Goal: Transaction & Acquisition: Purchase product/service

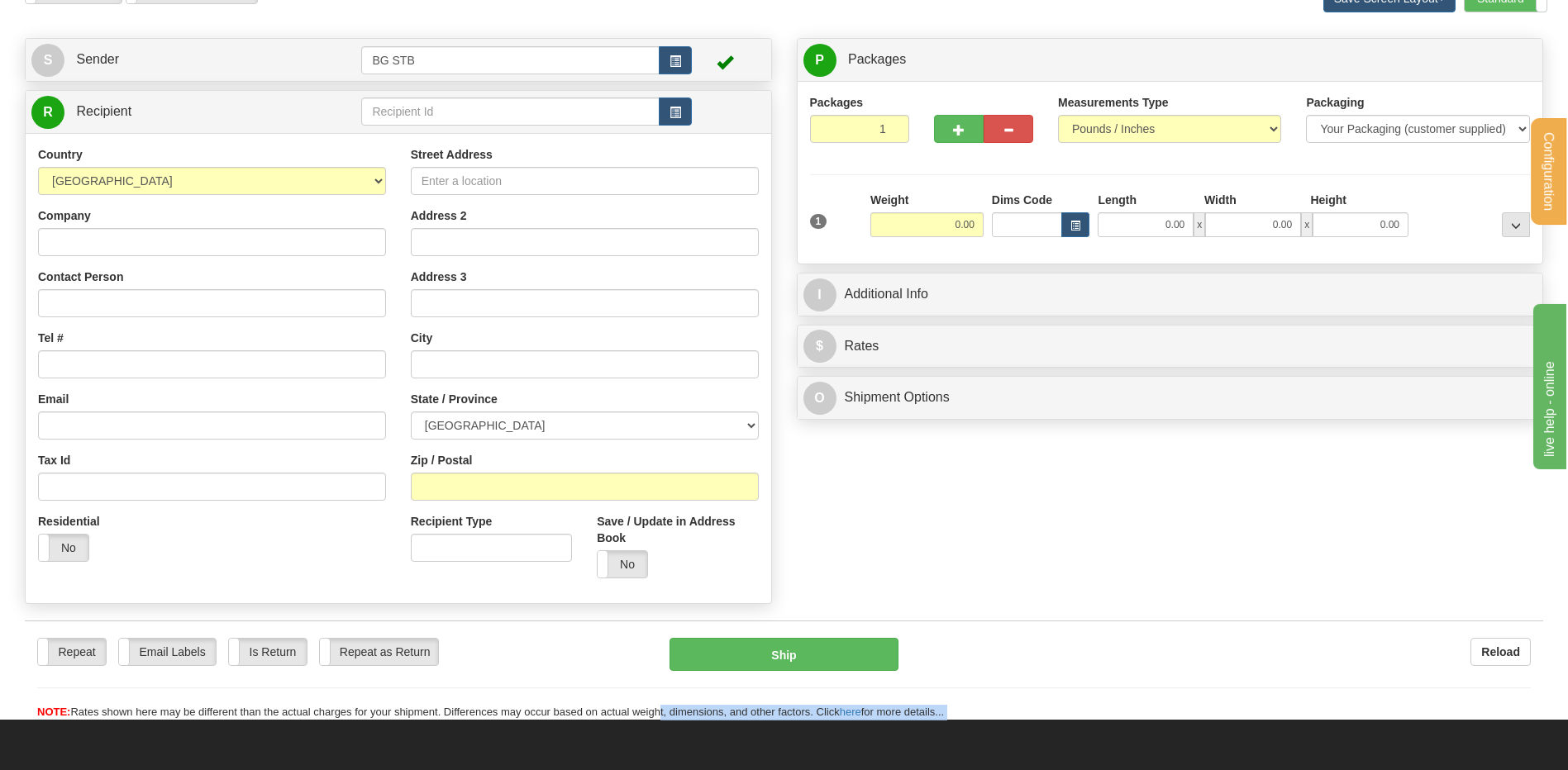
scroll to position [95, 0]
click at [479, 105] on input "text" at bounding box center [510, 111] width 298 height 28
type input "1009"
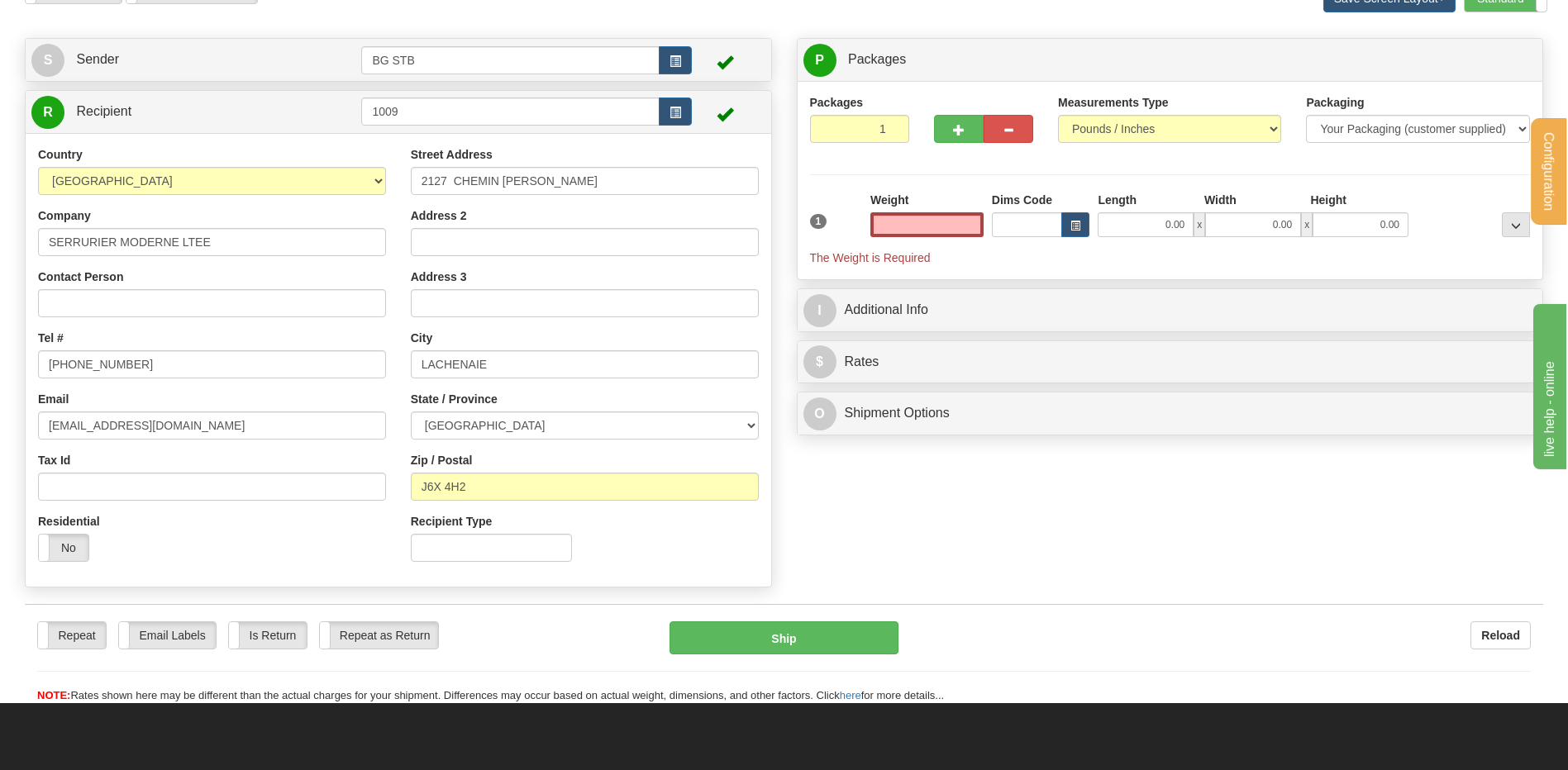
type input "0.00"
click at [962, 146] on div at bounding box center [983, 126] width 124 height 63
click at [954, 133] on span "button" at bounding box center [959, 130] width 11 height 10
type input "2"
click at [1472, 56] on span "Package Level" at bounding box center [1494, 60] width 65 height 11
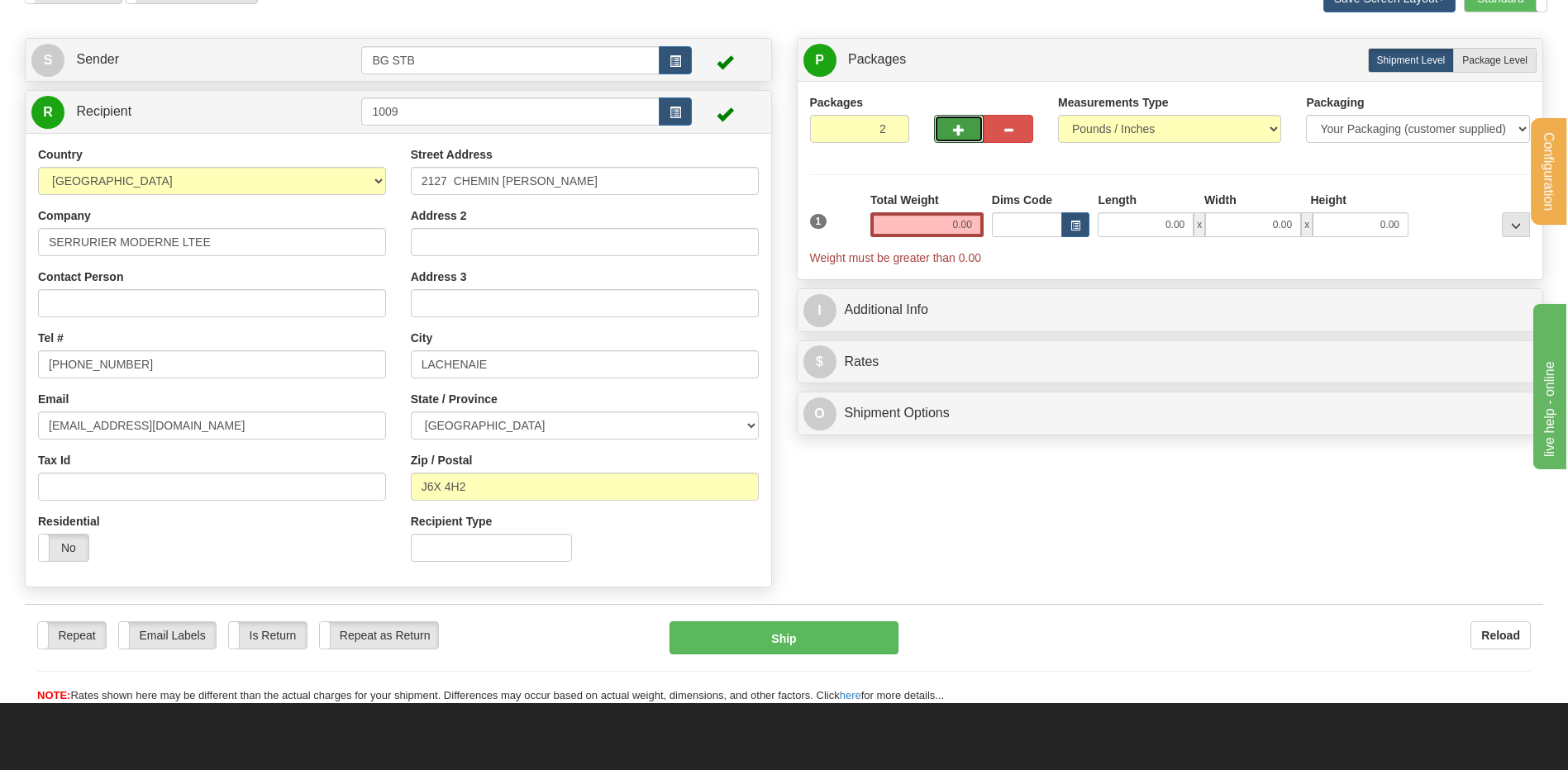
radio input "true"
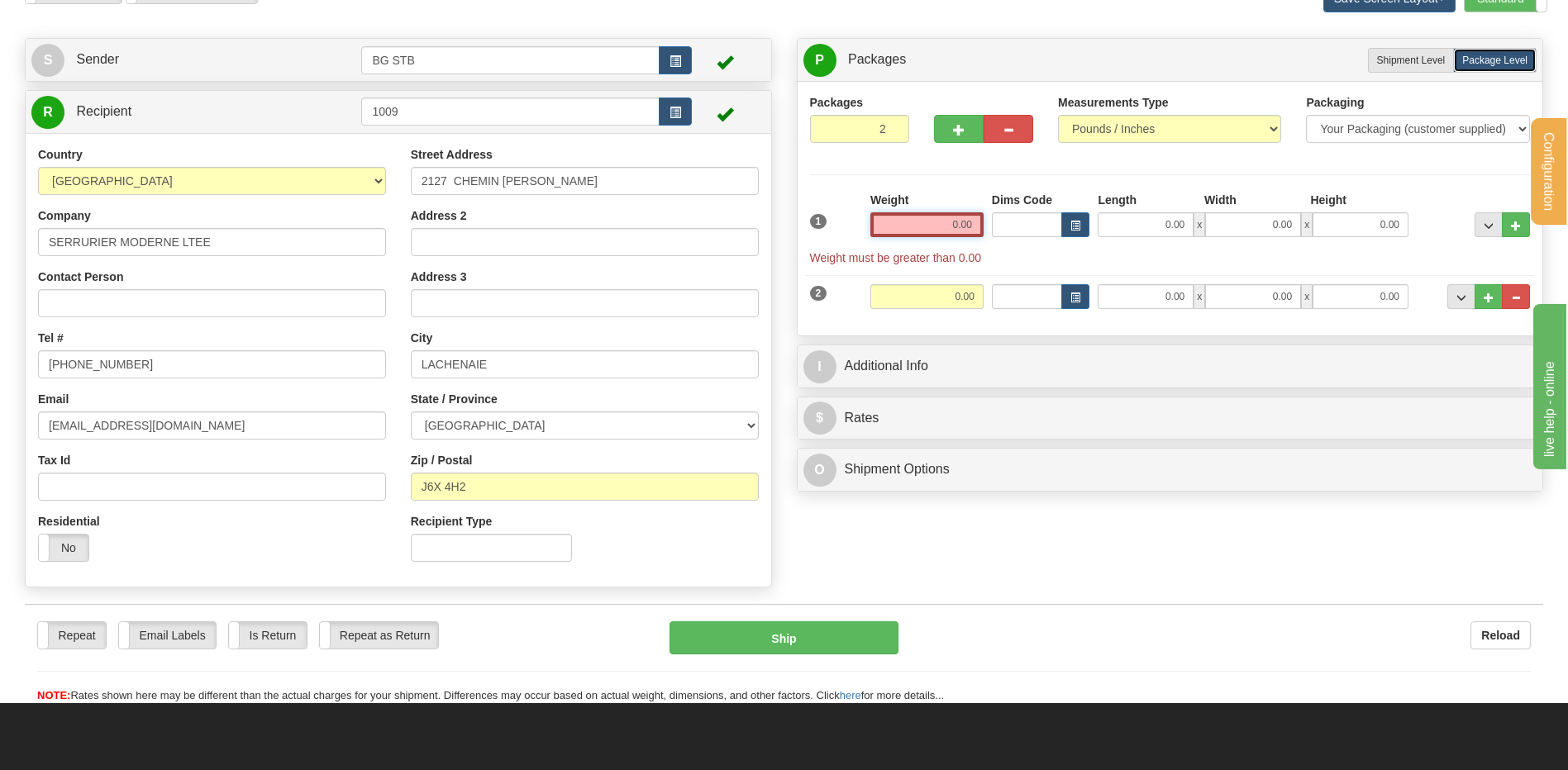
click at [960, 227] on input "0.00" at bounding box center [926, 225] width 113 height 25
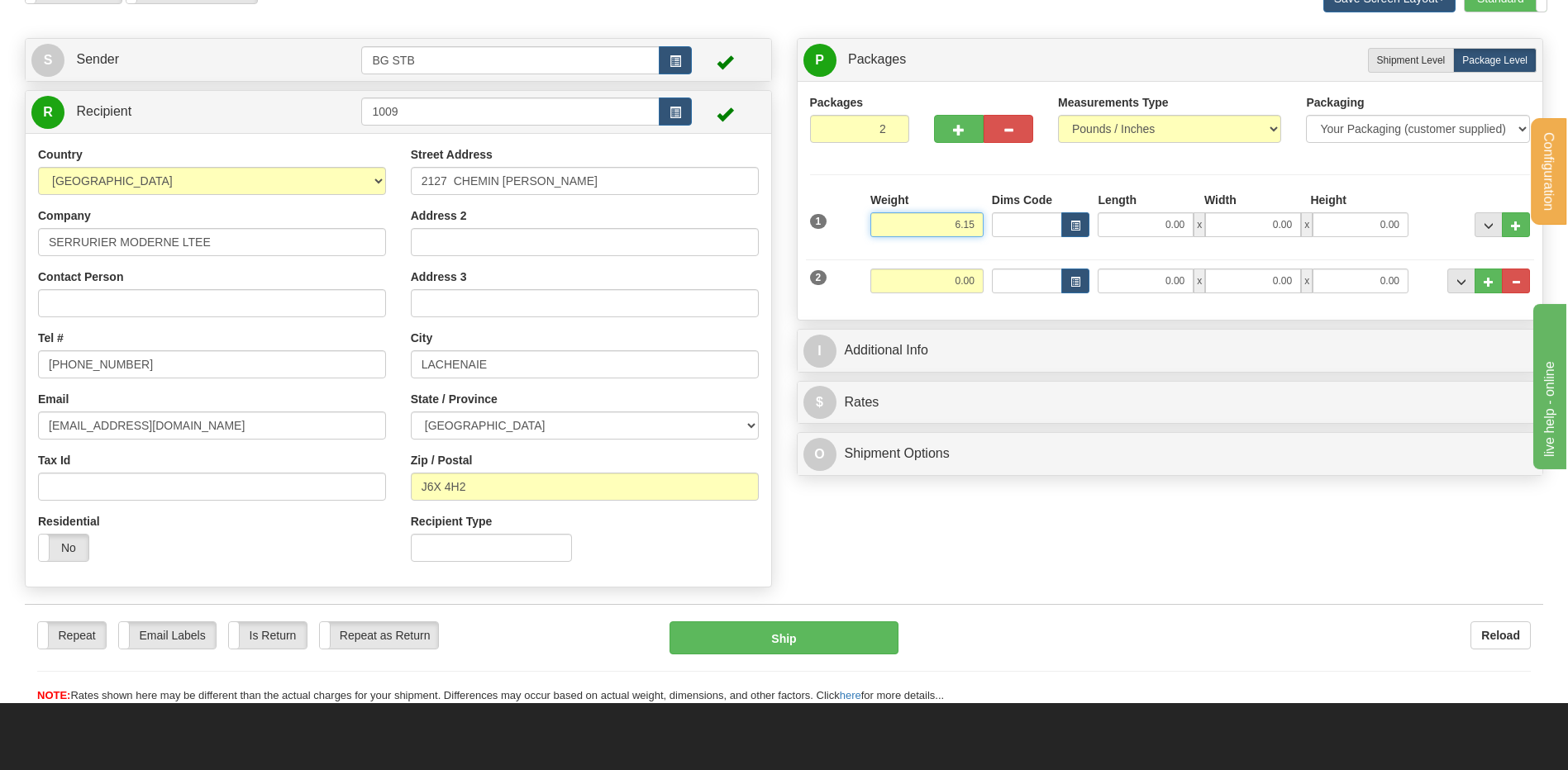
type input "6.15"
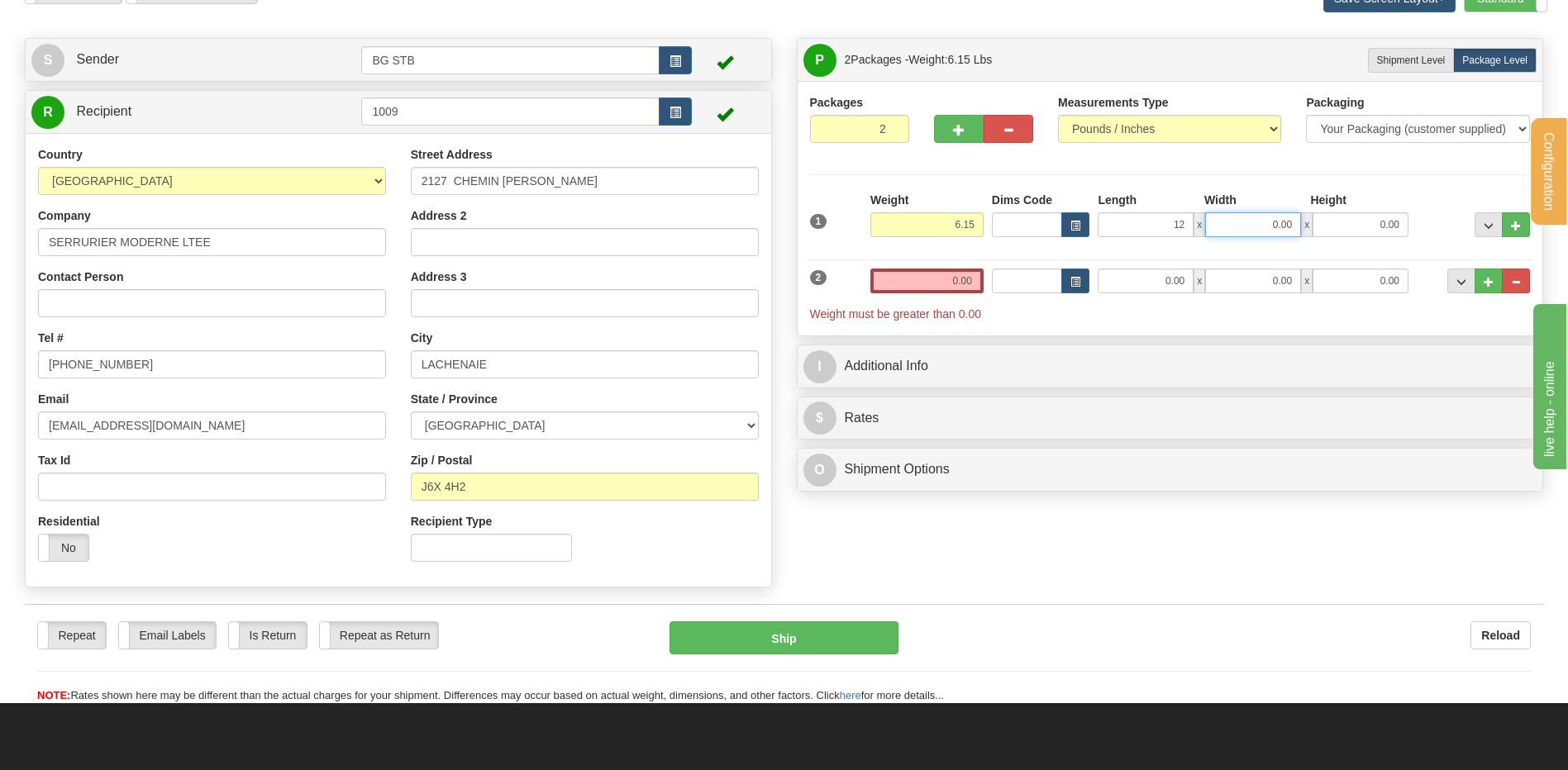
type input "12.00"
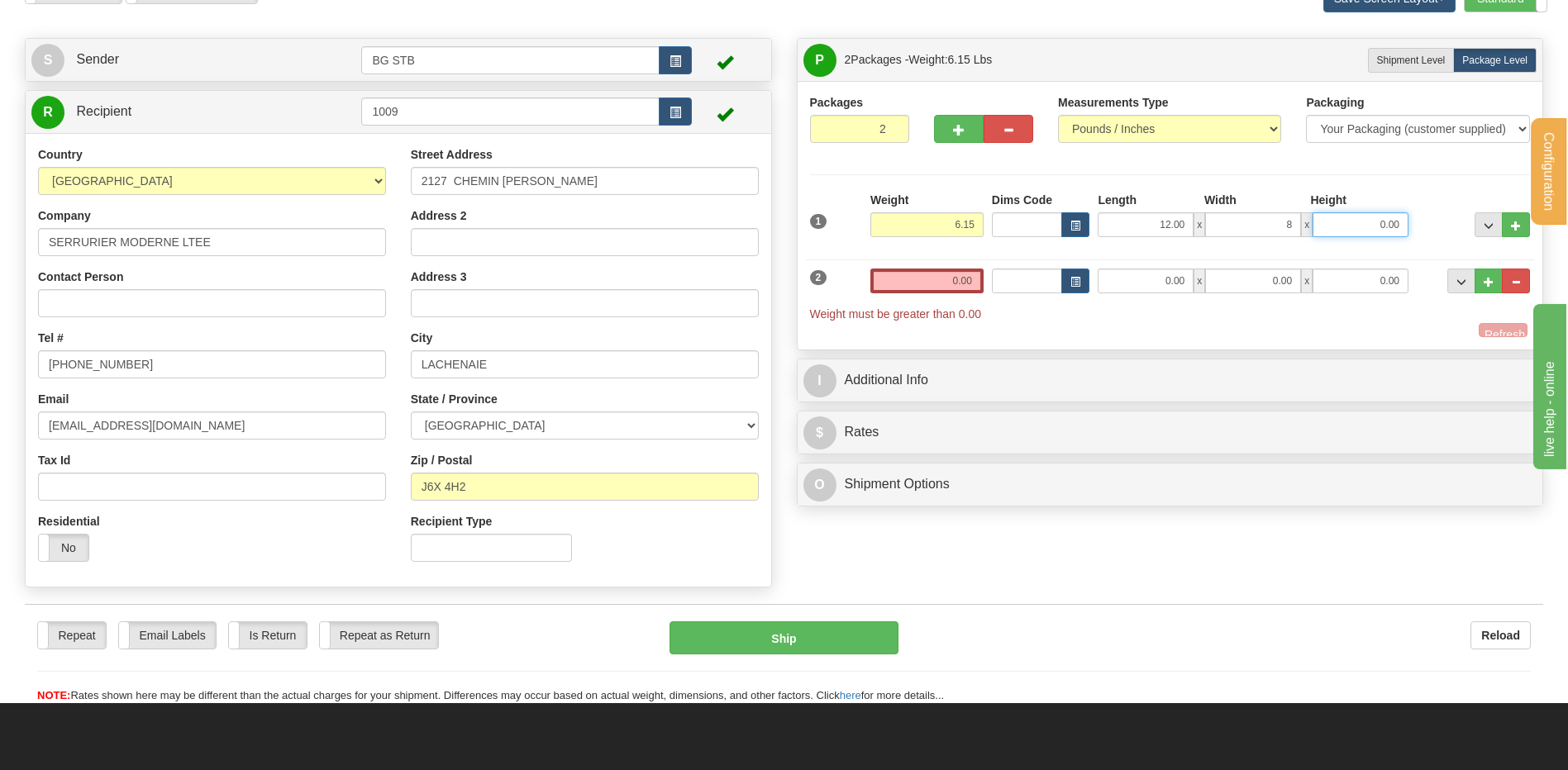
type input "8.00"
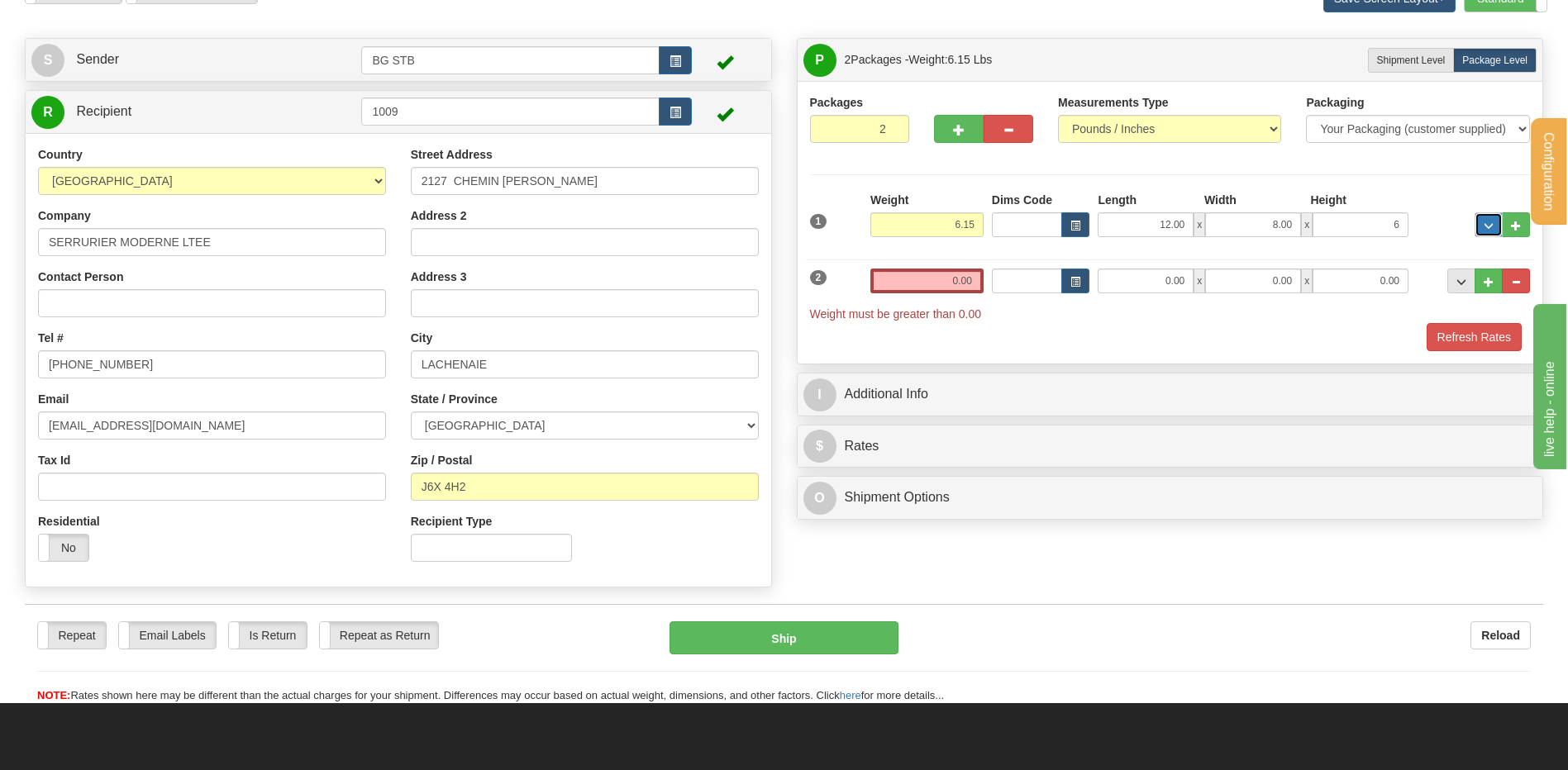
type input "6.00"
click at [903, 283] on input "0.00" at bounding box center [926, 280] width 113 height 25
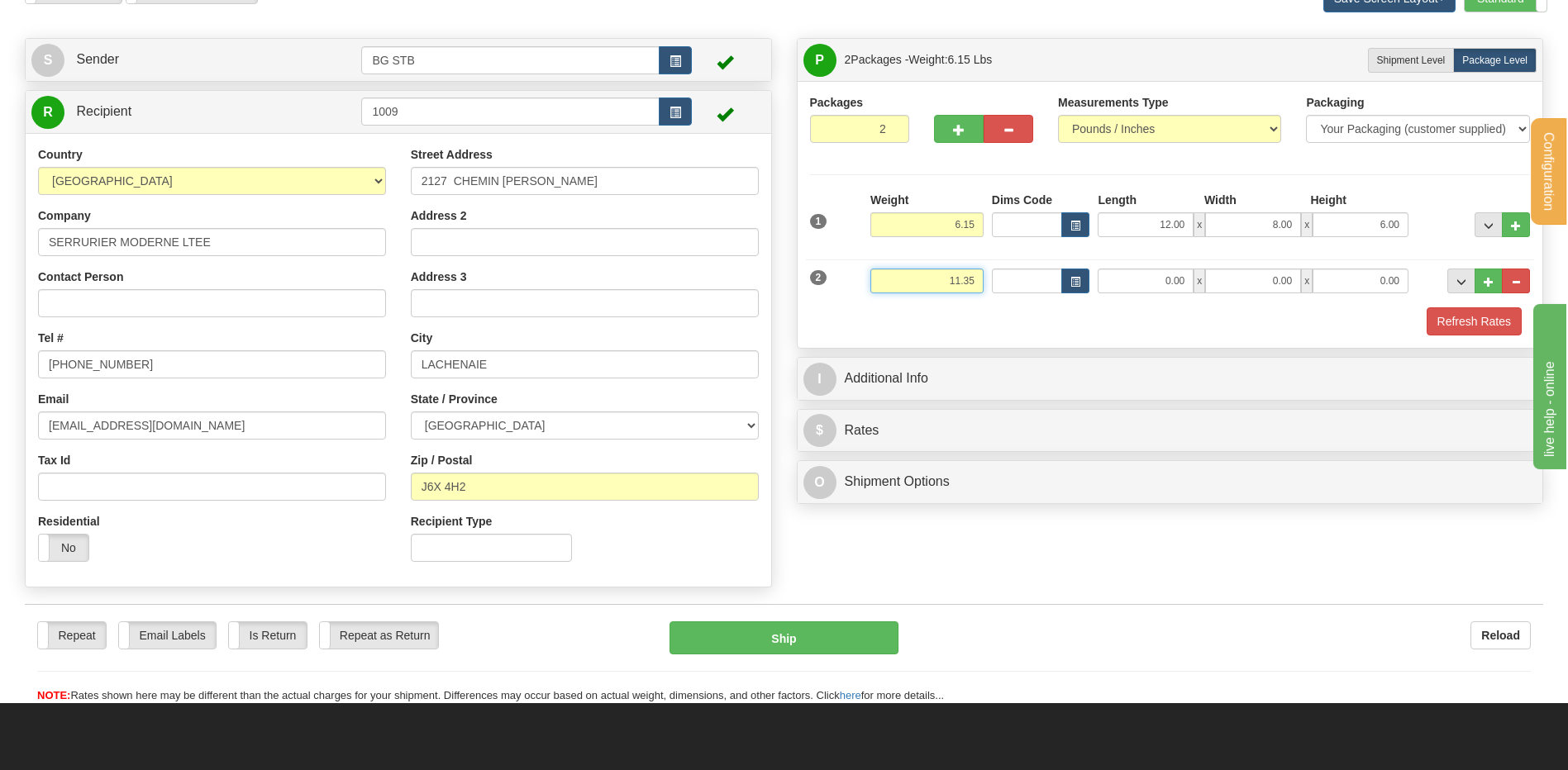
type input "11.35"
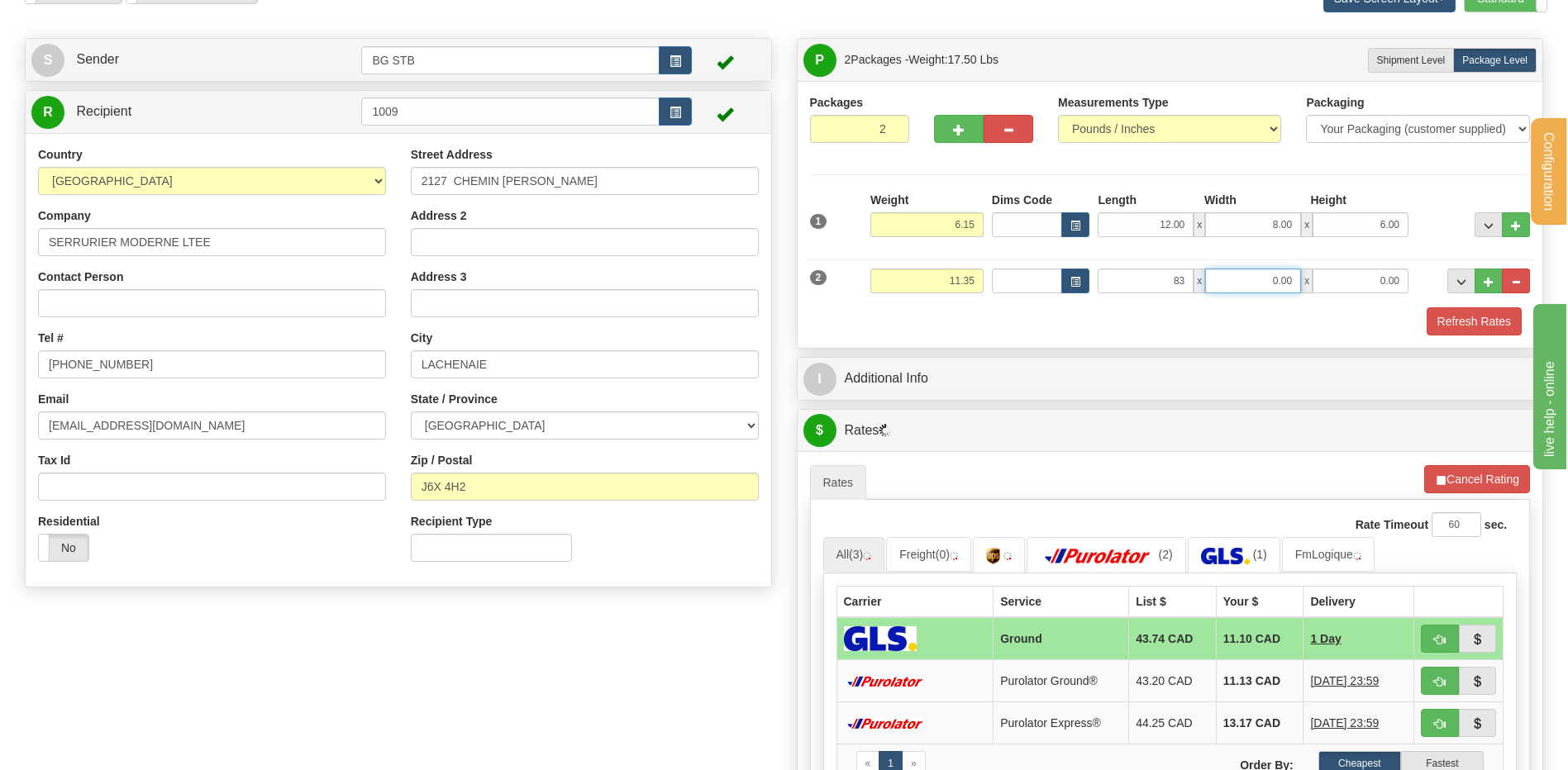
type input "83.00"
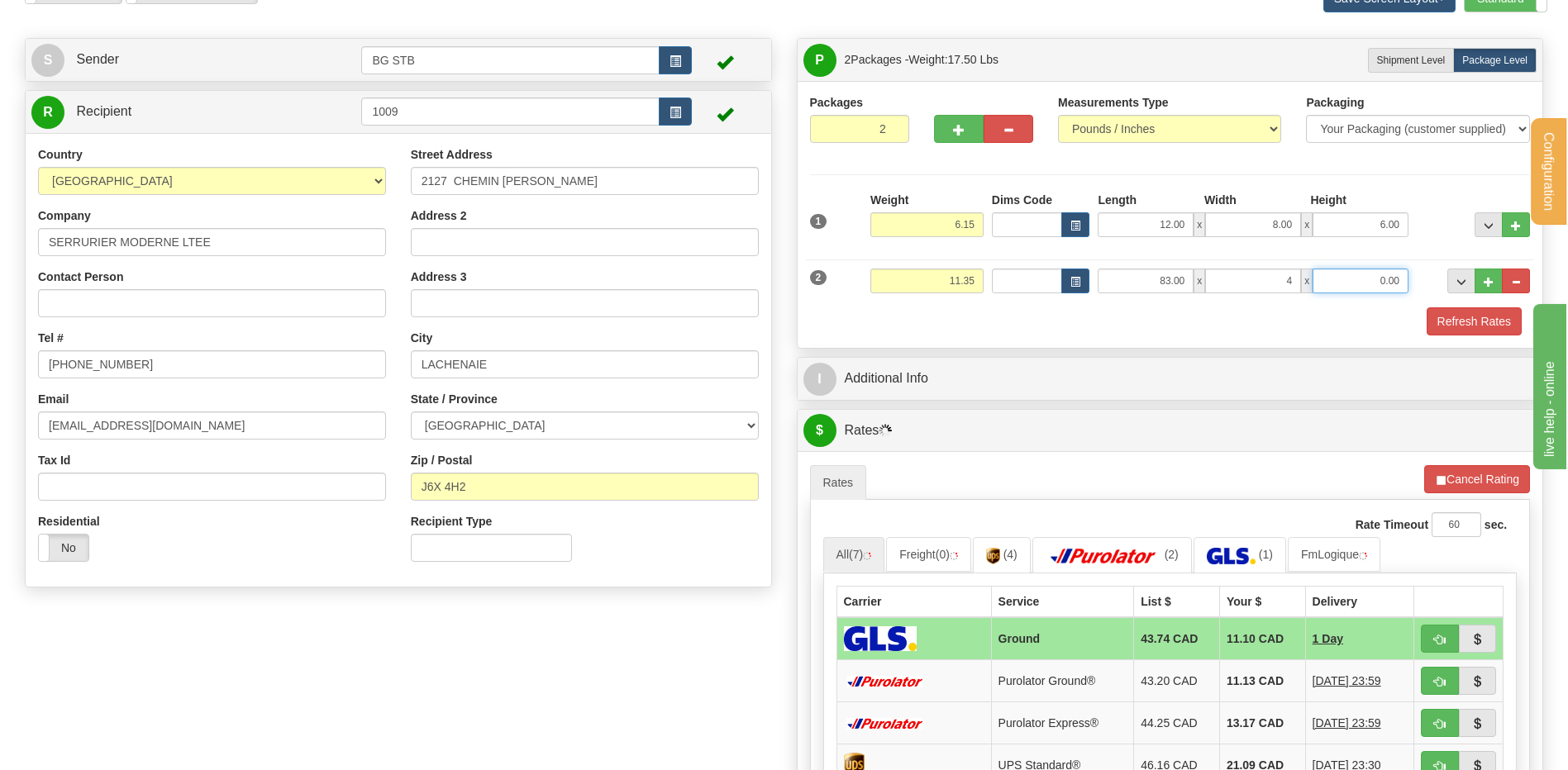
type input "4.00"
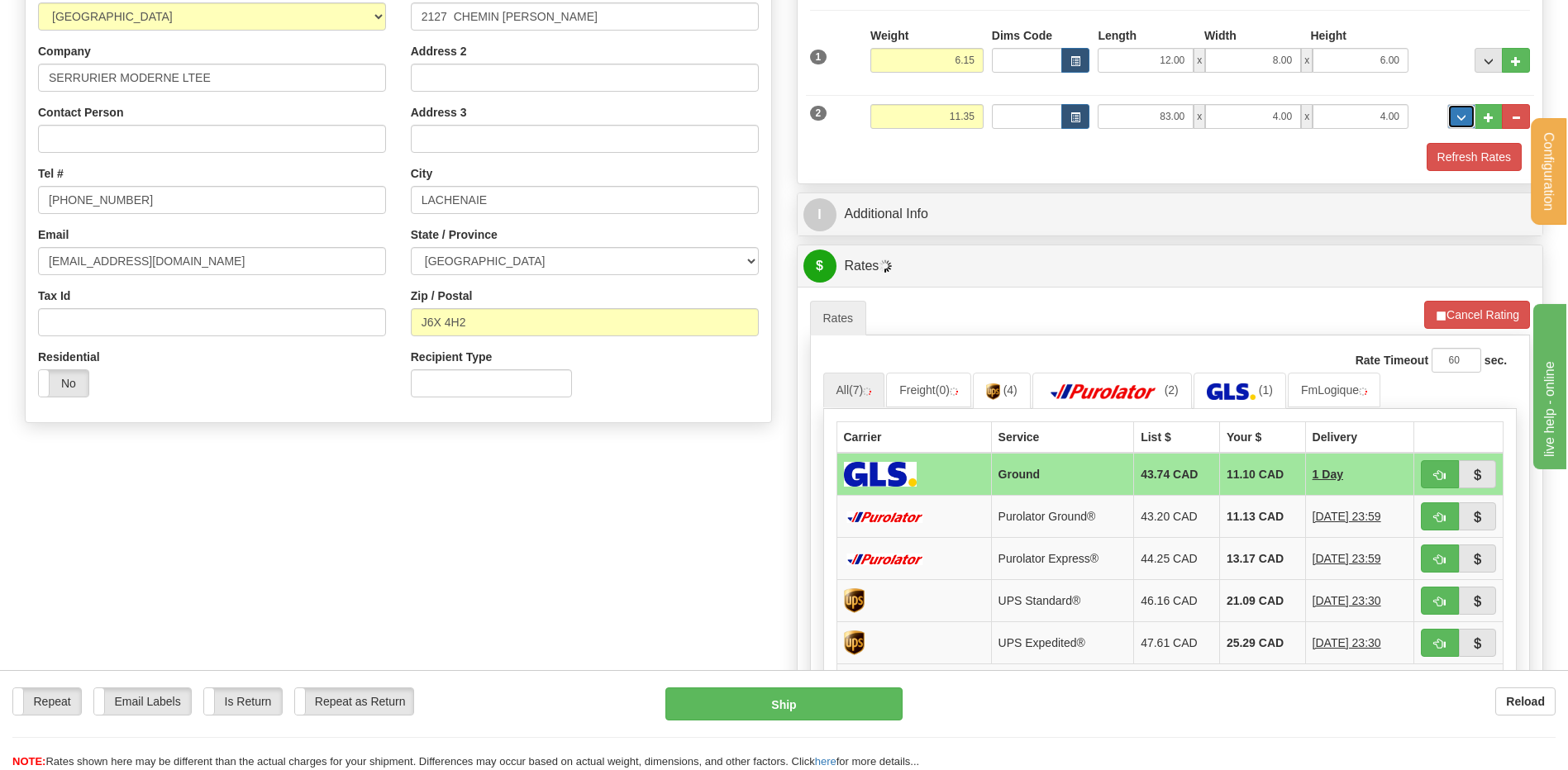
scroll to position [260, 0]
click at [932, 174] on div "Packages 2 2 Measurements Type" at bounding box center [1170, 49] width 746 height 267
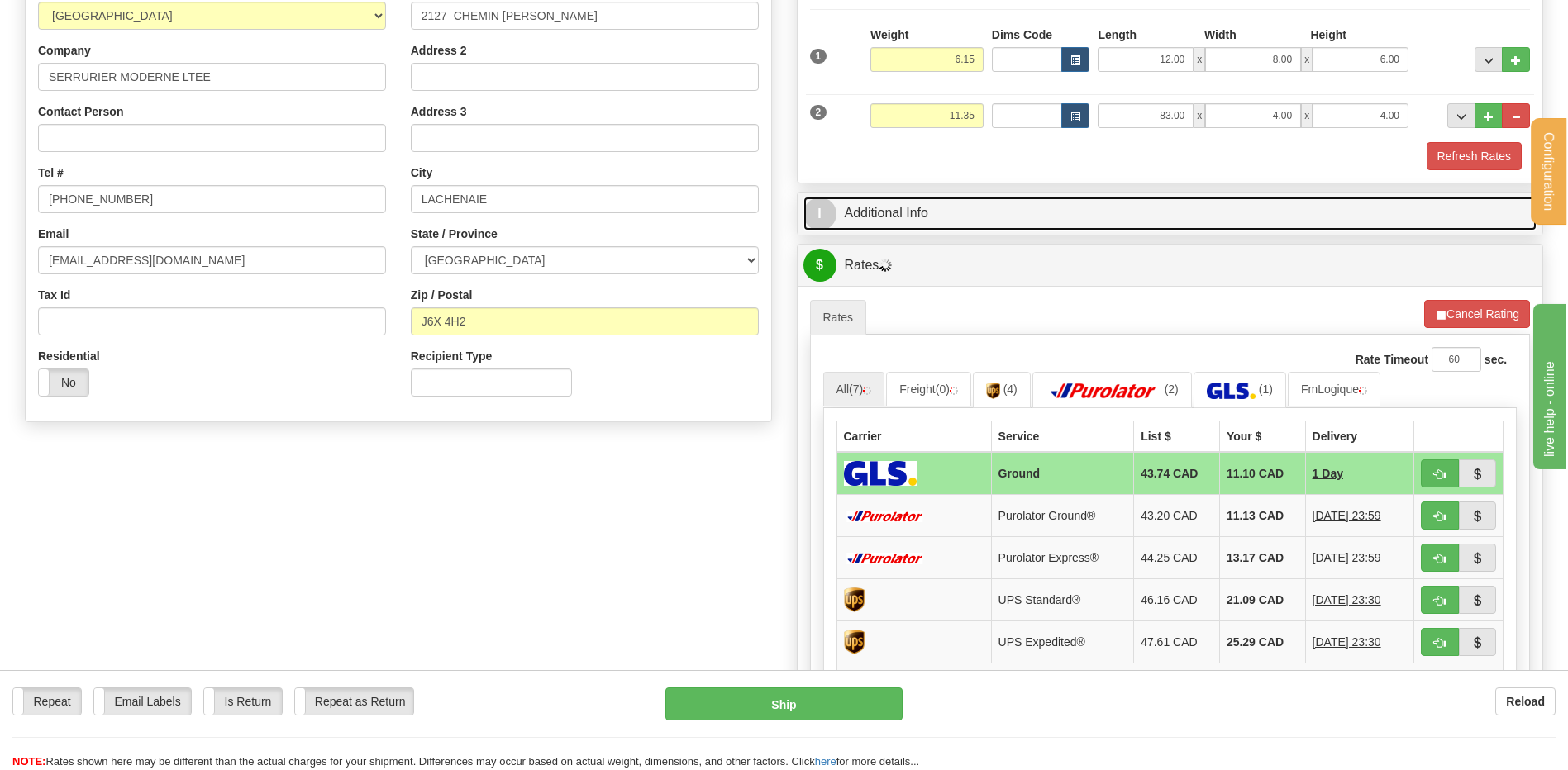
click at [935, 201] on link "I Additional Info" at bounding box center [1169, 214] width 734 height 34
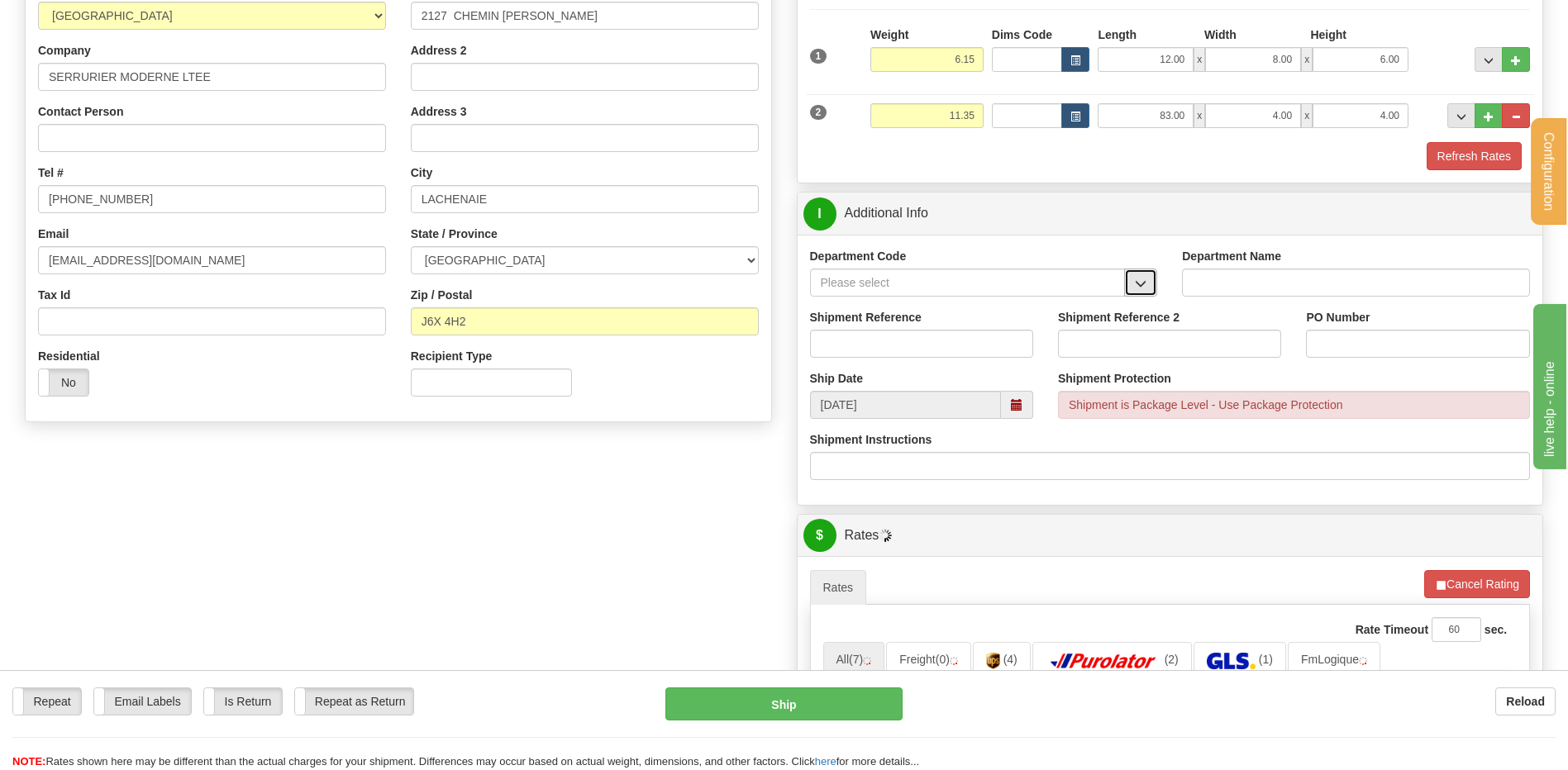
click at [1145, 273] on button "button" at bounding box center [1141, 282] width 33 height 28
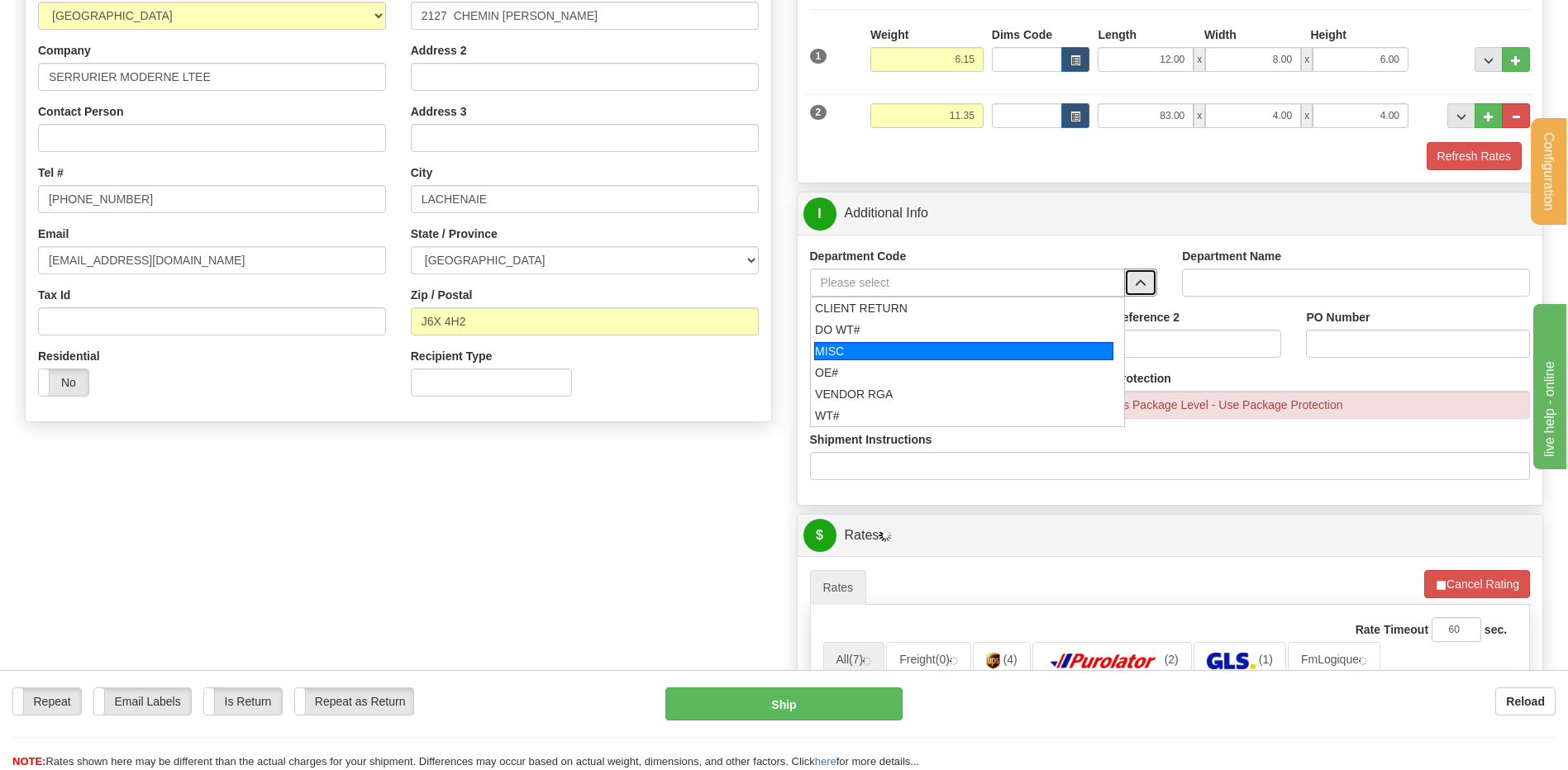
click at [872, 370] on div "OE#" at bounding box center [964, 372] width 298 height 16
type input "OE#"
type input "ORDERS"
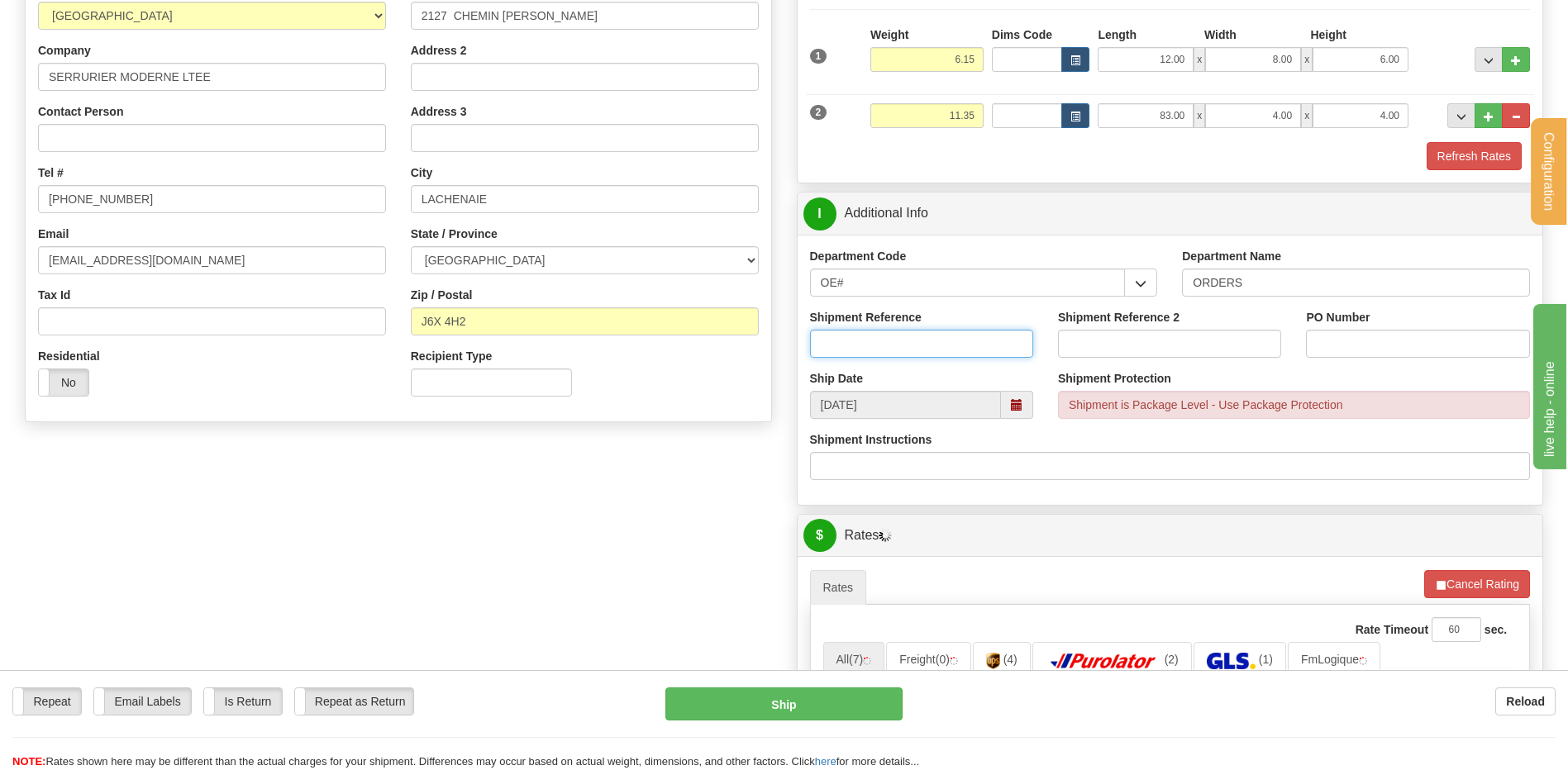
click at [869, 346] on input "Shipment Reference" at bounding box center [921, 344] width 223 height 28
type input "80006932-00"
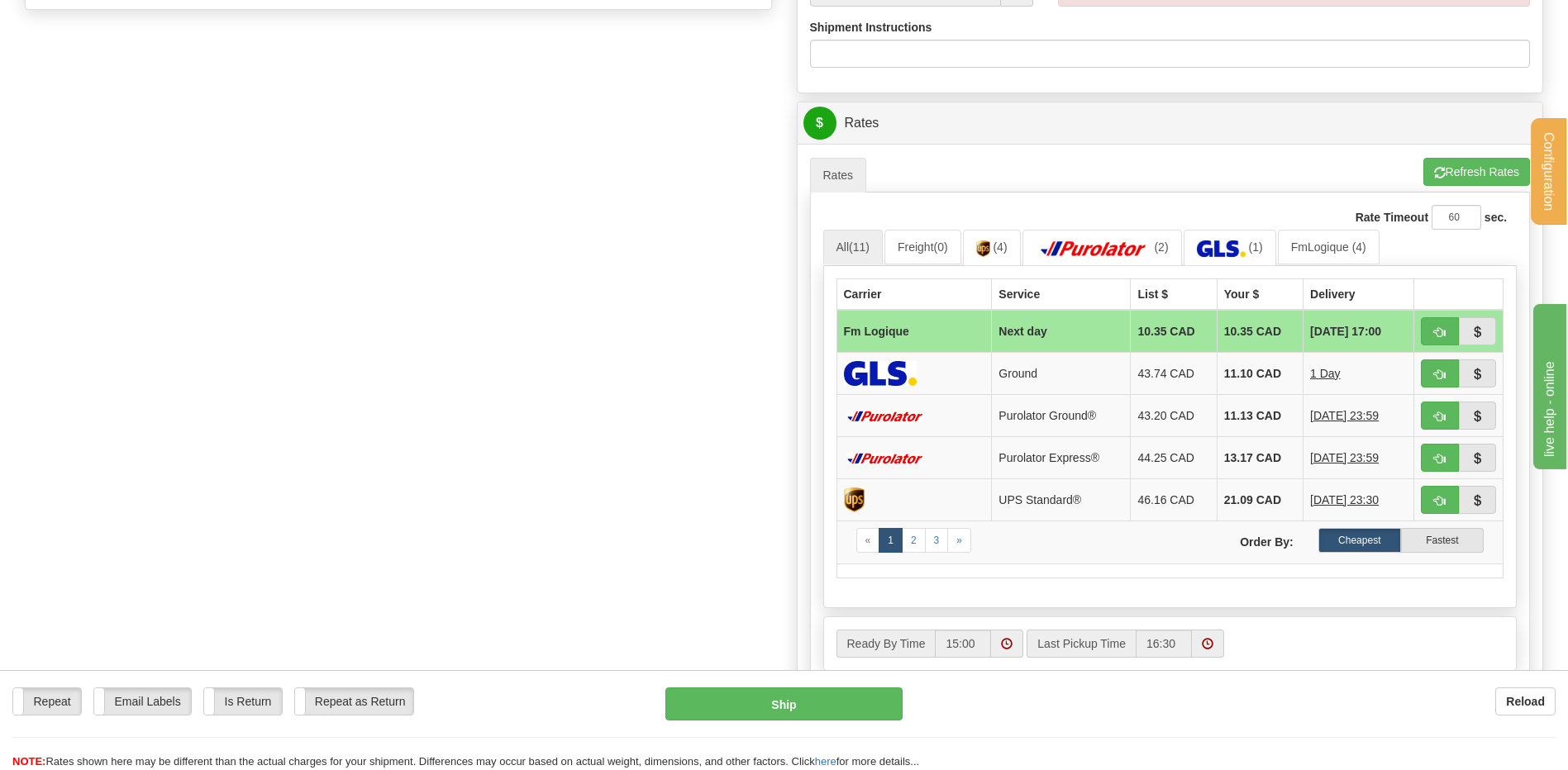
scroll to position [674, 0]
type input "5657"
drag, startPoint x: 1427, startPoint y: 336, endPoint x: 1372, endPoint y: 351, distance: 57.0
click at [1428, 336] on button "button" at bounding box center [1440, 331] width 38 height 28
type input "jour"
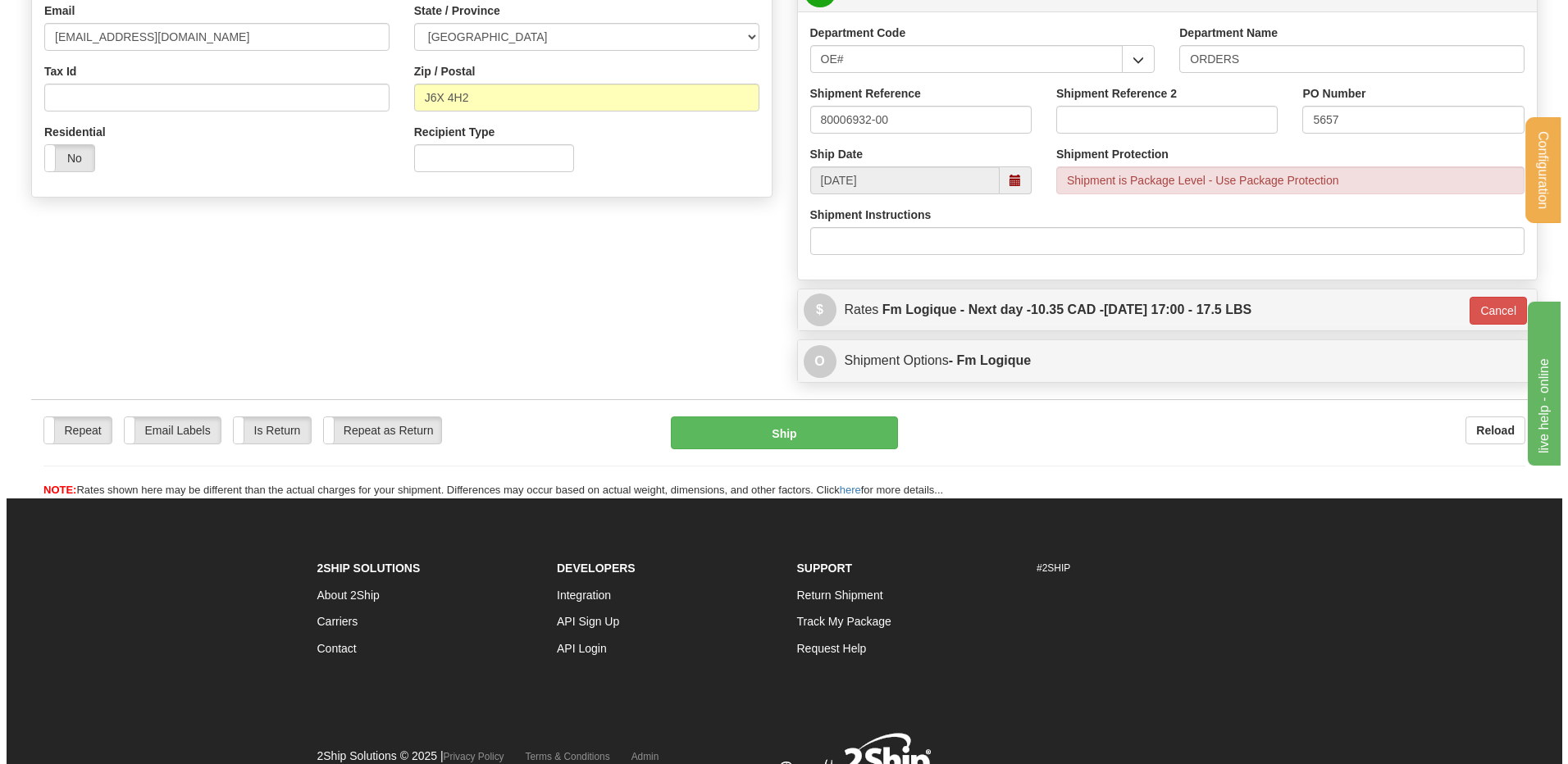
scroll to position [409, 0]
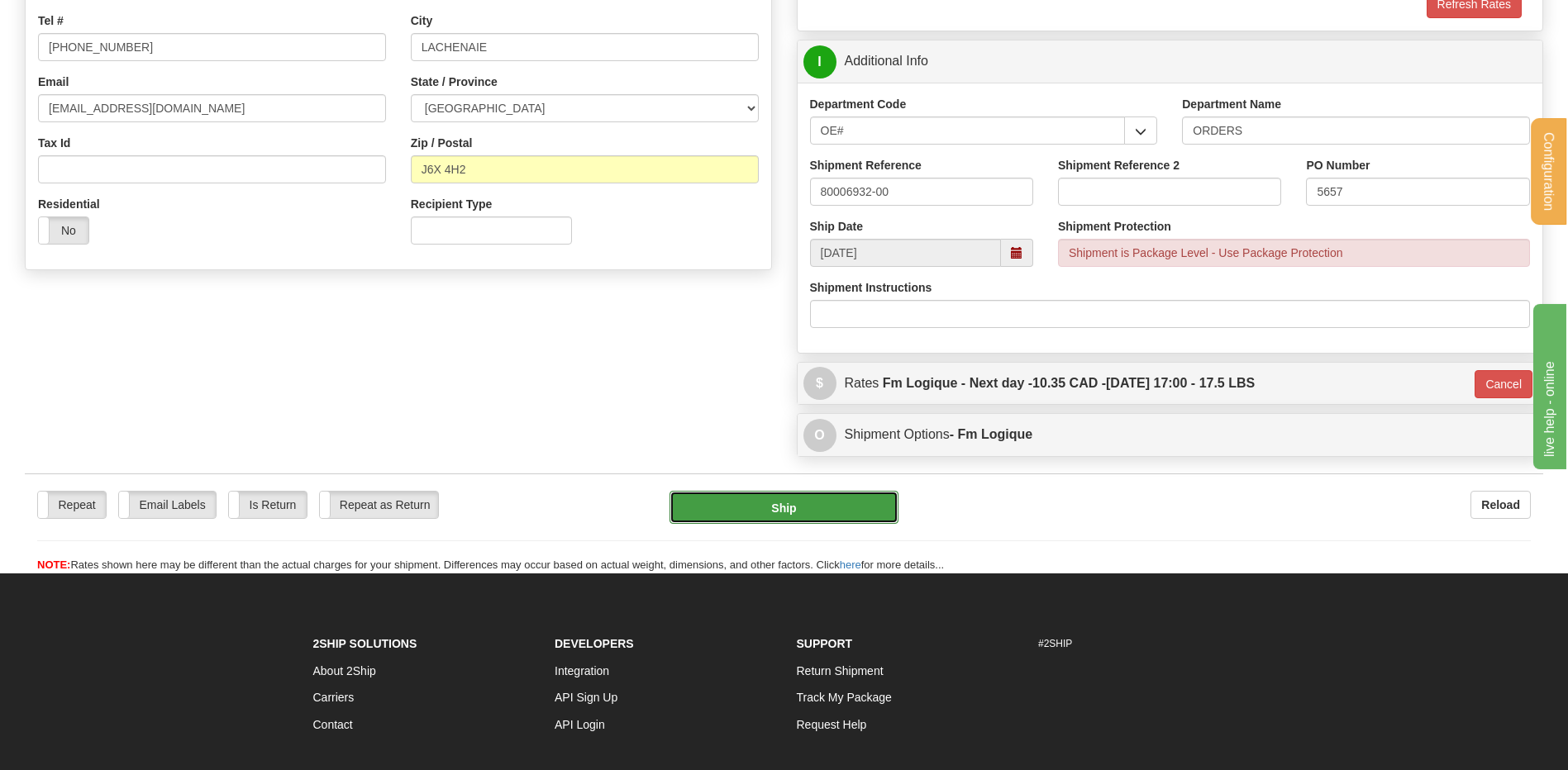
click at [780, 517] on button "Ship" at bounding box center [783, 507] width 228 height 33
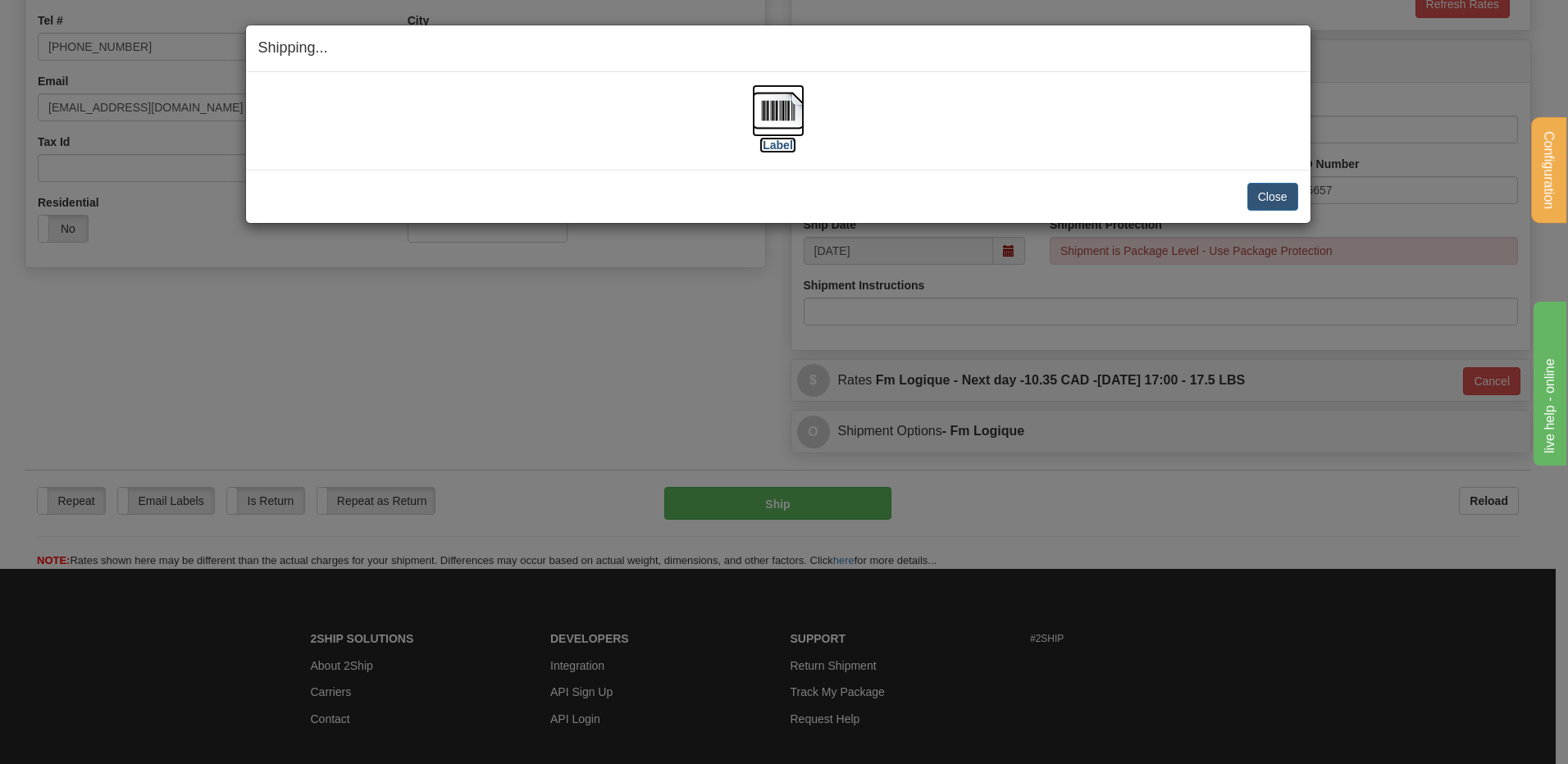
click at [781, 115] on img at bounding box center [778, 110] width 53 height 53
drag, startPoint x: 1259, startPoint y: 191, endPoint x: 1264, endPoint y: 214, distance: 23.5
click at [1262, 194] on button "Close" at bounding box center [1272, 196] width 51 height 28
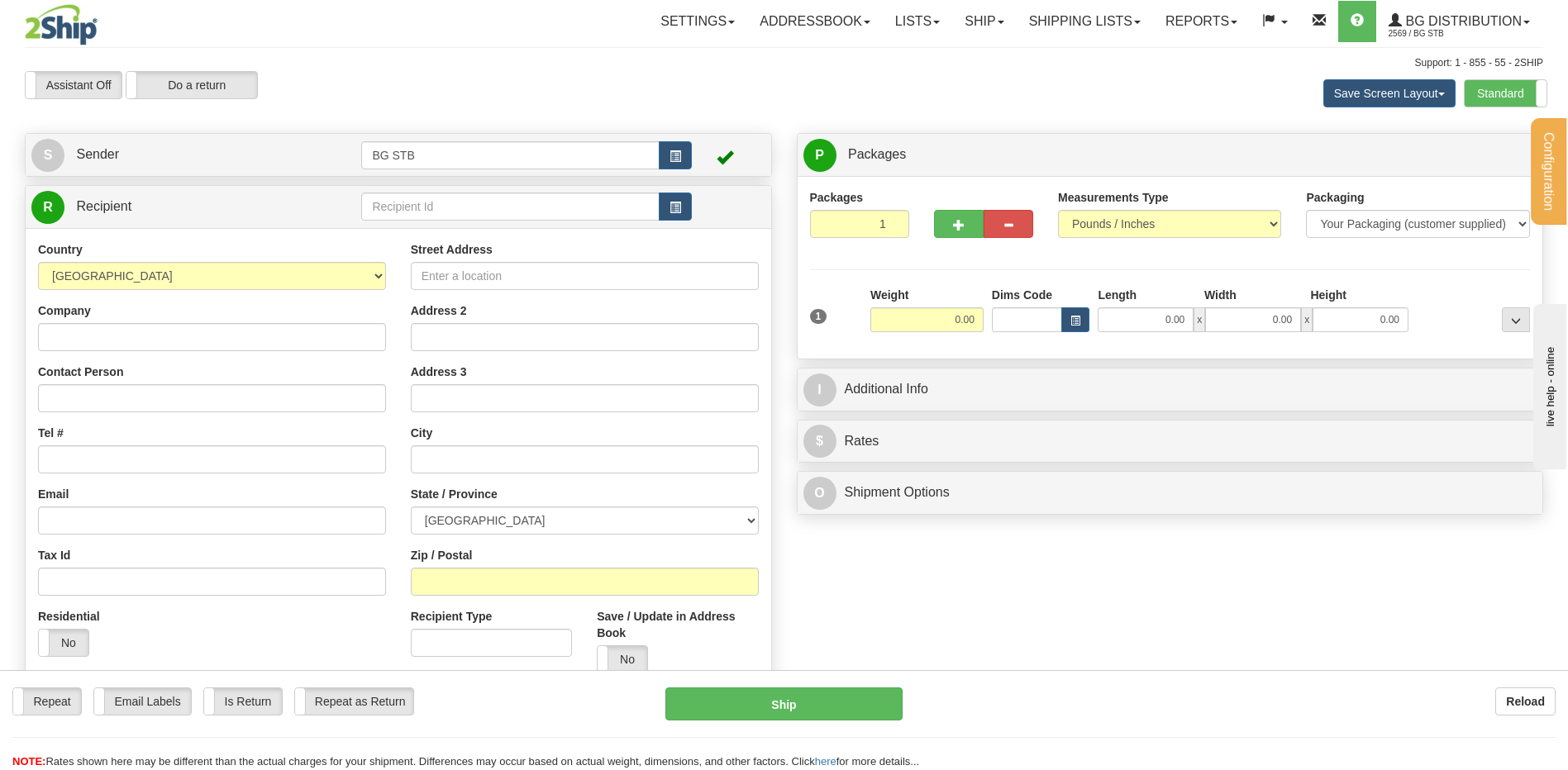
click at [453, 177] on div "Create a label for the return Create Pickup Without Label S Sender BG STB" at bounding box center [398, 420] width 772 height 575
click at [451, 207] on input "text" at bounding box center [510, 207] width 298 height 28
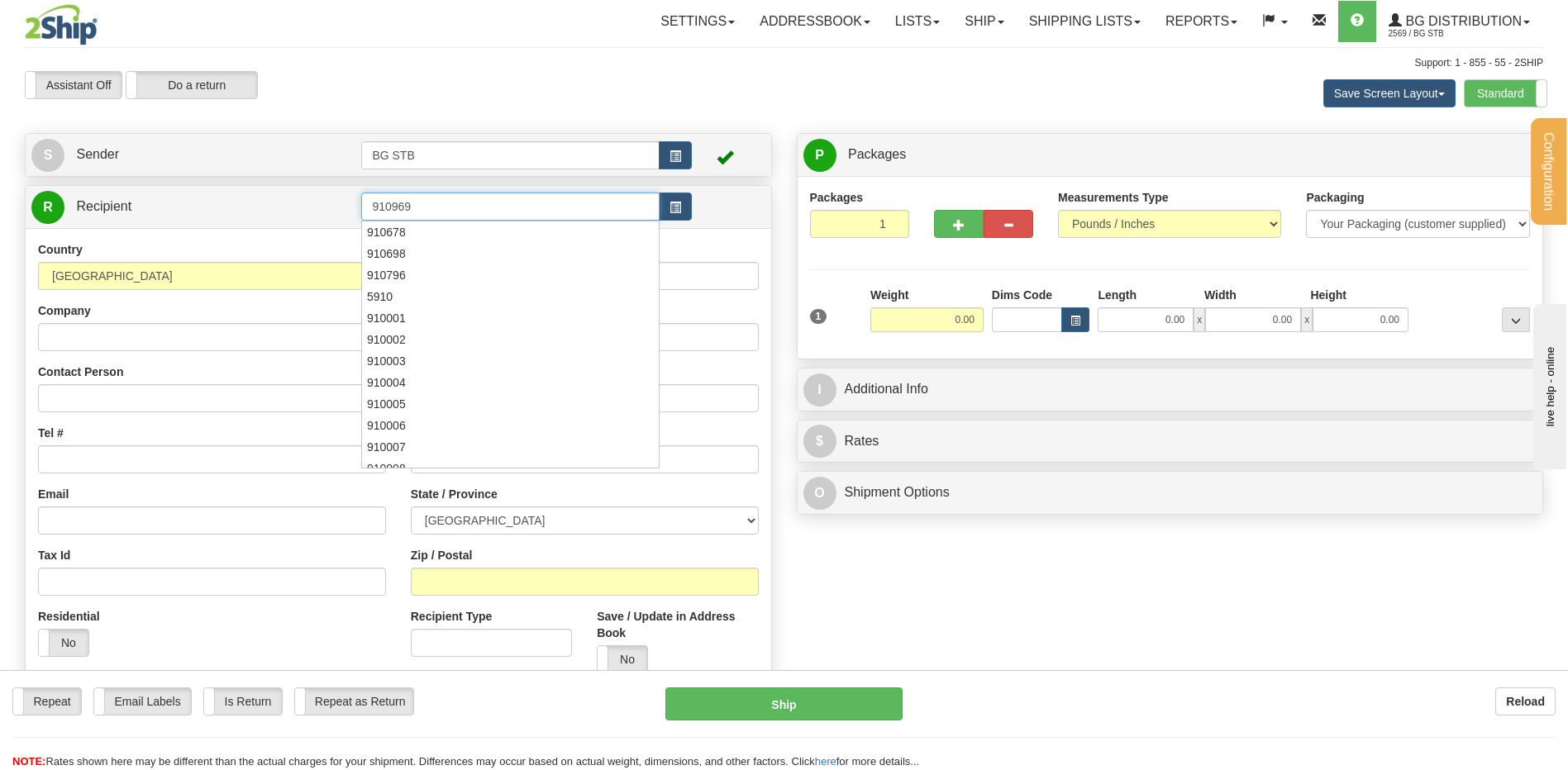
type input "910969"
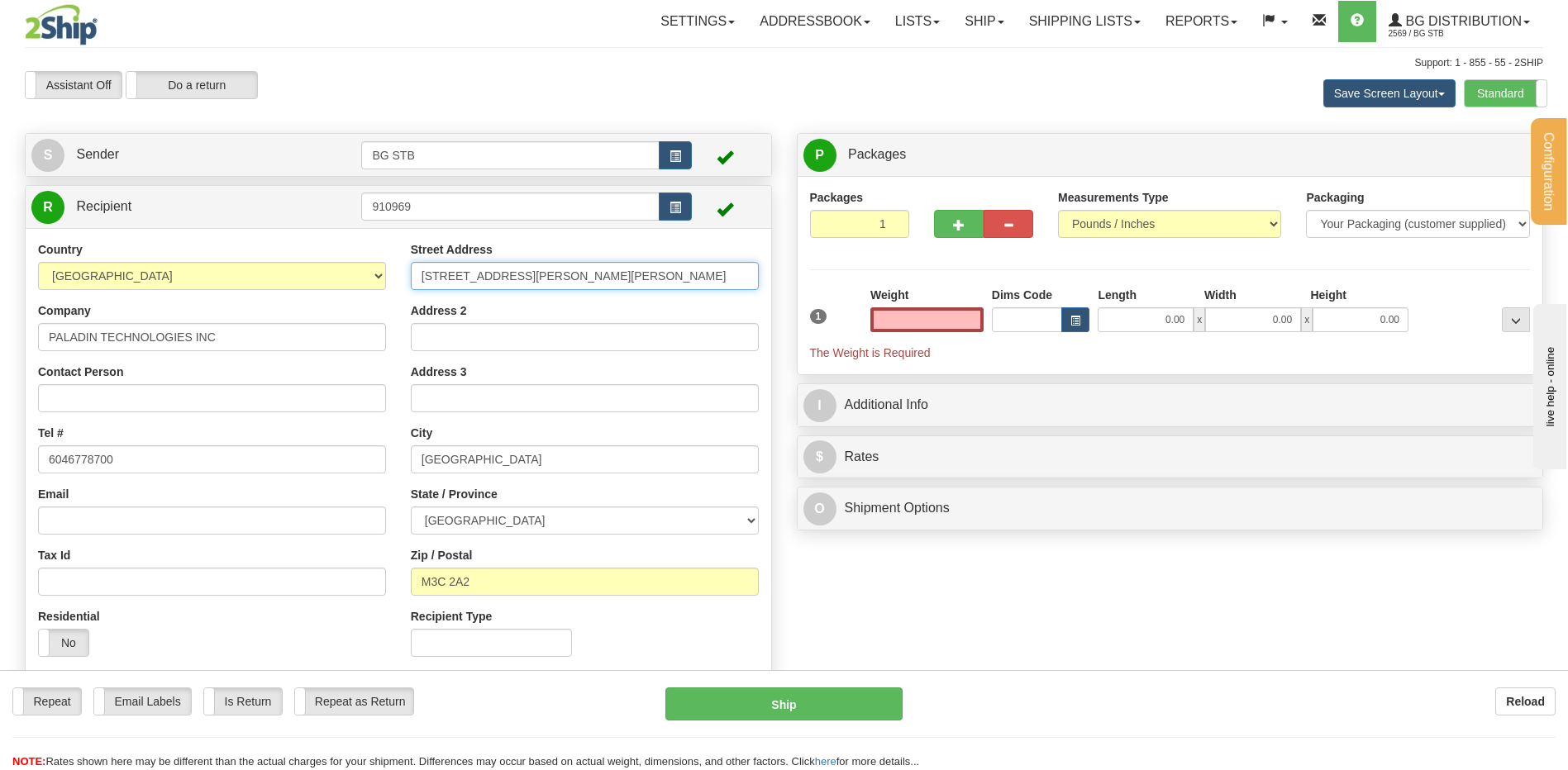
type input "0.00"
drag, startPoint x: 459, startPoint y: 280, endPoint x: 397, endPoint y: 284, distance: 62.1
click at [414, 283] on input "71 BARBER GREENE ROAD" at bounding box center [584, 276] width 348 height 28
type input "4983 RUE LEVY"
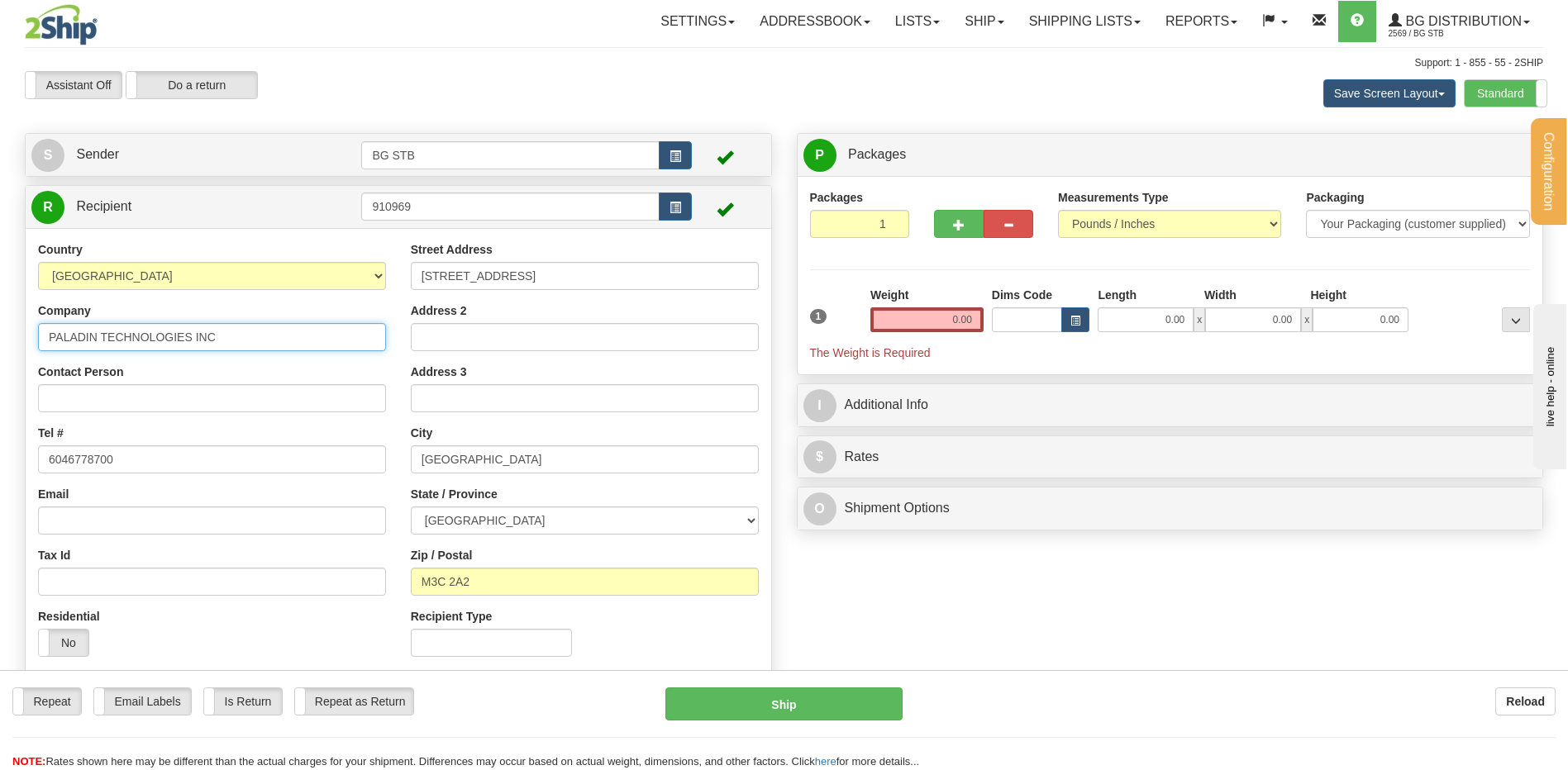
drag, startPoint x: 219, startPoint y: 333, endPoint x: -367, endPoint y: 336, distance: 586.0
click at [0, 336] on html "Training Course Close Configuration My Configuration Panel Close" at bounding box center [784, 385] width 1568 height 770
type input "SERRURIER ROBILLARD"
click at [971, 308] on input "0.00" at bounding box center [926, 319] width 113 height 25
type input "0.00"
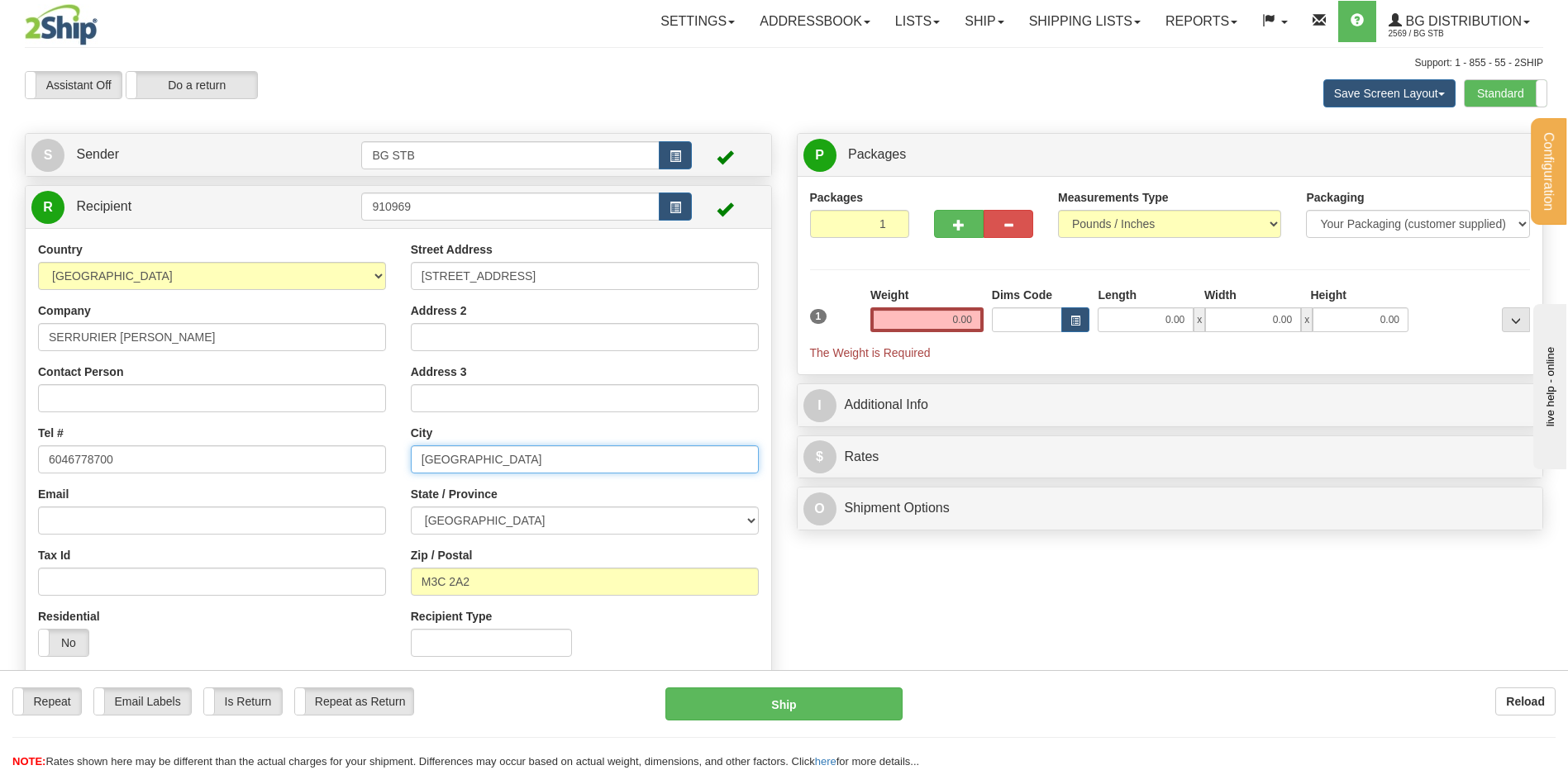
drag, startPoint x: 530, startPoint y: 452, endPoint x: 353, endPoint y: 470, distance: 177.9
click at [368, 466] on div "Country AFGHANISTAN ALAND ISLANDS ALBANIA ALGERIA AMERICAN SAMOA ANDORRA ANGOLA…" at bounding box center [399, 455] width 746 height 428
type input "SAINT-LAURENT"
click at [514, 511] on select "ALBERTA BRITISH COLUMBIA MANITOBA NEW BRUNSWICK NEWFOUNDLAND NOVA SCOTIA NUNAVU…" at bounding box center [584, 521] width 348 height 28
select select "QC"
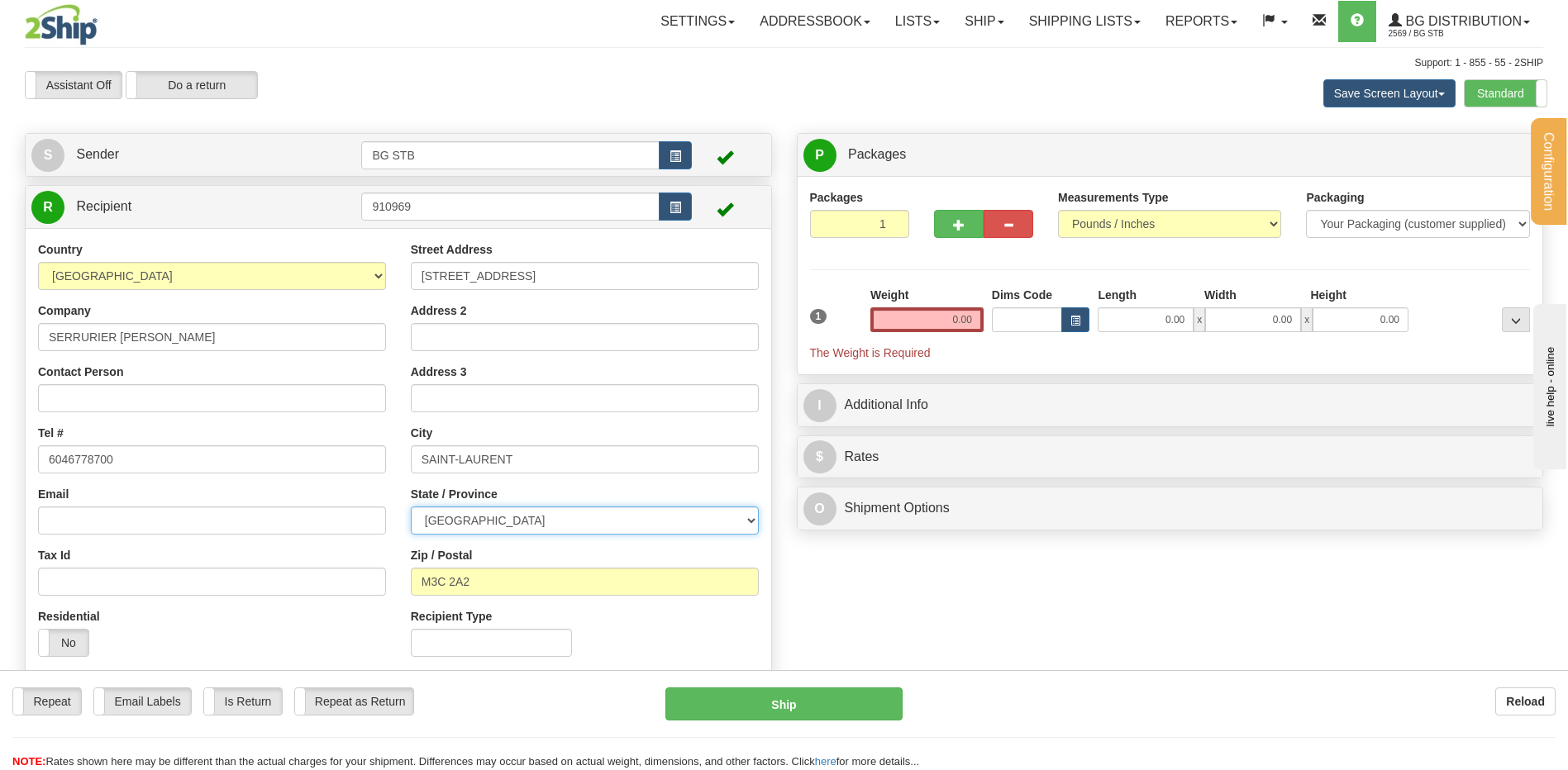
click at [411, 507] on select "ALBERTA BRITISH COLUMBIA MANITOBA NEW BRUNSWICK NEWFOUNDLAND NOVA SCOTIA NUNAVU…" at bounding box center [584, 521] width 348 height 28
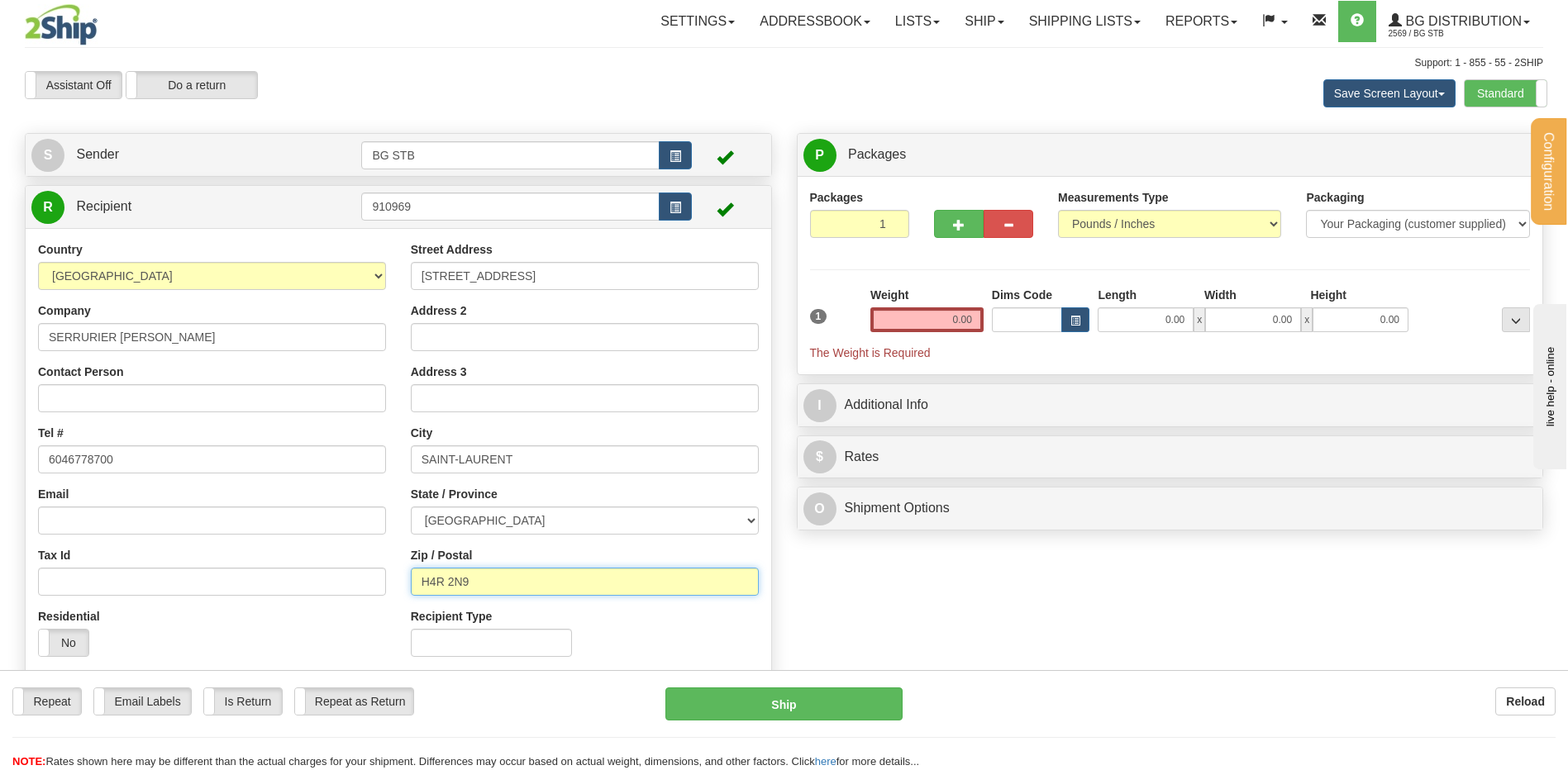
type input "H4R 2N9"
click at [949, 310] on input "0.00" at bounding box center [926, 319] width 113 height 25
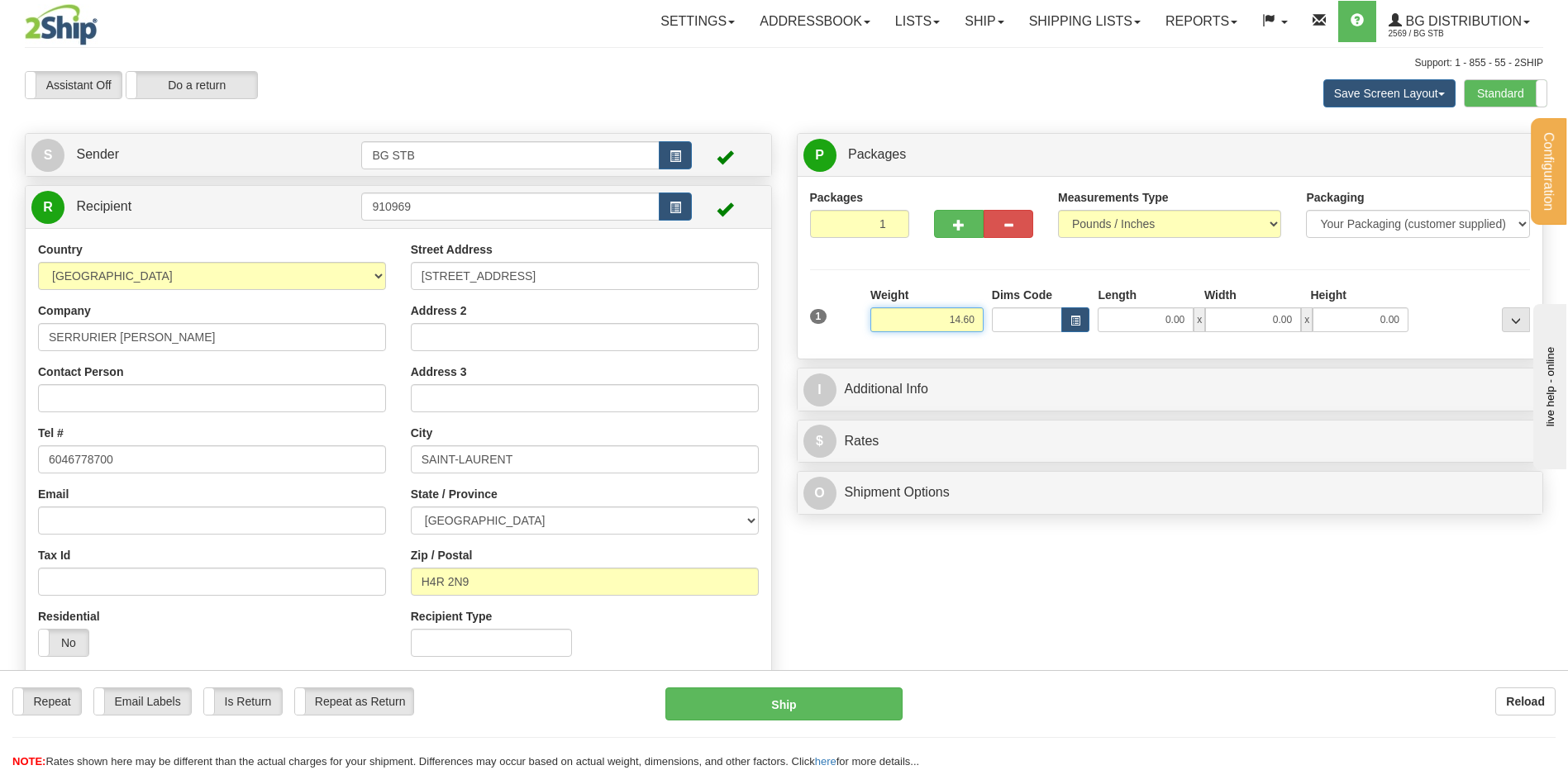
type input "14.60"
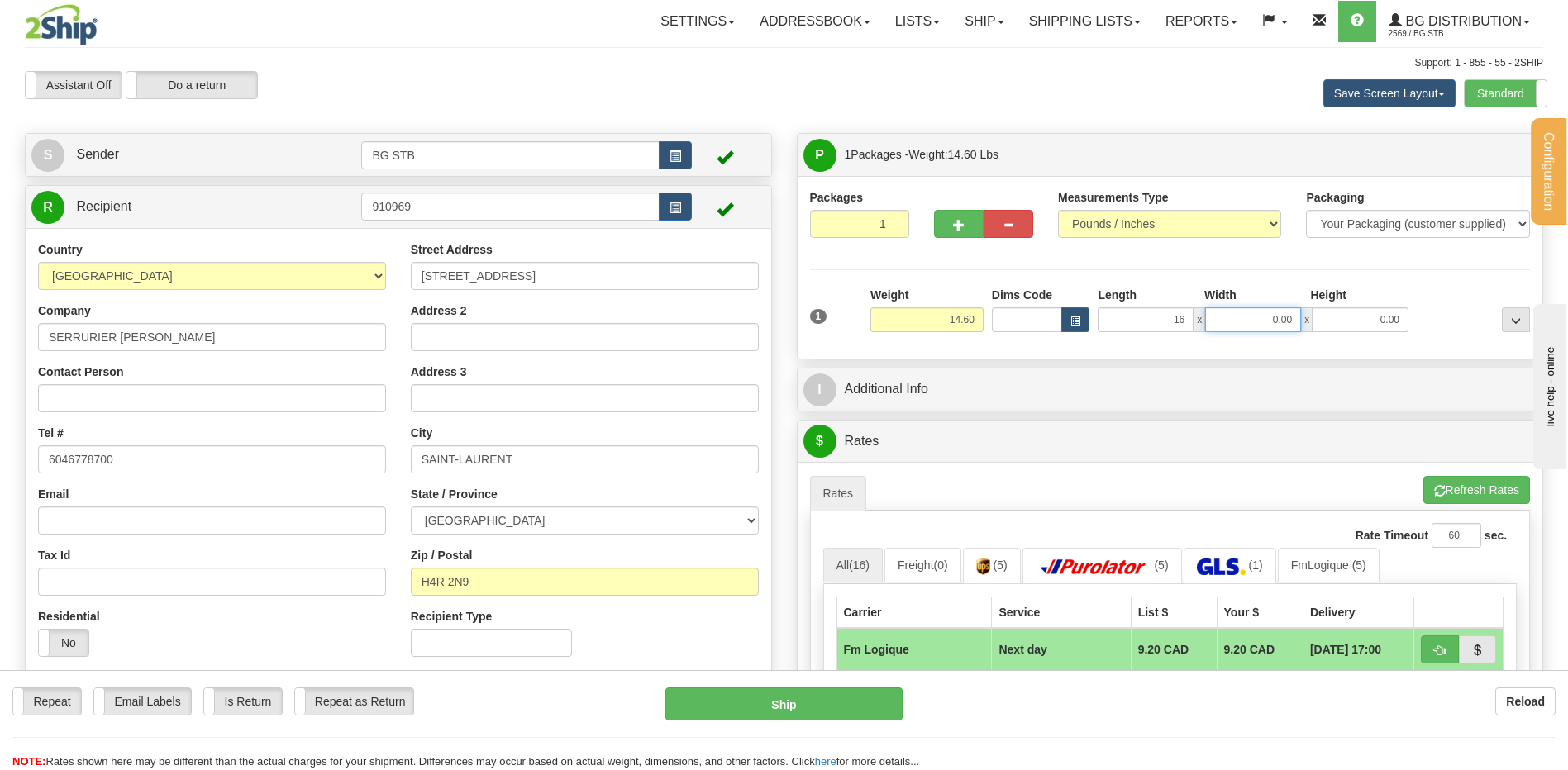
type input "16.00"
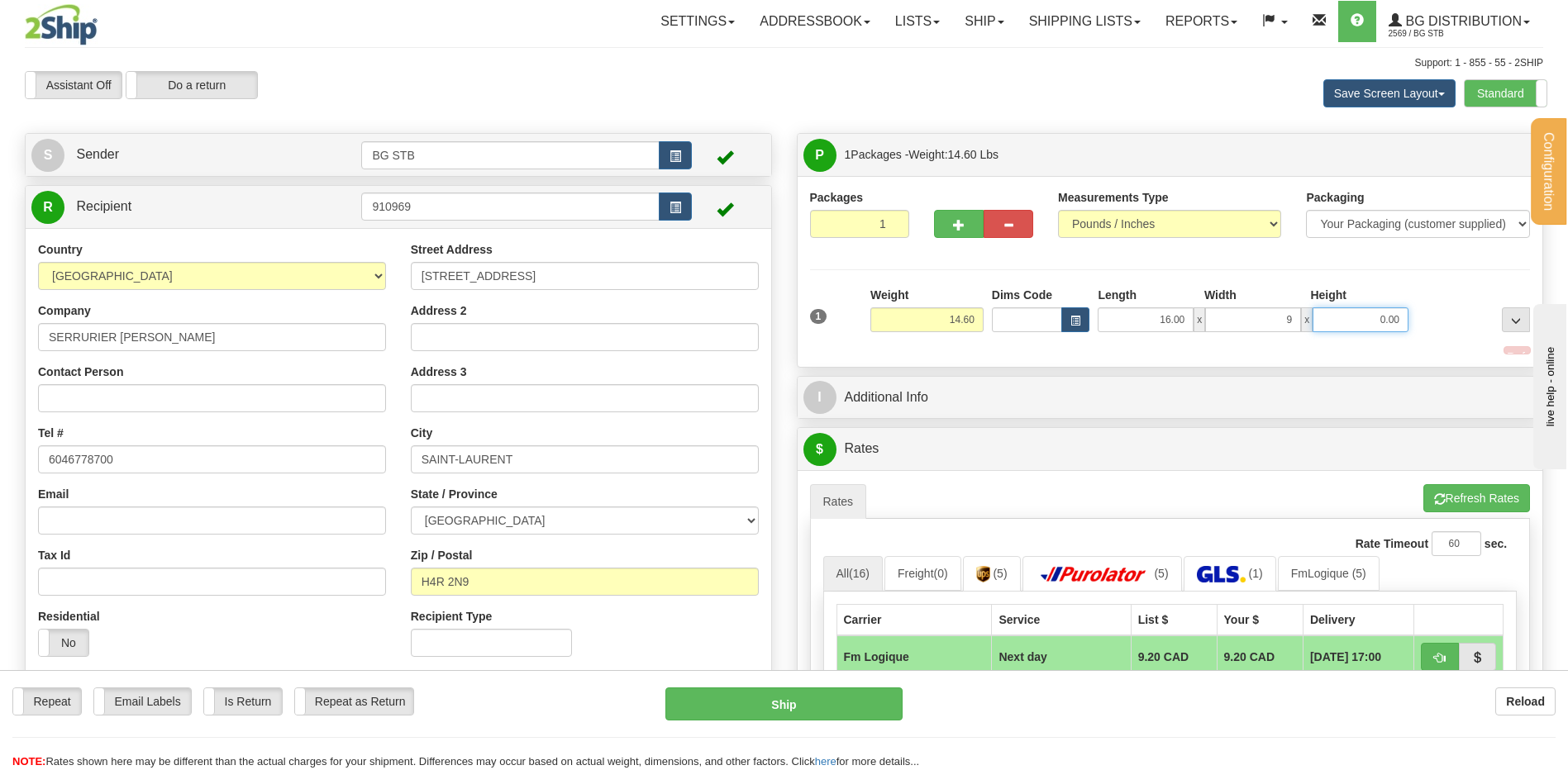
type input "9.00"
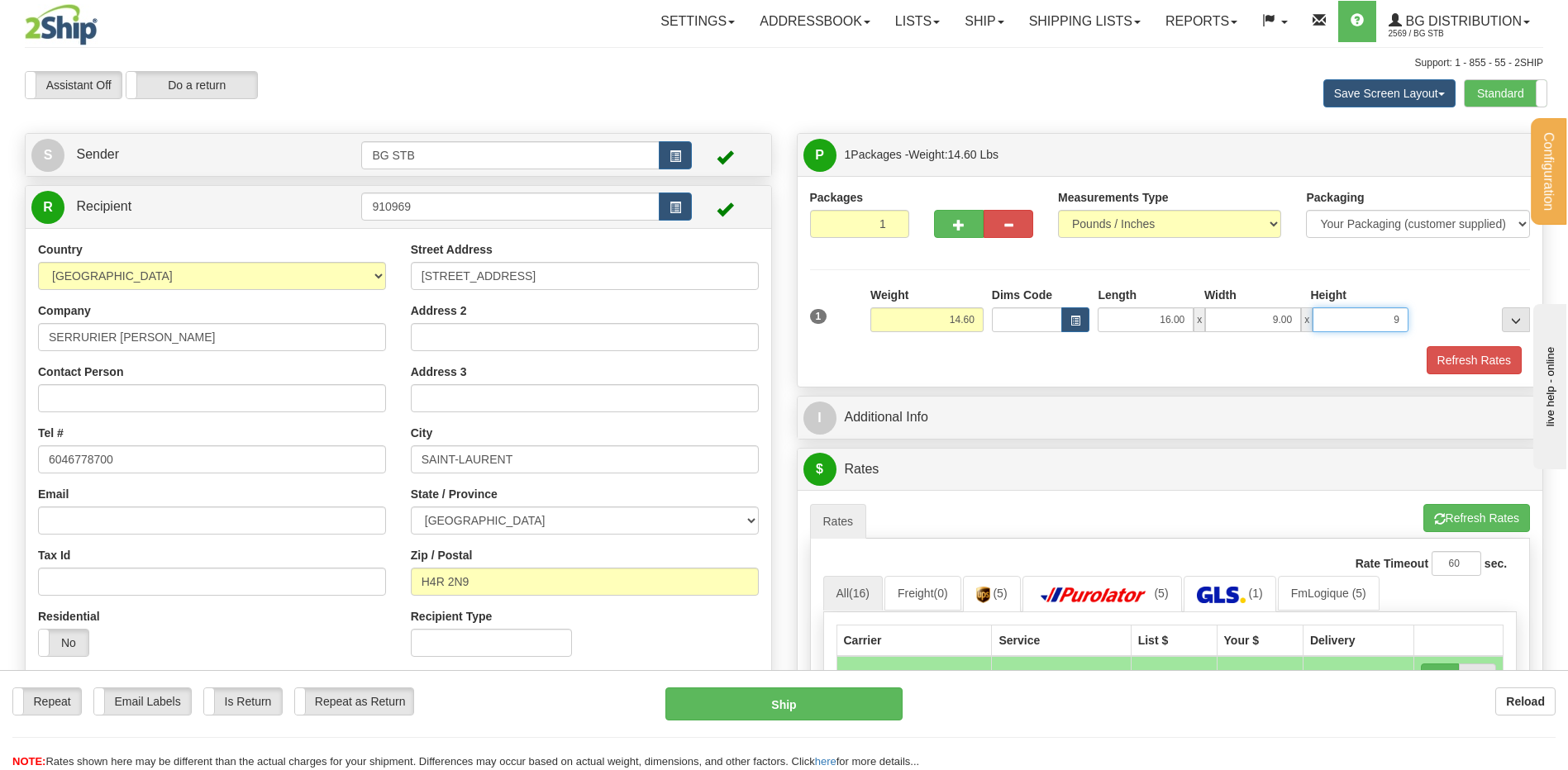
type input "9"
type input "9.00"
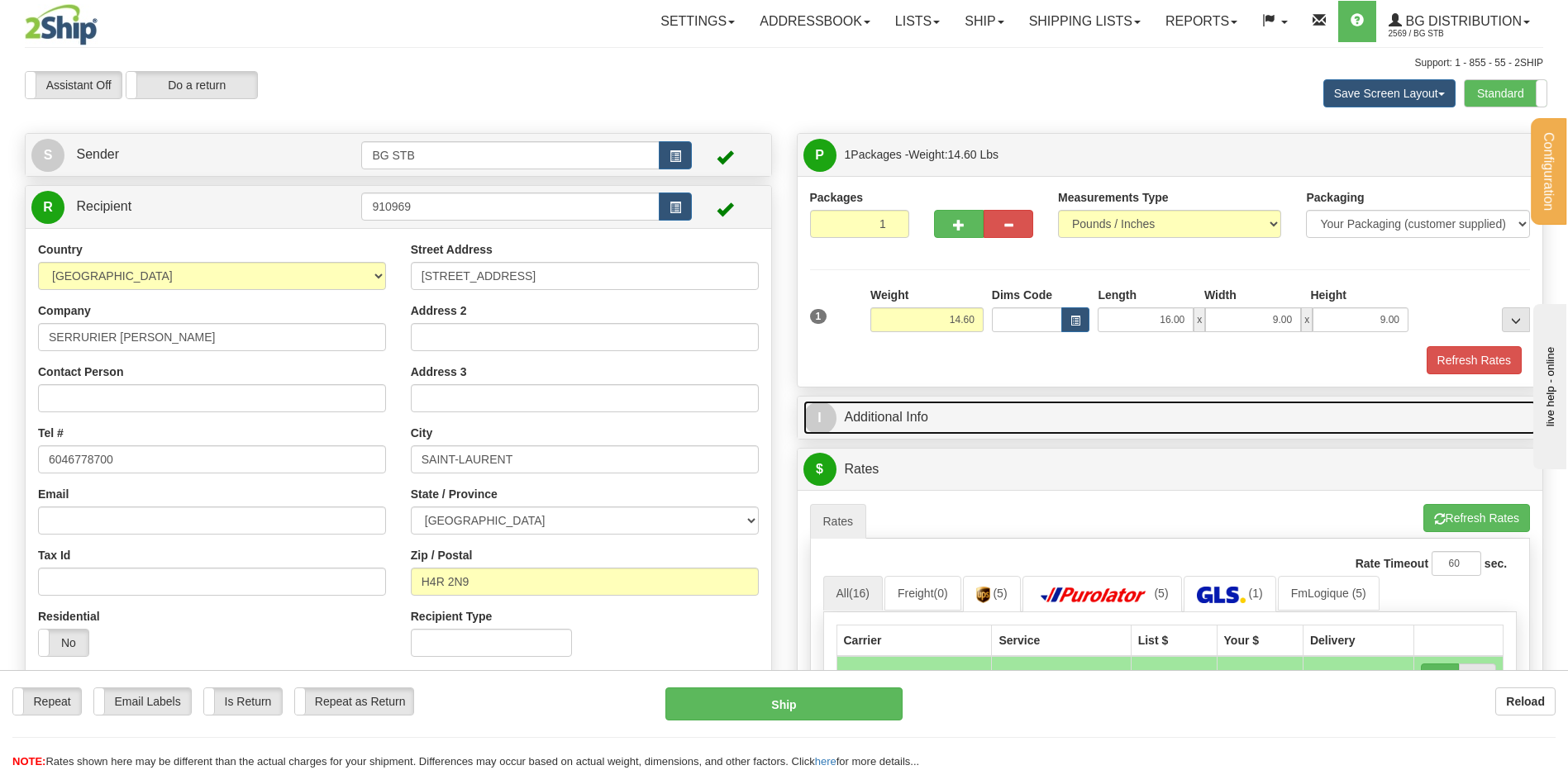
click at [930, 427] on link "I Additional Info" at bounding box center [1169, 418] width 734 height 34
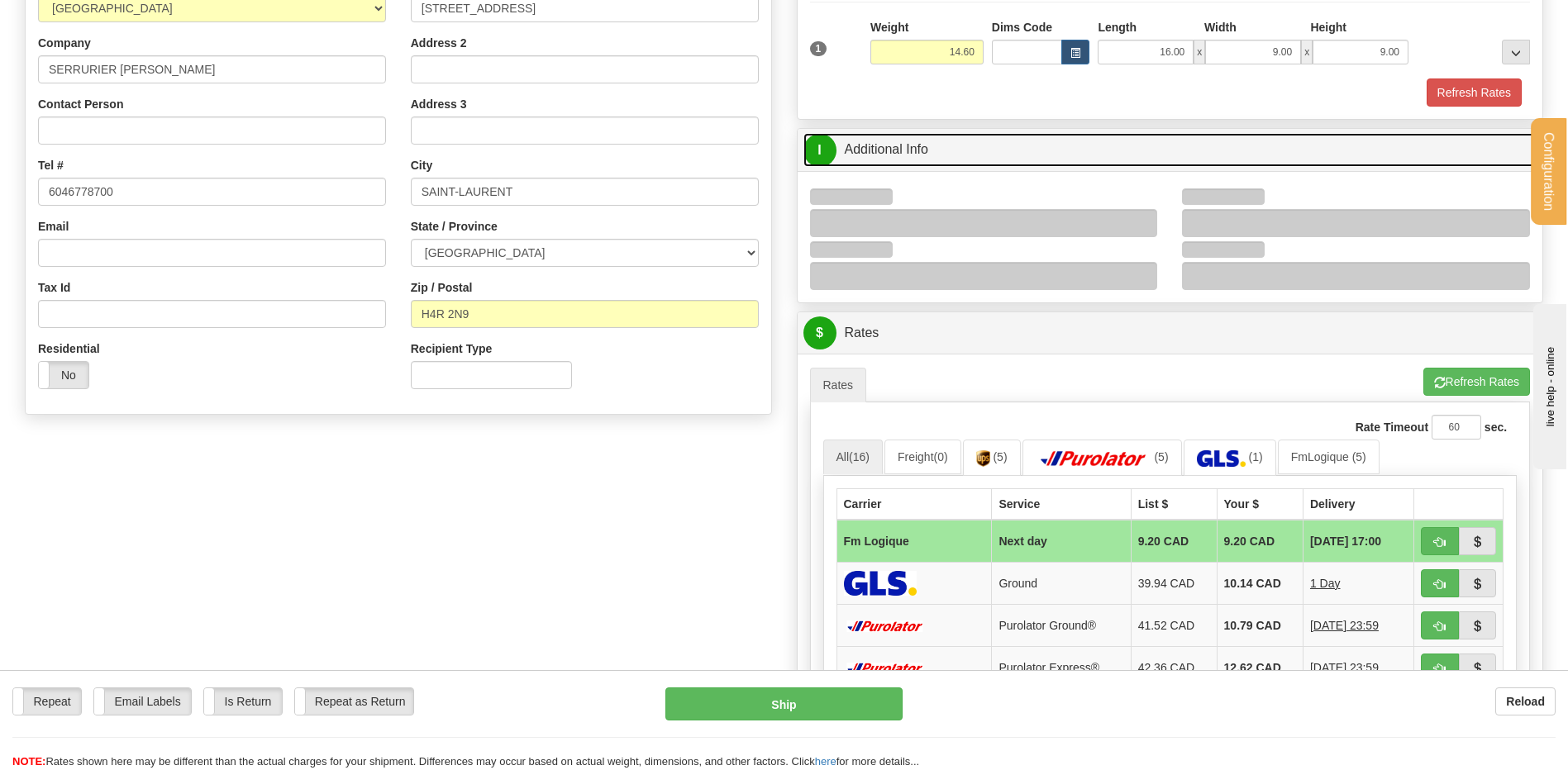
scroll to position [331, 0]
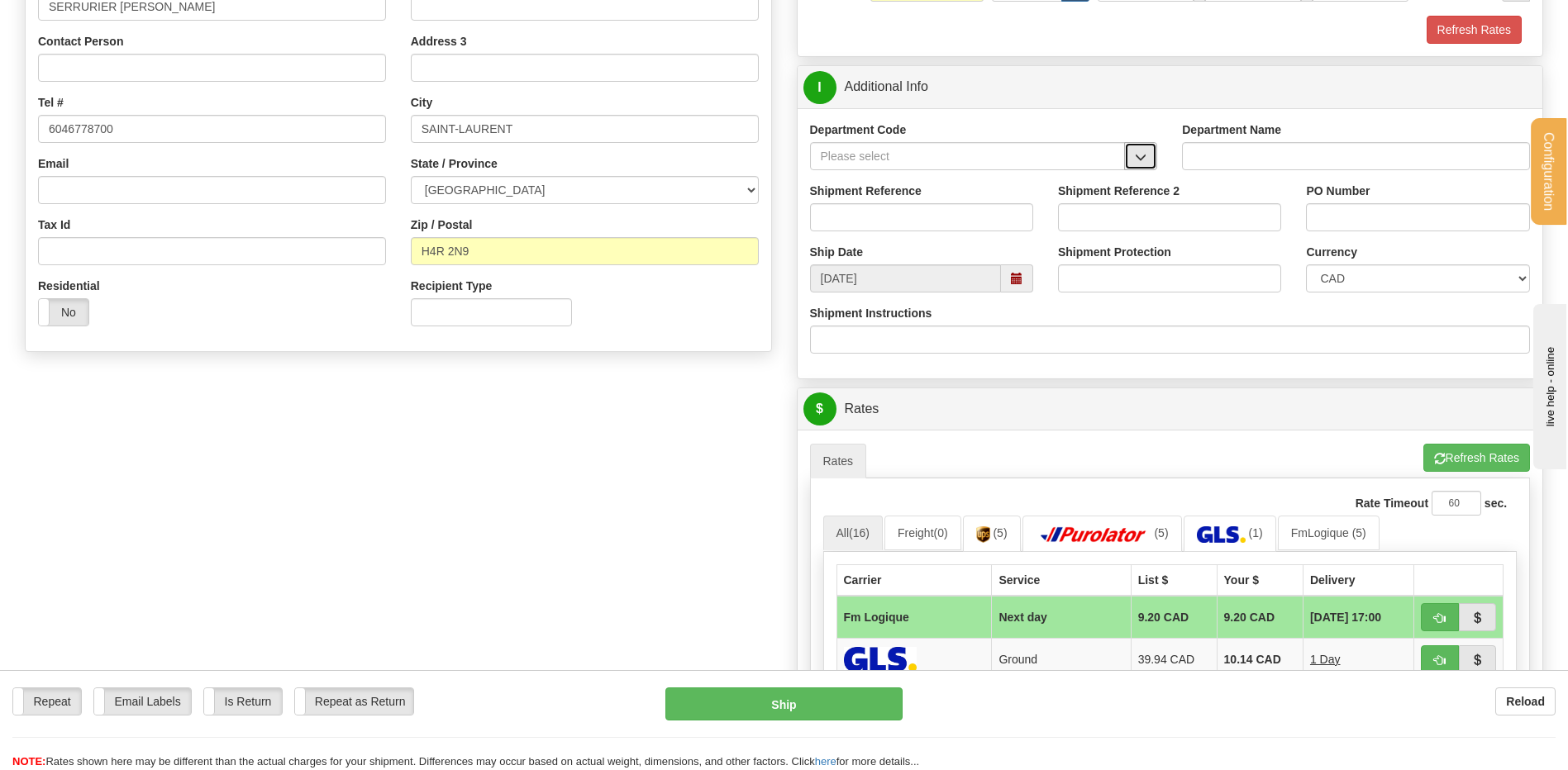
click at [1145, 157] on span "button" at bounding box center [1140, 157] width 11 height 10
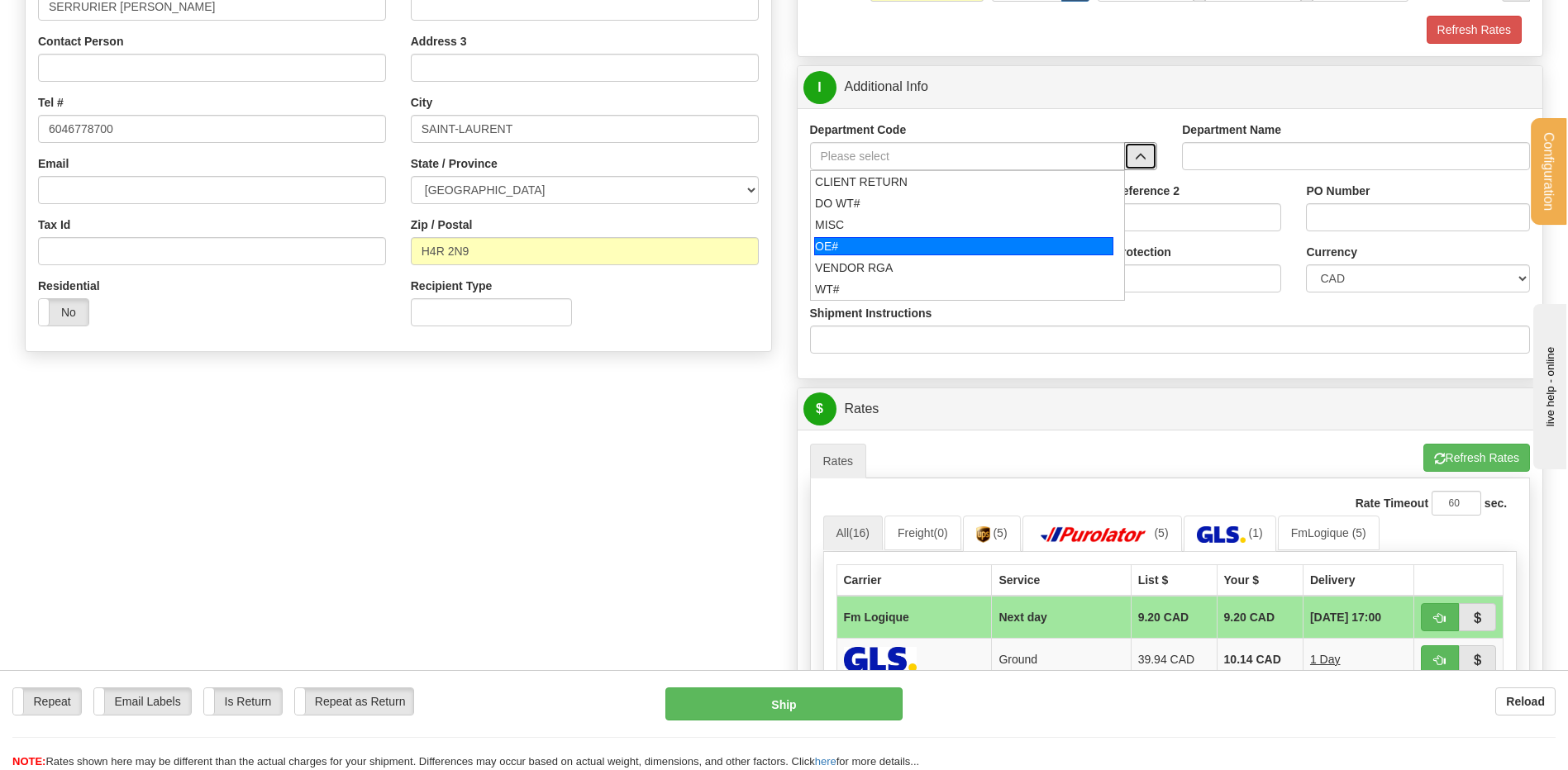
click at [894, 254] on div "OE#" at bounding box center [964, 246] width 300 height 18
type input "OE#"
type input "ORDERS"
click at [887, 230] on input "Shipment Reference" at bounding box center [921, 217] width 223 height 28
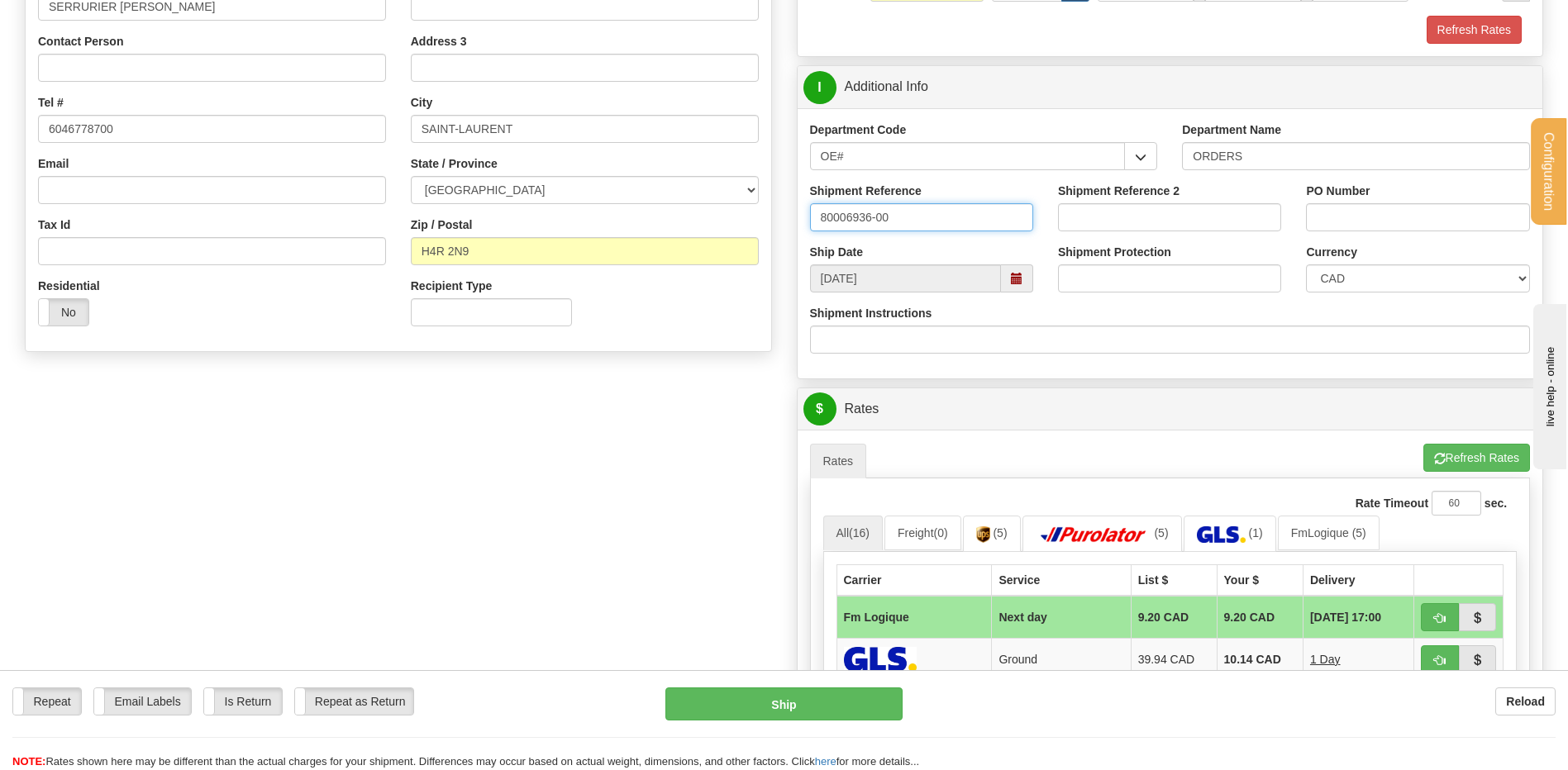
type input "80006936-00"
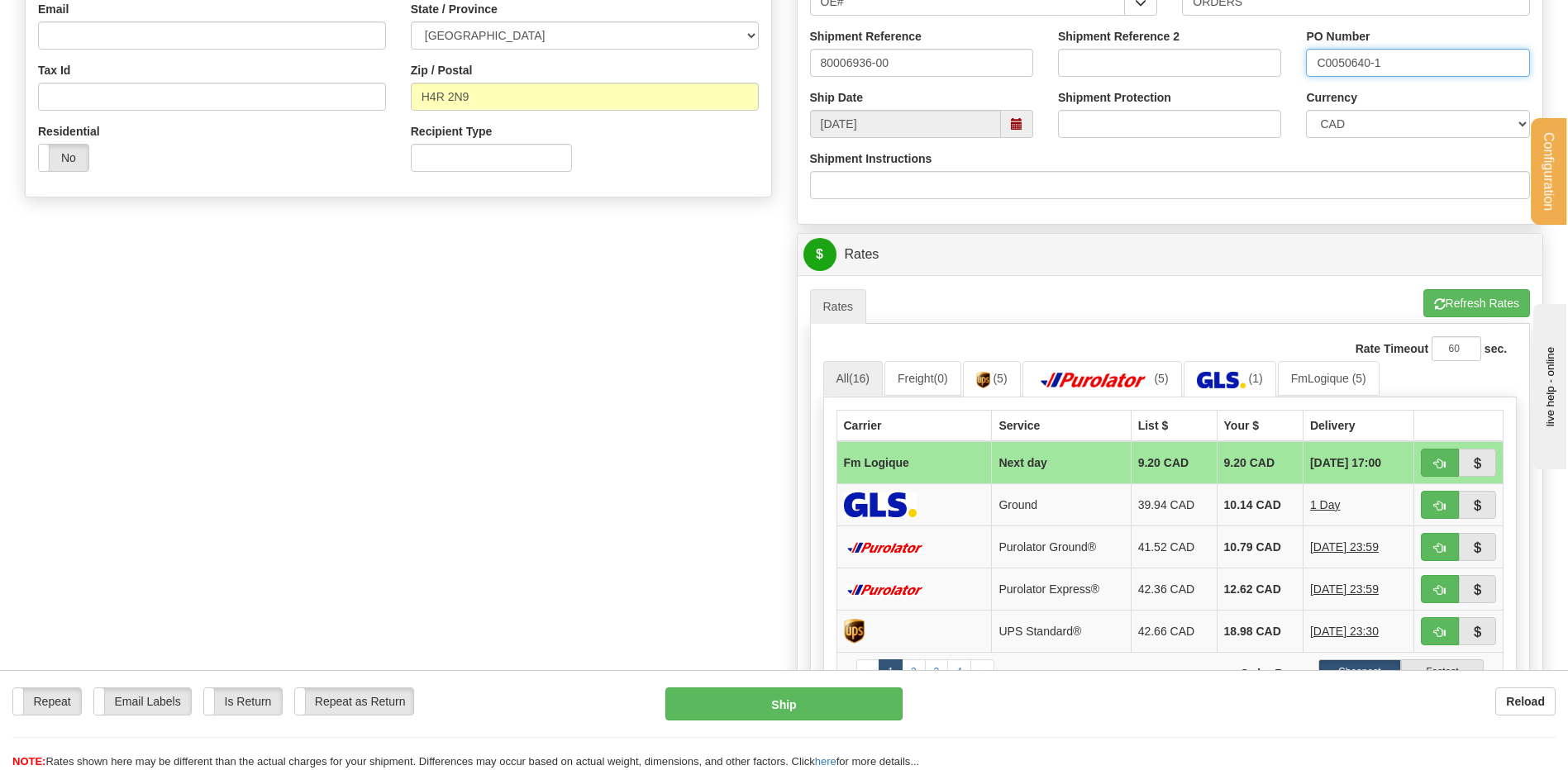
scroll to position [496, 0]
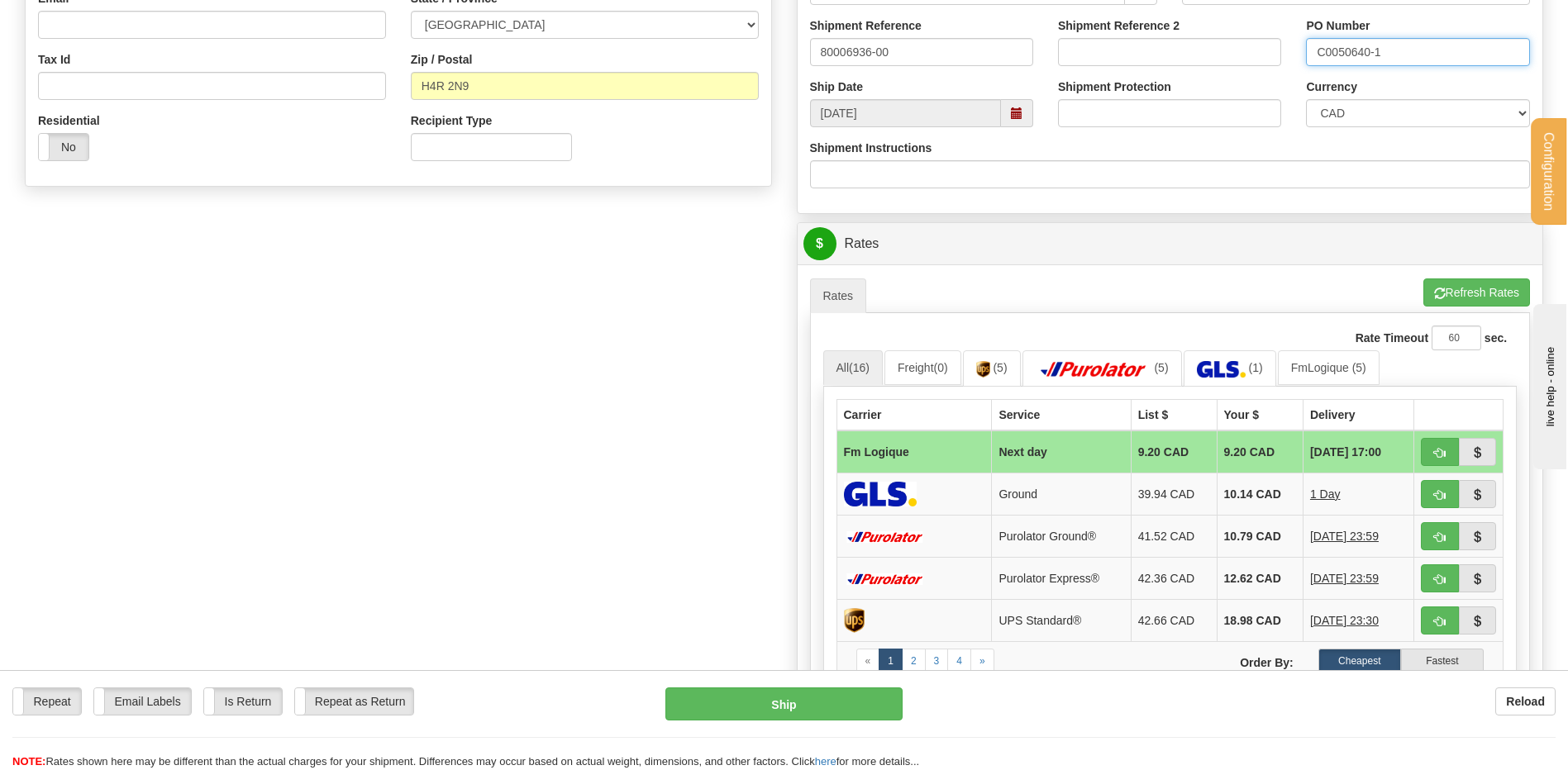
type input "C0050640-1"
click at [1420, 451] on td at bounding box center [1459, 452] width 89 height 43
click at [1433, 453] on button "button" at bounding box center [1440, 452] width 38 height 28
type input "jour"
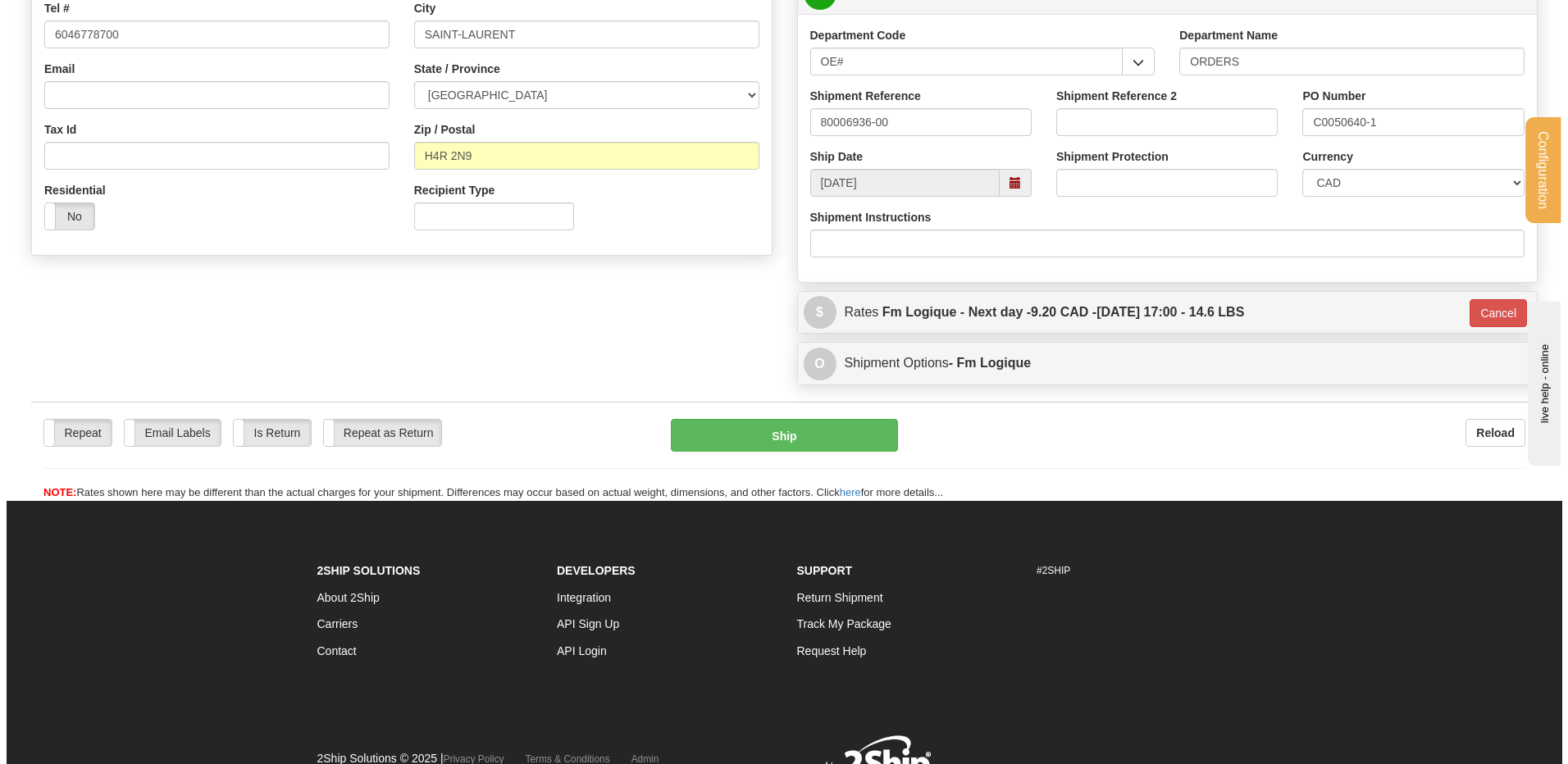
scroll to position [328, 0]
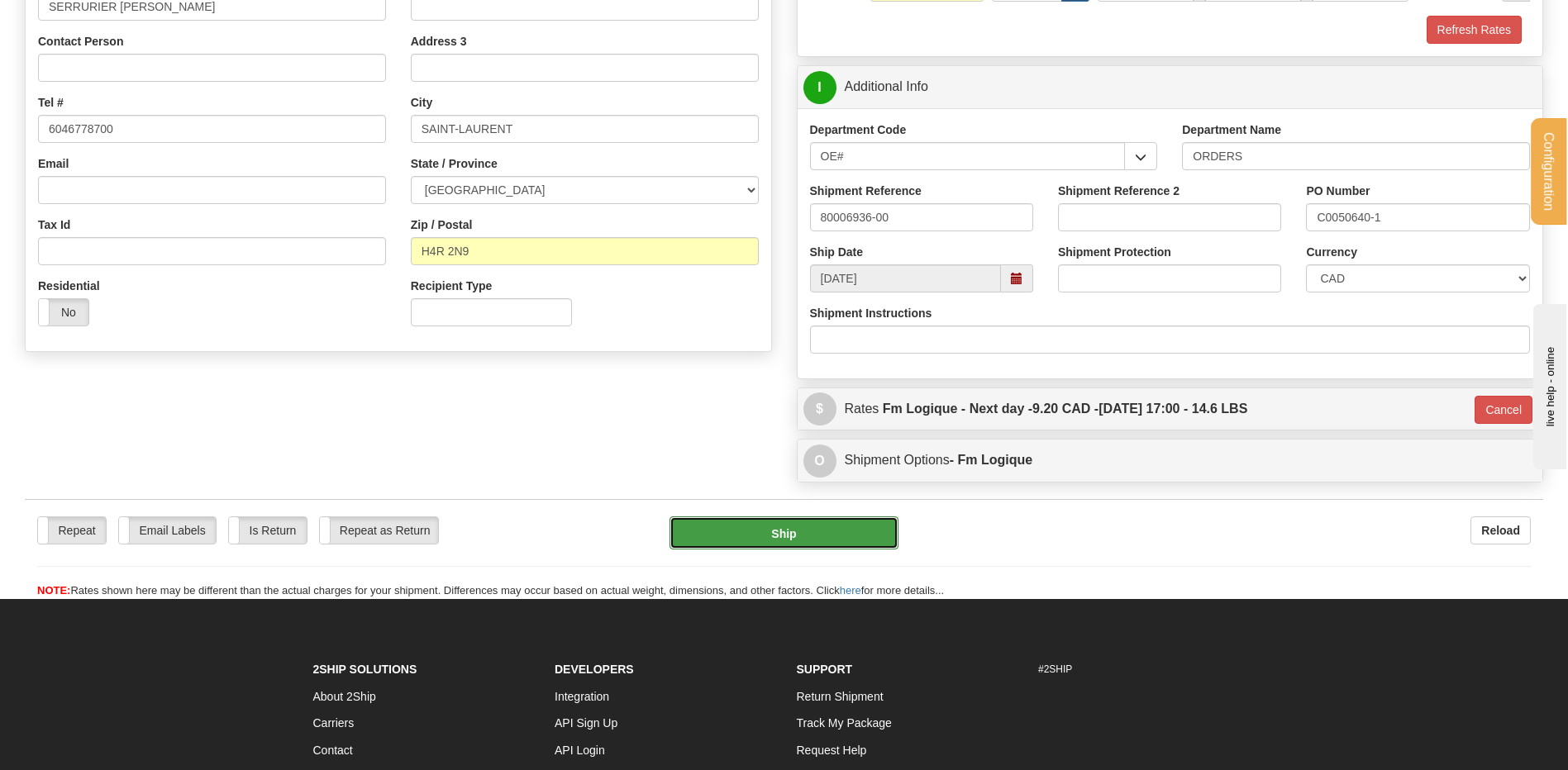
click at [781, 532] on button "Ship" at bounding box center [783, 533] width 228 height 33
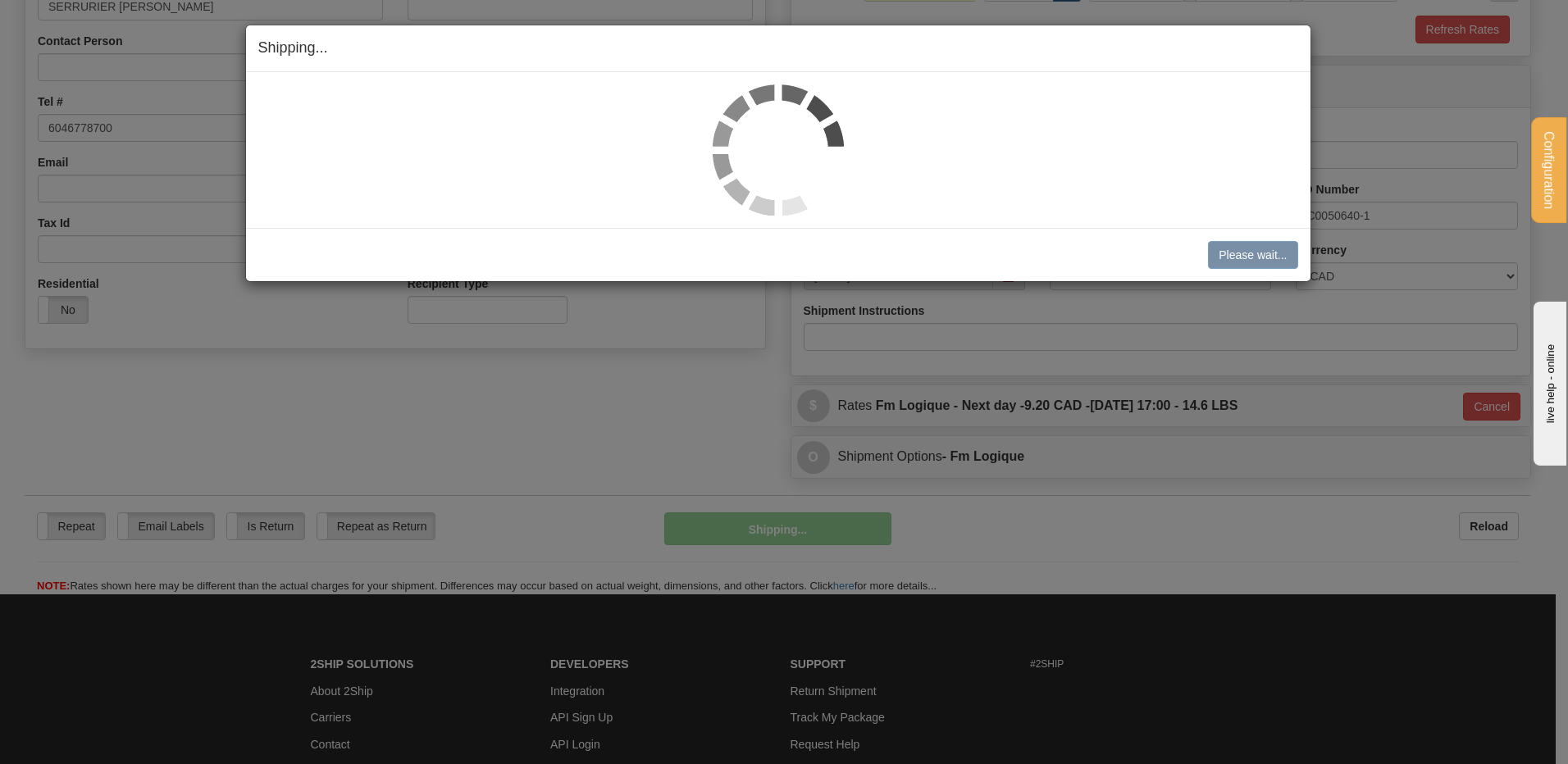
drag, startPoint x: 775, startPoint y: 528, endPoint x: 961, endPoint y: 579, distance: 192.9
click at [960, 578] on div "Shipping... Your SHIPMENT will EXPIRE in Please wait... [PERSON_NAME] Shipment …" at bounding box center [784, 382] width 1568 height 764
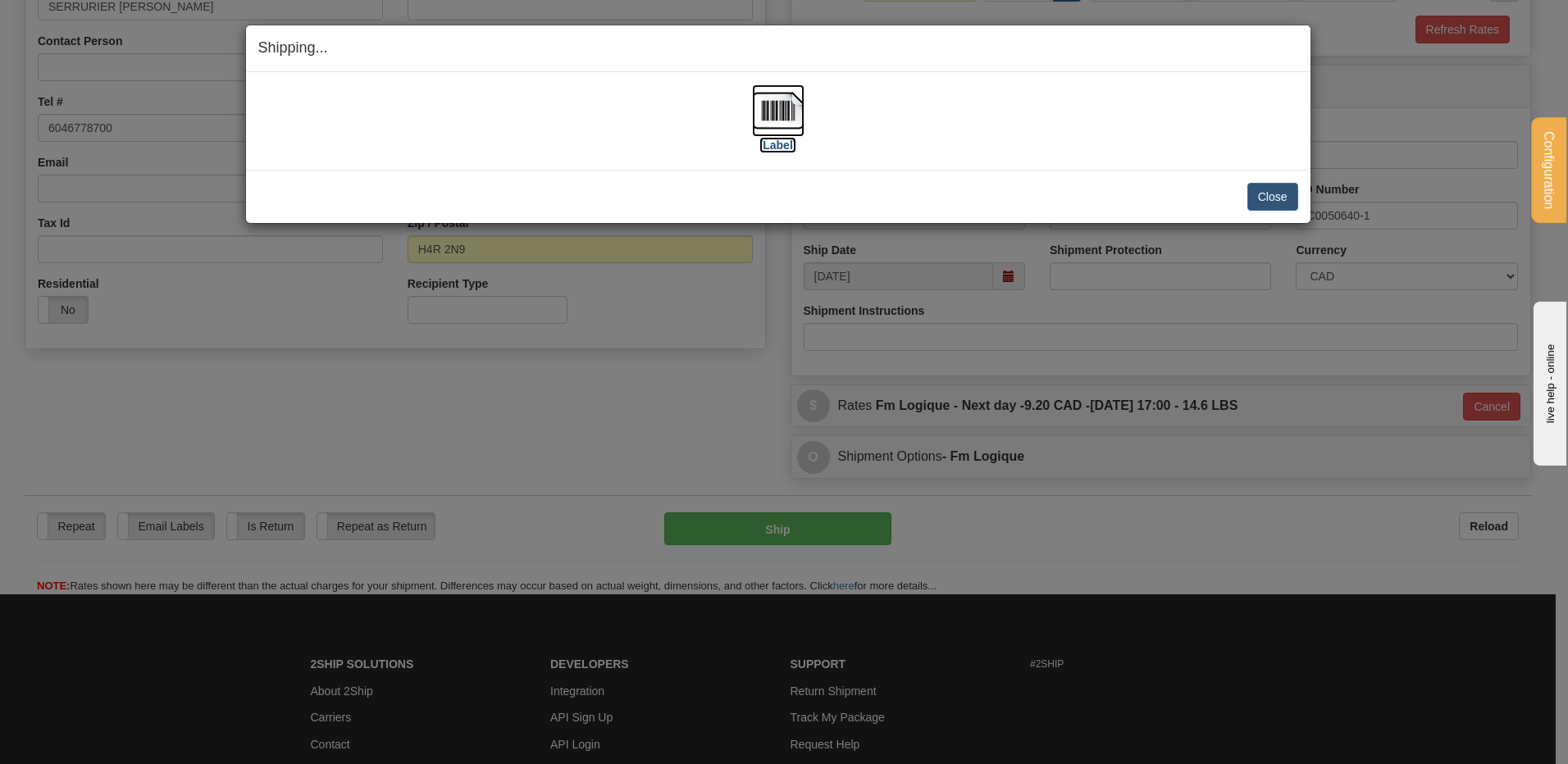
click at [788, 116] on img at bounding box center [778, 110] width 53 height 53
drag, startPoint x: 1257, startPoint y: 196, endPoint x: 1272, endPoint y: 193, distance: 15.3
click at [1258, 196] on button "Close" at bounding box center [1272, 196] width 51 height 28
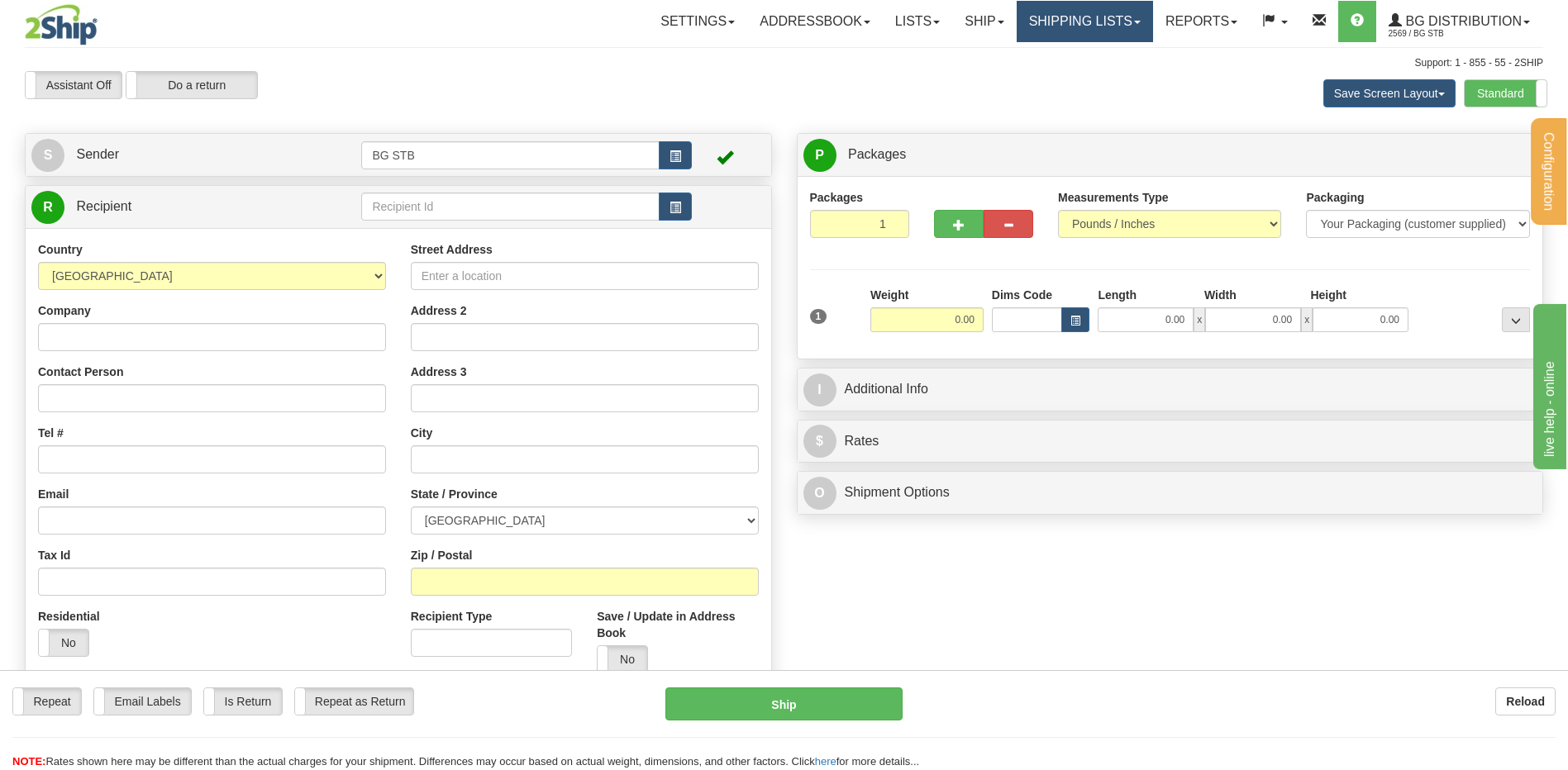
click at [1051, 10] on link "Shipping lists" at bounding box center [1084, 22] width 136 height 42
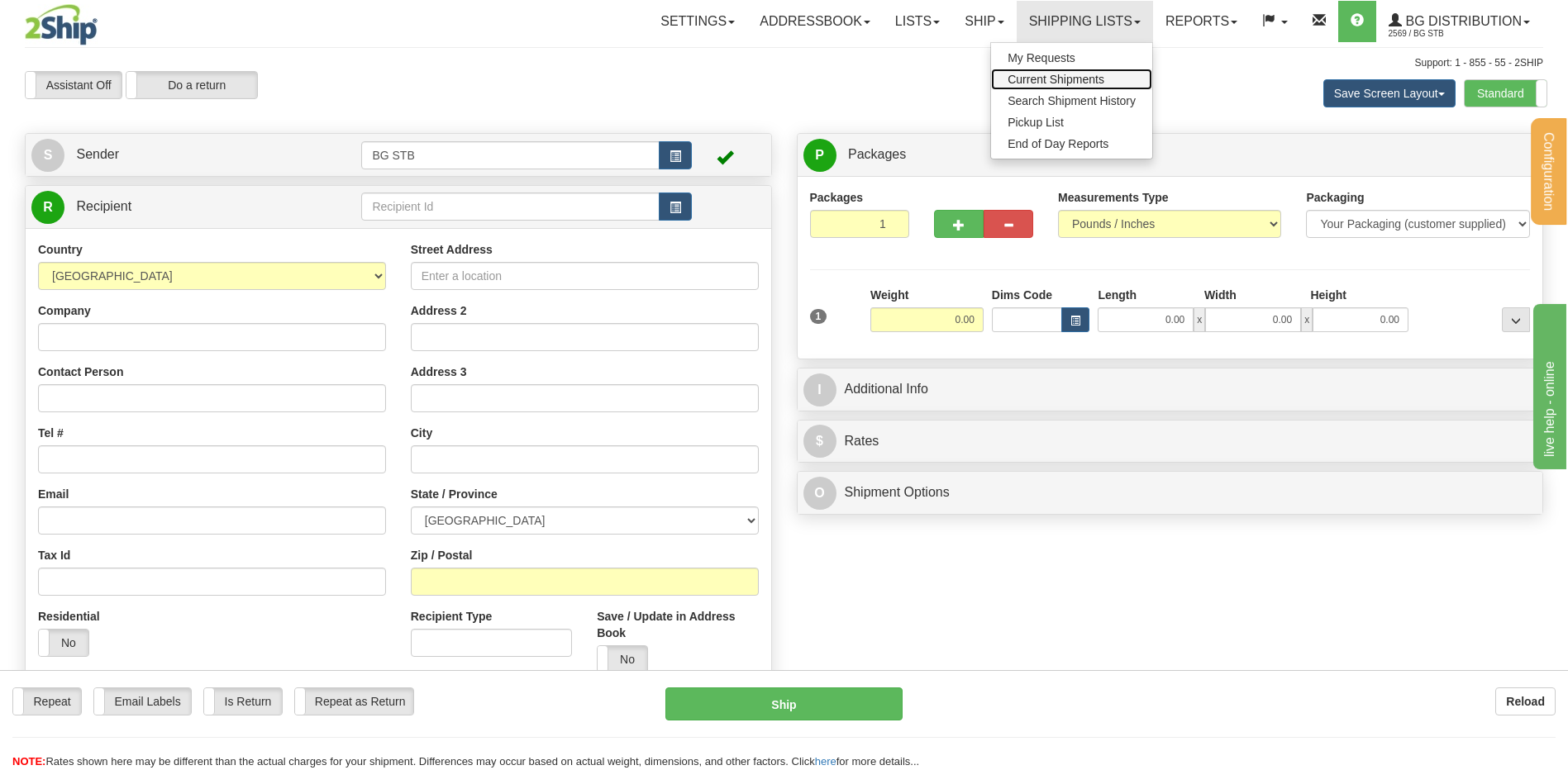
click at [1051, 77] on span "Current Shipments" at bounding box center [1055, 79] width 96 height 13
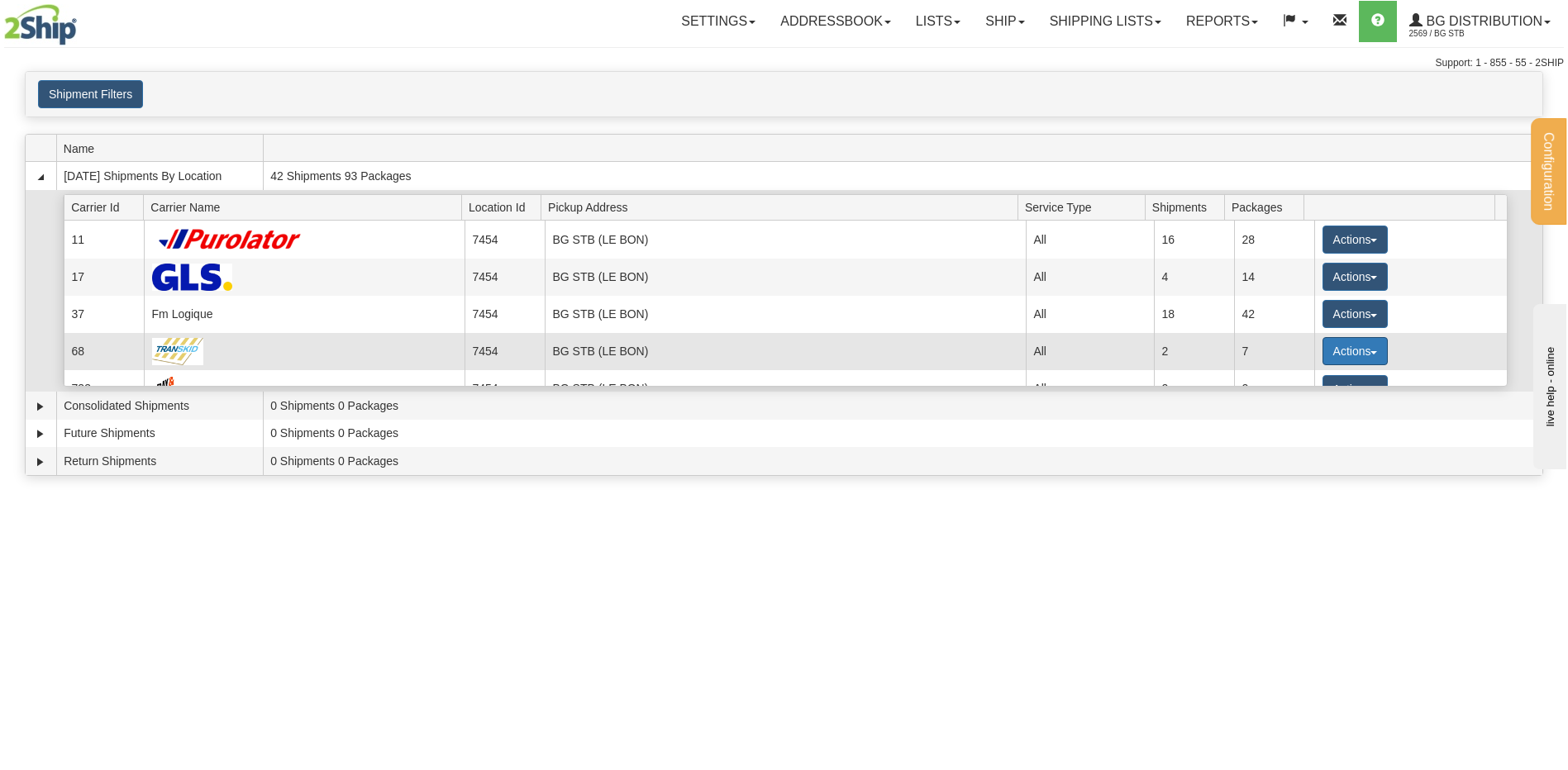
click at [1327, 342] on button "Actions" at bounding box center [1355, 351] width 66 height 28
click at [1312, 378] on span "Details" at bounding box center [1293, 381] width 44 height 11
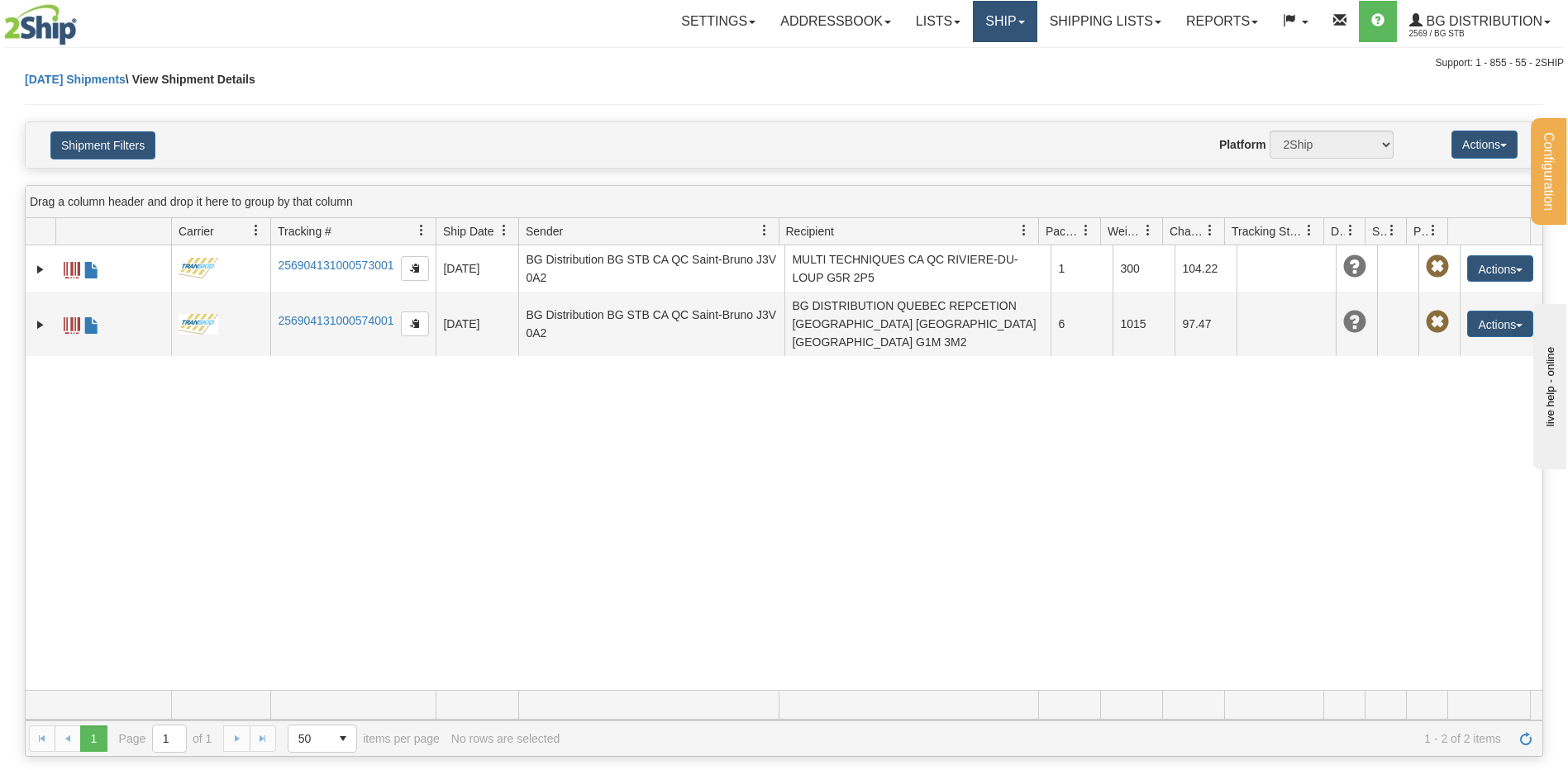
click at [974, 16] on link "Ship" at bounding box center [1004, 22] width 63 height 42
click at [974, 63] on span "Ship Screen" at bounding box center [953, 57] width 63 height 13
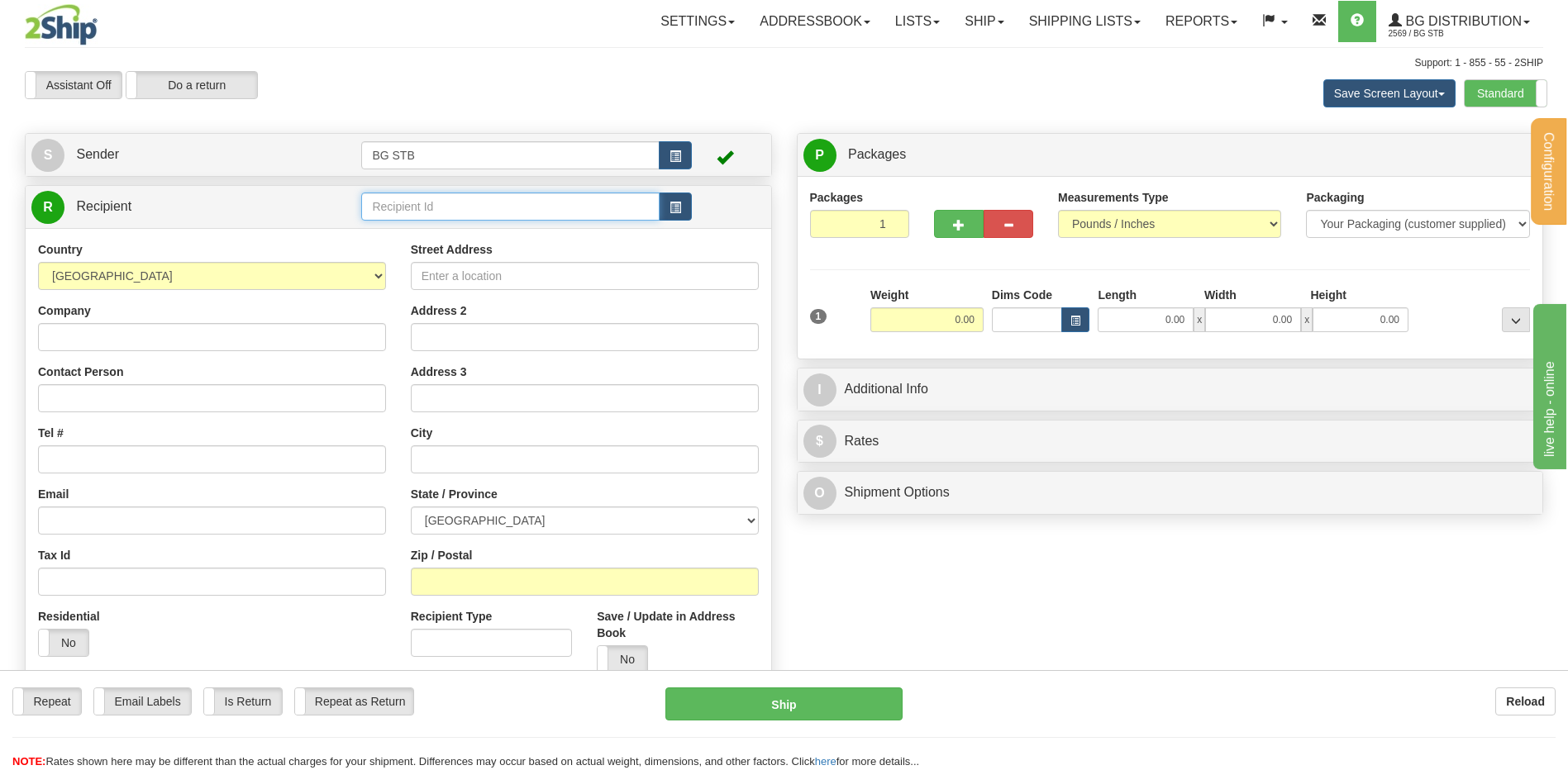
click at [372, 203] on input "text" at bounding box center [510, 207] width 298 height 28
type input "4108"
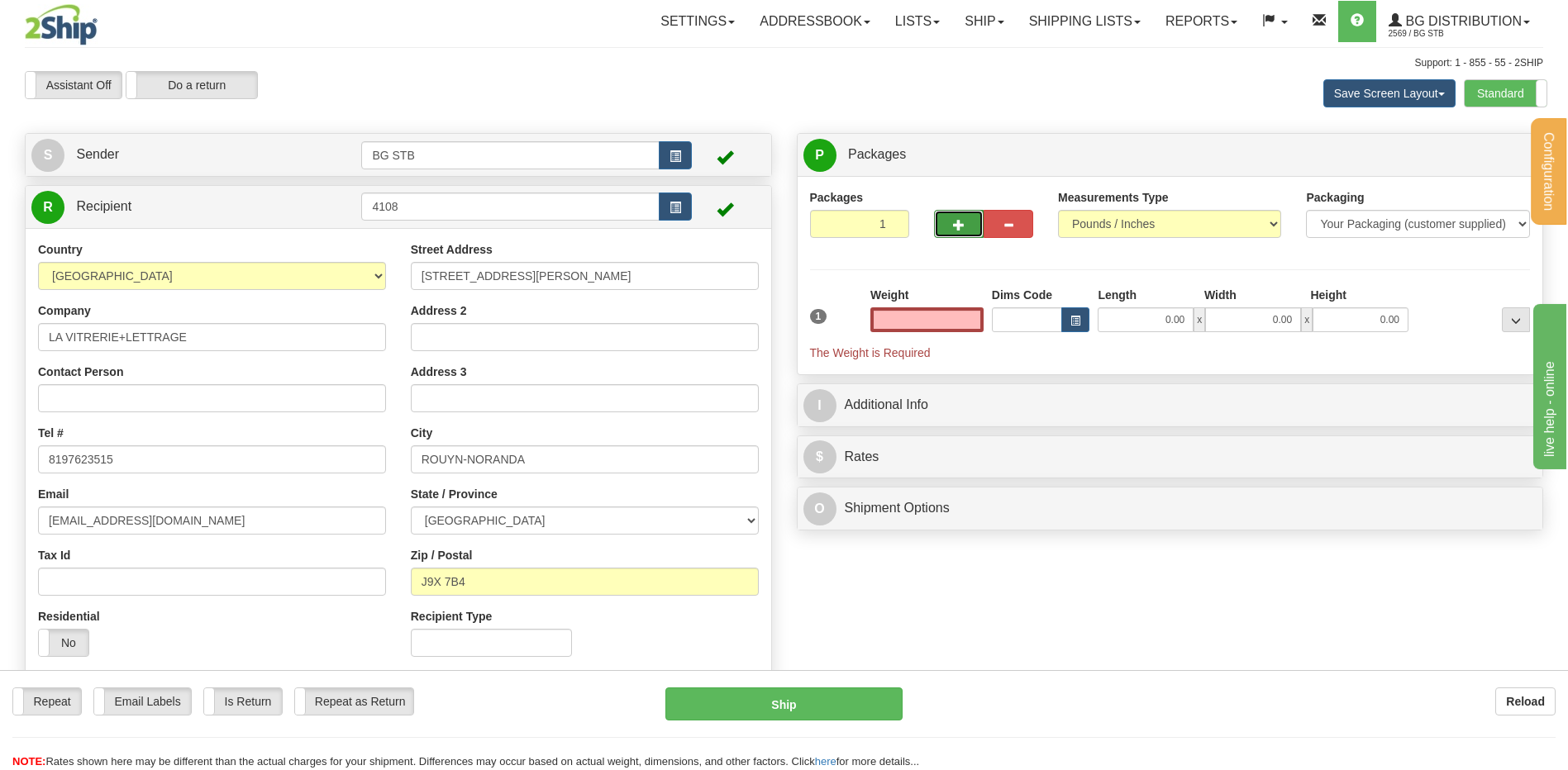
type input "0.00"
click at [968, 234] on button "button" at bounding box center [959, 224] width 49 height 28
click at [1024, 226] on button "button" at bounding box center [1008, 224] width 49 height 28
type input "1"
click at [974, 317] on input "0.00" at bounding box center [926, 319] width 113 height 25
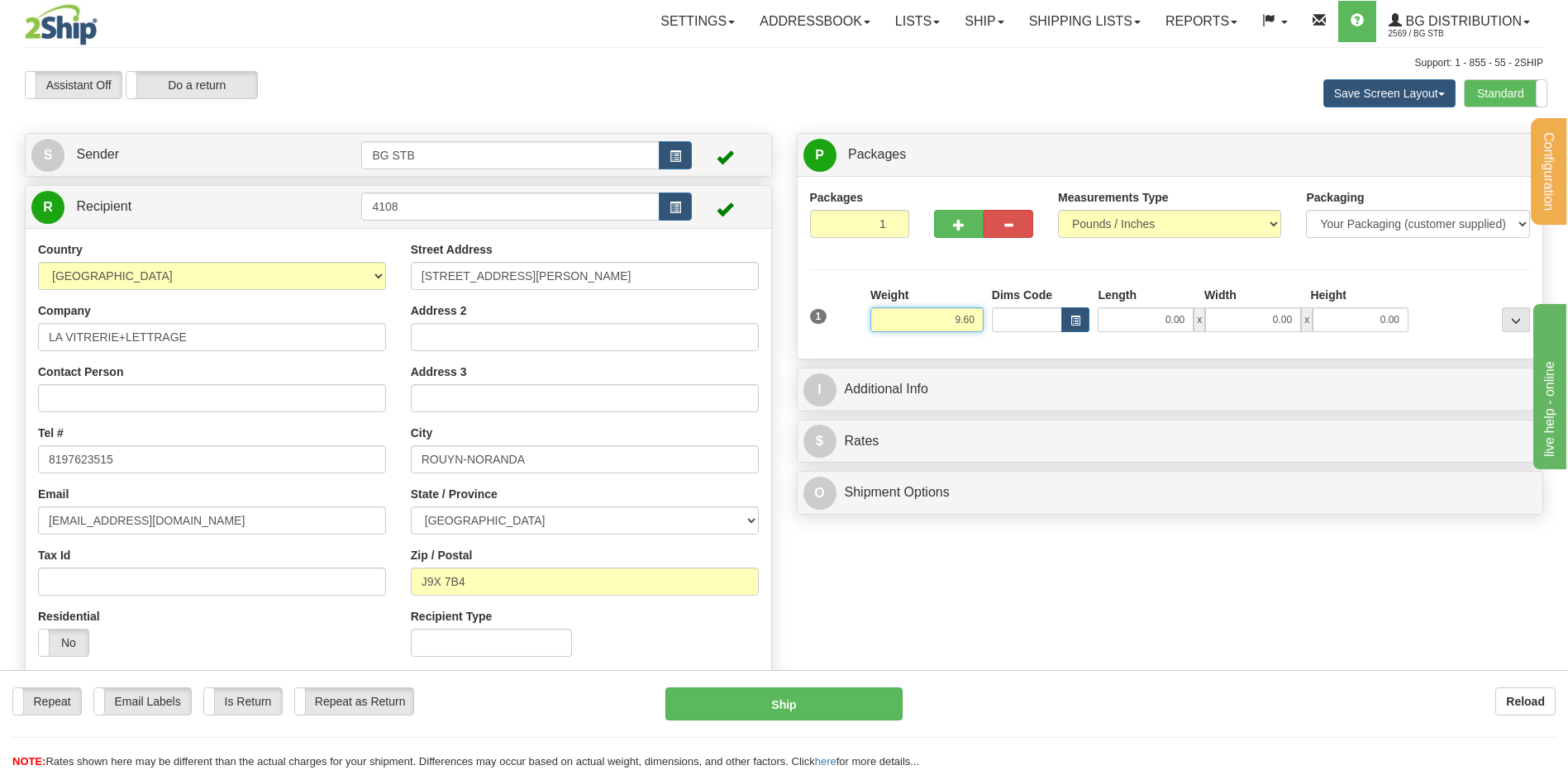
type input "9.60"
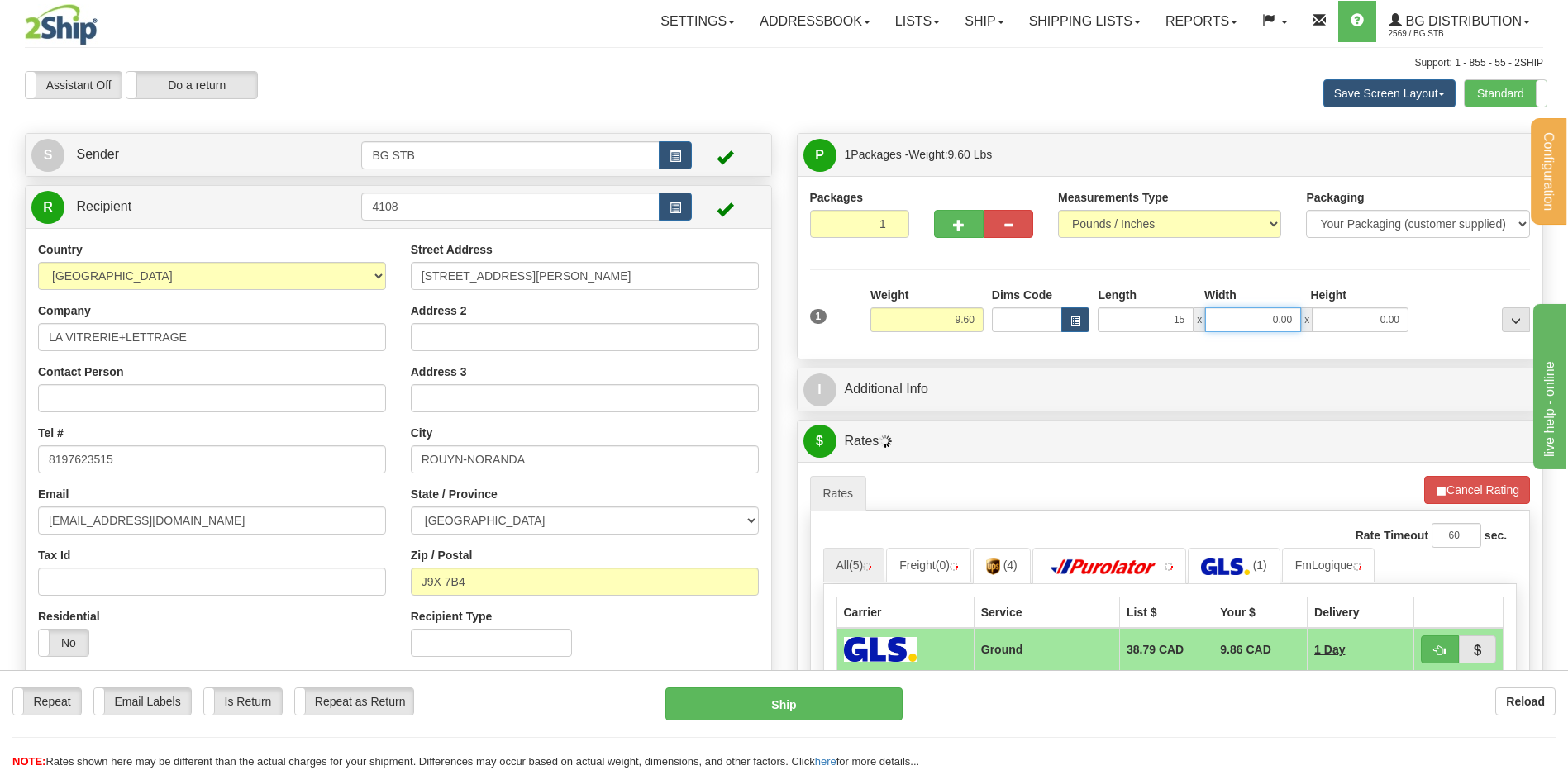
type input "15.00"
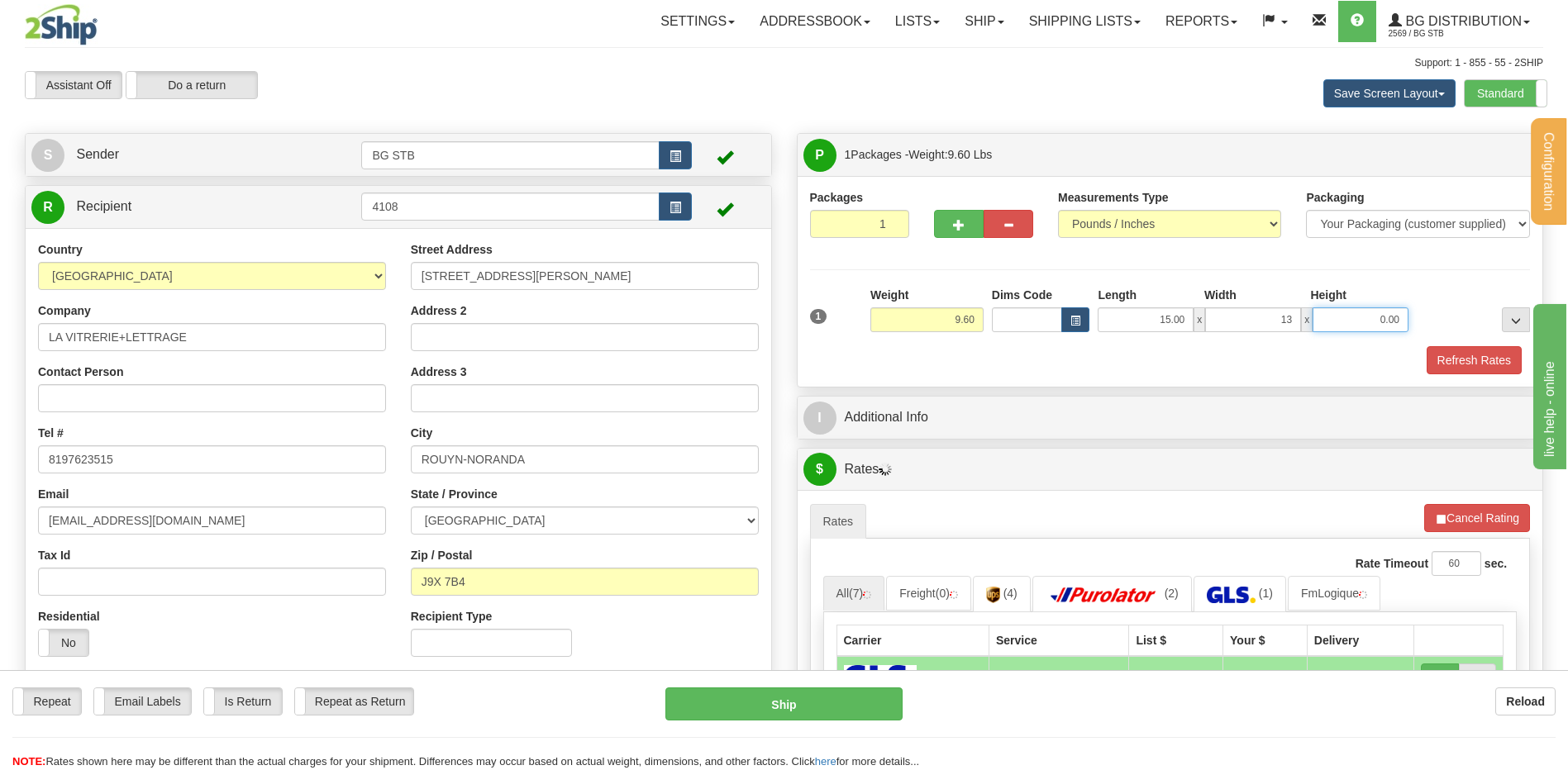
type input "13.00"
type input "15.00"
drag, startPoint x: 1216, startPoint y: 313, endPoint x: 1337, endPoint y: 308, distance: 121.1
click at [1290, 308] on div "15.00 x 13.00 x 15.00" at bounding box center [1253, 319] width 311 height 25
type input "13.00"
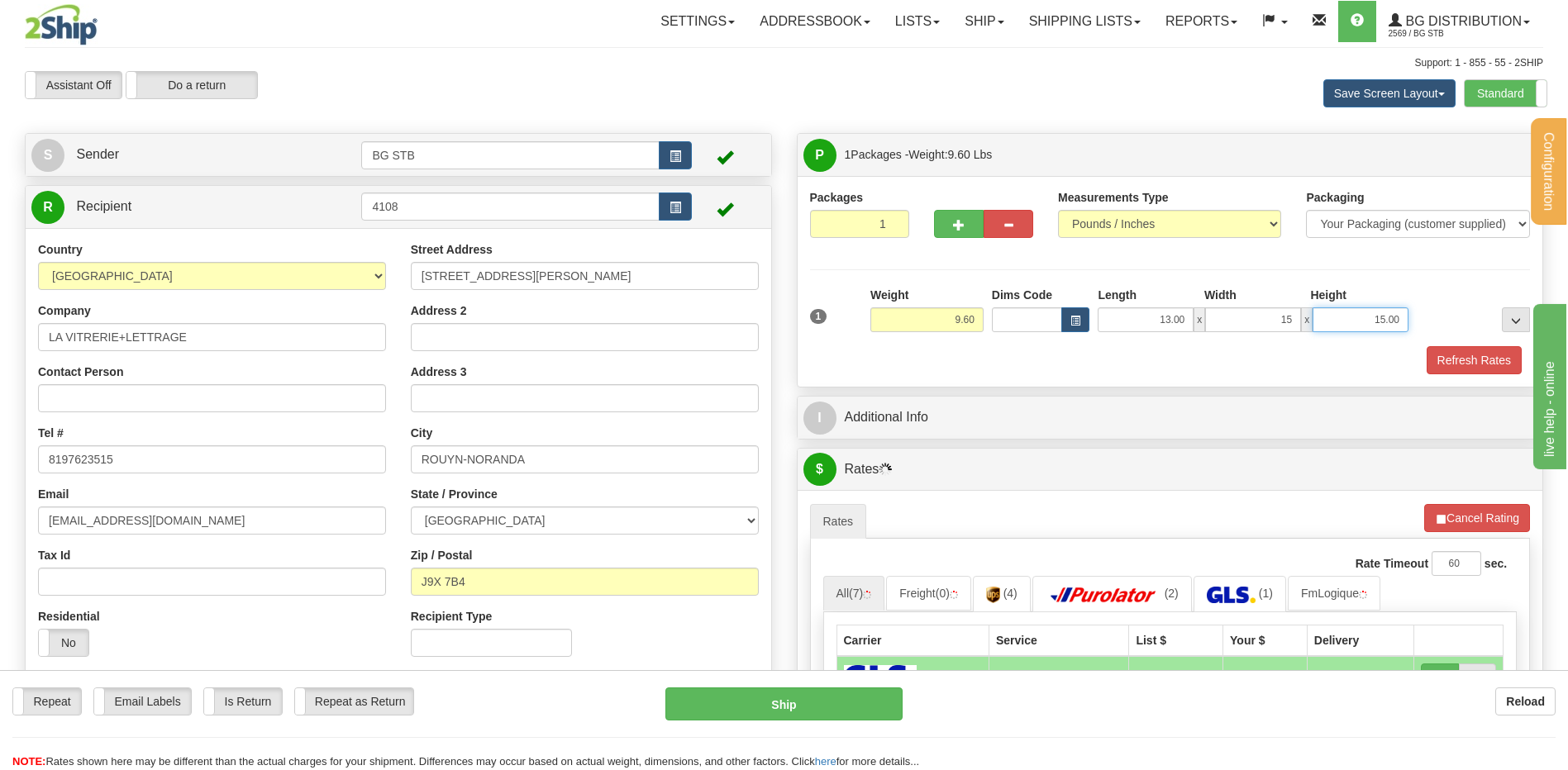
type input "15.00"
type input "13.00"
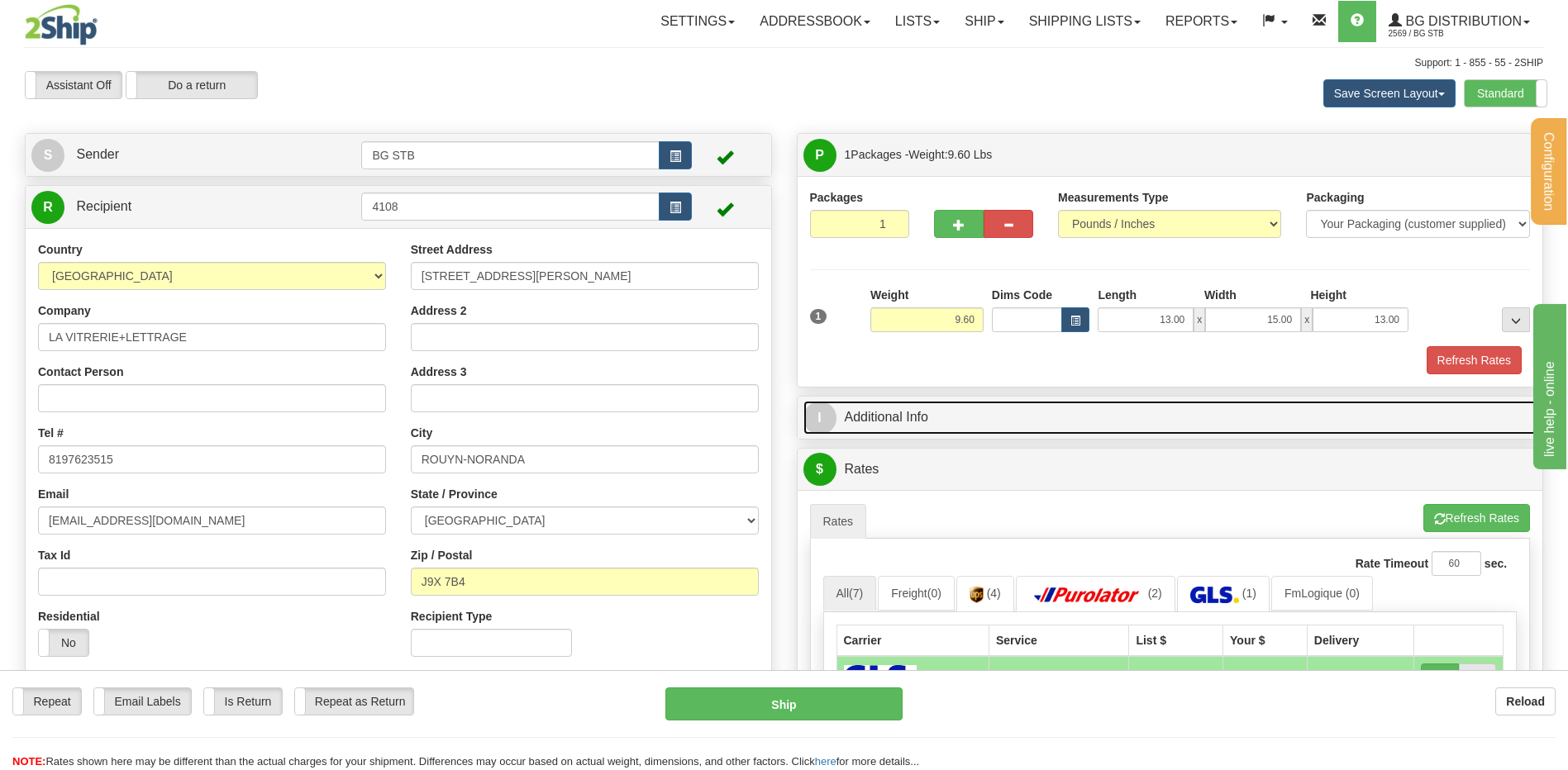
click at [881, 418] on link "I Additional Info" at bounding box center [1169, 418] width 734 height 34
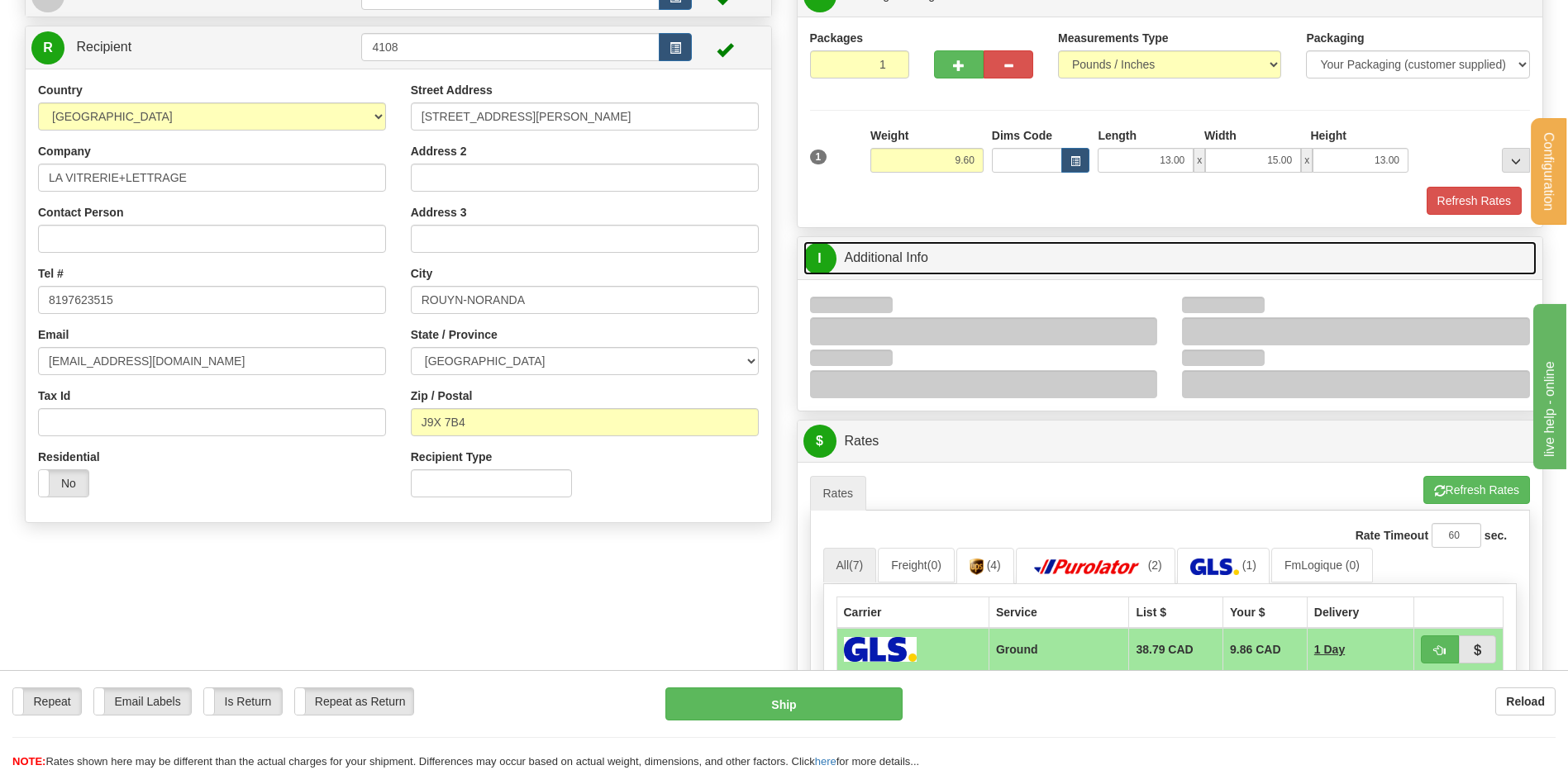
scroll to position [248, 0]
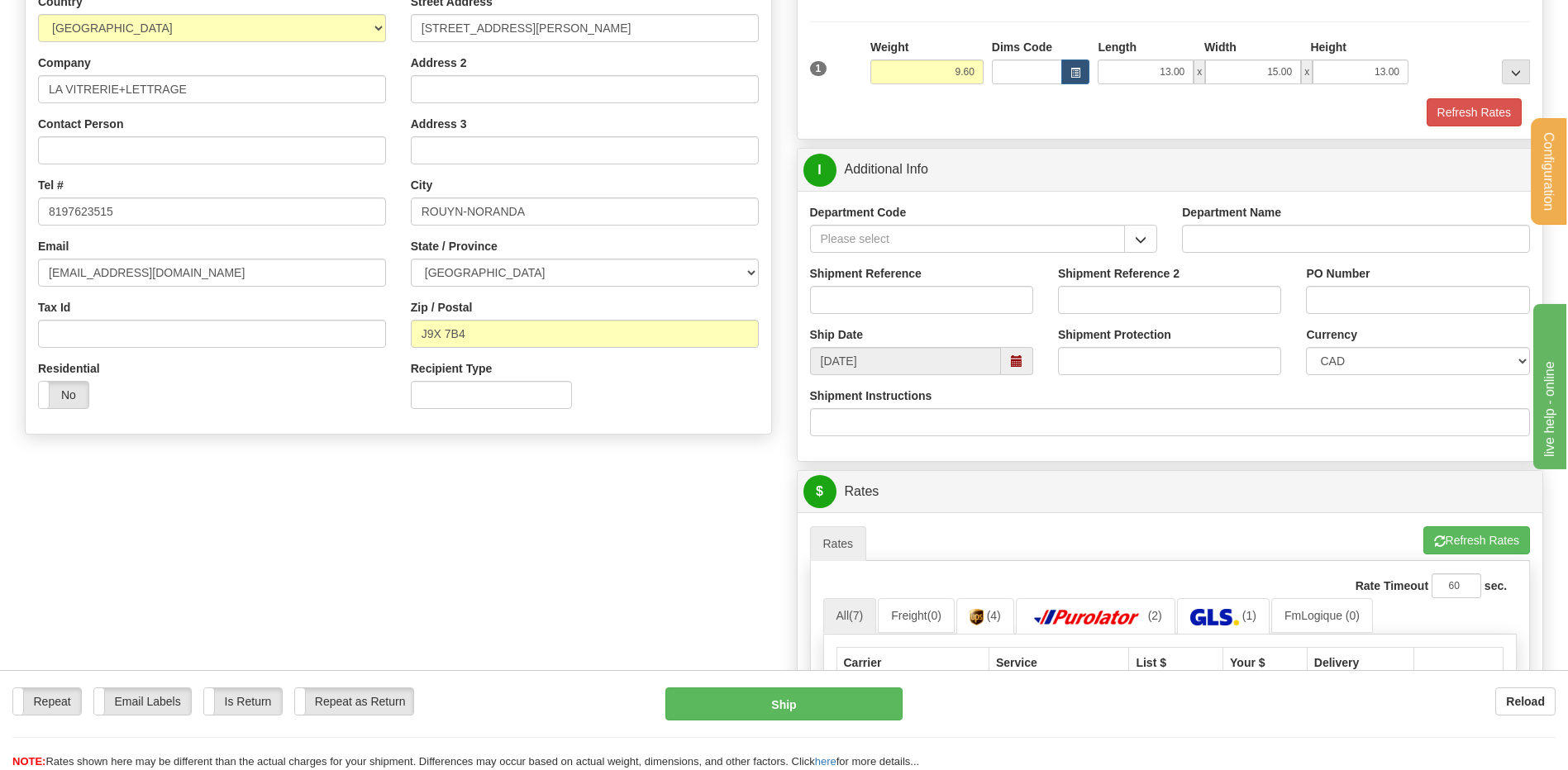
click at [1143, 231] on button "button" at bounding box center [1141, 239] width 33 height 28
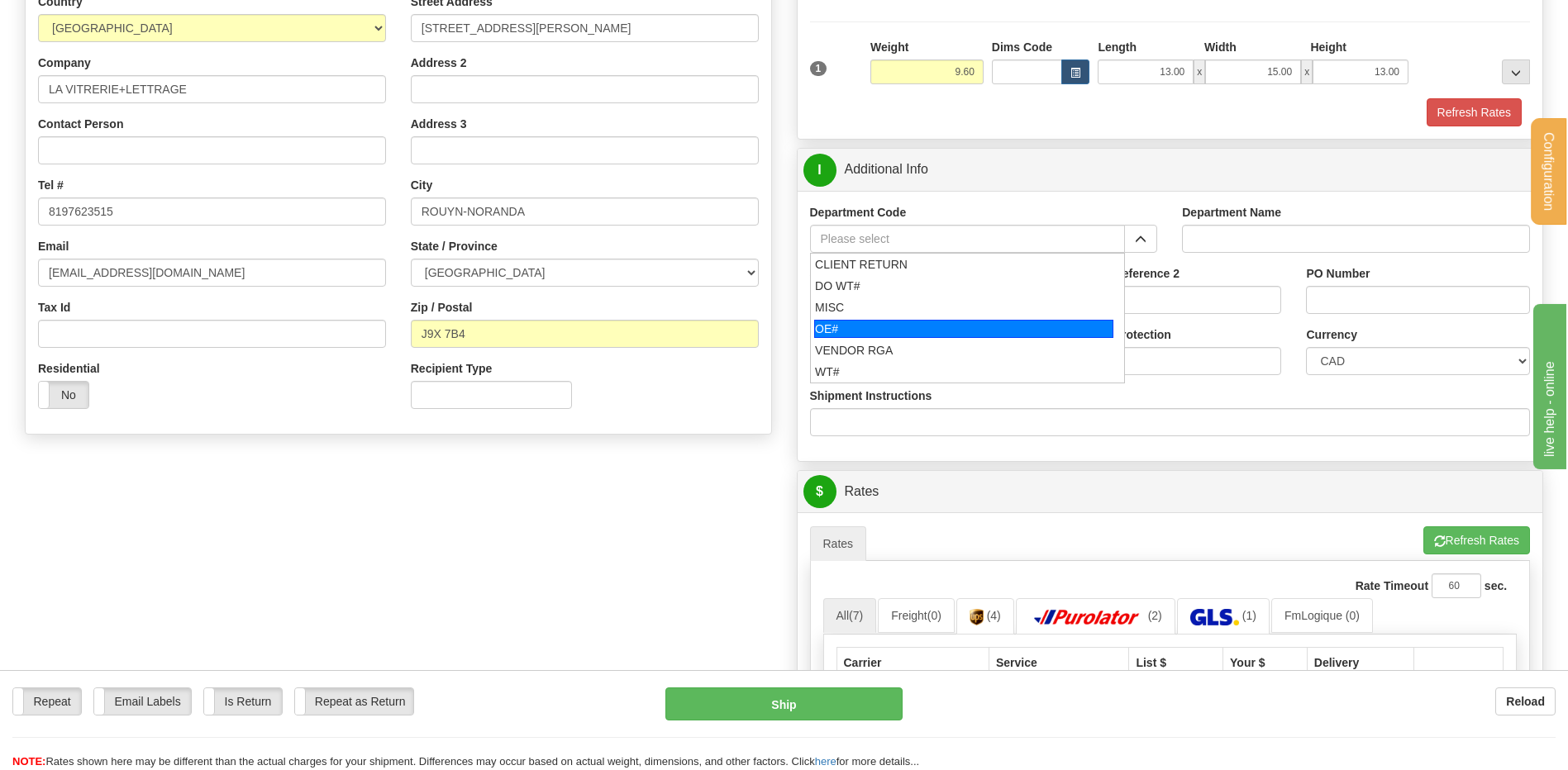
click at [815, 319] on li "OE#" at bounding box center [968, 329] width 314 height 22
type input "OE#"
type input "ORDERS"
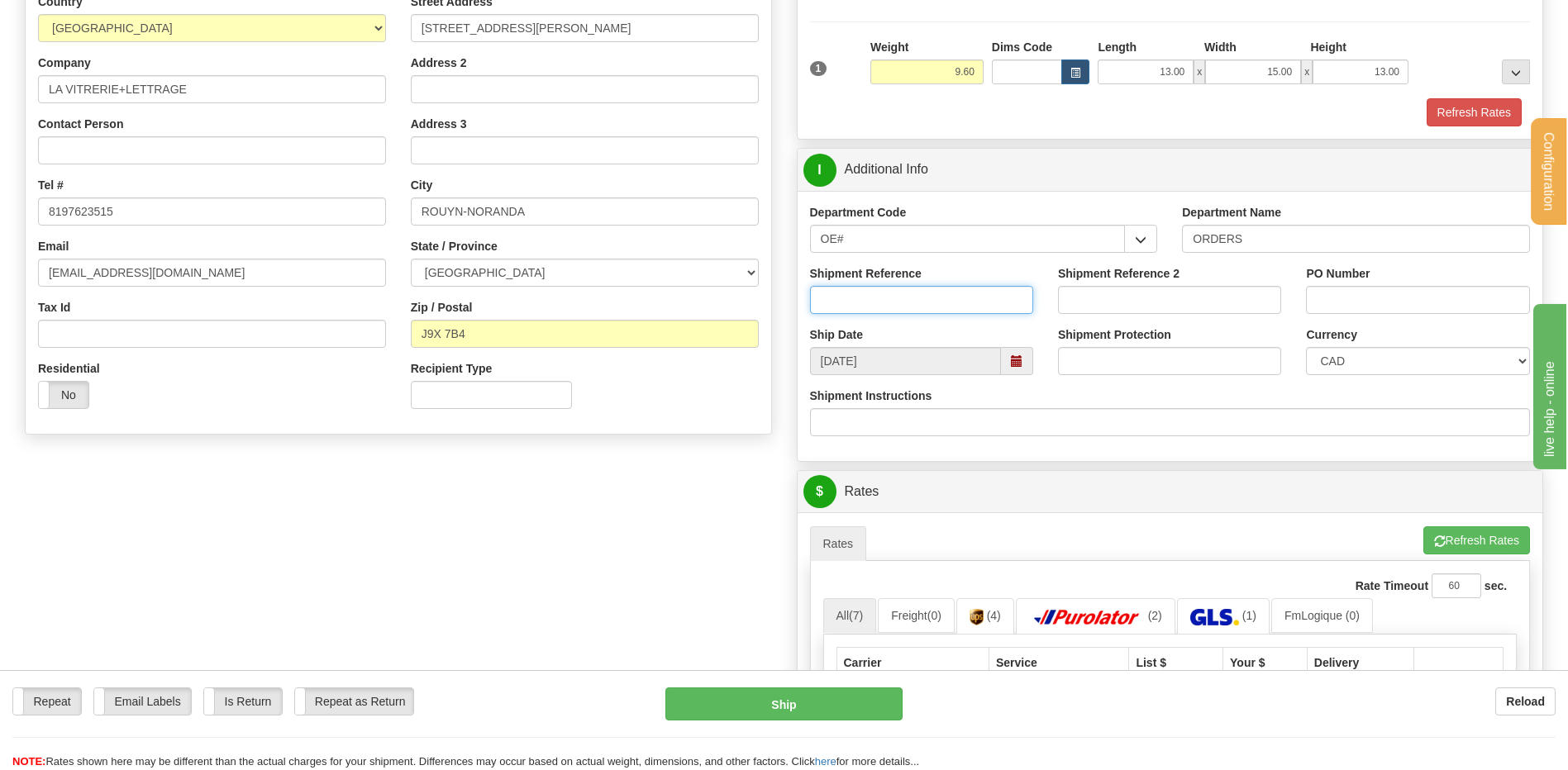
click at [824, 303] on input "Shipment Reference" at bounding box center [921, 299] width 223 height 28
type input "80006939-00"
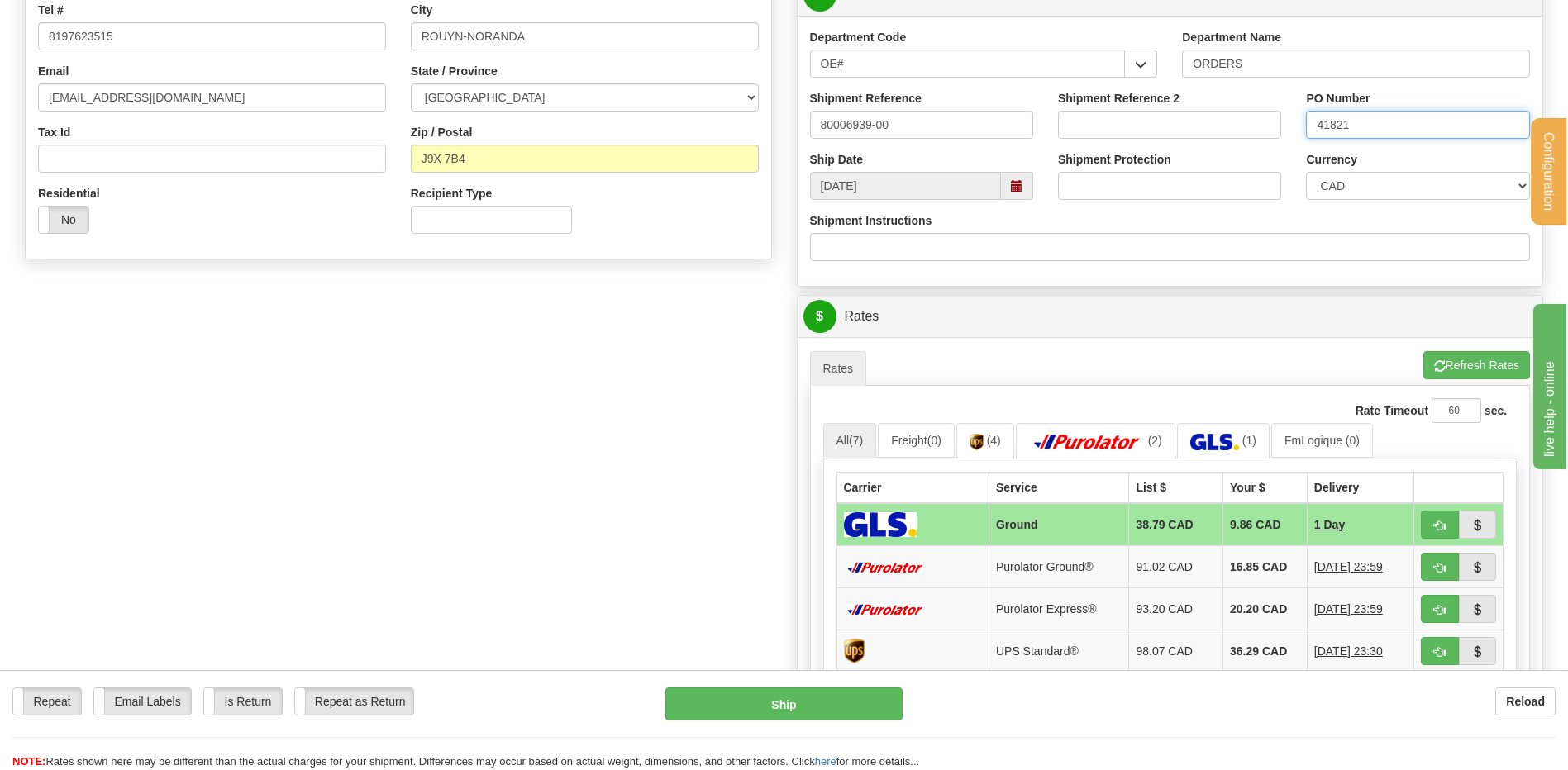
scroll to position [578, 0]
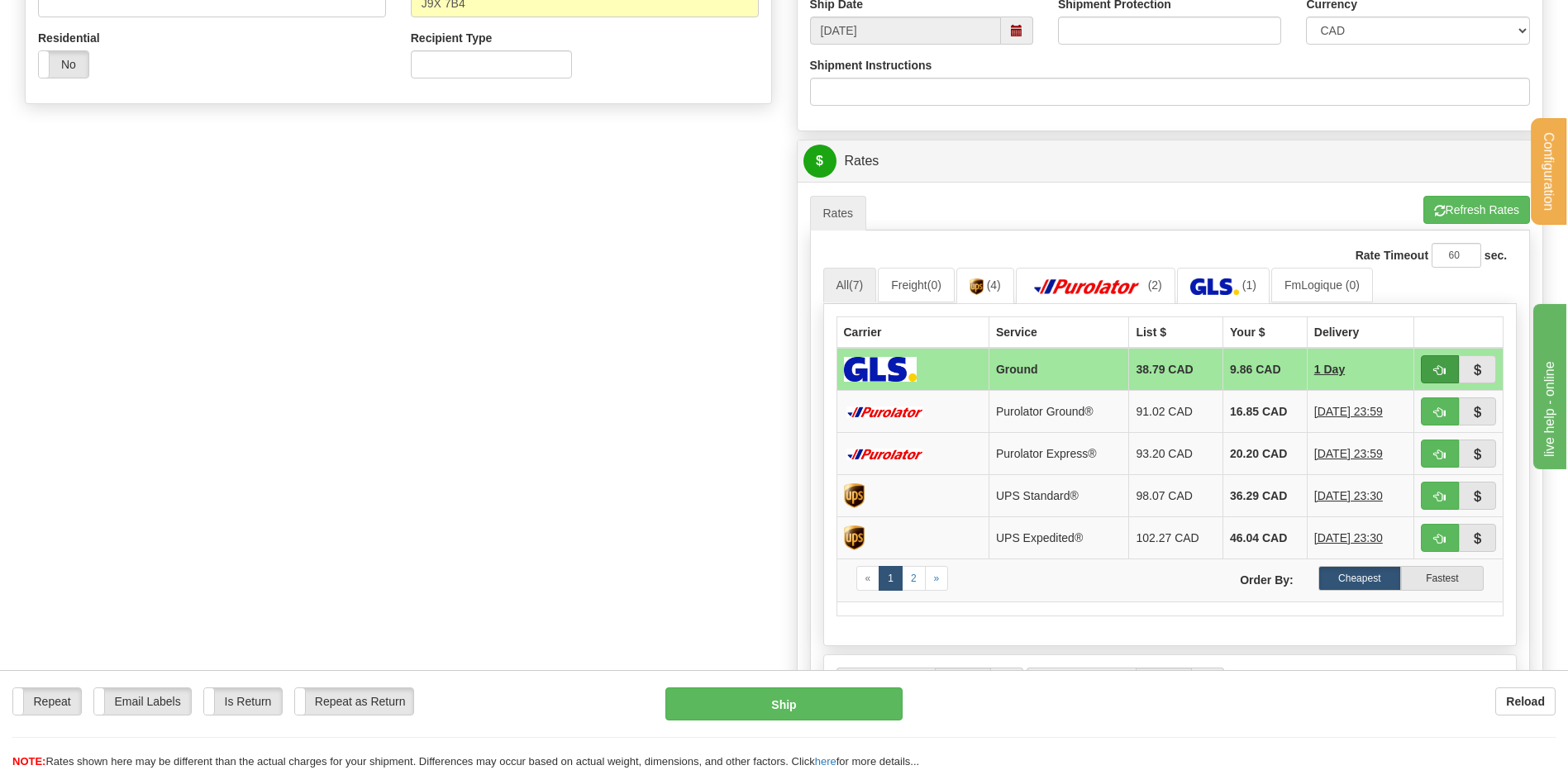
type input "41821"
click at [1446, 365] on button "button" at bounding box center [1440, 369] width 38 height 28
type input "1"
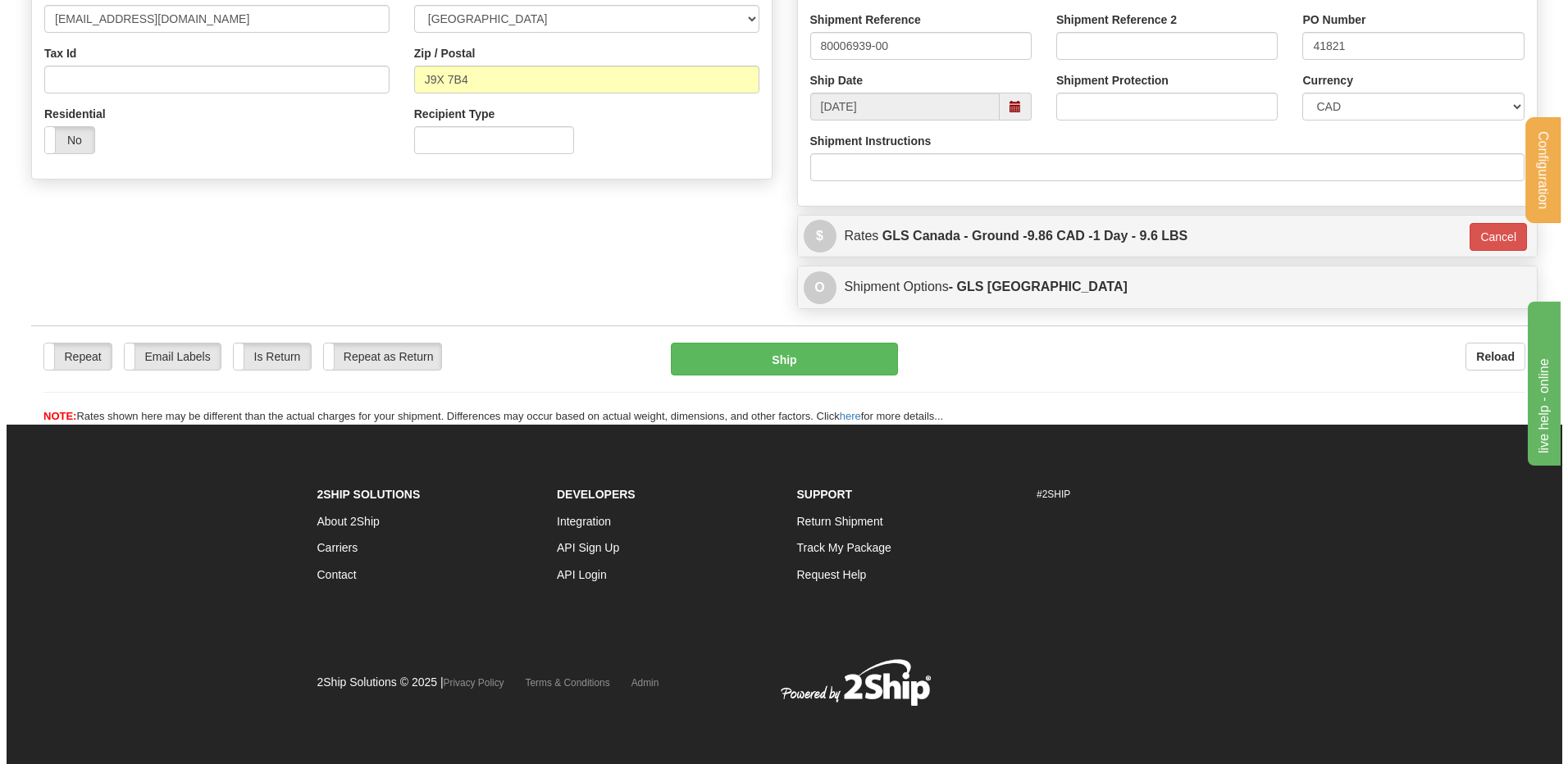
scroll to position [499, 0]
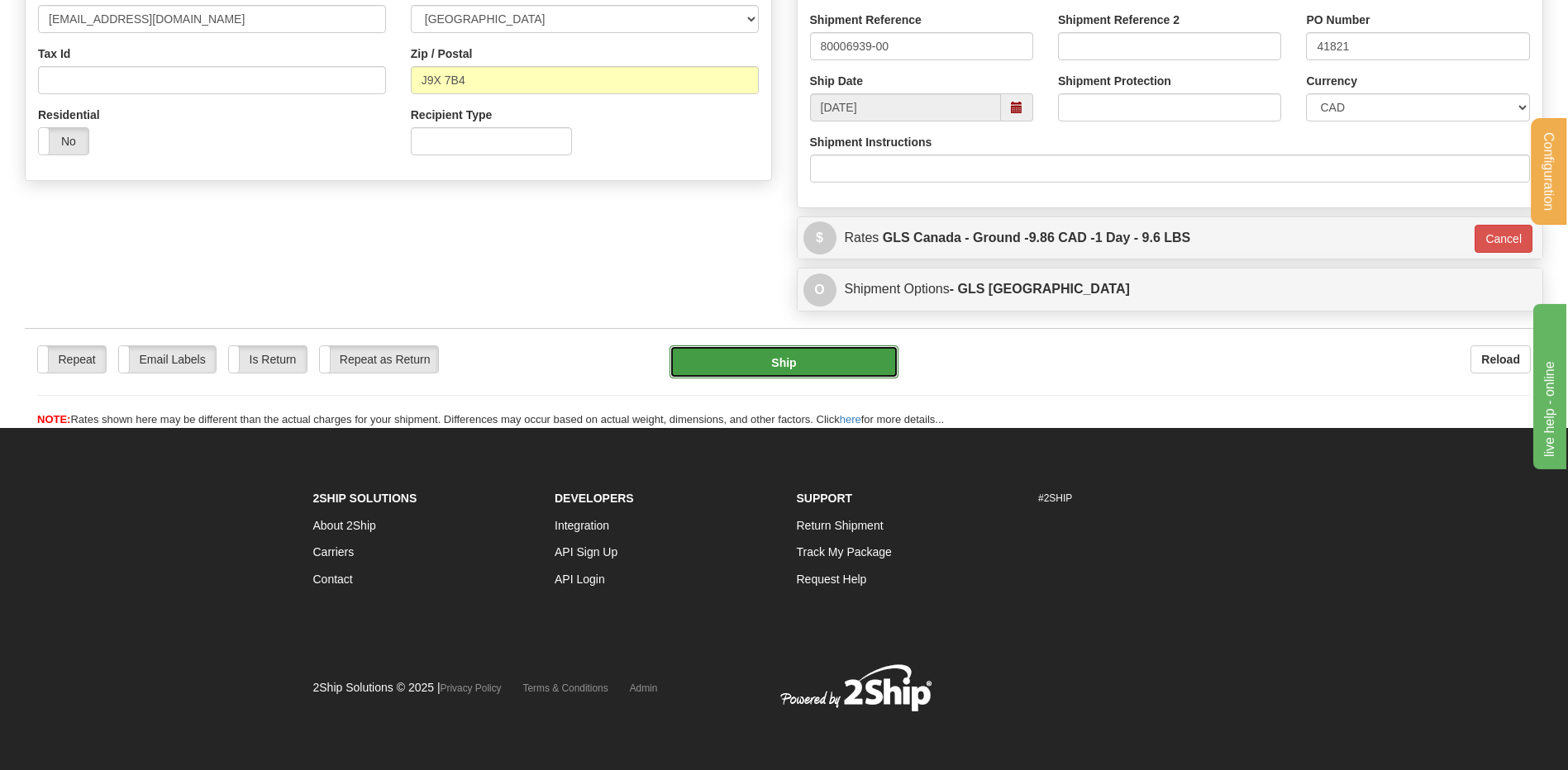
click at [768, 353] on button "Ship" at bounding box center [783, 362] width 228 height 33
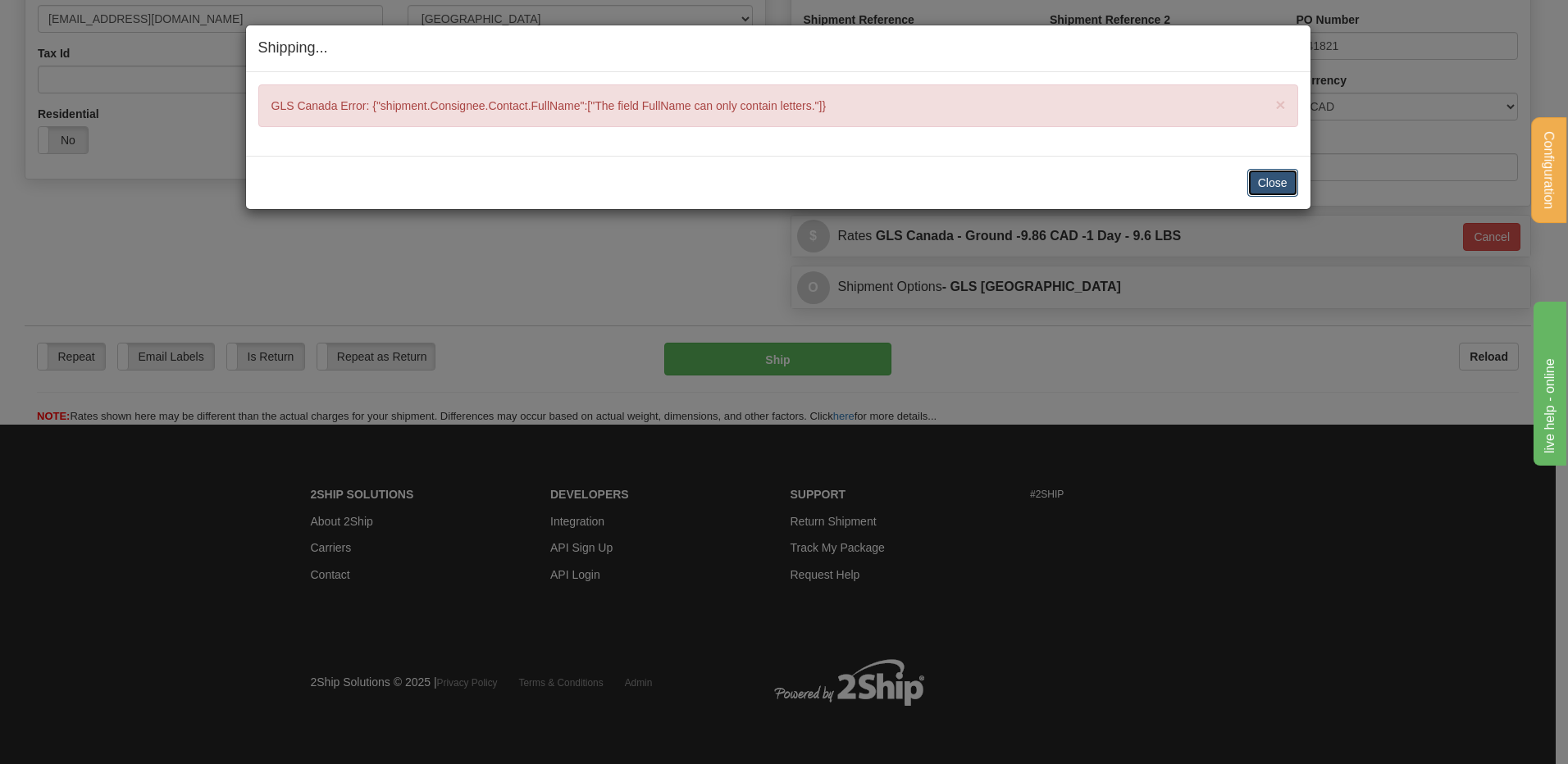
click at [1271, 175] on button "Close" at bounding box center [1272, 183] width 51 height 28
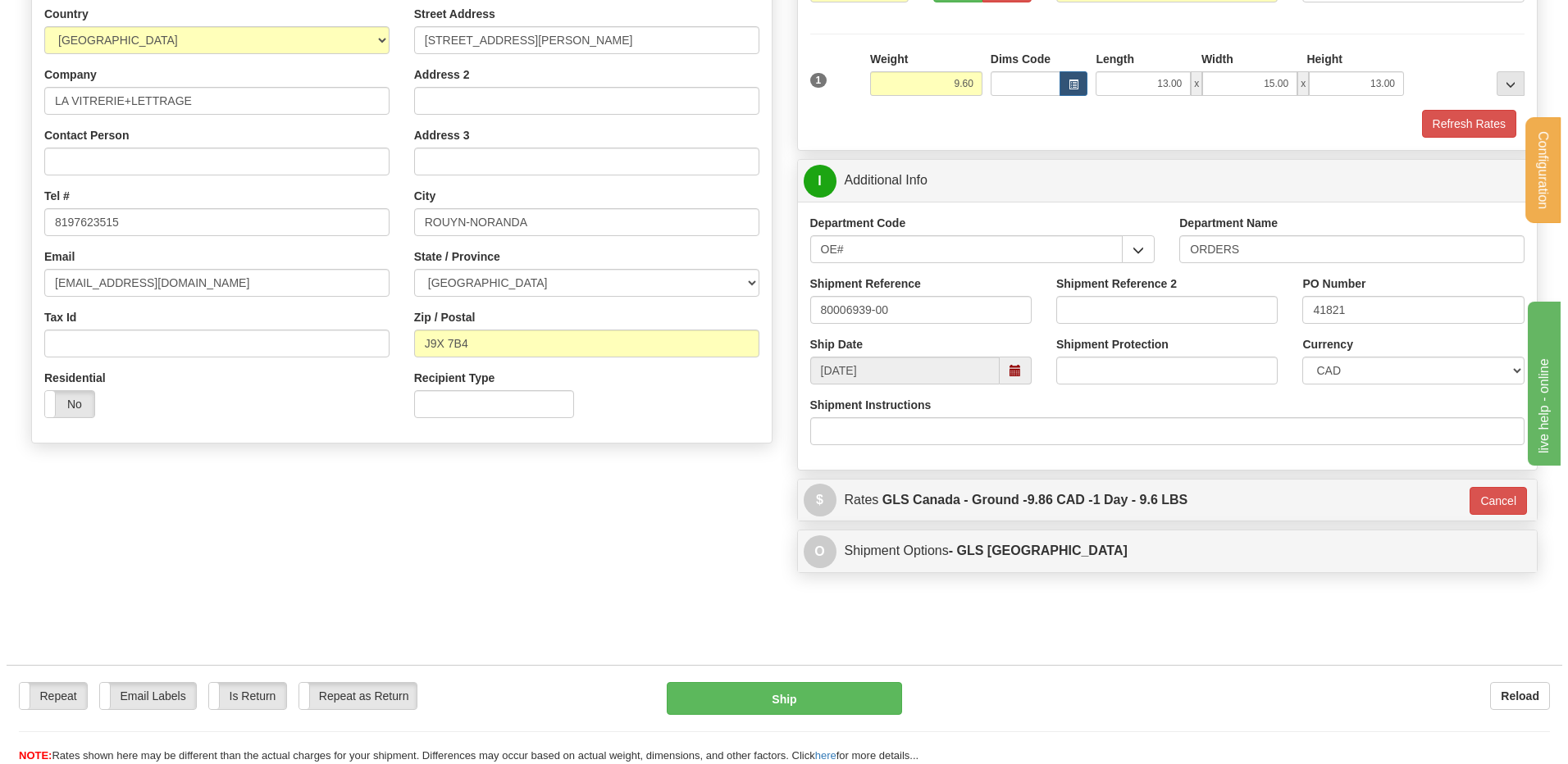
scroll to position [89, 0]
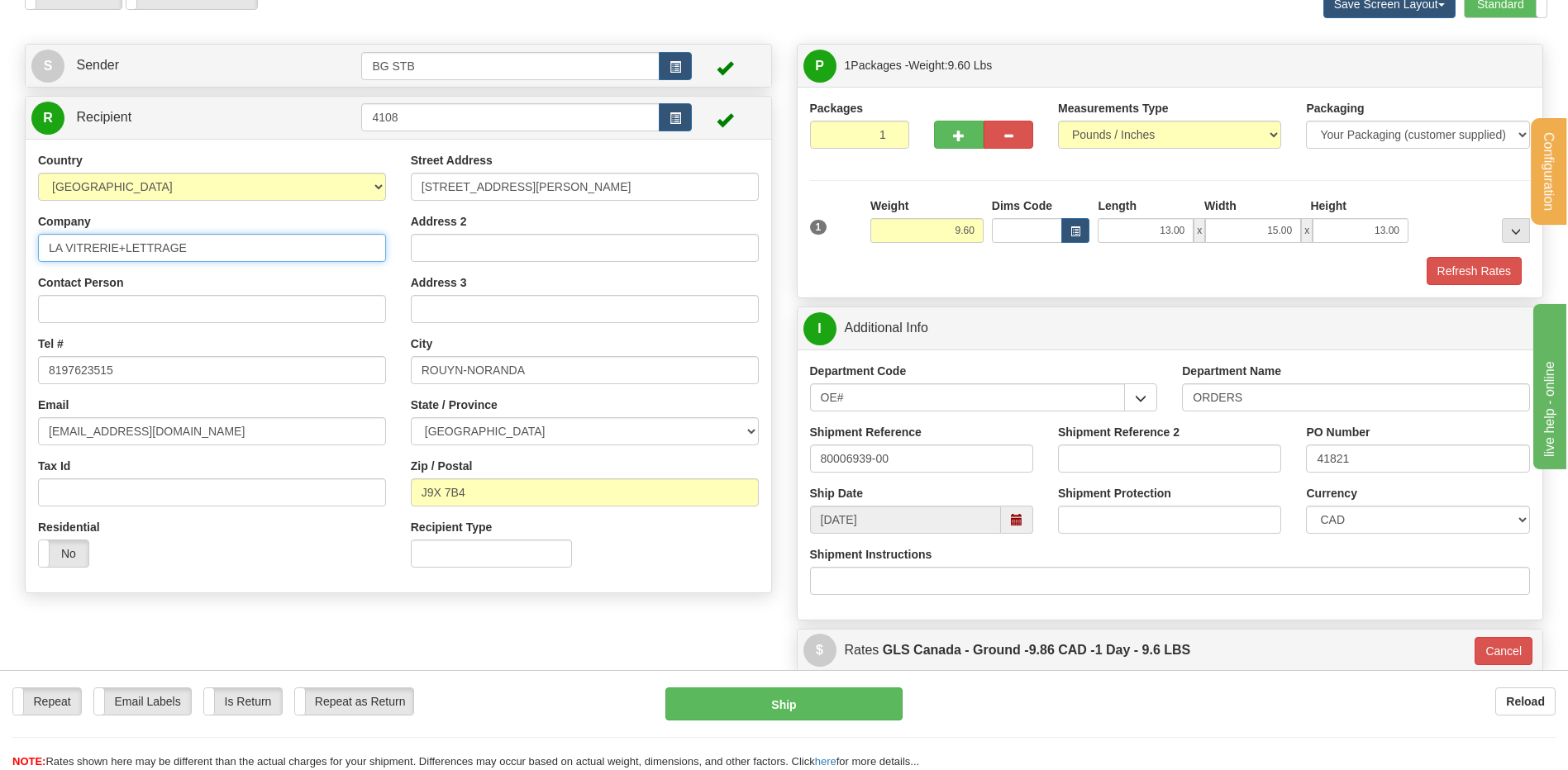
click at [119, 245] on input "LA VITRERIE+LETTRAGE" at bounding box center [212, 247] width 348 height 28
type input "LA VITRERIE ET LETTRAGE"
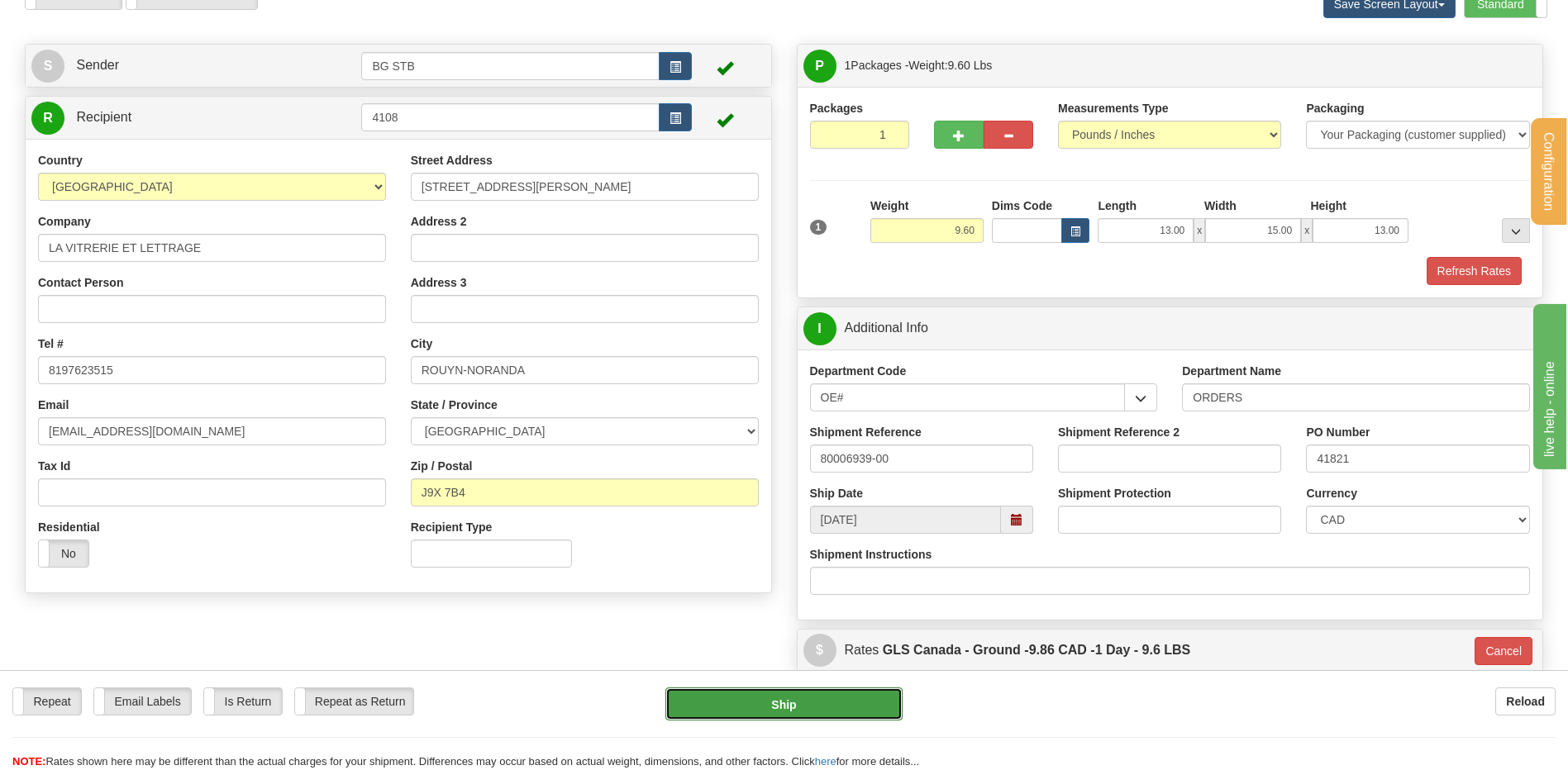
click at [747, 717] on button "Ship" at bounding box center [783, 704] width 236 height 33
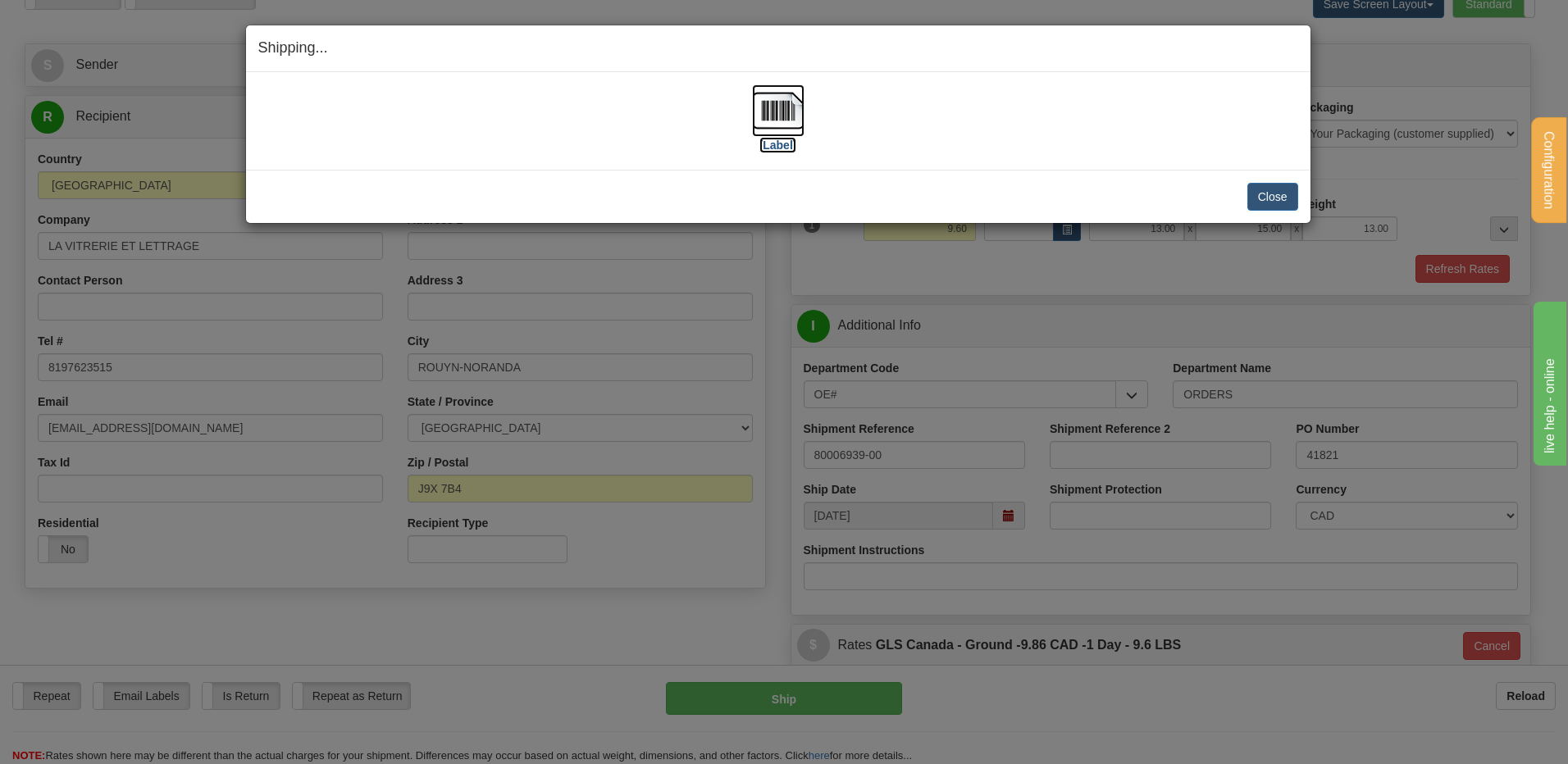
click at [798, 107] on img at bounding box center [778, 110] width 53 height 53
click at [1260, 199] on button "Close" at bounding box center [1272, 196] width 51 height 28
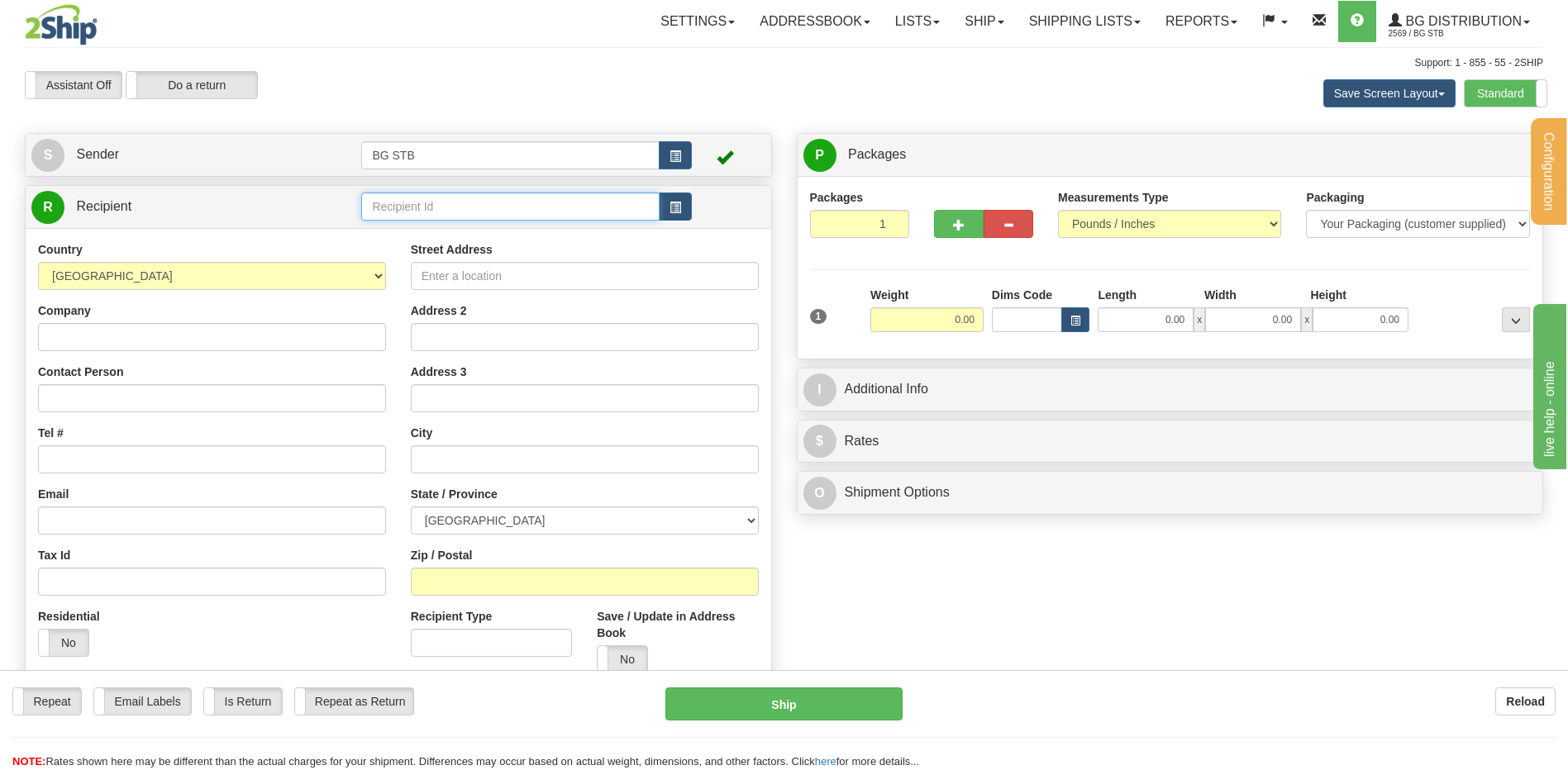
click at [528, 200] on input "text" at bounding box center [510, 207] width 298 height 28
type input "1017"
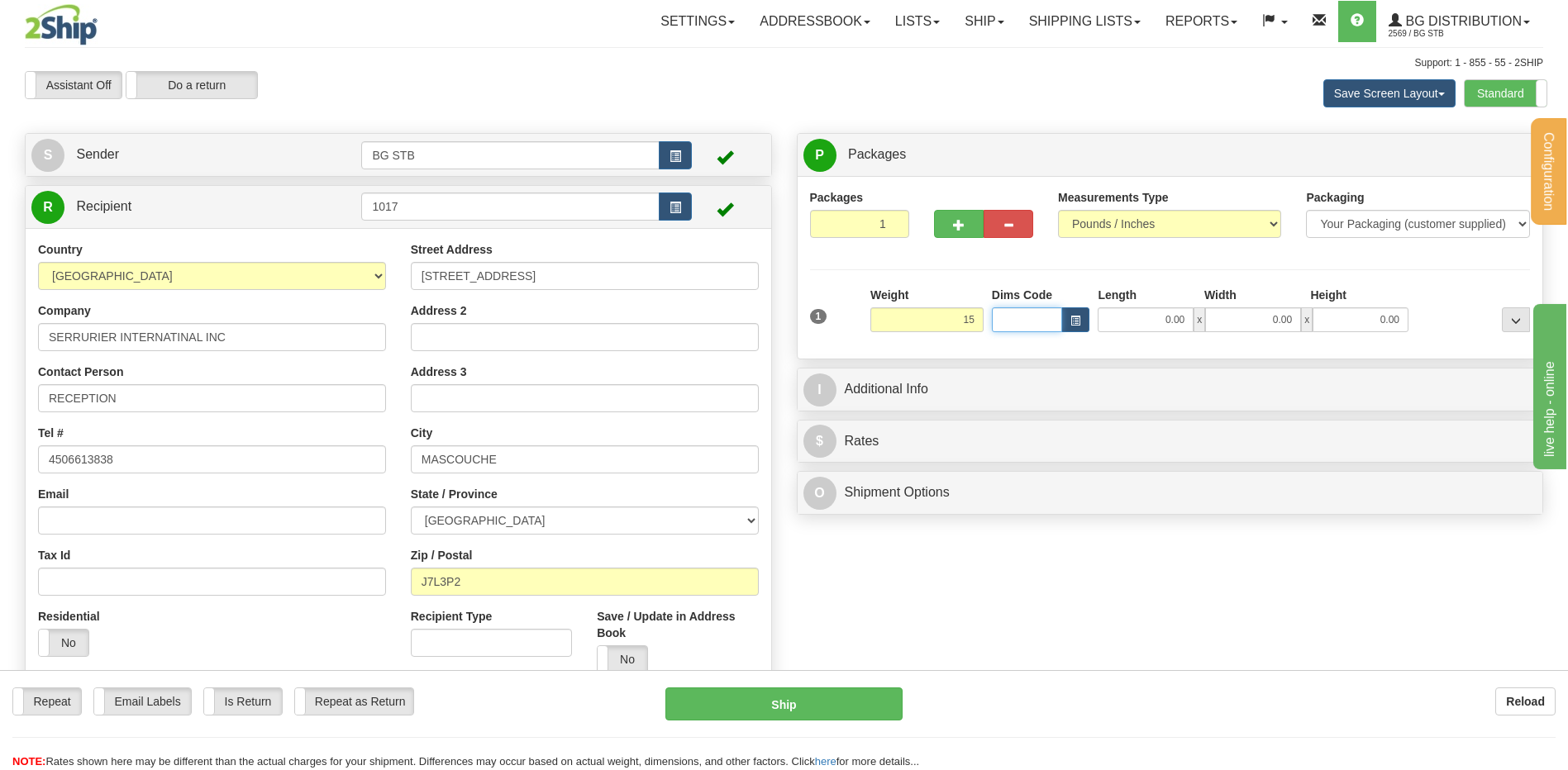
type input "15.00"
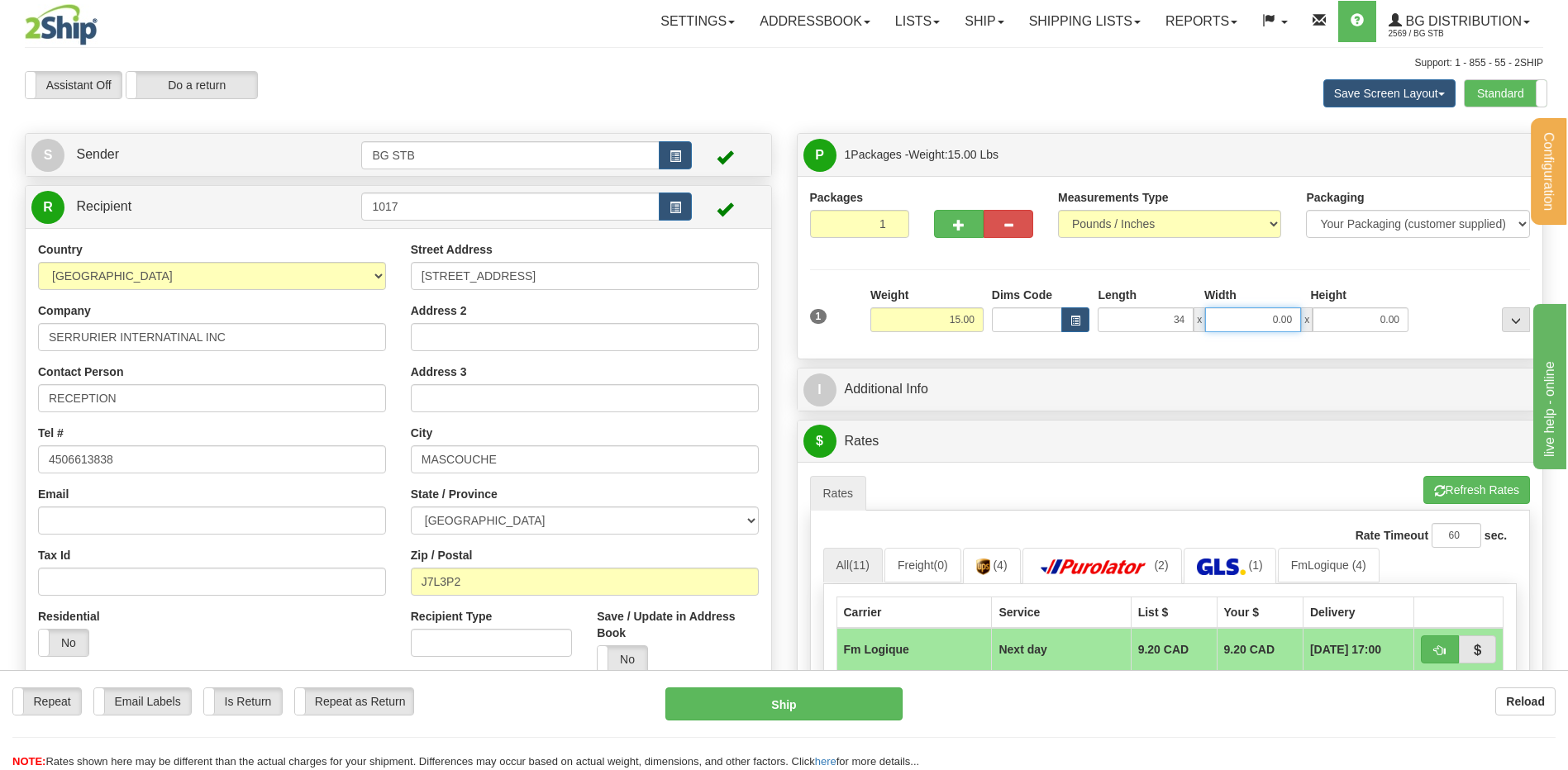
type input "34.00"
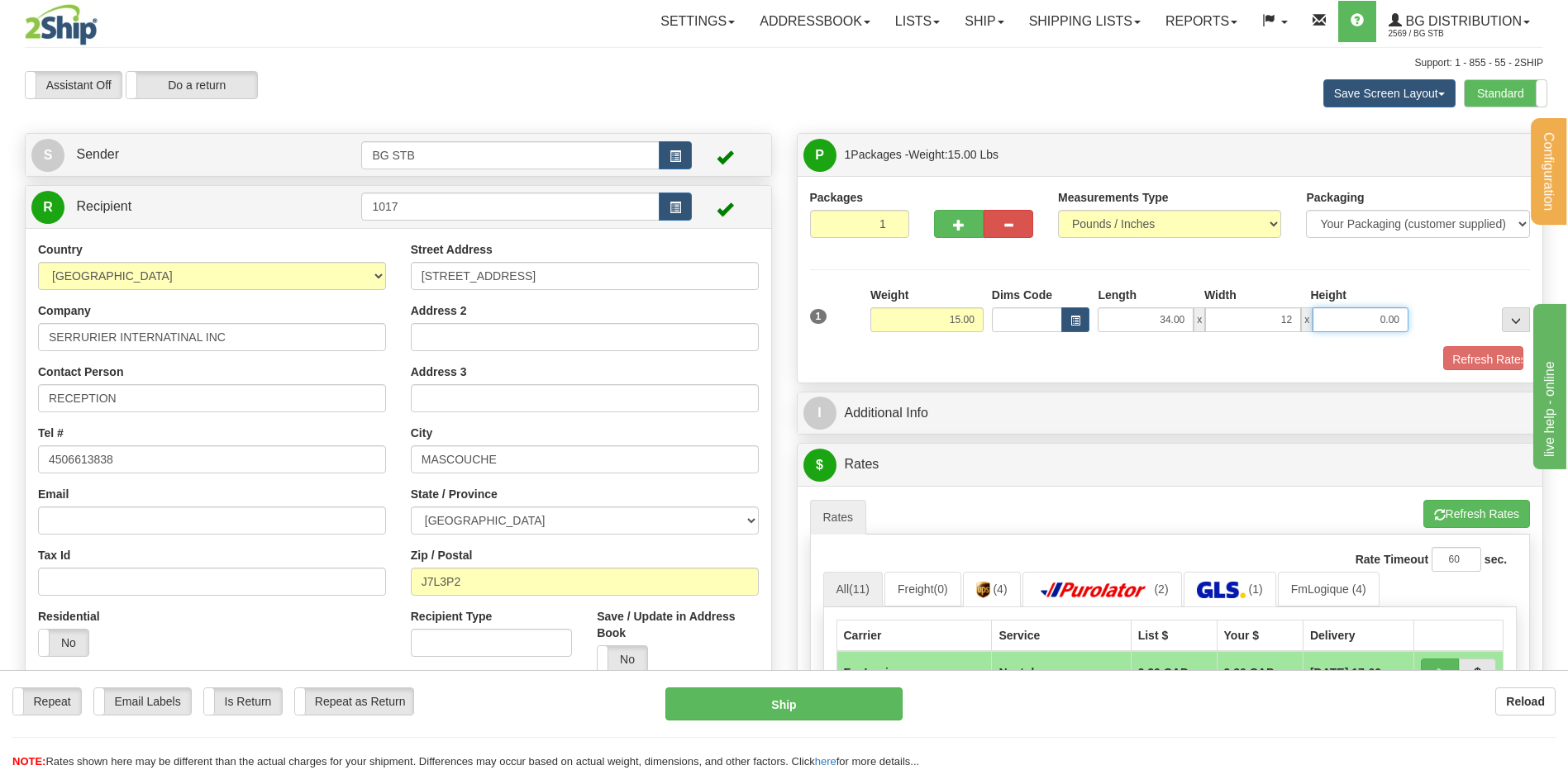
type input "12.00"
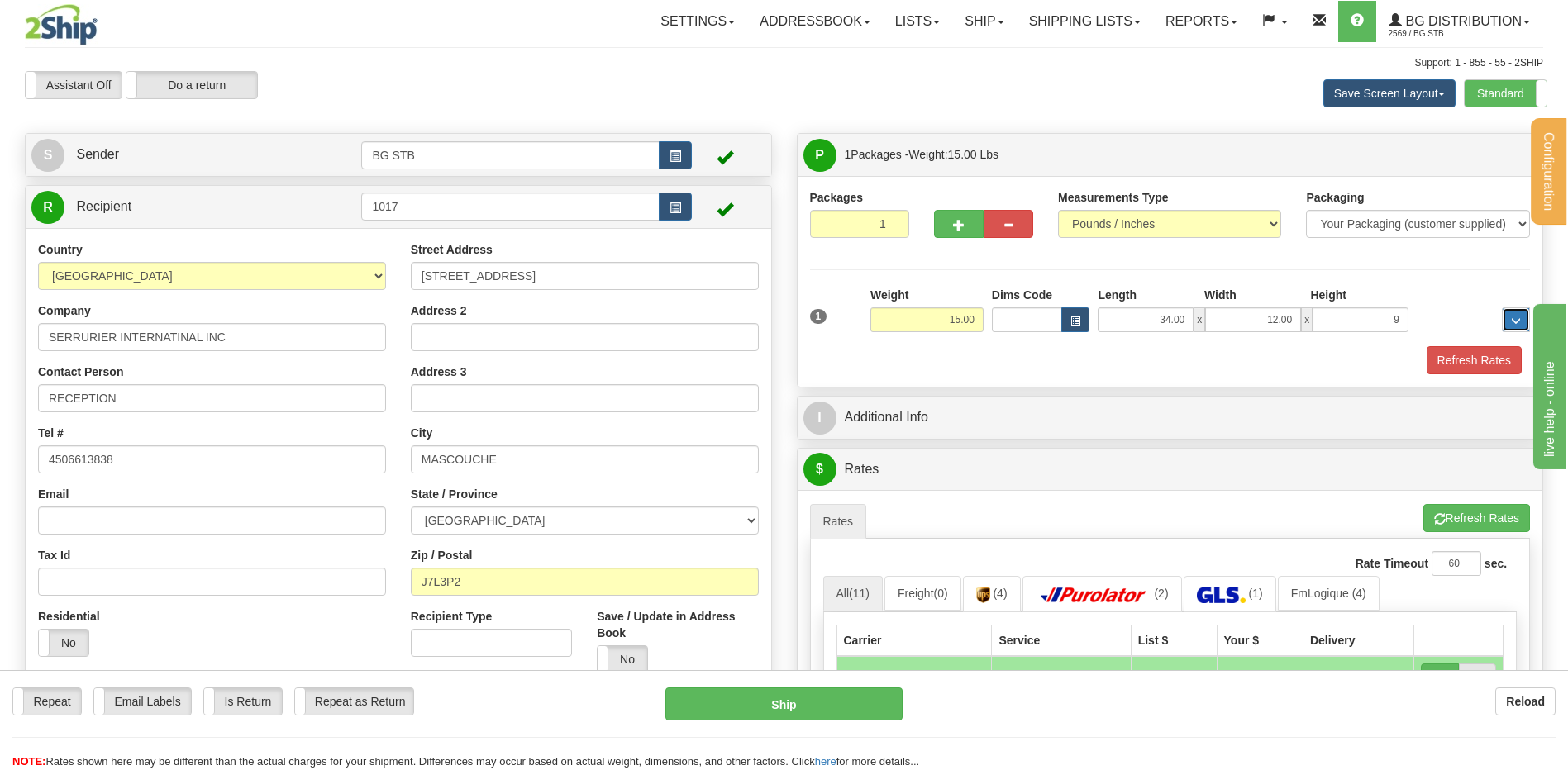
type input "9.00"
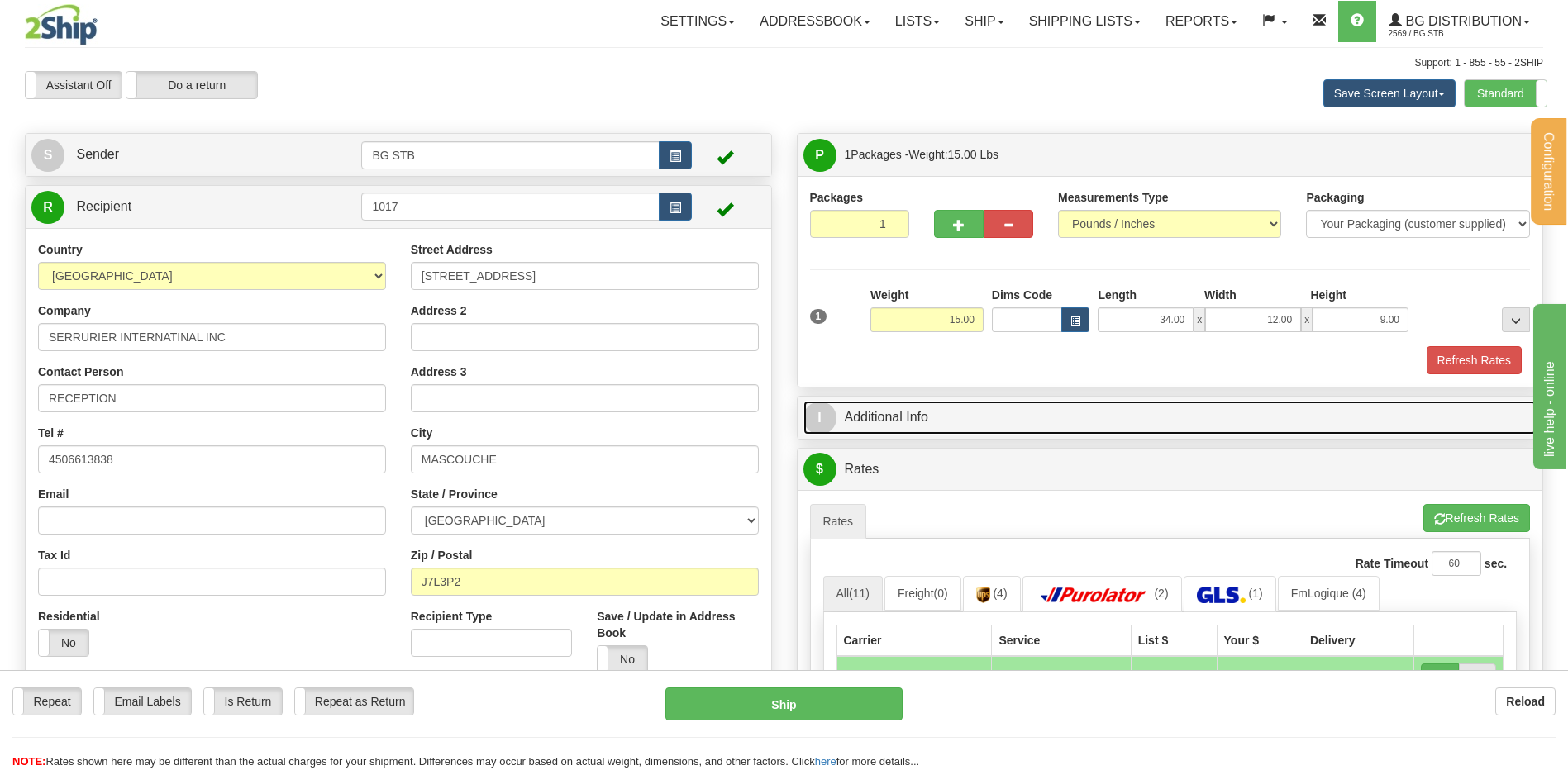
click at [873, 428] on link "I Additional Info" at bounding box center [1169, 418] width 734 height 34
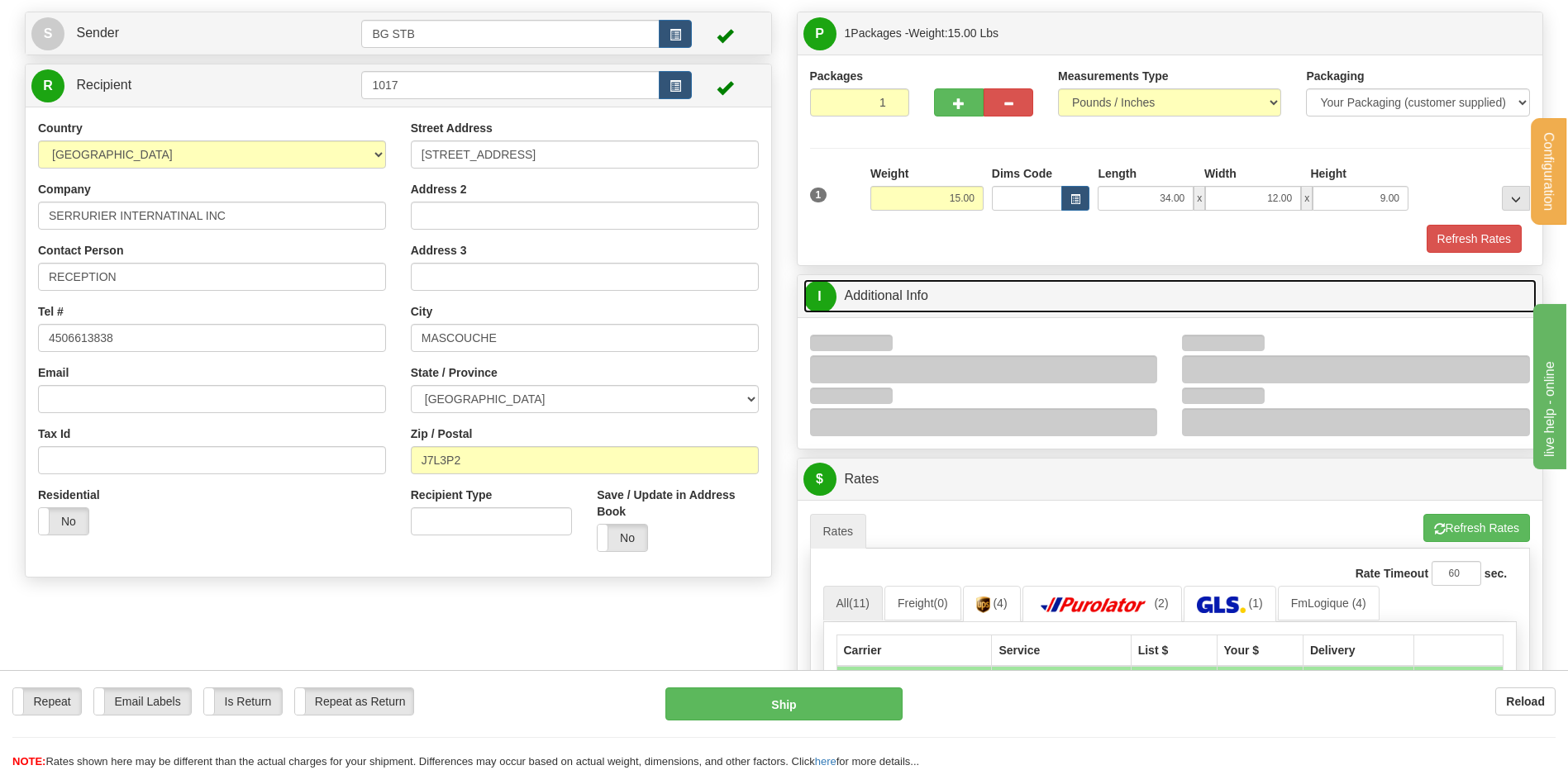
scroll to position [331, 0]
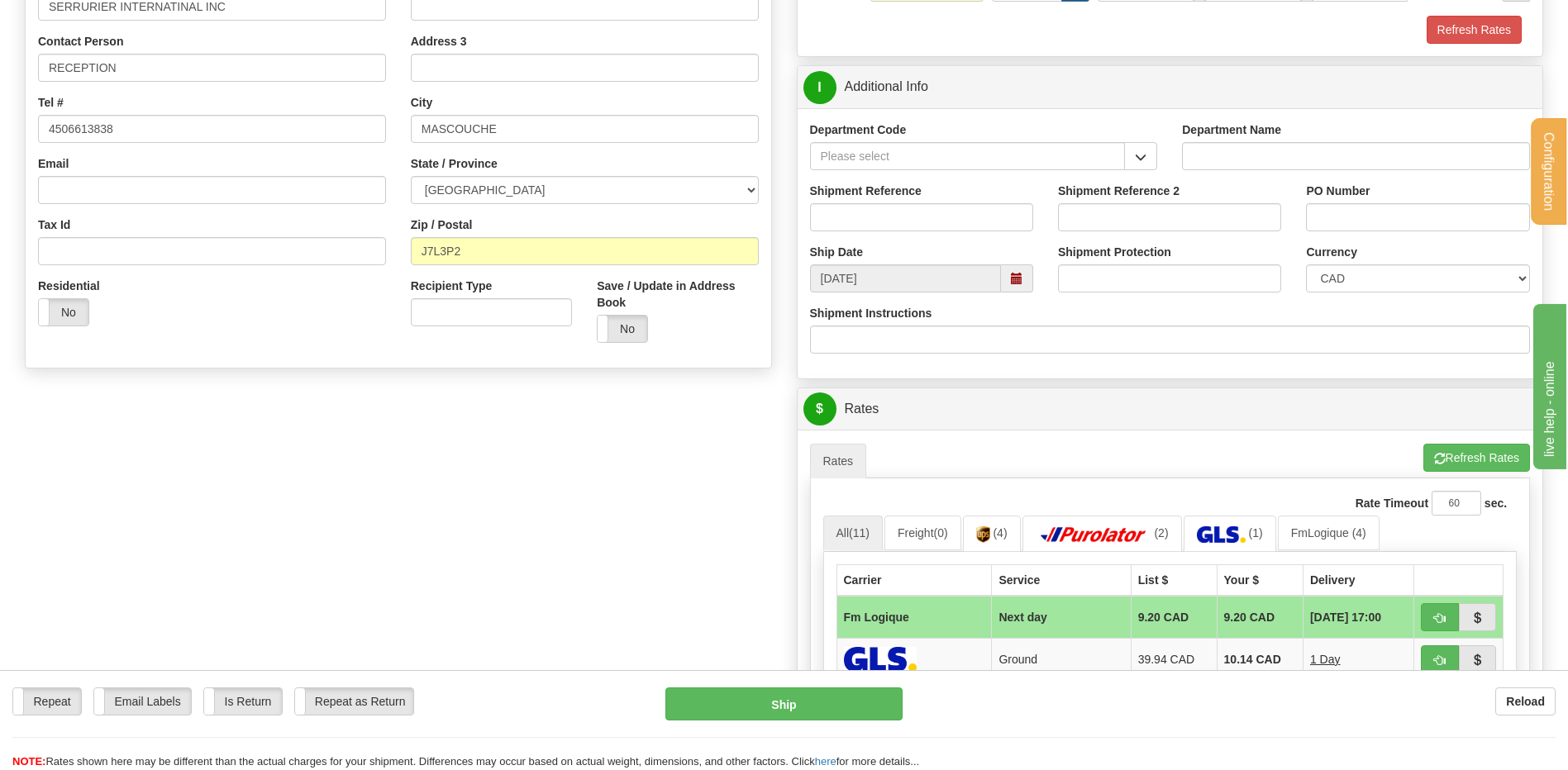
click at [1143, 152] on span "button" at bounding box center [1140, 157] width 11 height 10
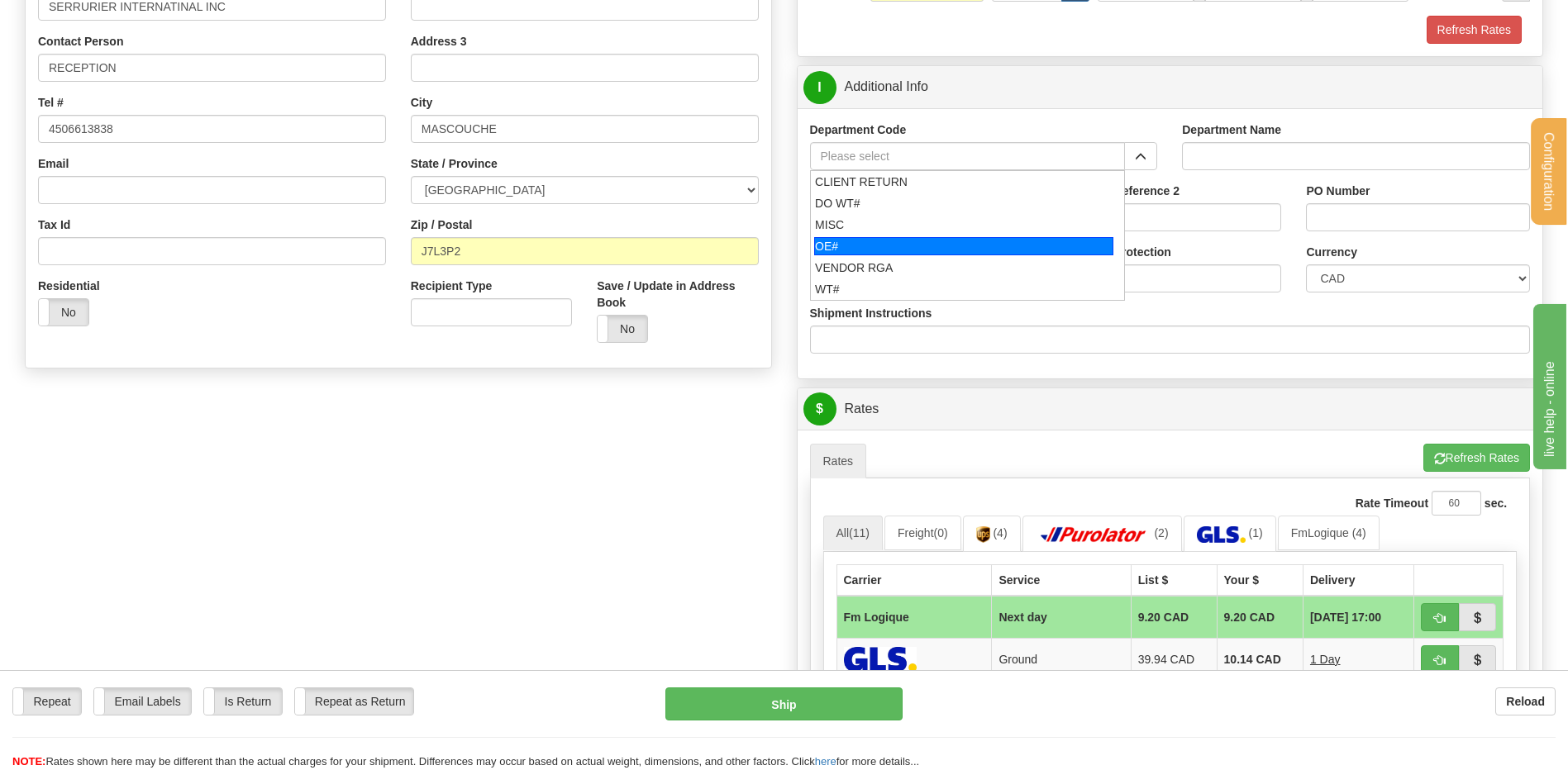
click at [901, 245] on div "OE#" at bounding box center [964, 246] width 300 height 18
type input "OE#"
type input "ORDERS"
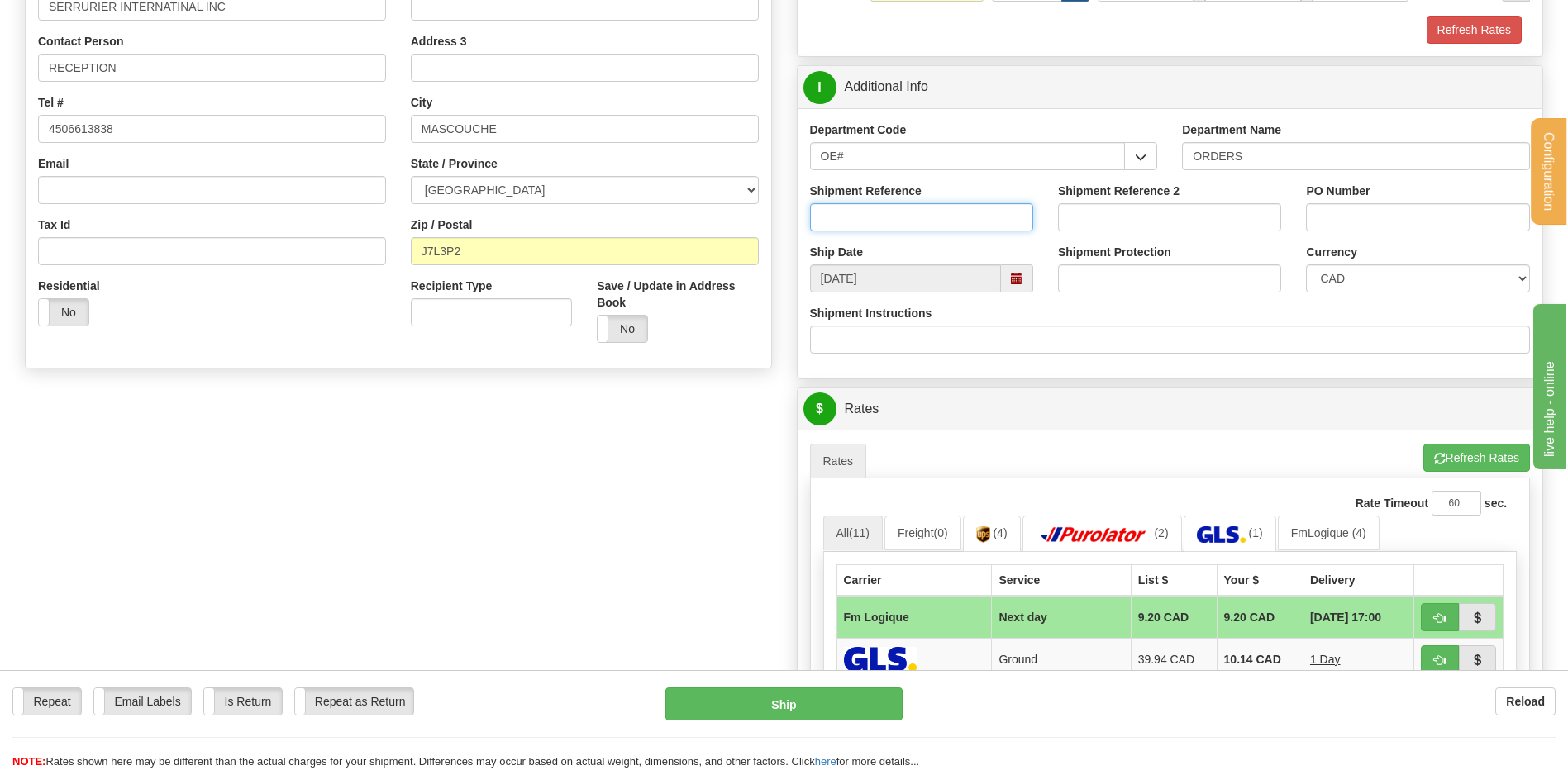
click at [903, 215] on input "Shipment Reference" at bounding box center [921, 217] width 223 height 28
type input "80006941-00"
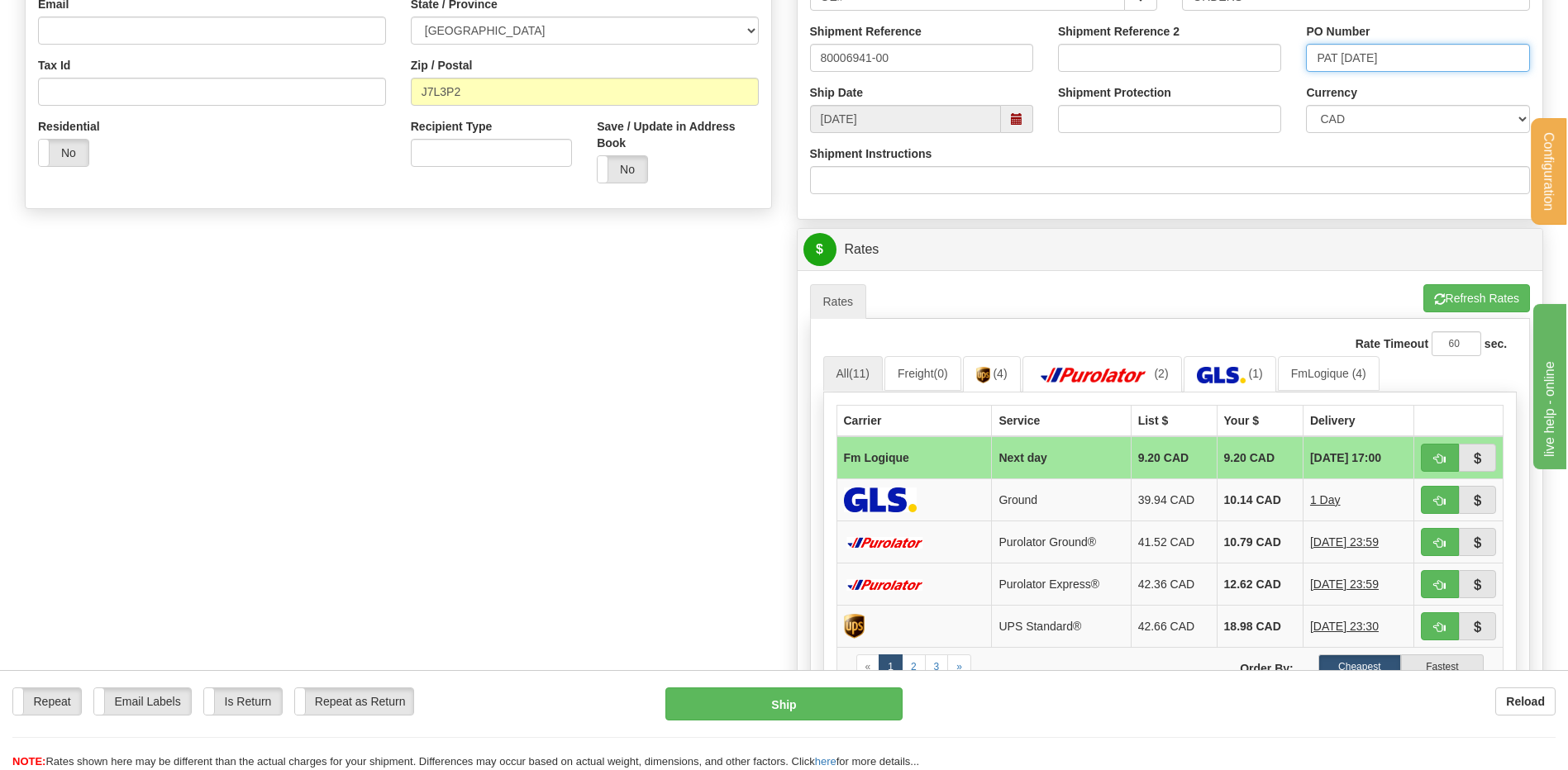
scroll to position [661, 0]
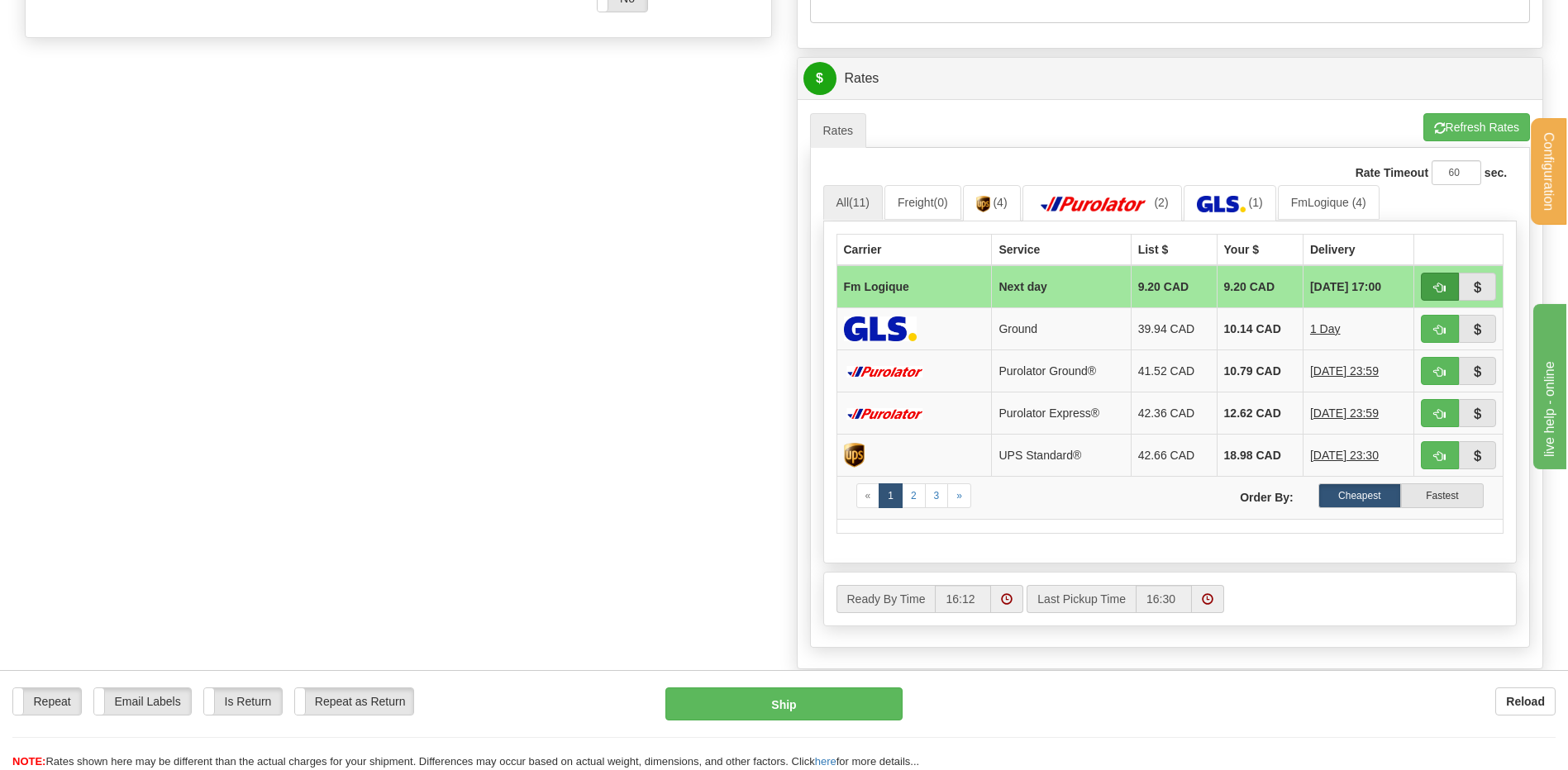
type input "PAT 30/09/25"
click at [1453, 290] on button "button" at bounding box center [1440, 286] width 38 height 28
type input "jour"
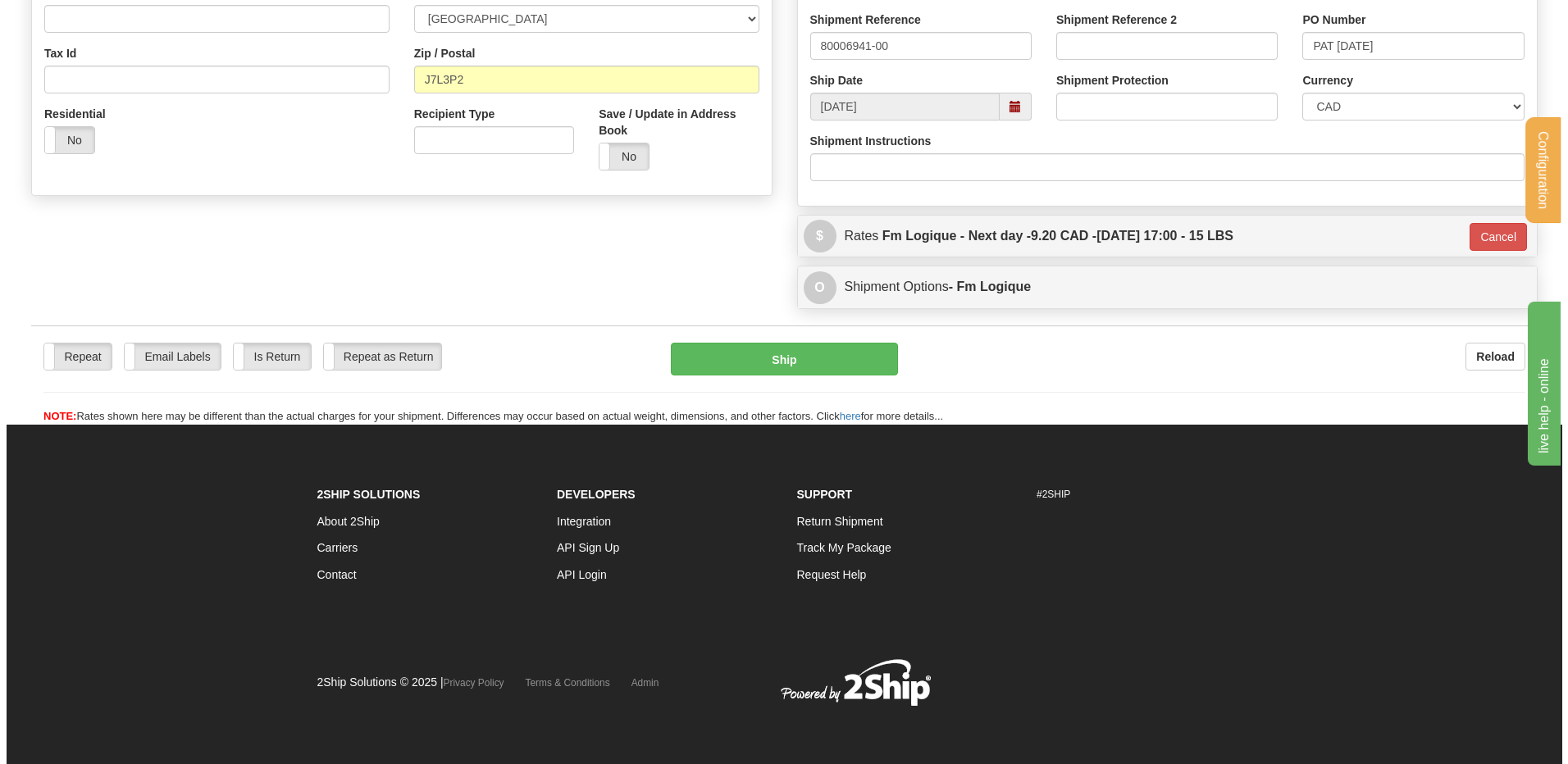
scroll to position [499, 0]
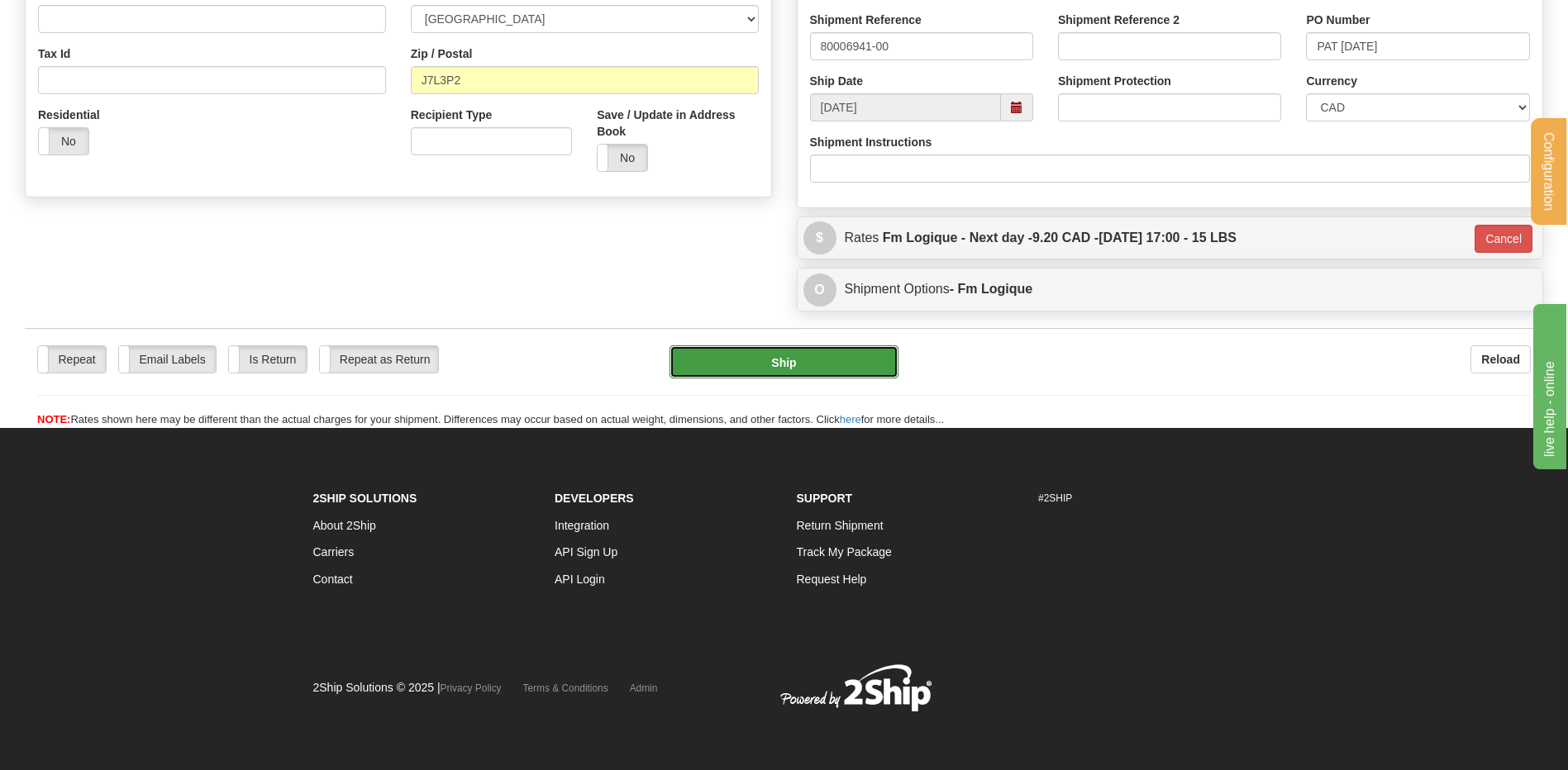
click at [772, 351] on button "Ship" at bounding box center [783, 362] width 228 height 33
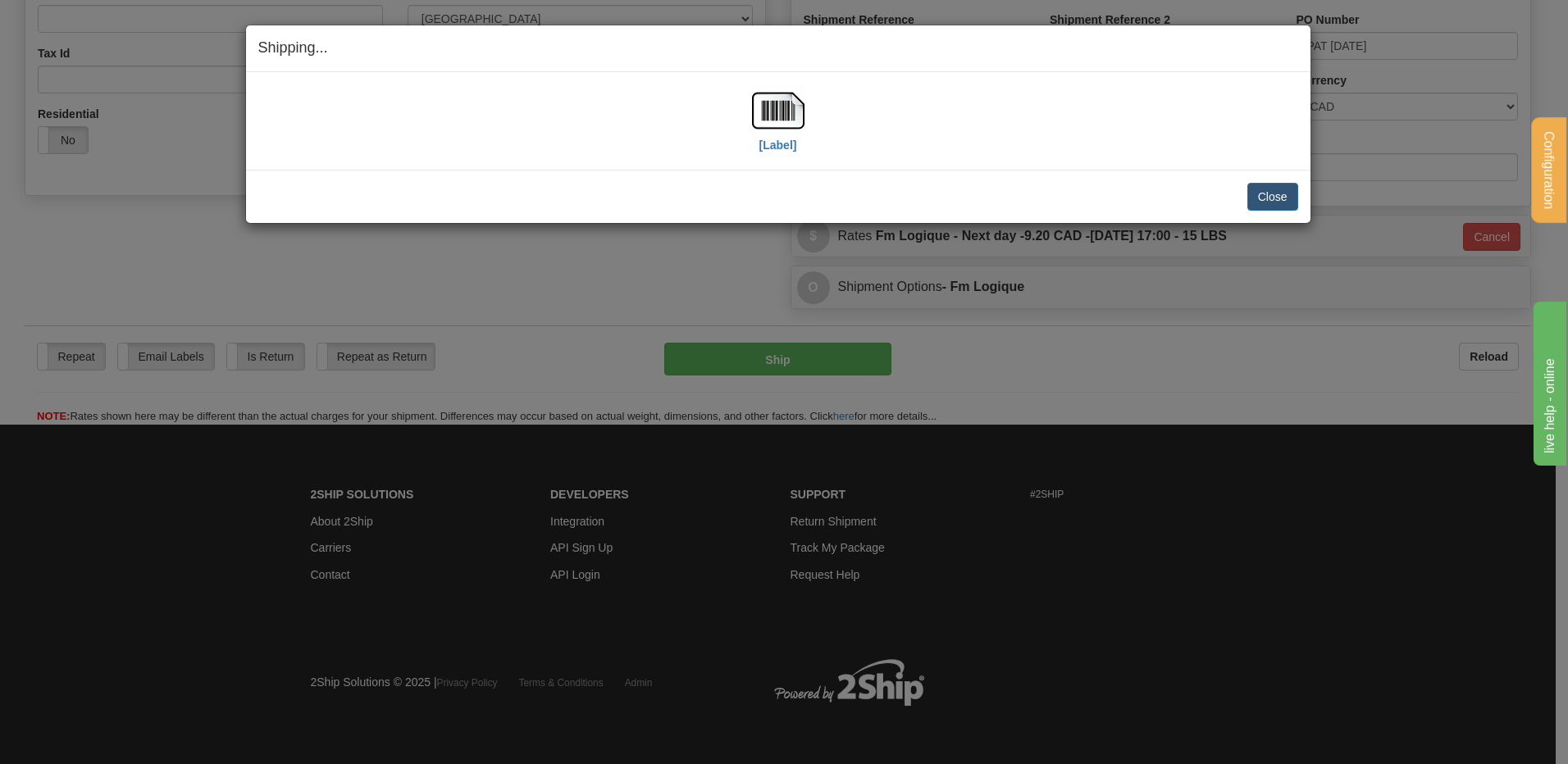
drag, startPoint x: 692, startPoint y: 16, endPoint x: 1025, endPoint y: 162, distance: 363.6
click at [1025, 162] on div "[Label] IMPORTANT NOTICE Embassy / Consulate / Government Building / Hospital C…" at bounding box center [779, 121] width 1065 height 97
click at [775, 109] on img at bounding box center [778, 110] width 53 height 53
click at [1287, 201] on button "Close" at bounding box center [1272, 196] width 51 height 28
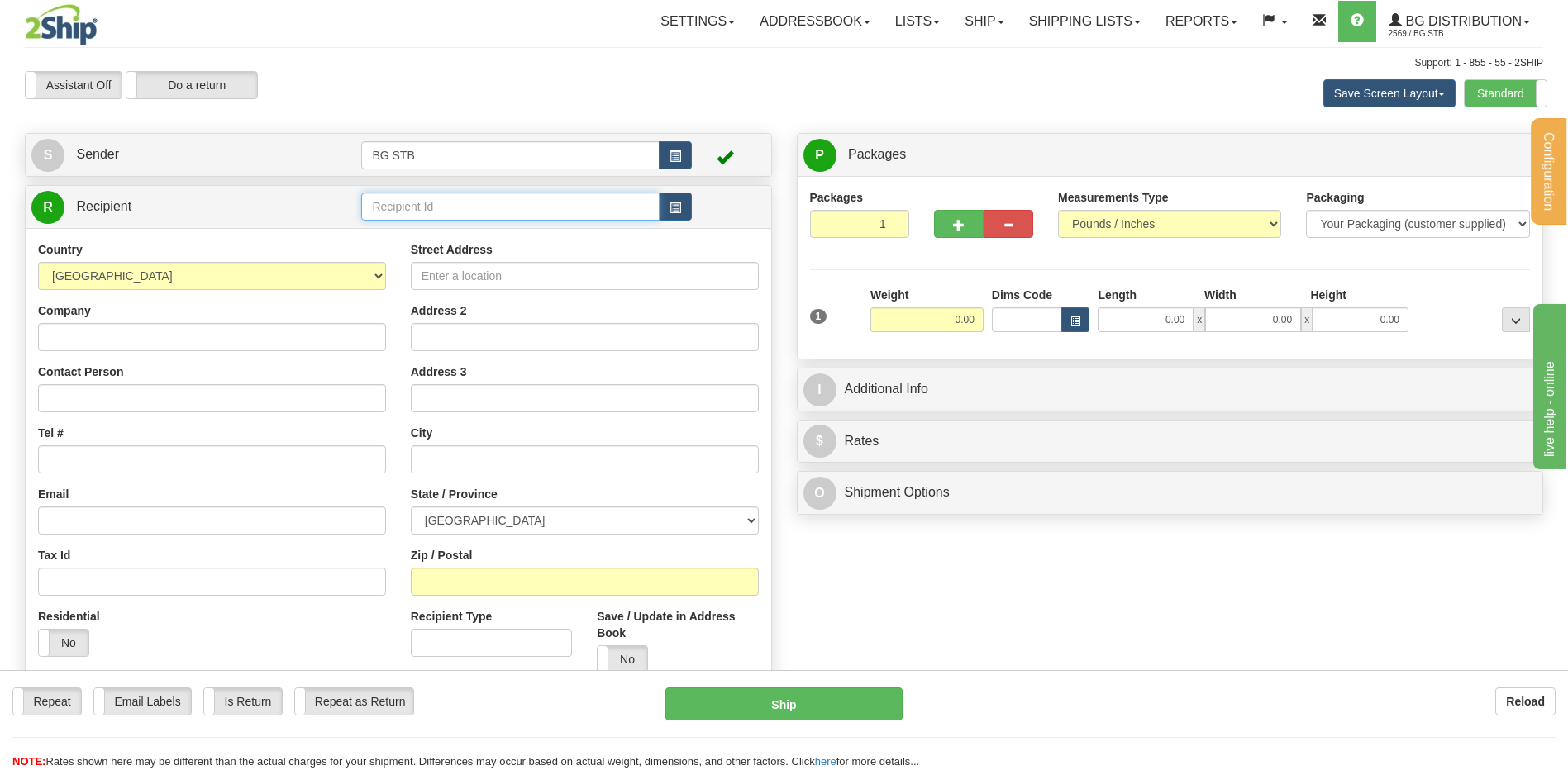
click at [437, 207] on input "text" at bounding box center [510, 207] width 298 height 28
type input "4178"
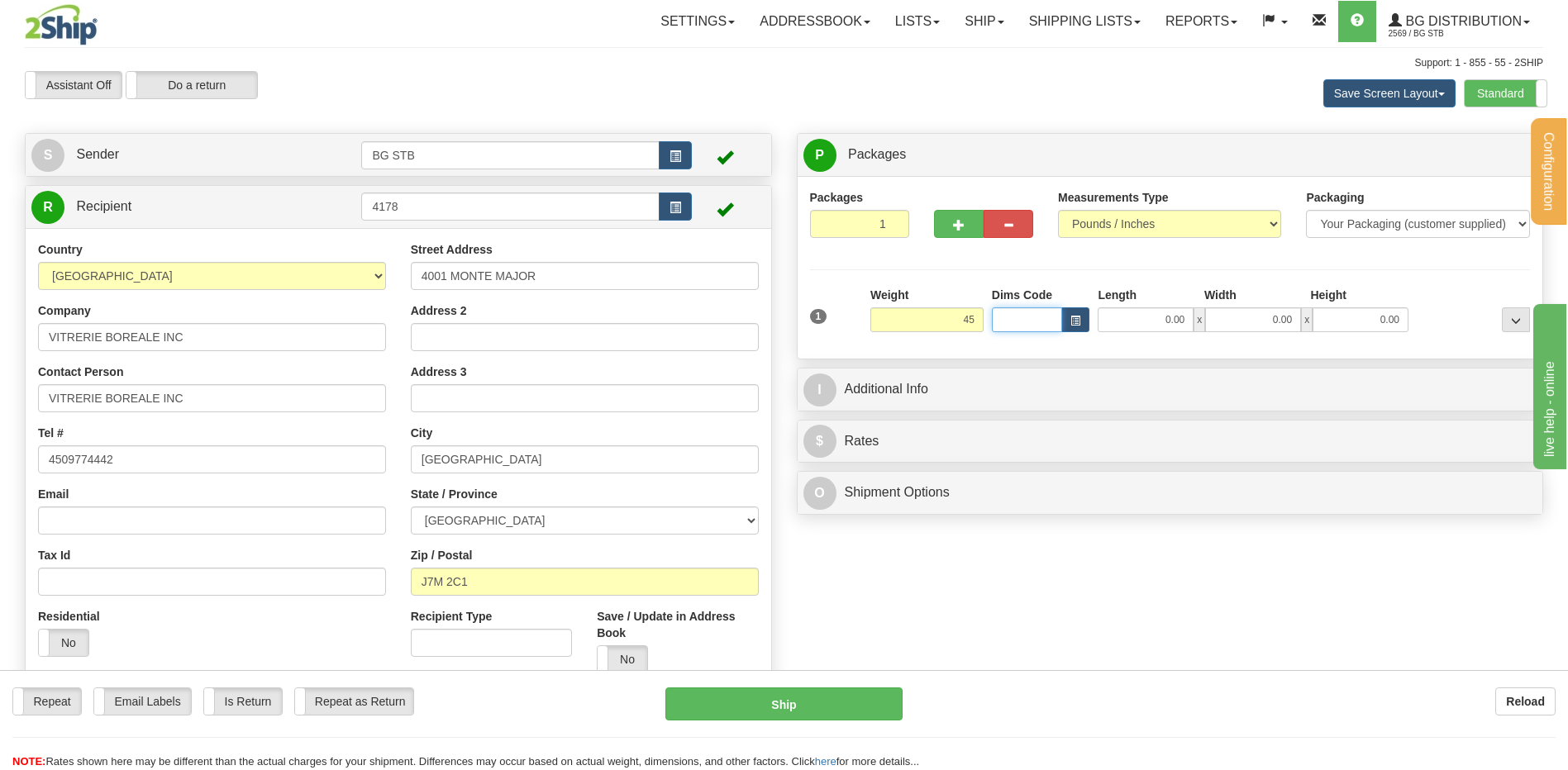
type input "45.00"
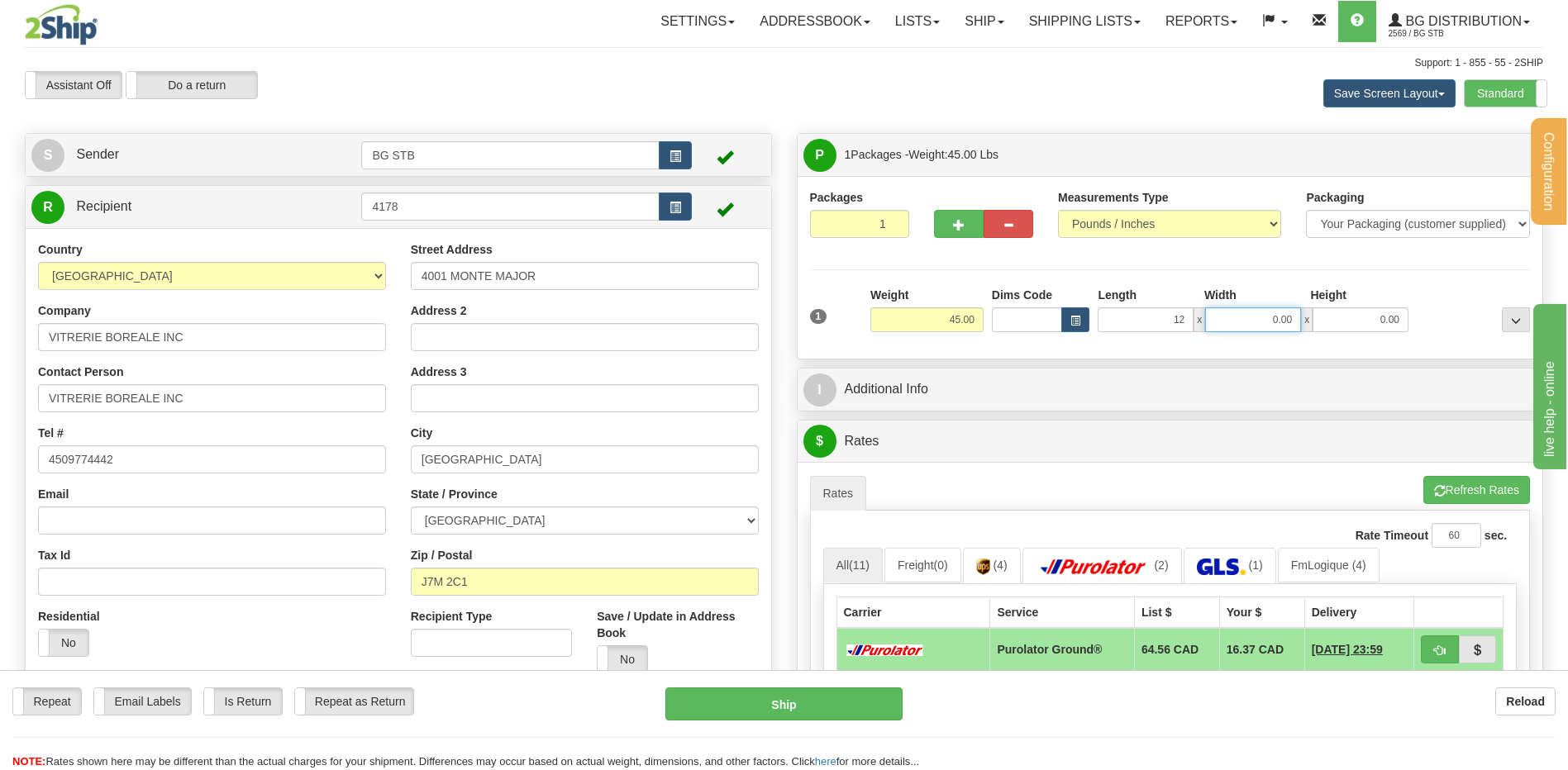
type input "12.00"
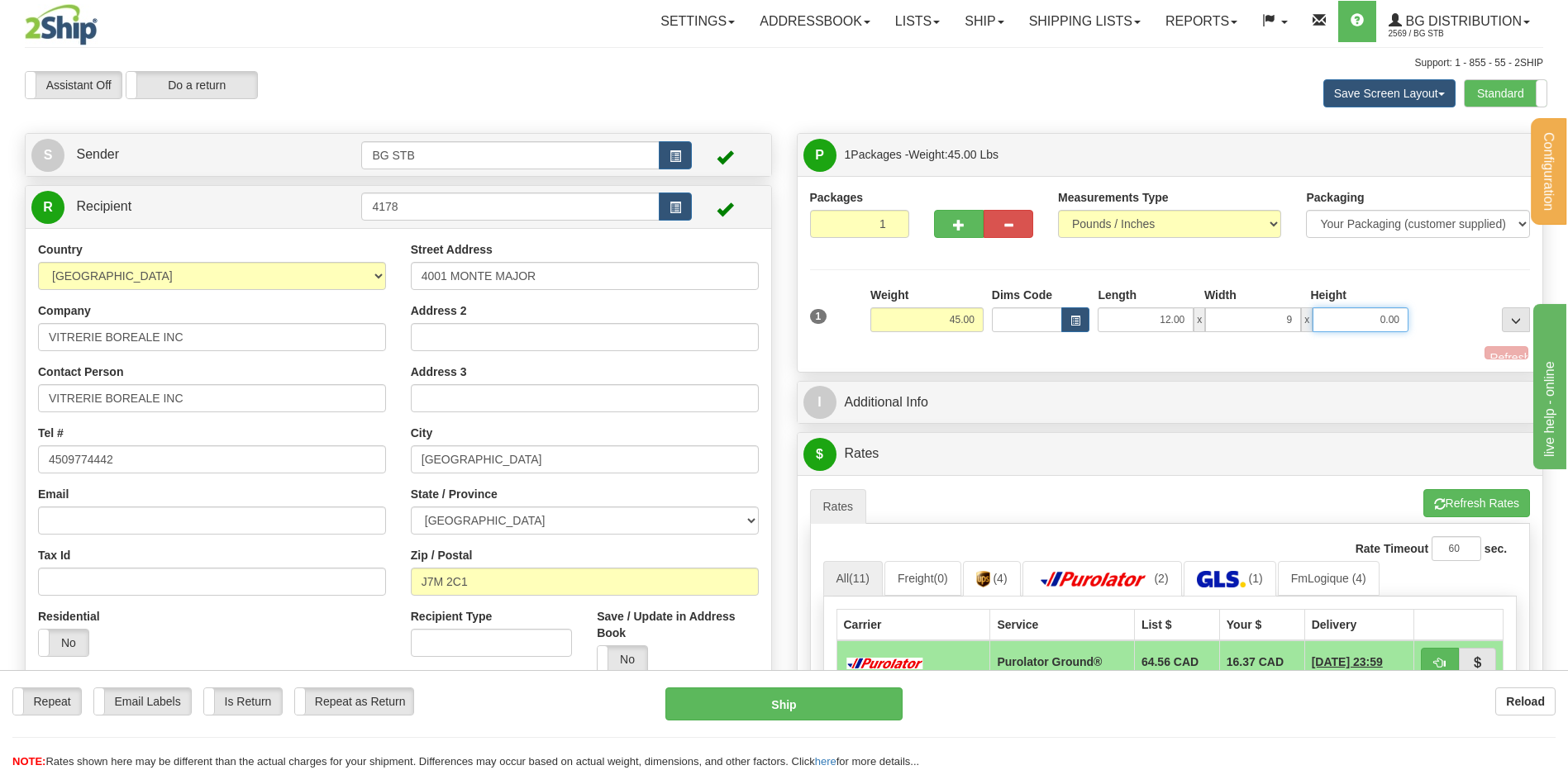
type input "9.00"
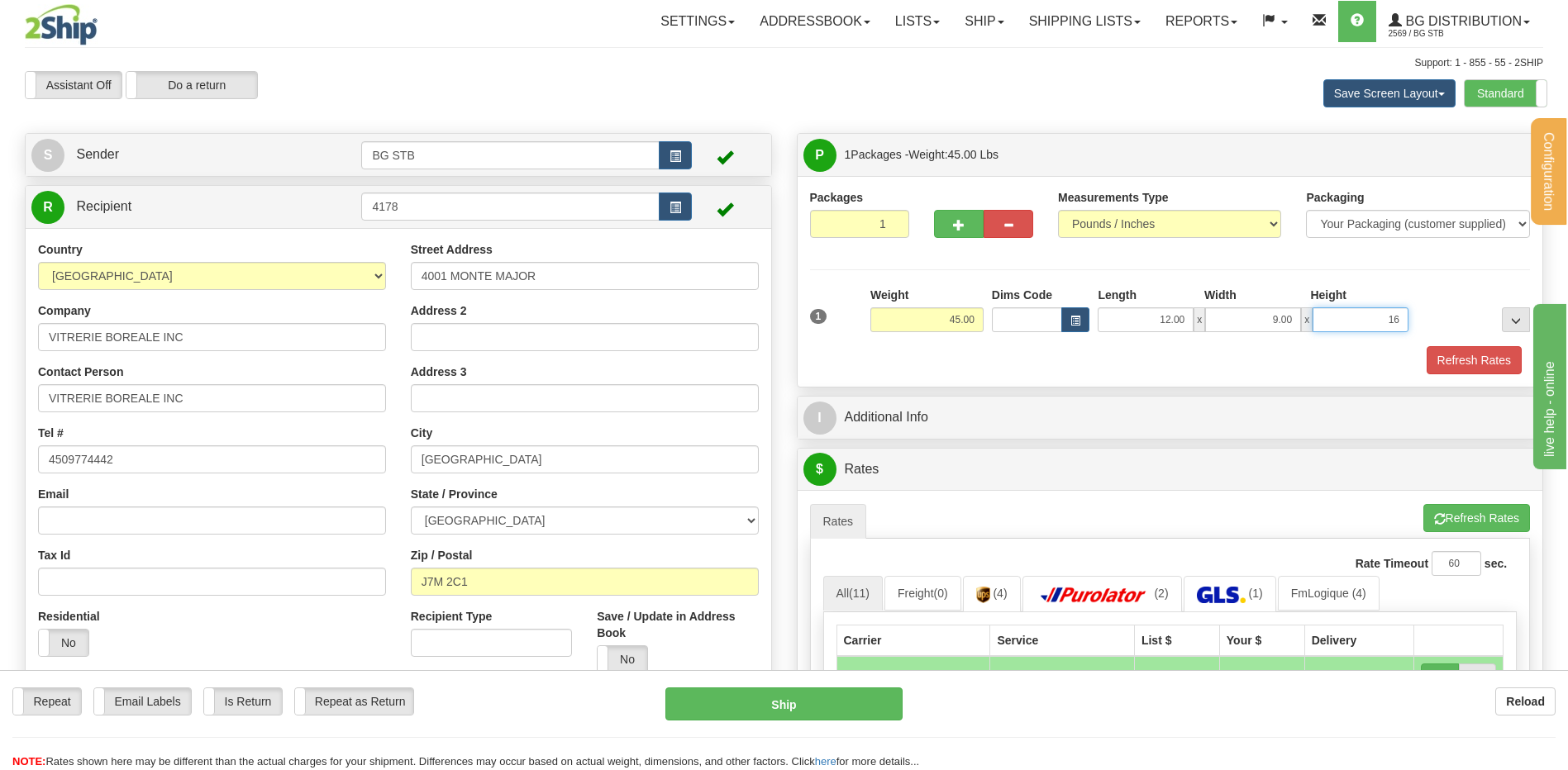
type input "16"
type input "16.00"
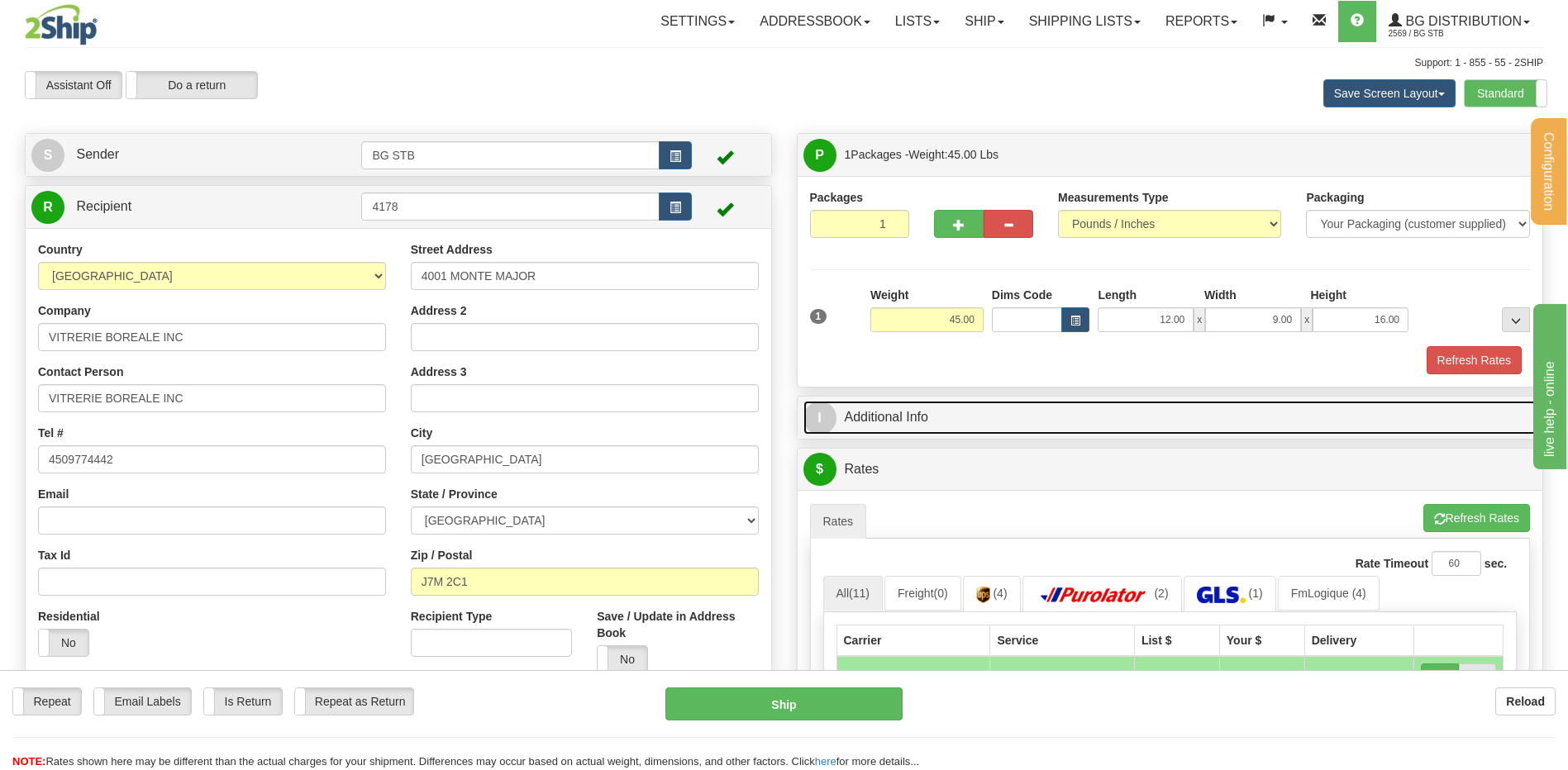
click at [992, 413] on link "I Additional Info" at bounding box center [1169, 418] width 734 height 34
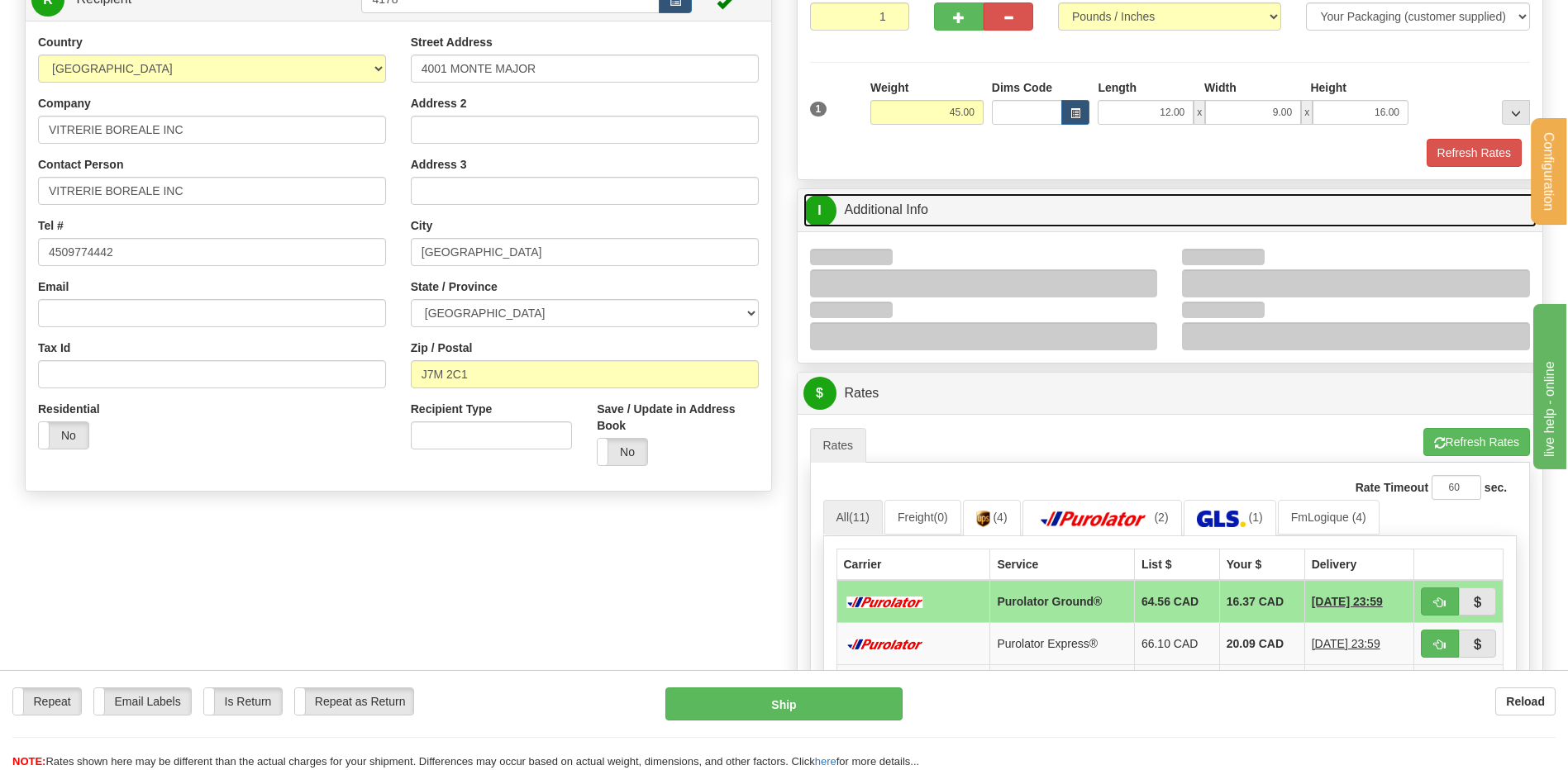
scroll to position [331, 0]
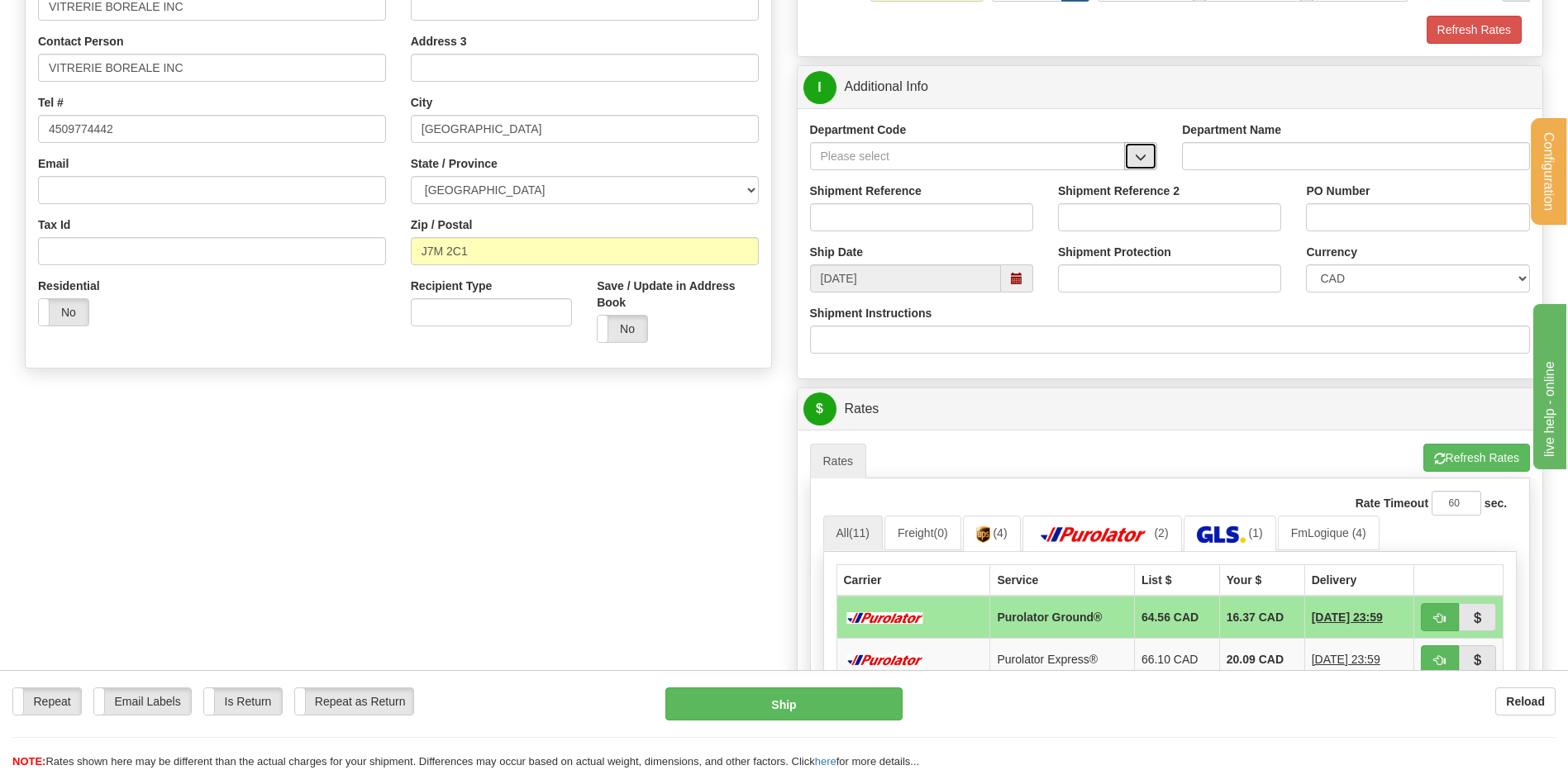
click at [1132, 160] on button "button" at bounding box center [1141, 156] width 33 height 28
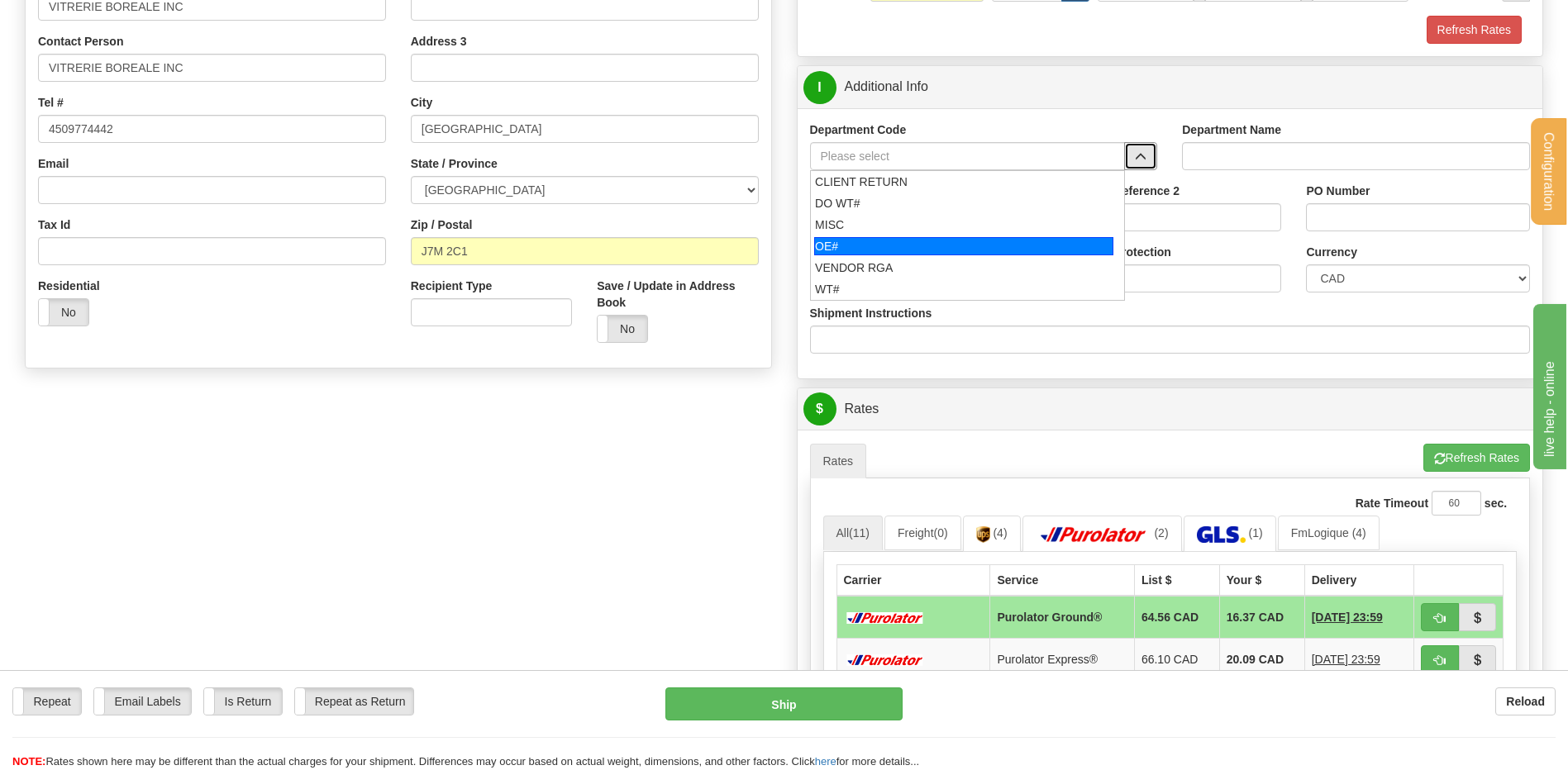
click at [943, 249] on div "OE#" at bounding box center [964, 246] width 300 height 18
type input "OE#"
type input "ORDERS"
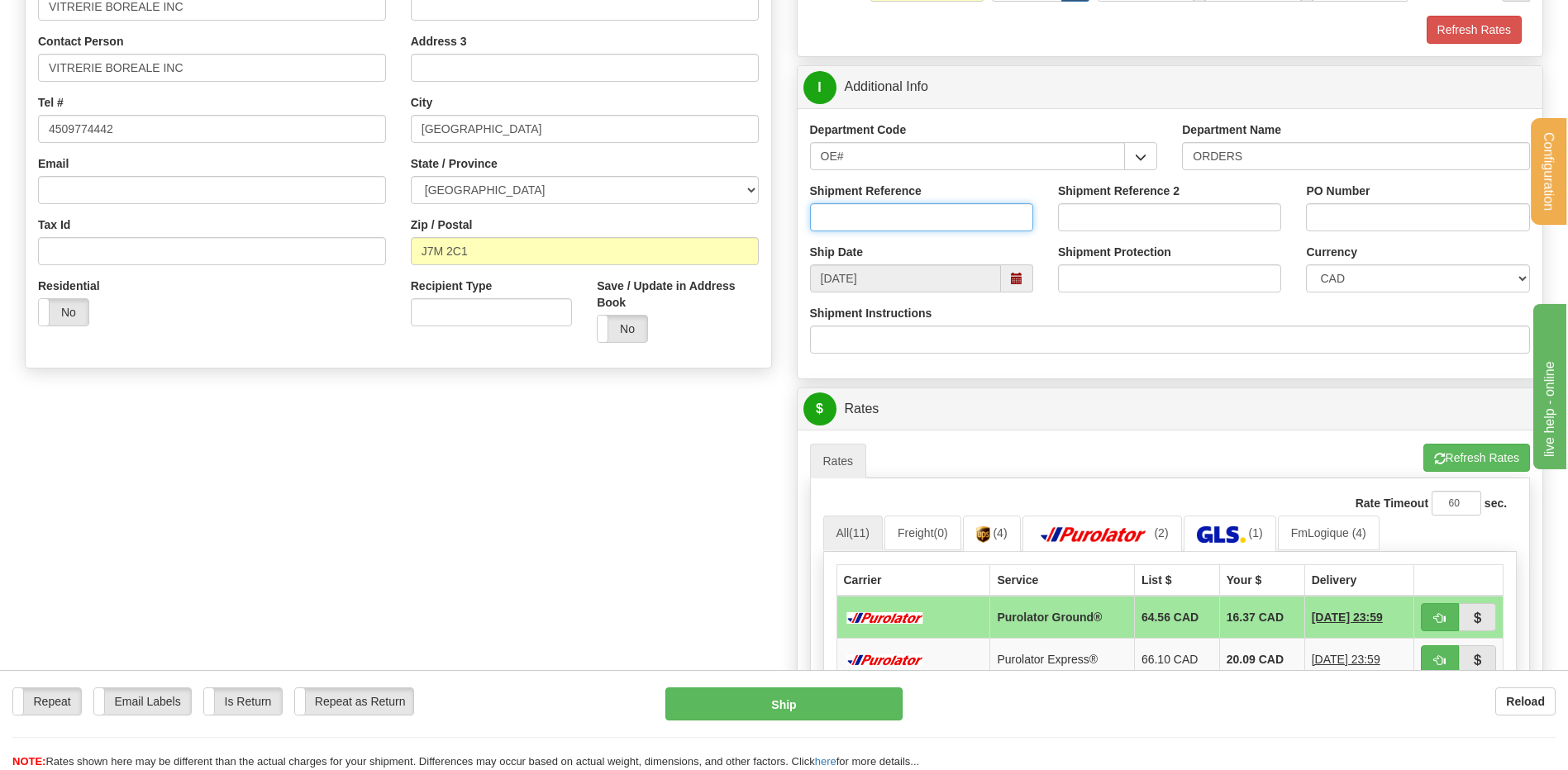
click at [930, 227] on input "Shipment Reference" at bounding box center [921, 217] width 223 height 28
type input "80004684-05"
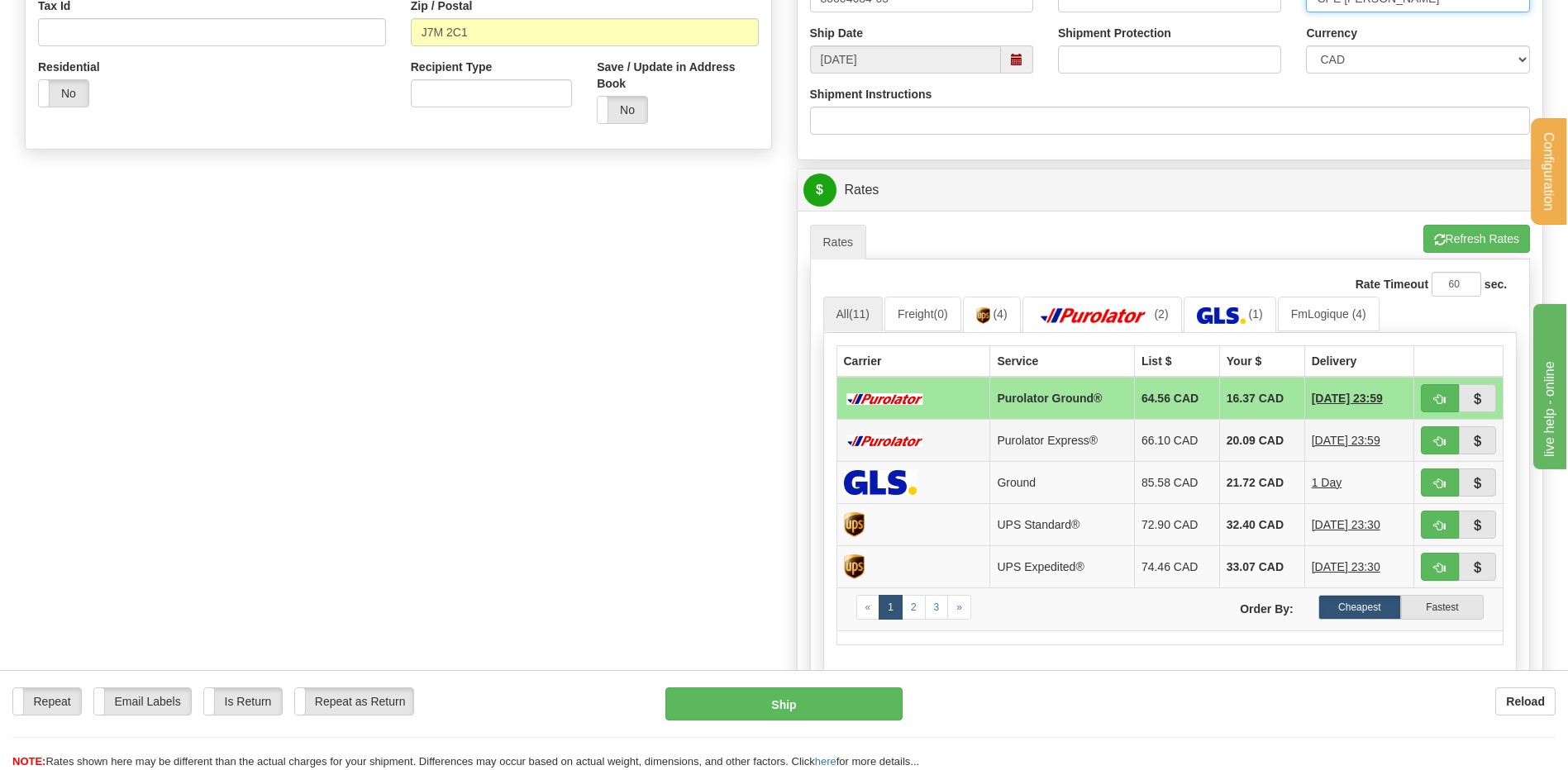
scroll to position [578, 0]
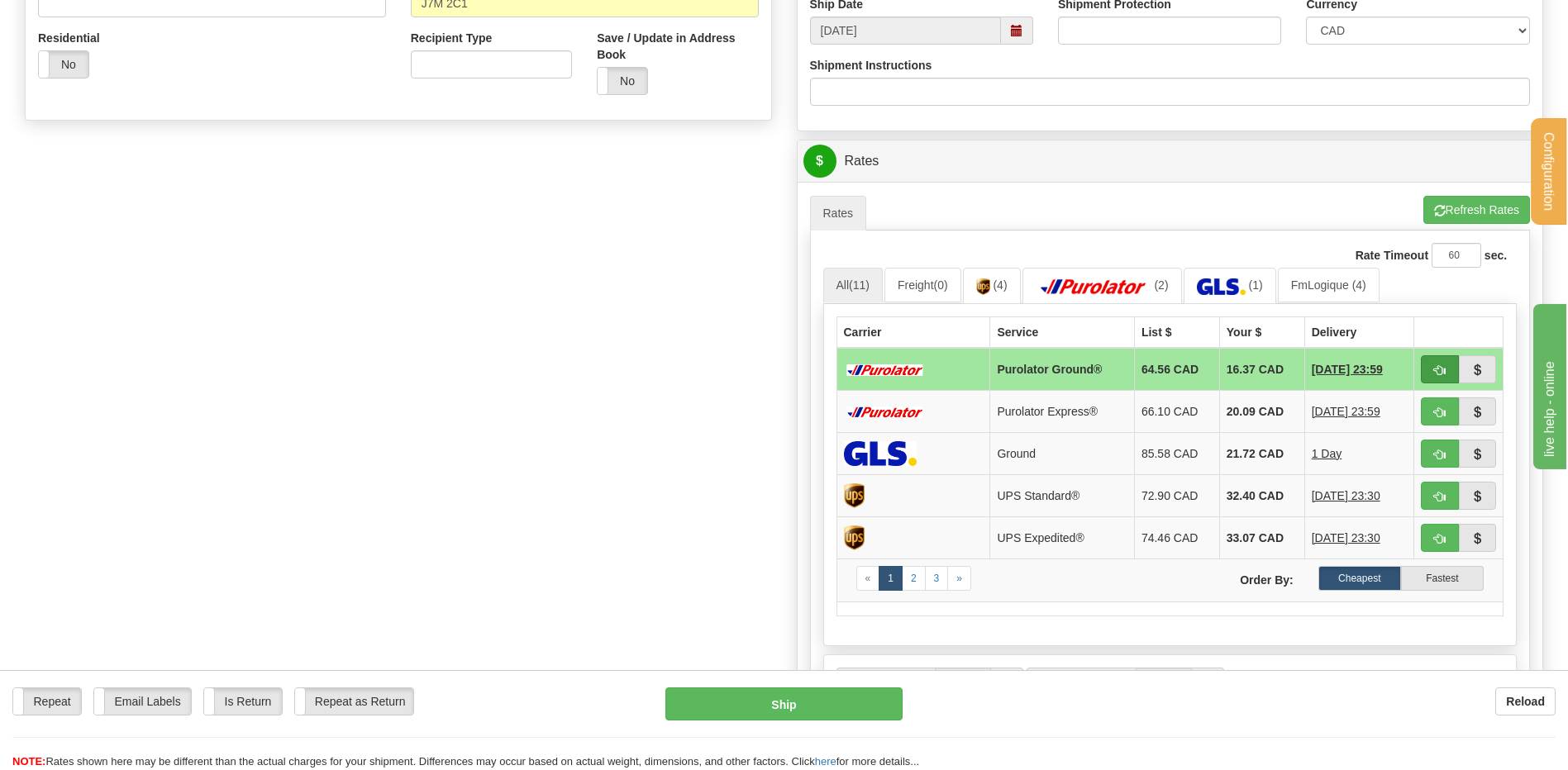
type input "CPE [PERSON_NAME]"
click at [1437, 370] on span "button" at bounding box center [1440, 371] width 11 height 10
type input "260"
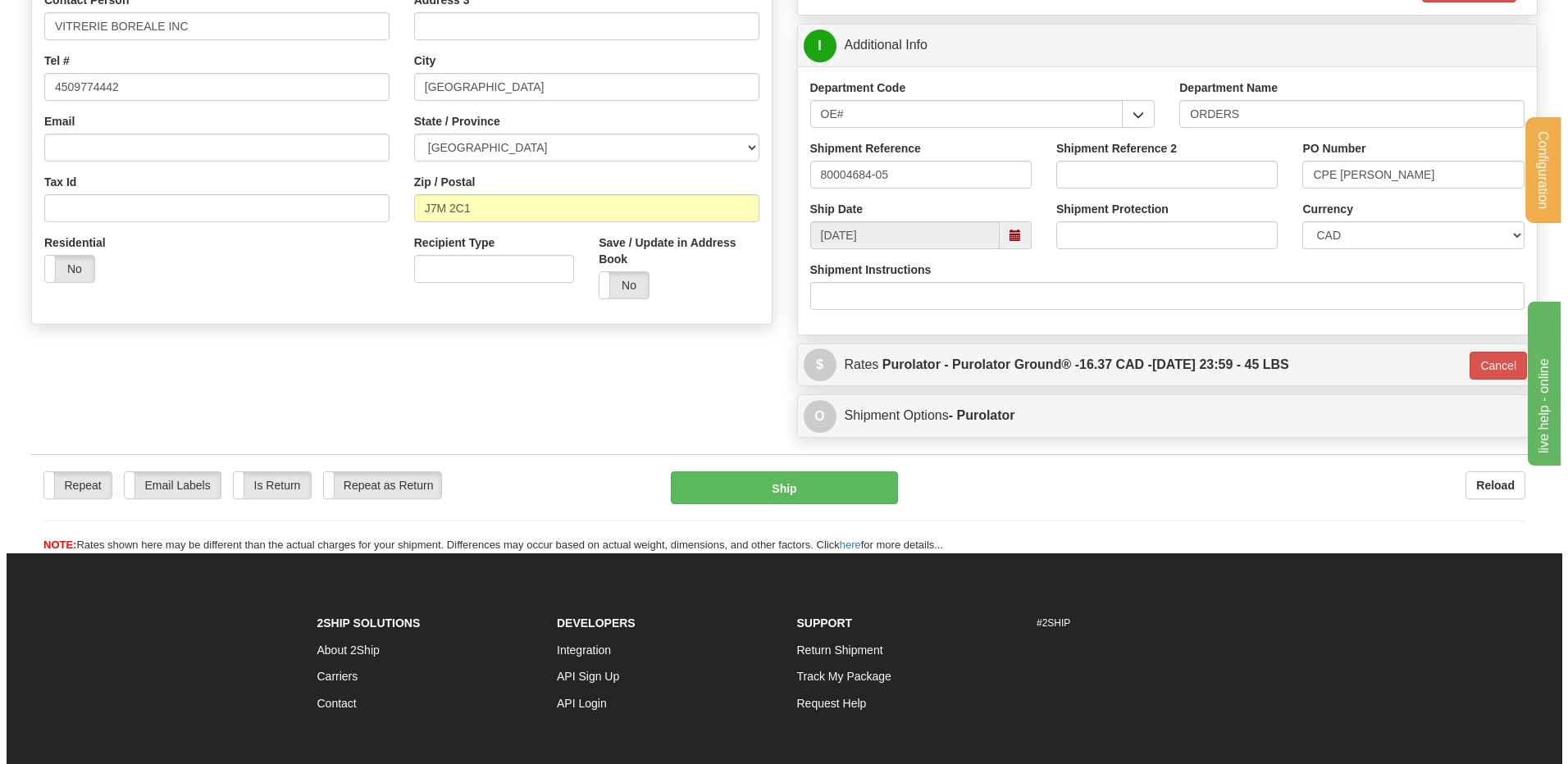
scroll to position [265, 0]
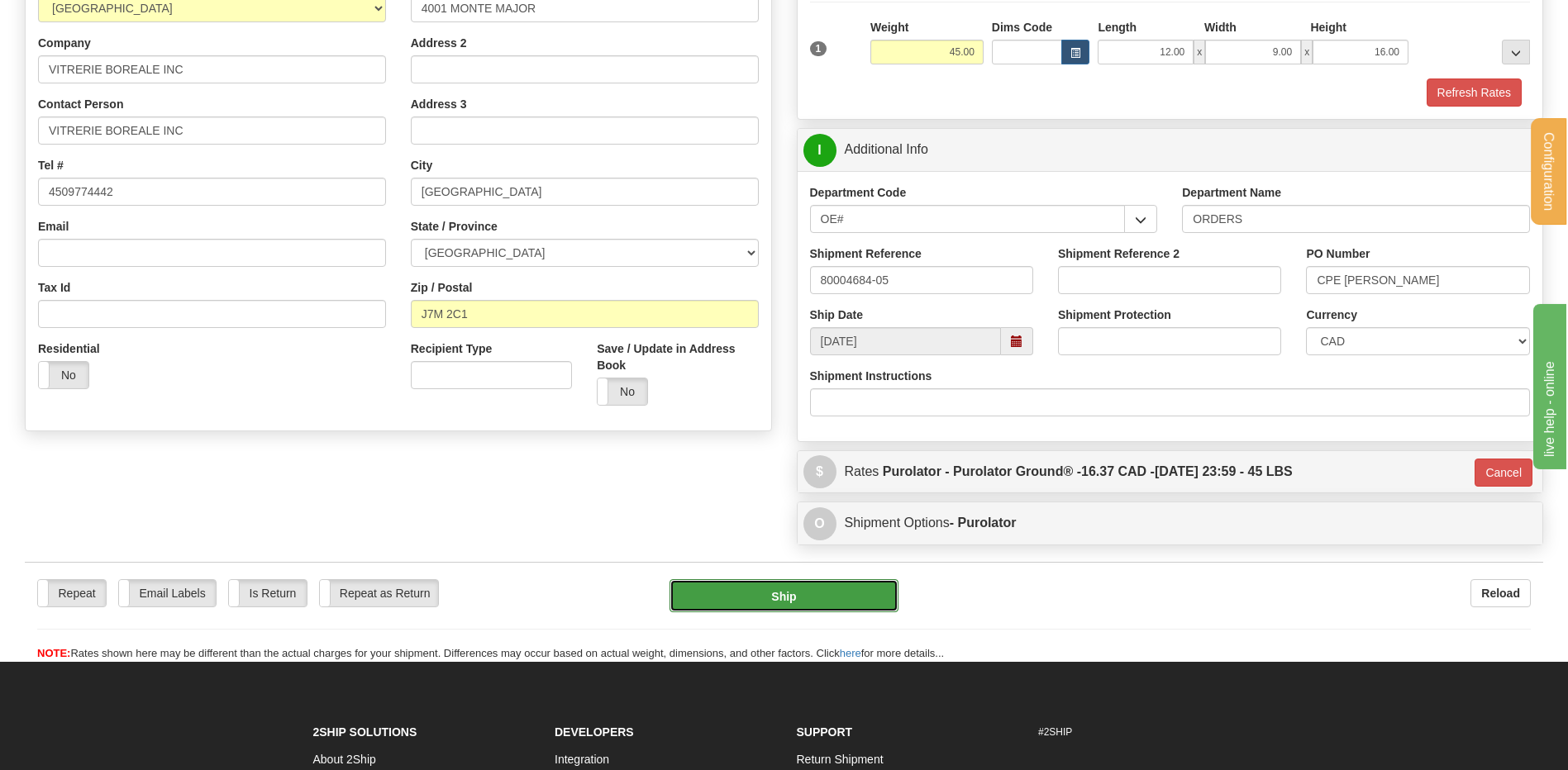
click at [783, 600] on button "Ship" at bounding box center [783, 596] width 228 height 33
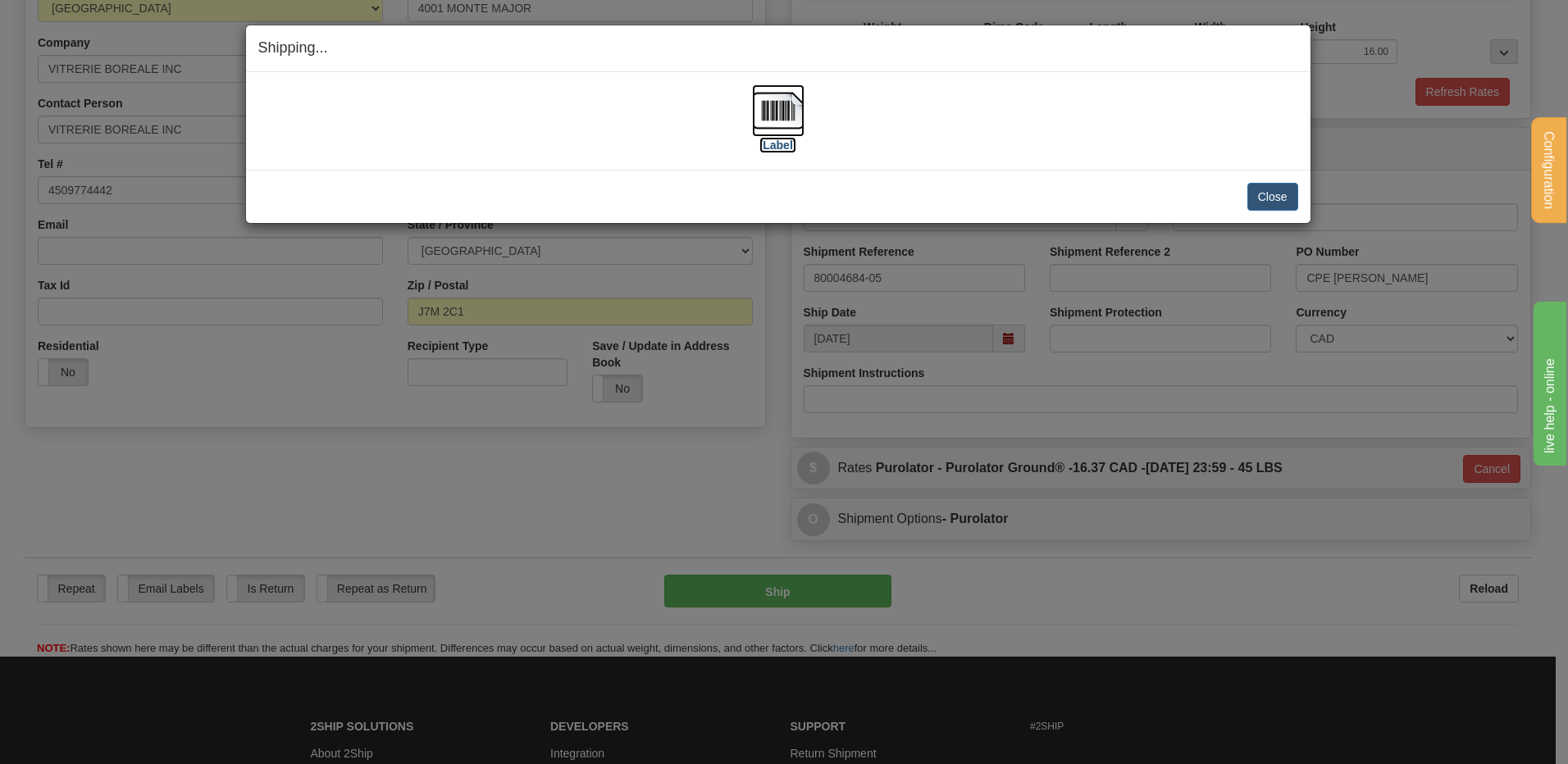
click at [772, 120] on img at bounding box center [778, 110] width 53 height 53
click at [1259, 200] on button "Close" at bounding box center [1272, 196] width 51 height 28
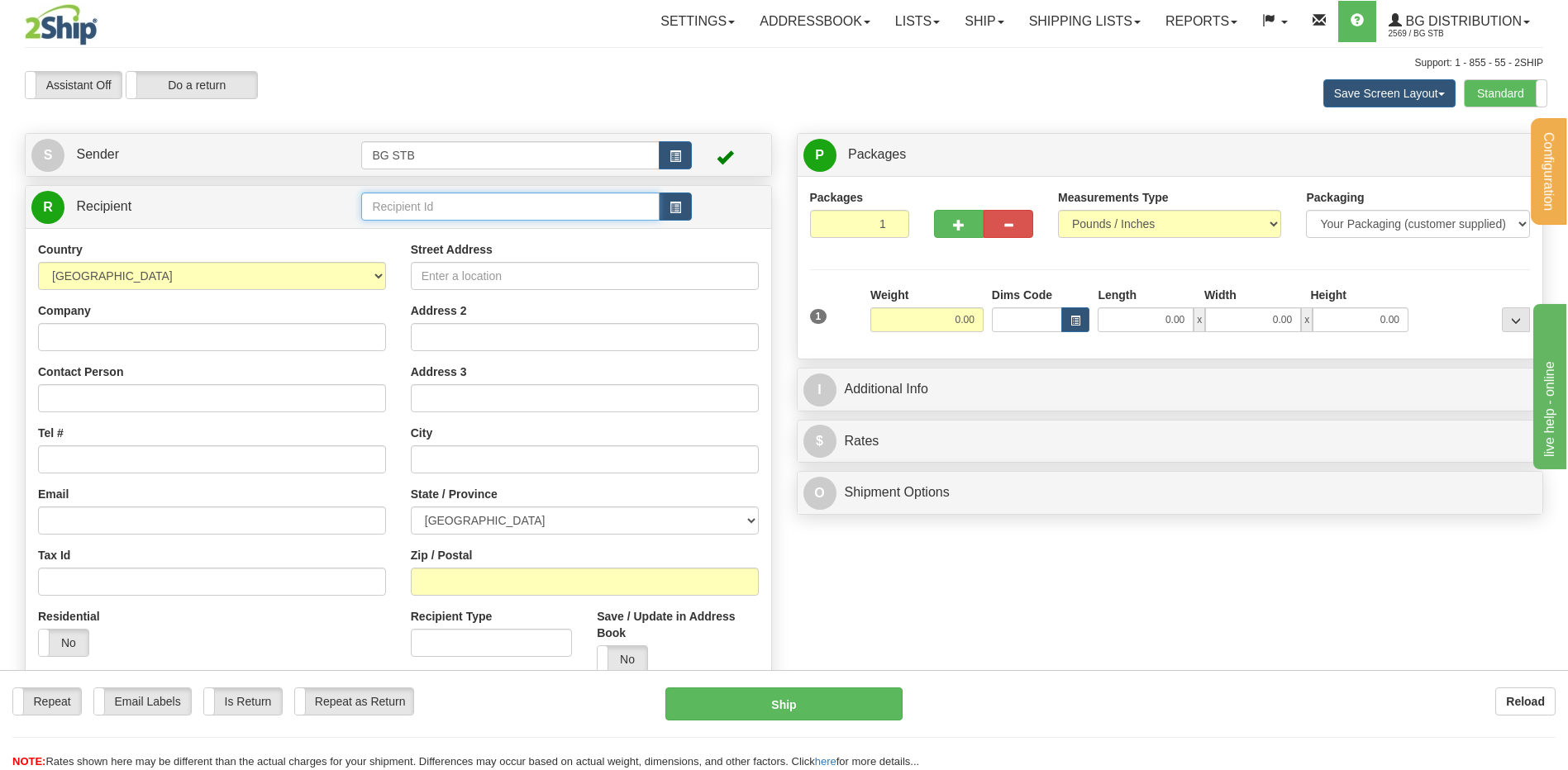
drag, startPoint x: 422, startPoint y: 208, endPoint x: 437, endPoint y: 215, distance: 16.6
click at [437, 215] on input "text" at bounding box center [510, 207] width 298 height 28
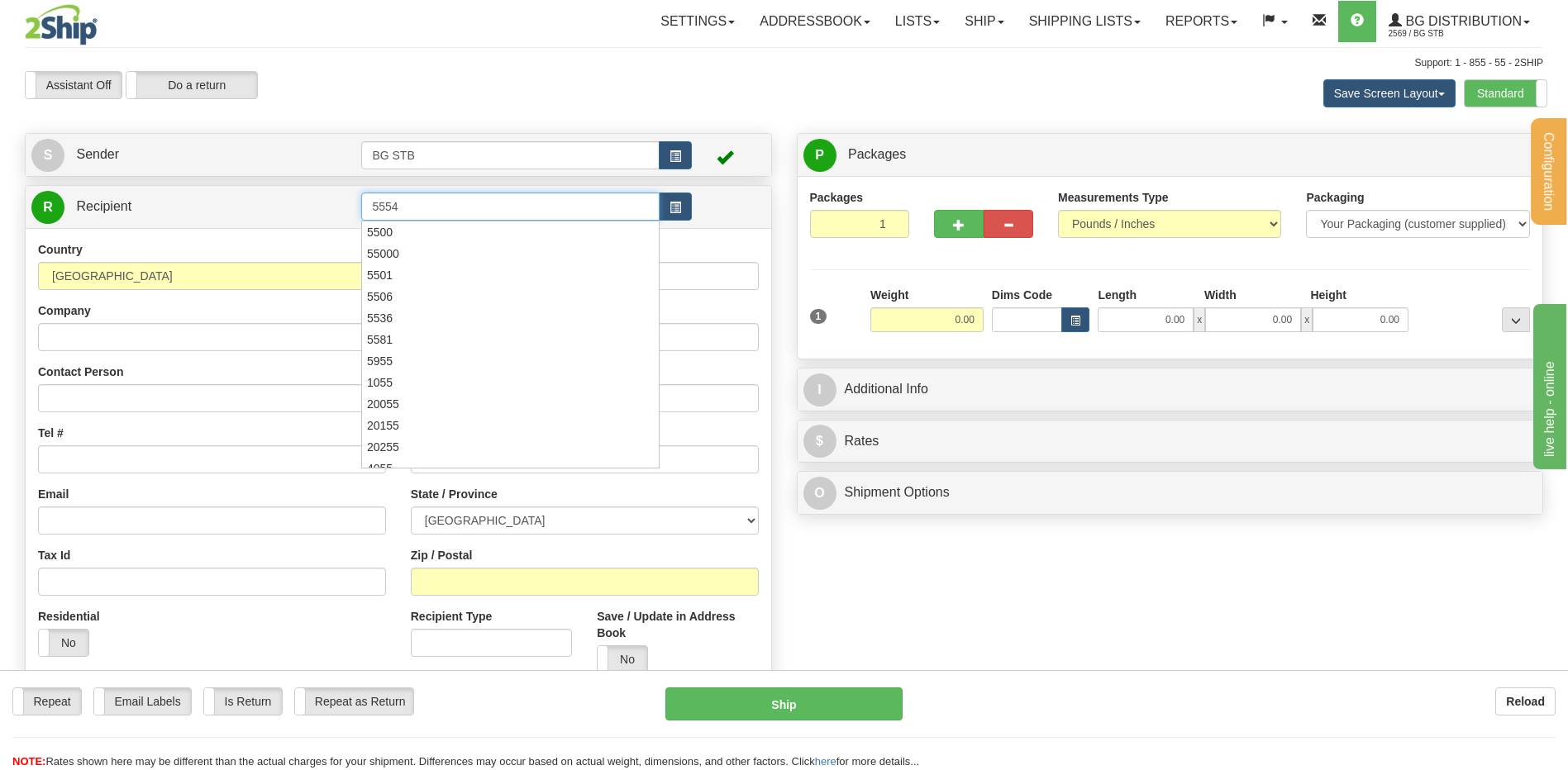
type input "5554"
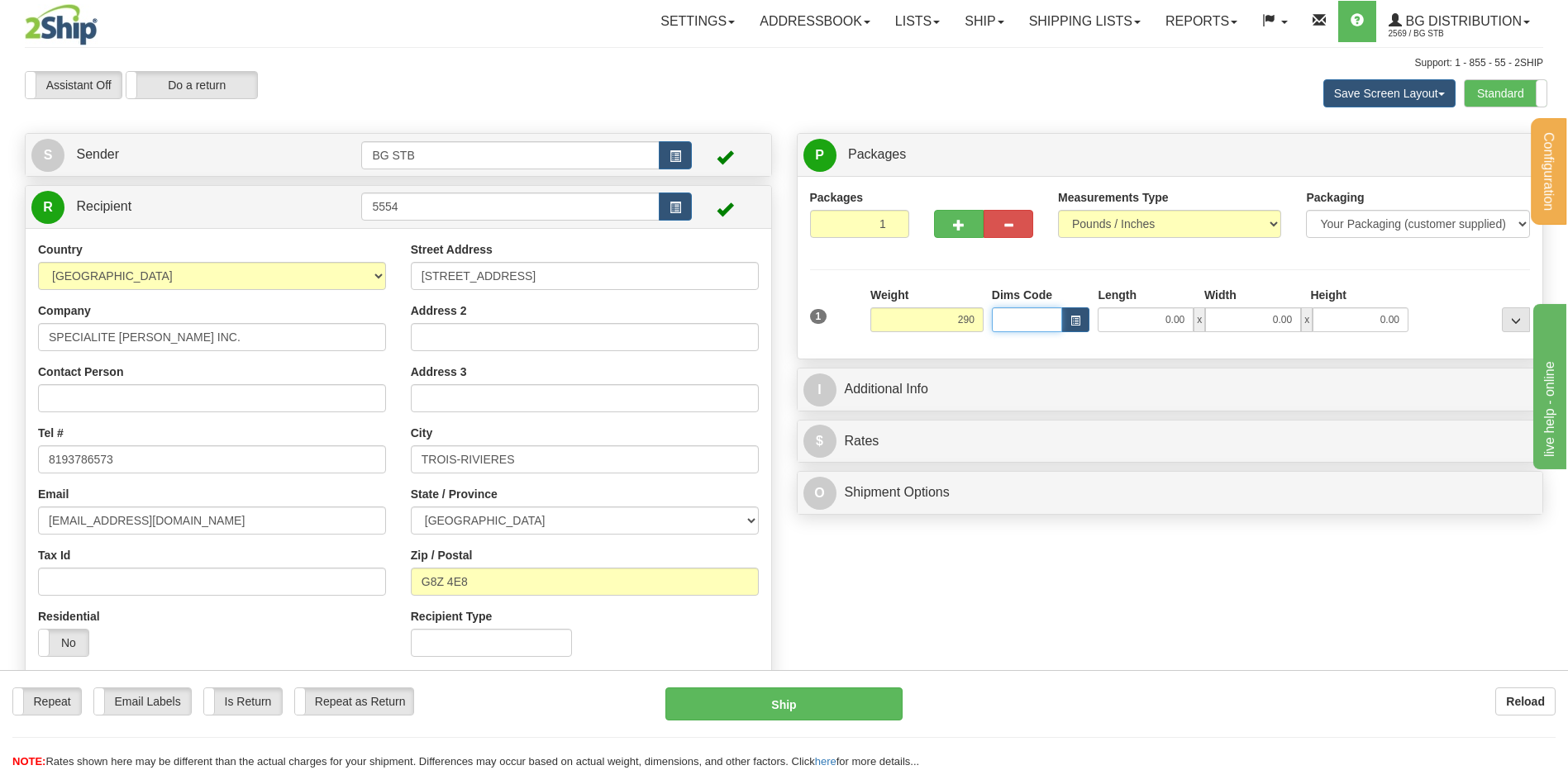
type input "290.00"
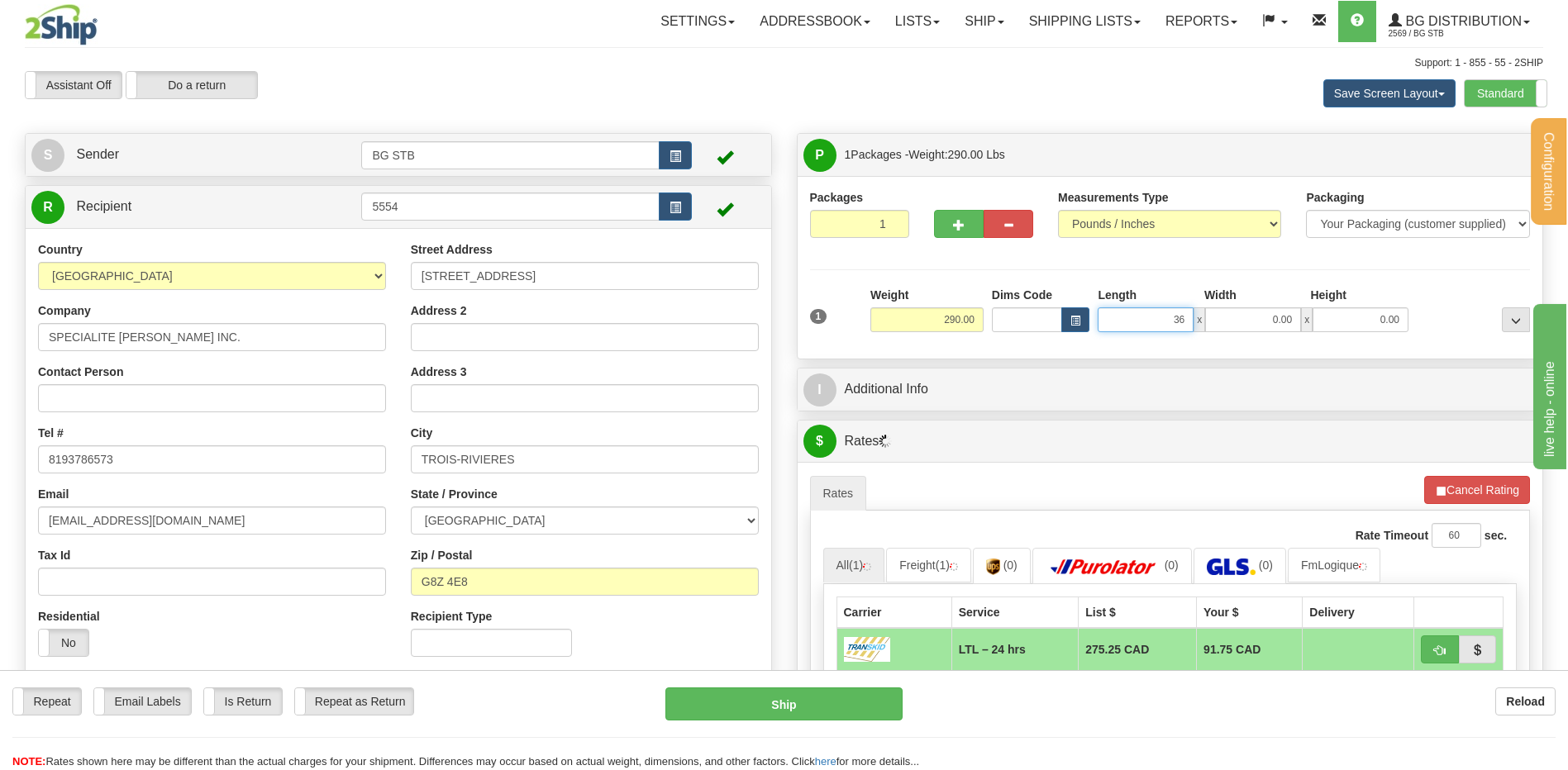
type input "3"
type input "48.00"
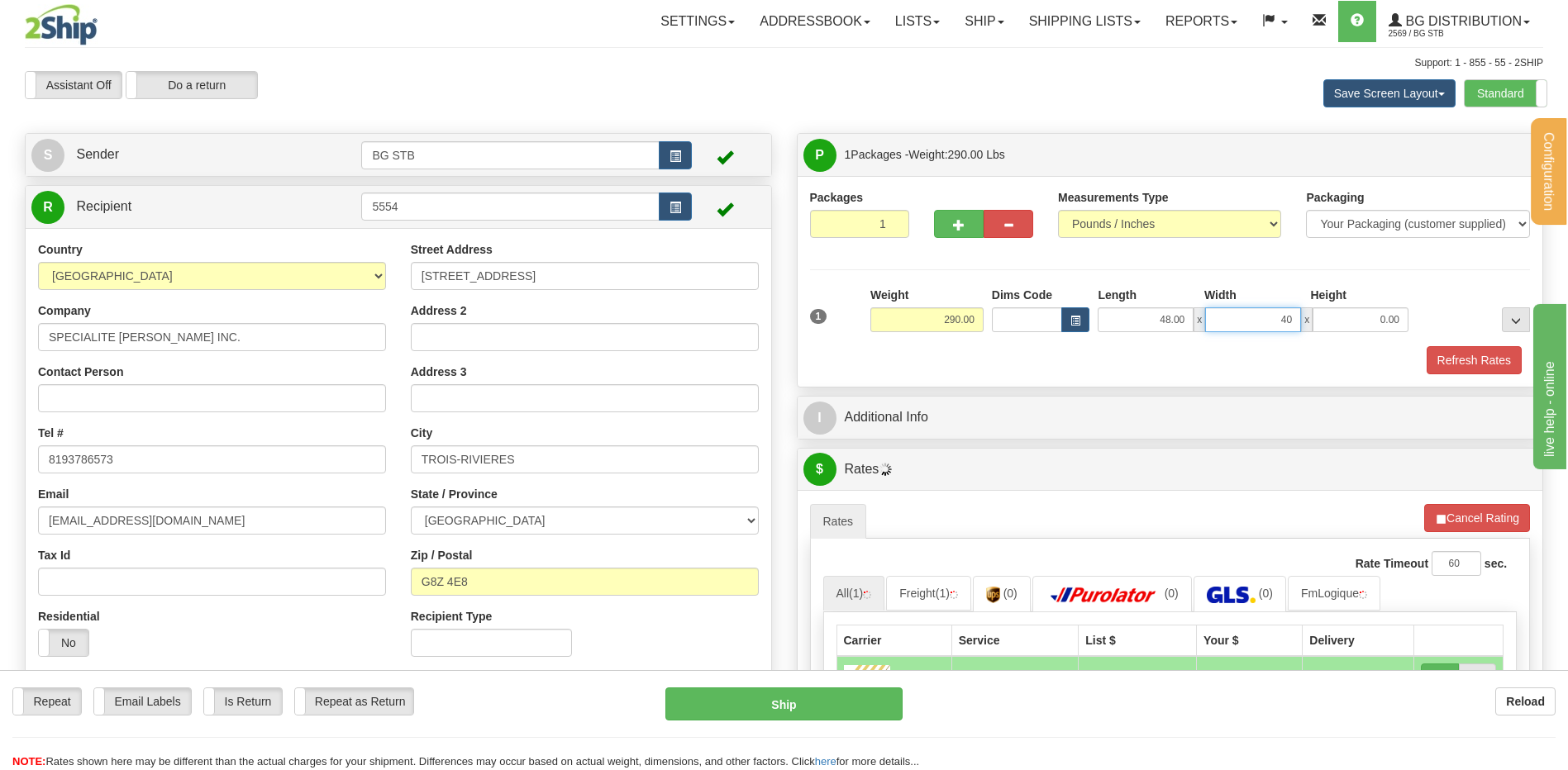
type input "40.00"
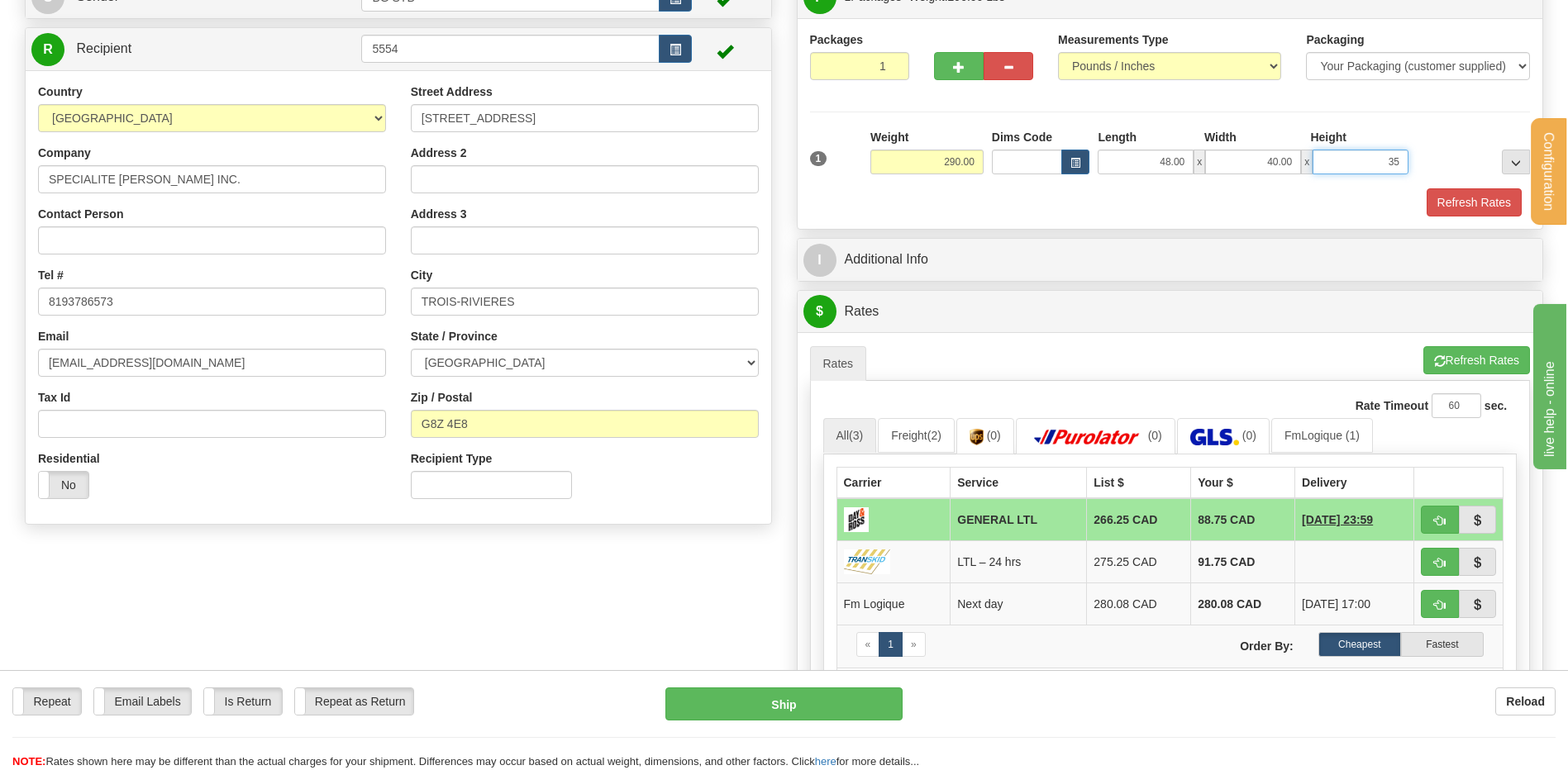
scroll to position [248, 0]
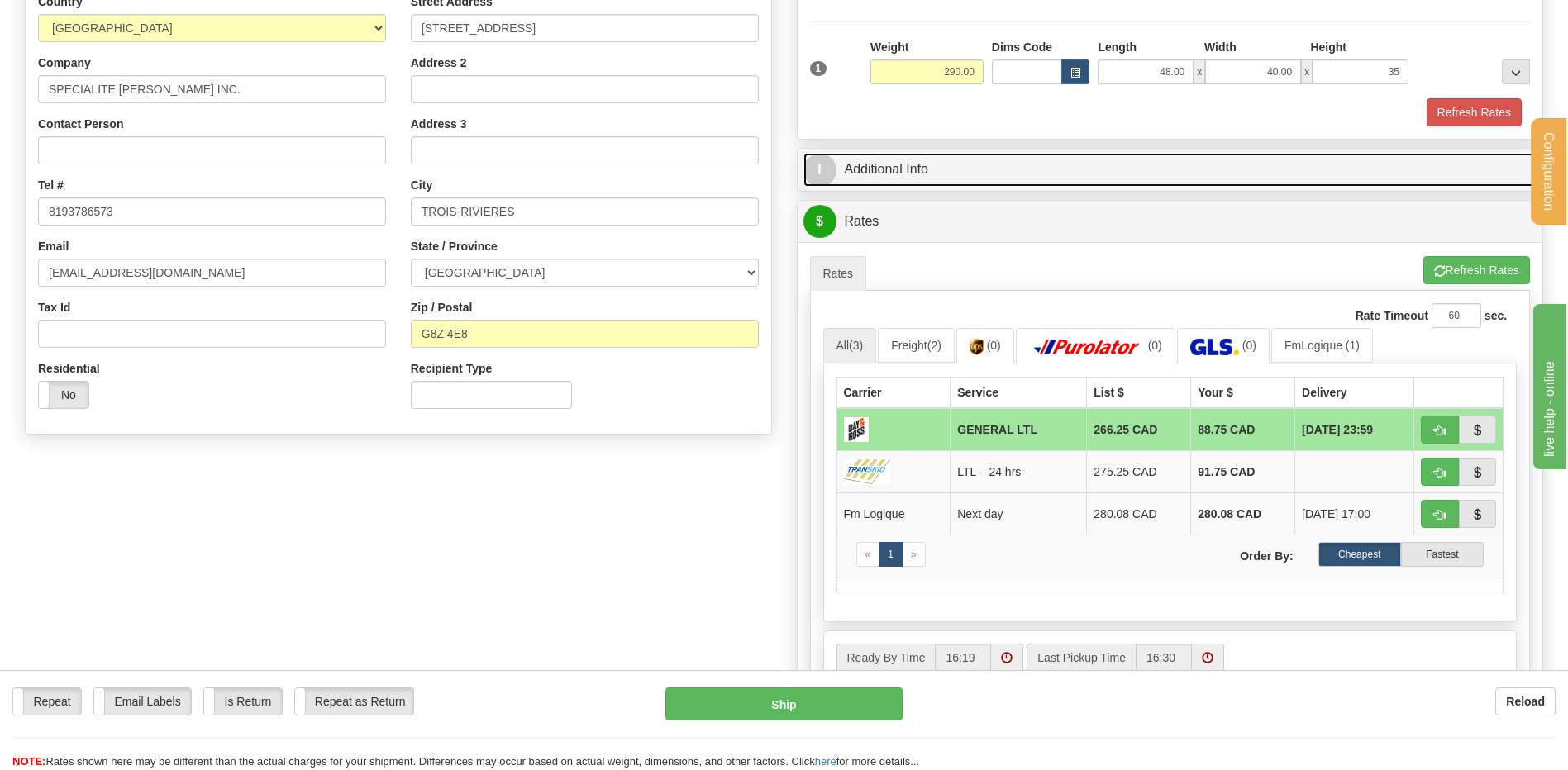
type input "35.00"
click at [957, 157] on link "I Additional Info" at bounding box center [1169, 169] width 734 height 34
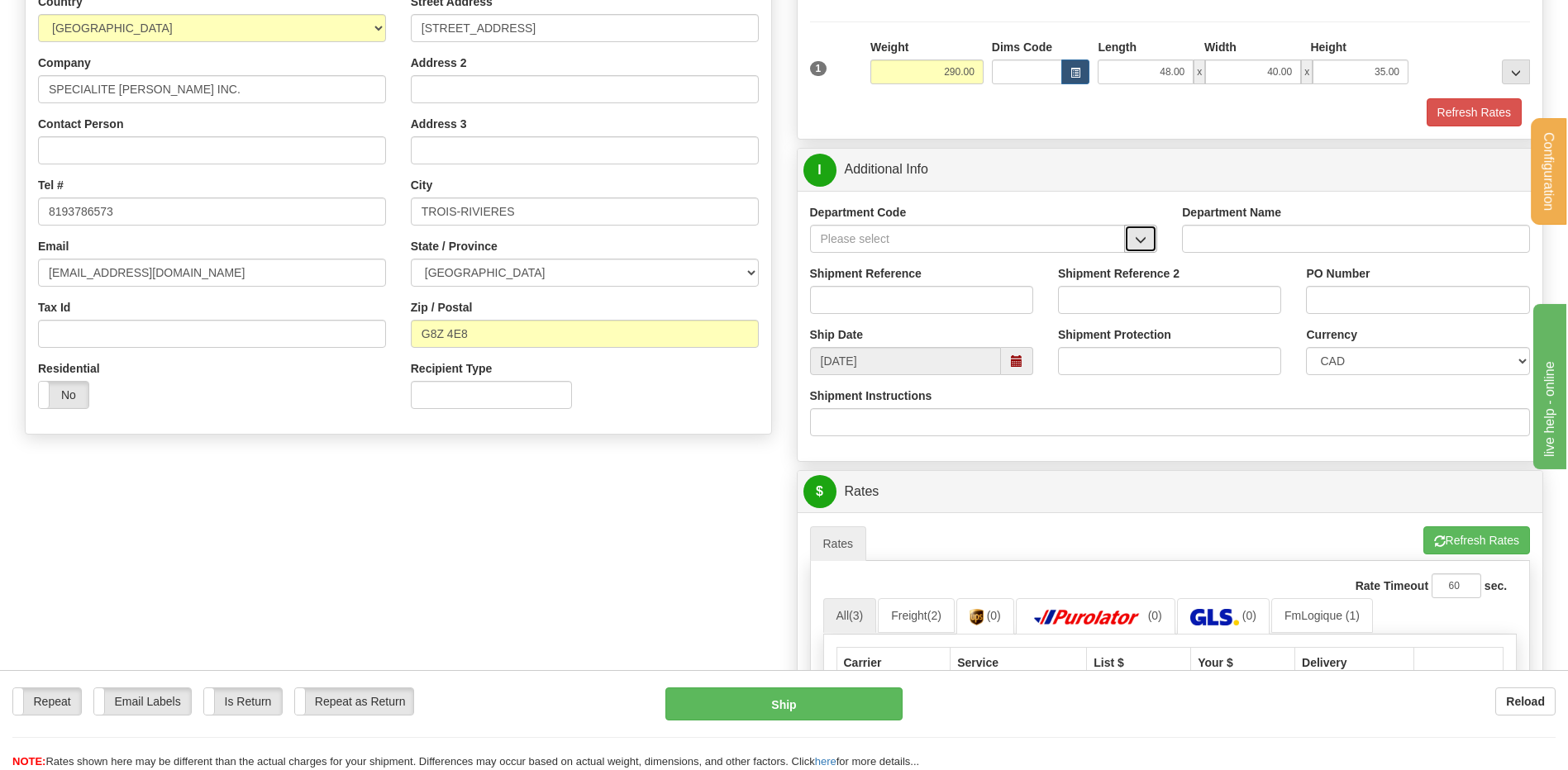
click at [1140, 240] on span "button" at bounding box center [1140, 240] width 11 height 10
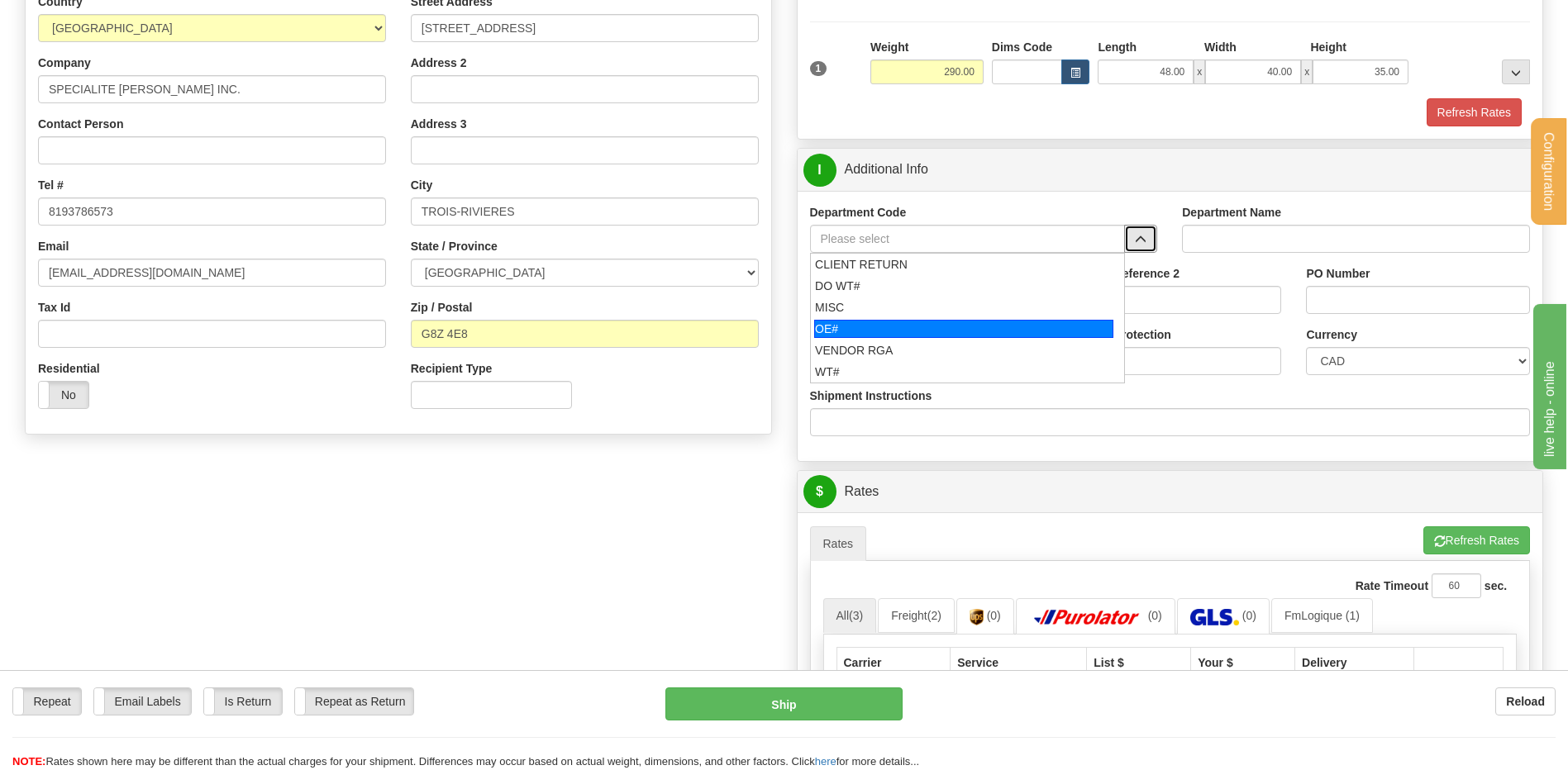
click at [917, 328] on div "OE#" at bounding box center [964, 328] width 300 height 18
type input "OE#"
type input "ORDERS"
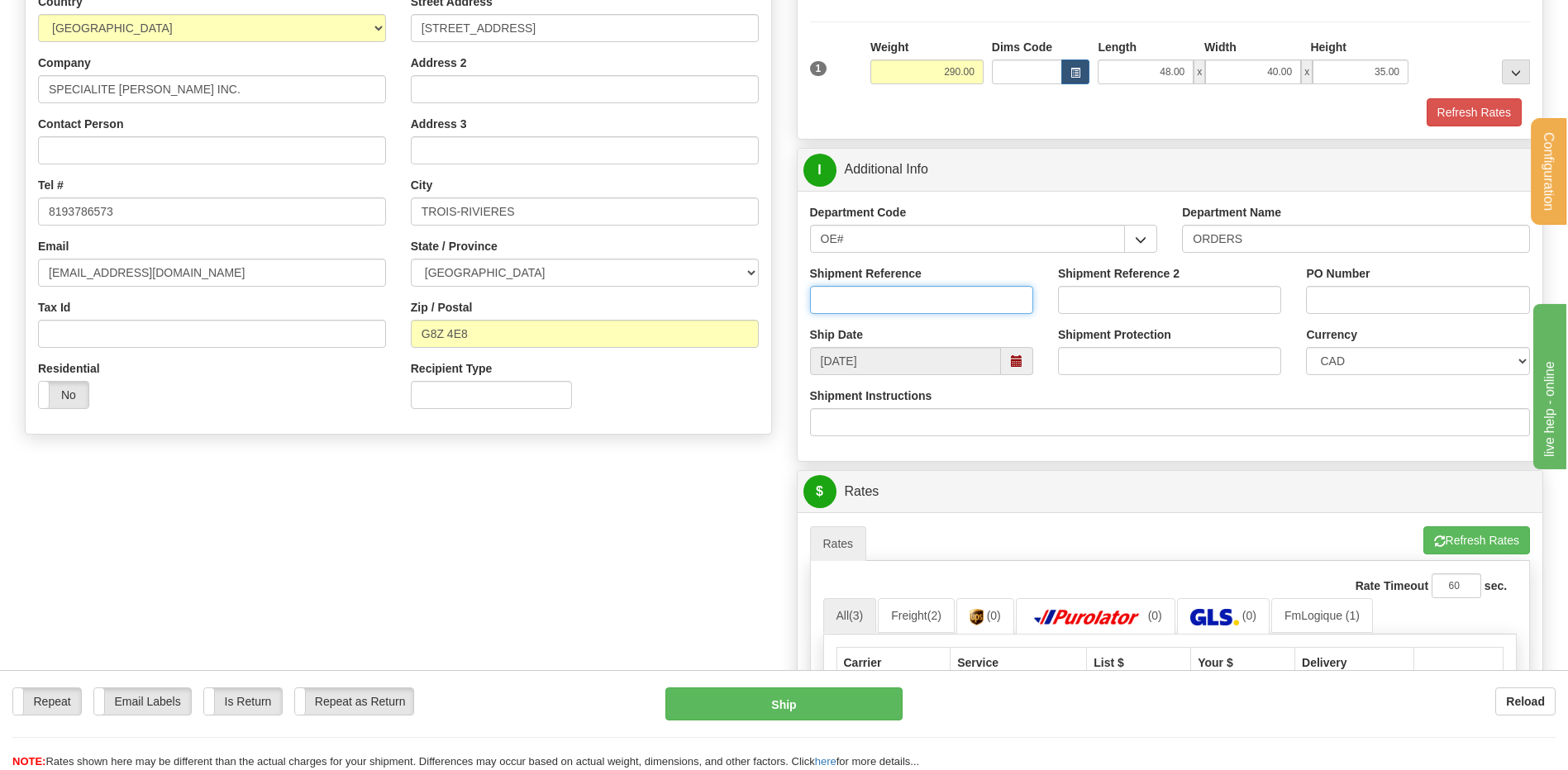
click at [914, 299] on input "Shipment Reference" at bounding box center [921, 299] width 223 height 28
type input "80006935-00"
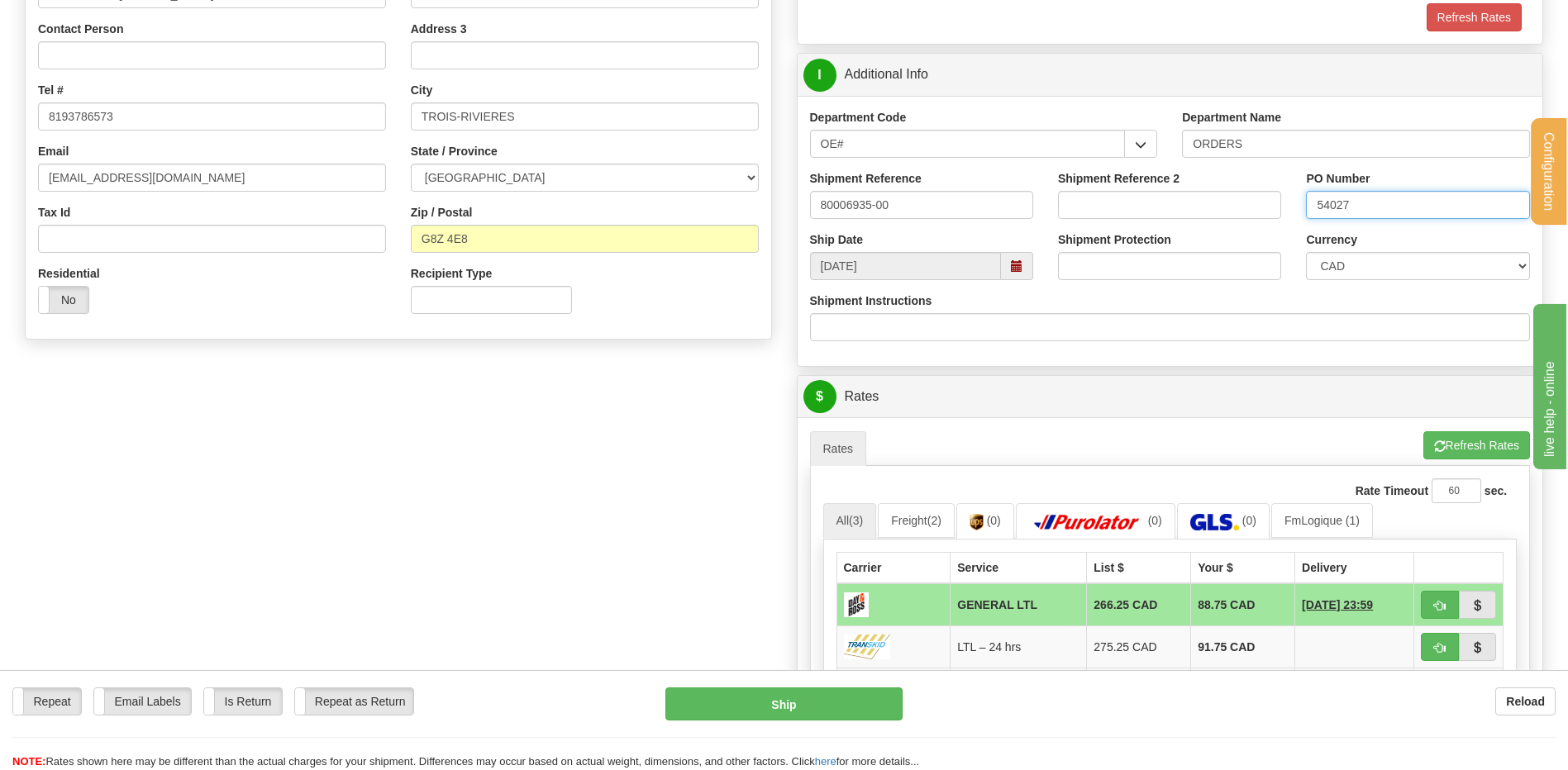
scroll to position [578, 0]
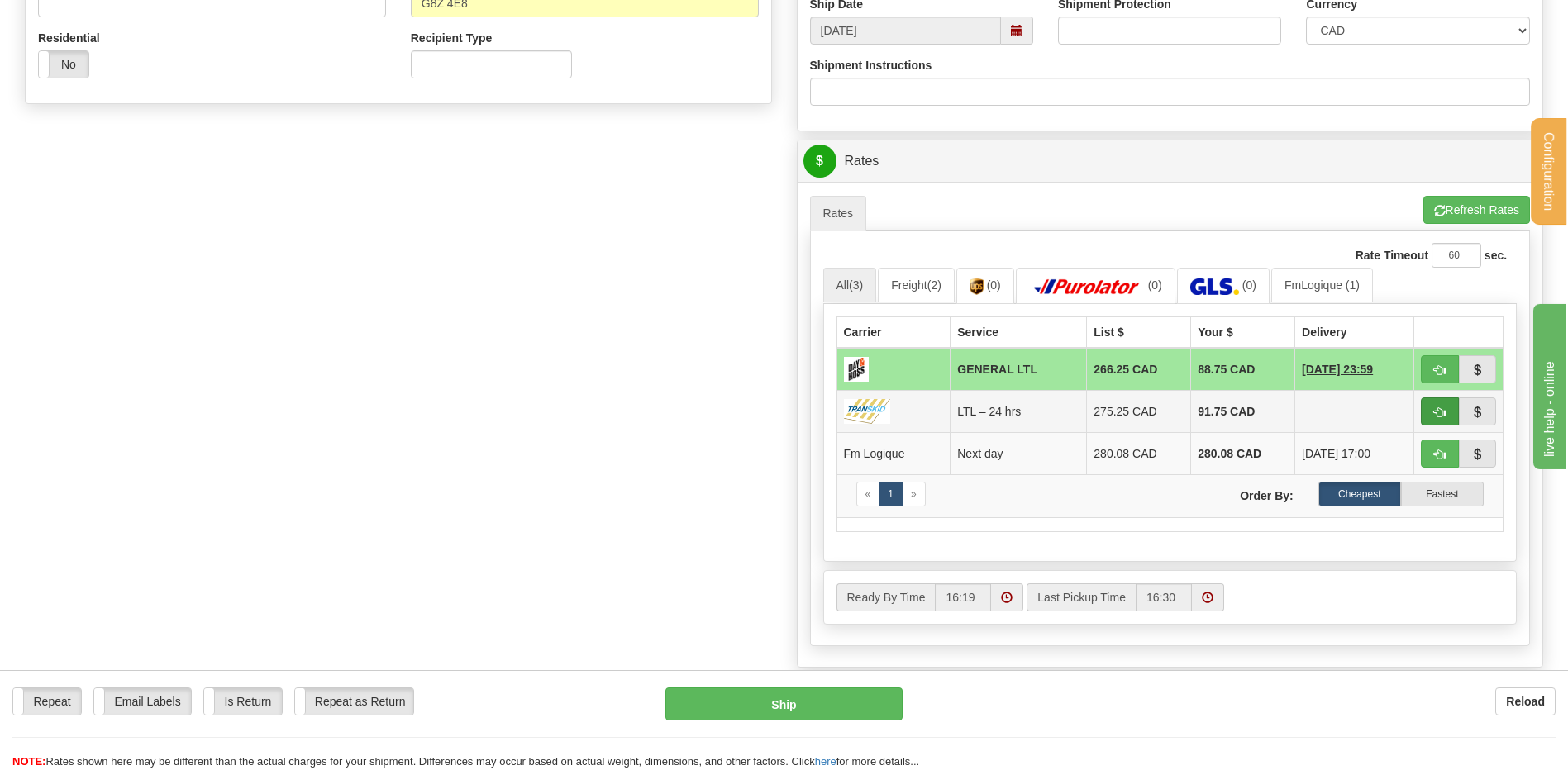
type input "54027"
drag, startPoint x: 1426, startPoint y: 407, endPoint x: 1380, endPoint y: 411, distance: 46.2
click at [1426, 407] on button "button" at bounding box center [1440, 411] width 38 height 28
type input "24 hrs"
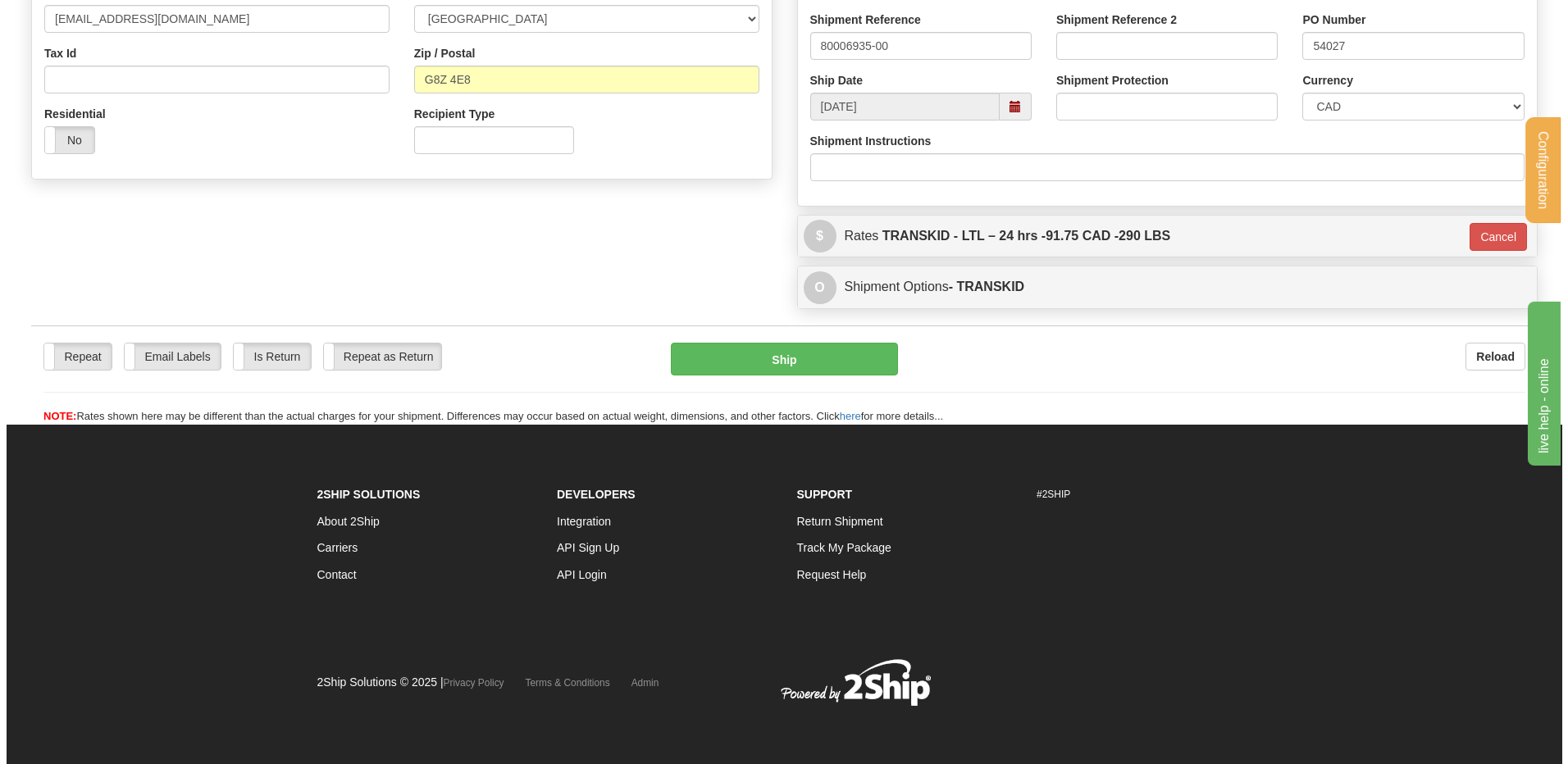
scroll to position [499, 0]
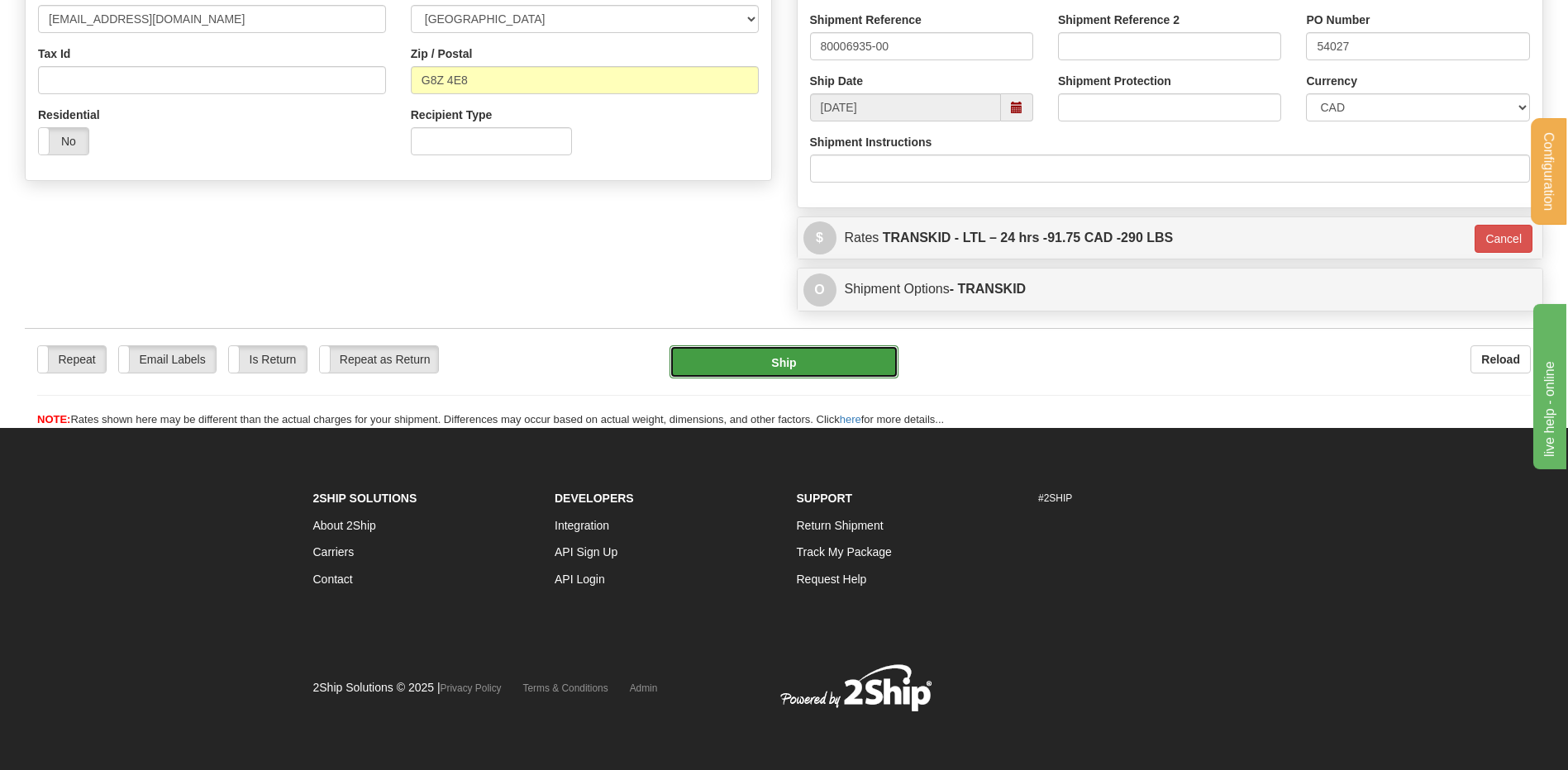
click at [741, 357] on button "Ship" at bounding box center [783, 362] width 228 height 33
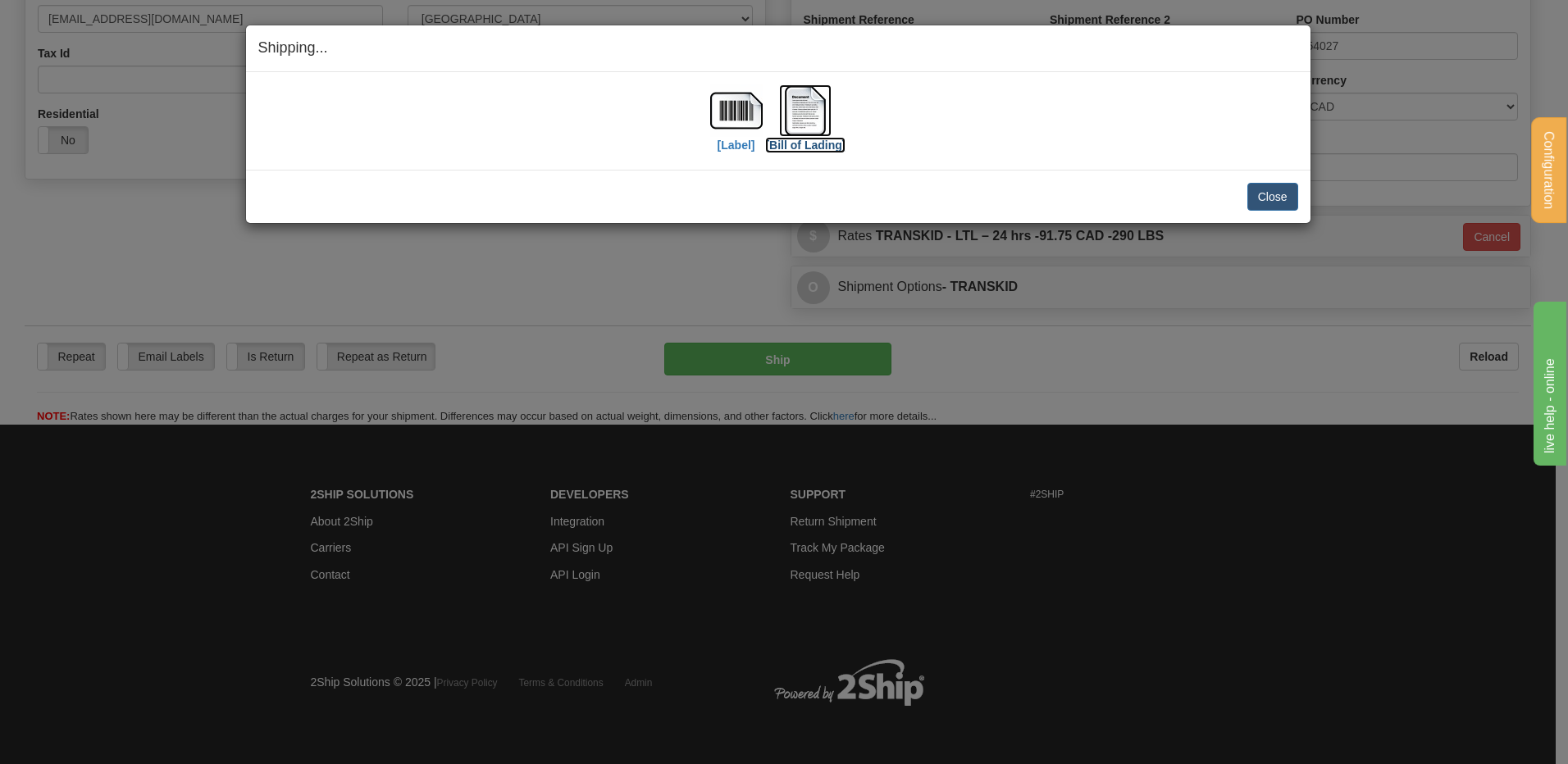
click at [799, 115] on img at bounding box center [805, 110] width 53 height 53
click at [1289, 196] on button "Close" at bounding box center [1272, 196] width 51 height 28
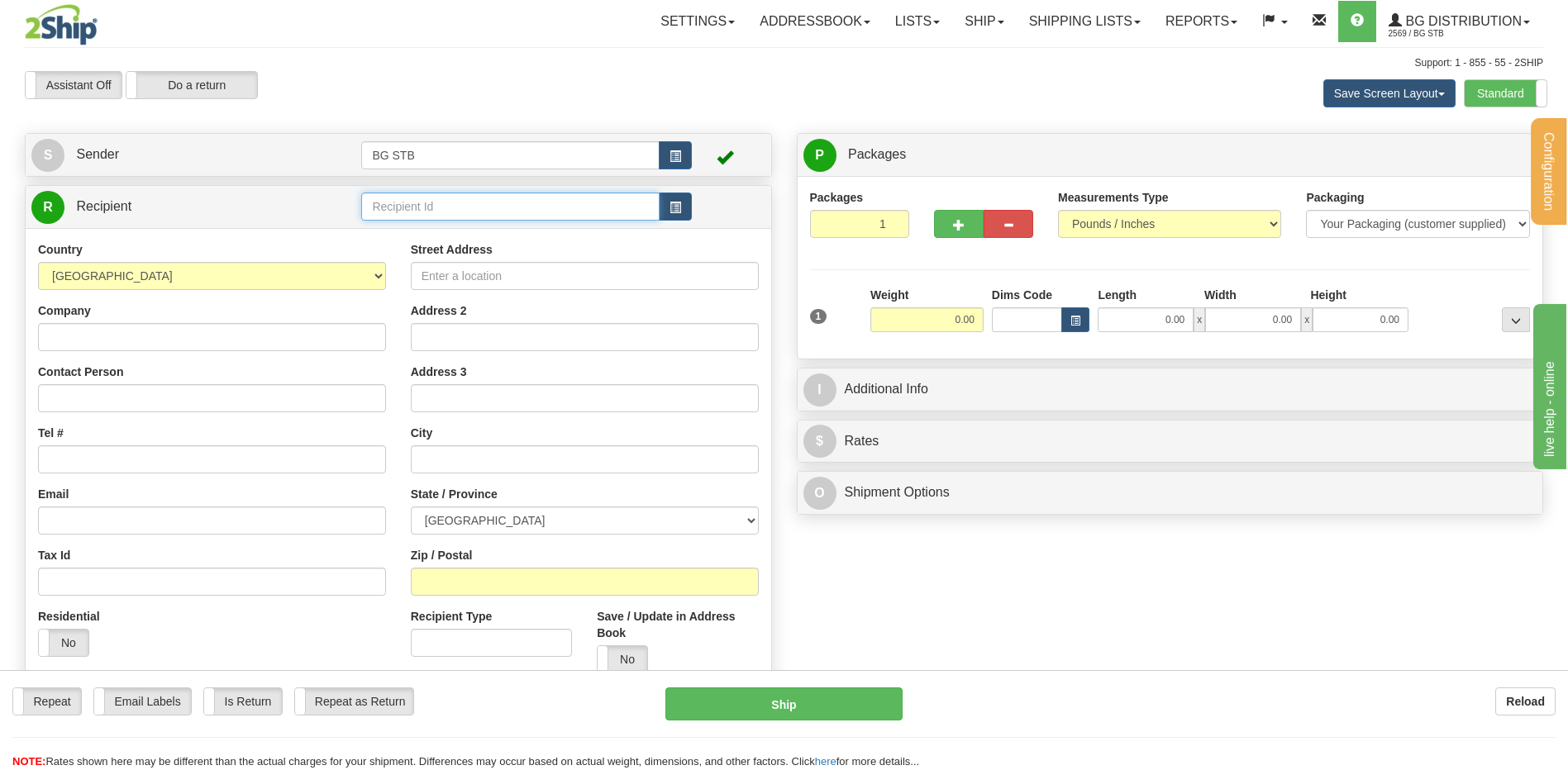
click at [565, 220] on input "text" at bounding box center [510, 207] width 298 height 28
type input "4068"
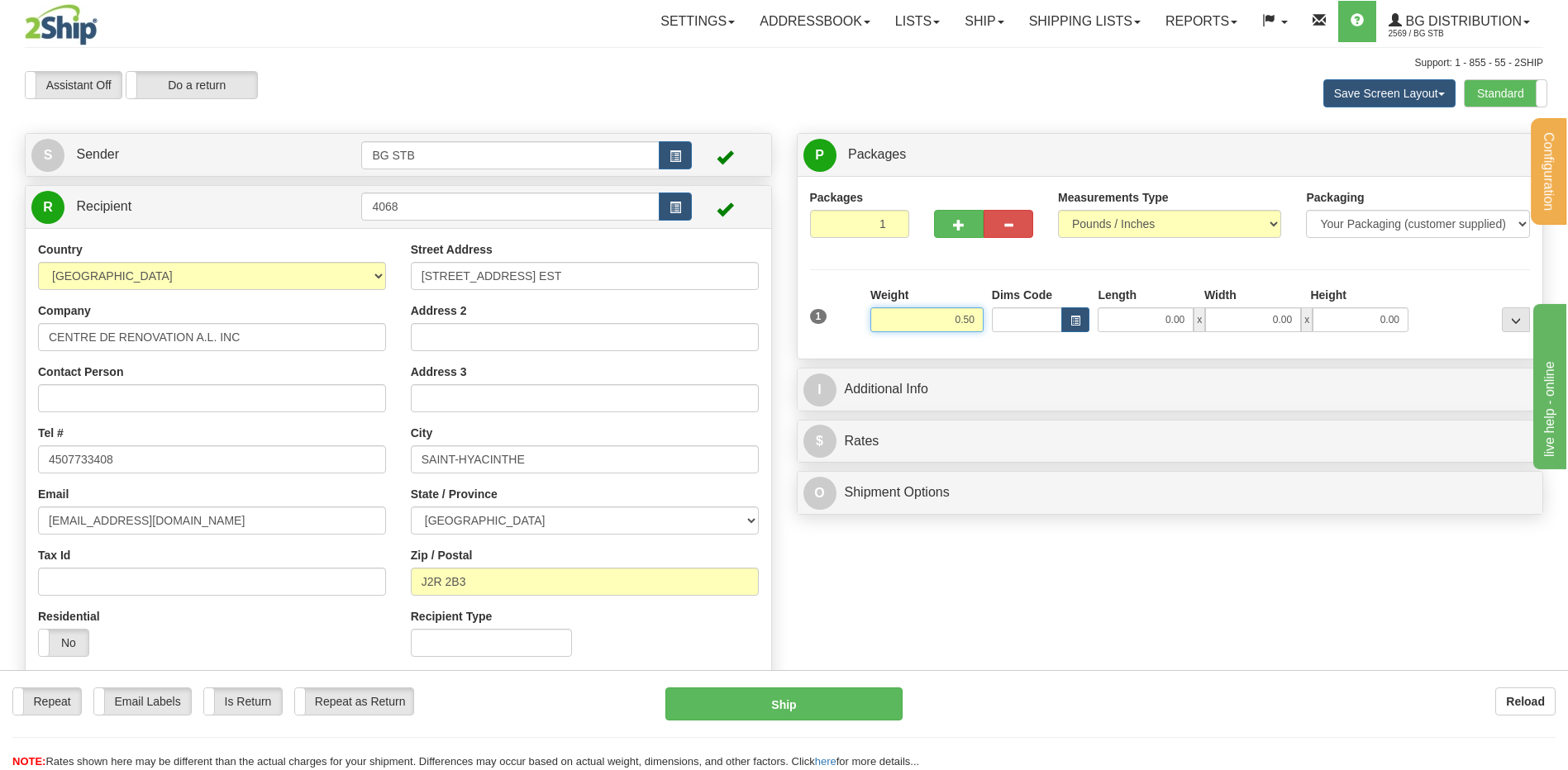
type input "0.50"
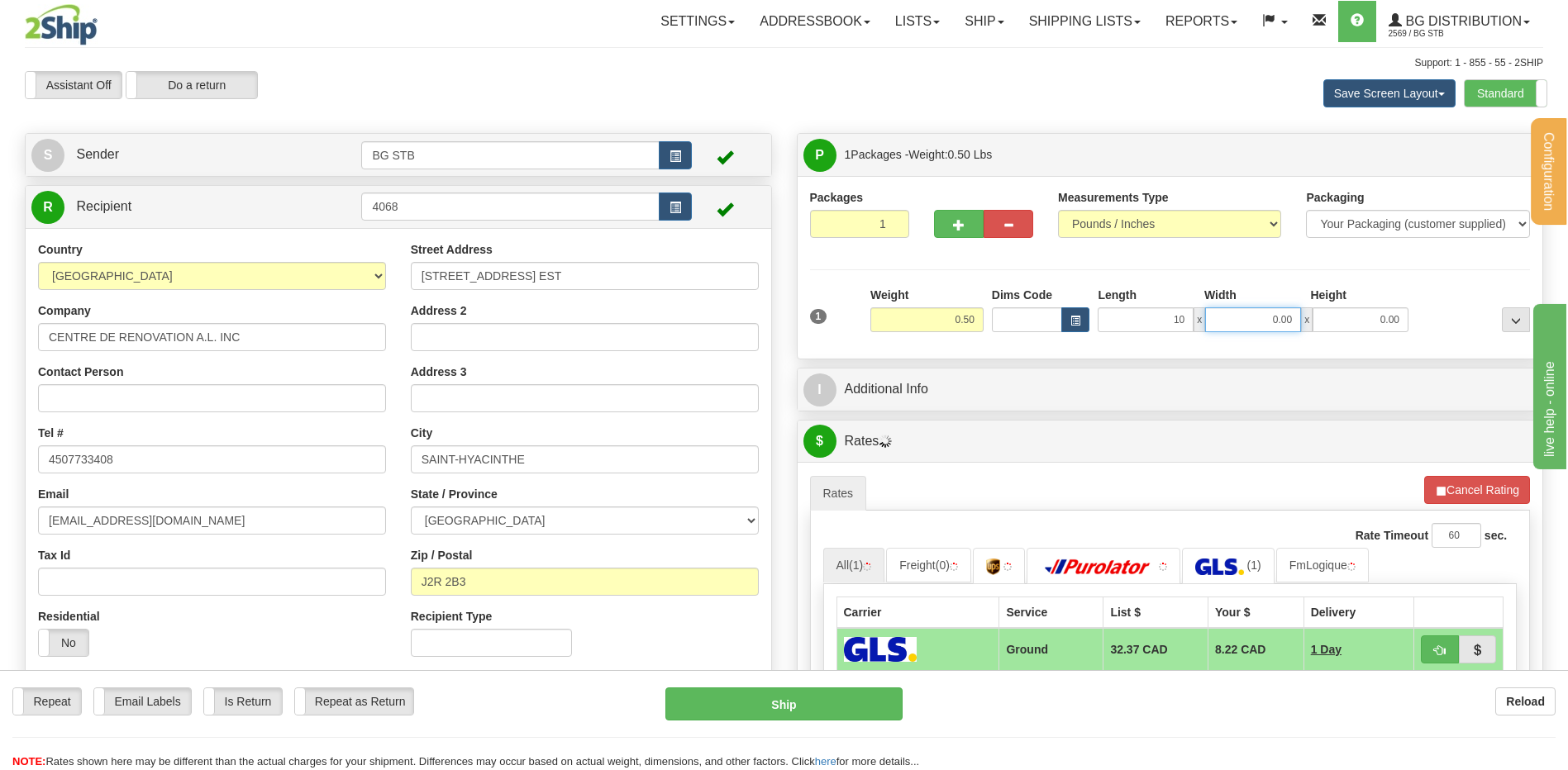
type input "10.00"
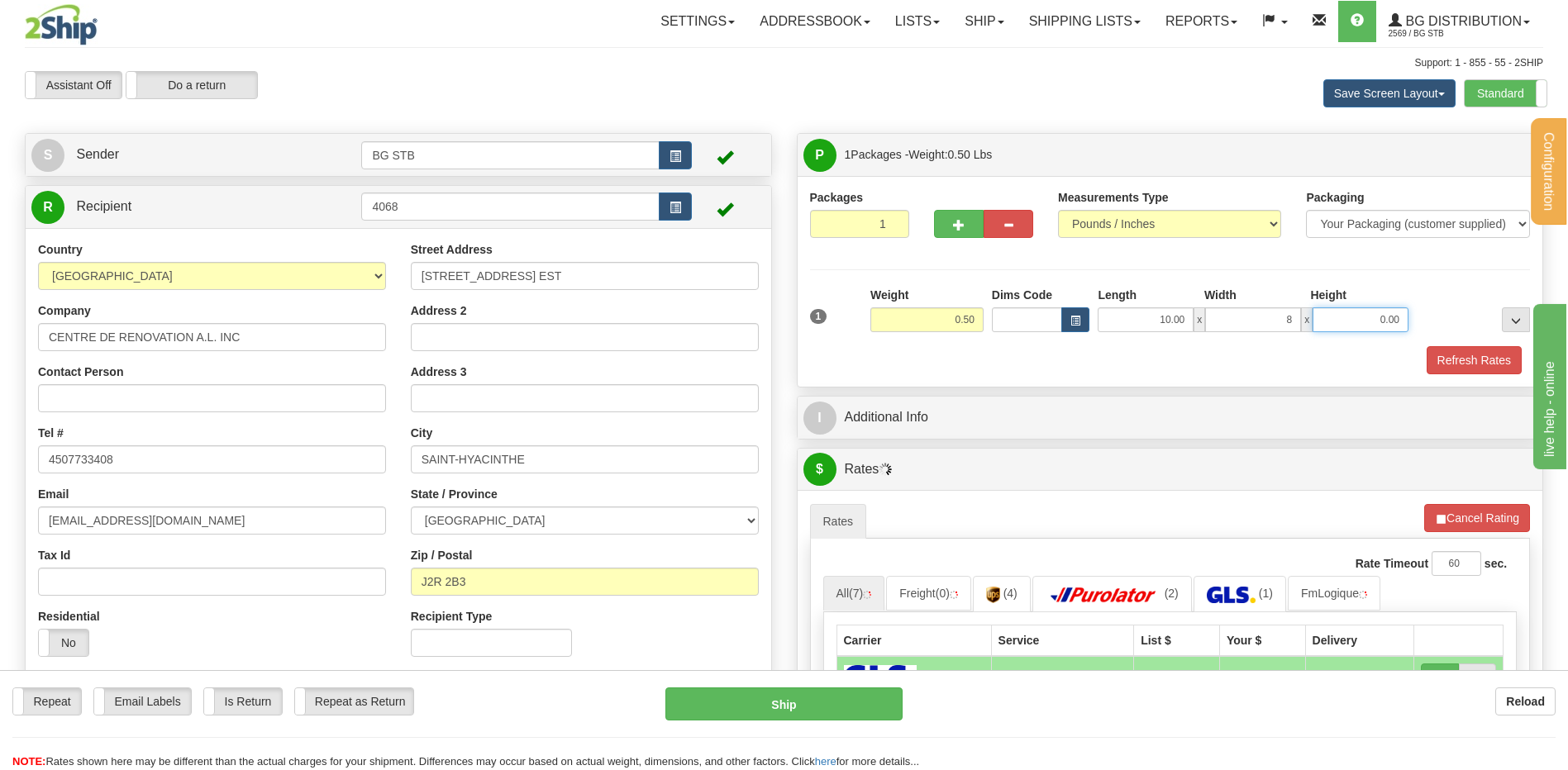
type input "8.00"
type input "2.00"
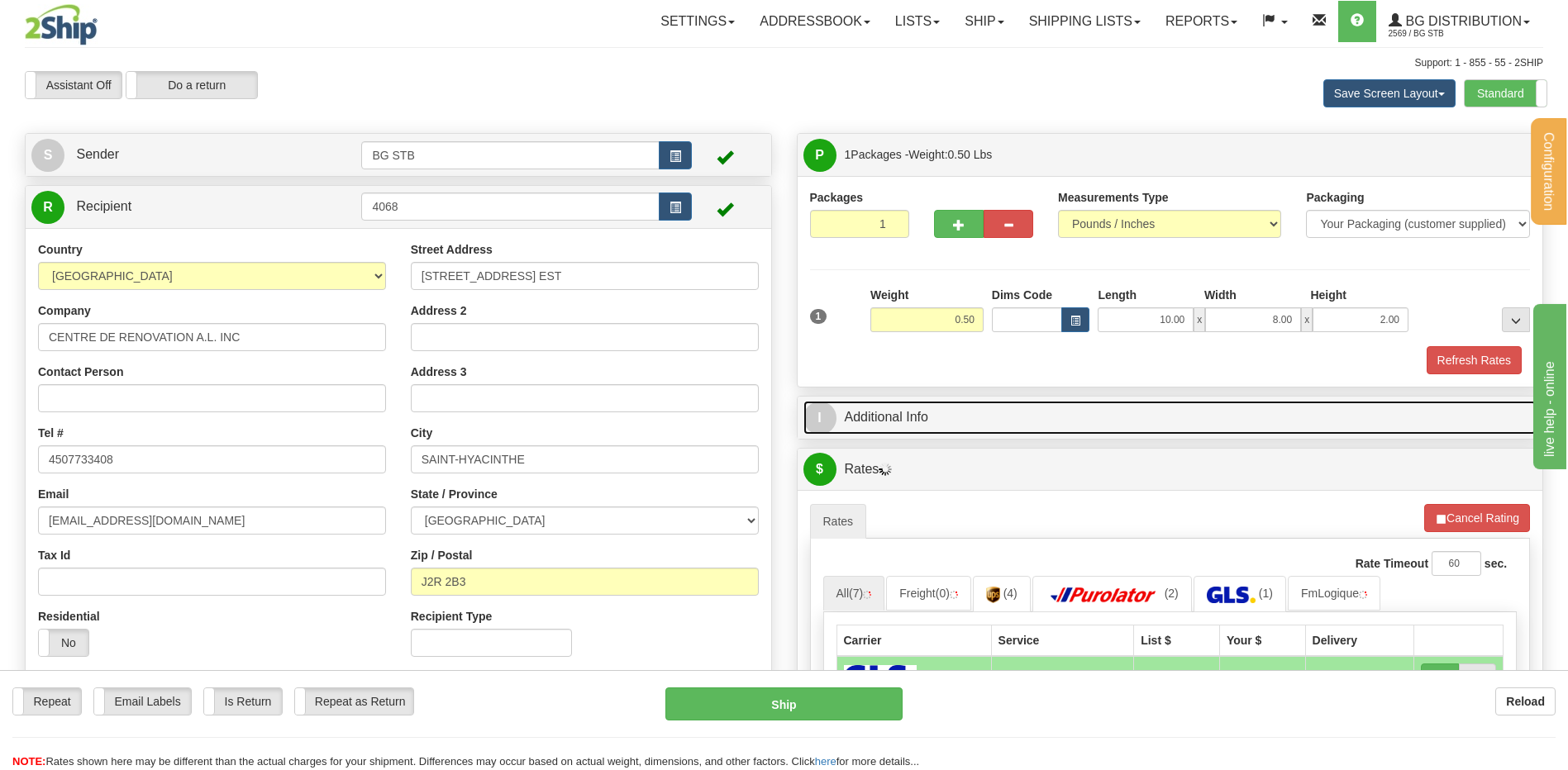
click at [1056, 408] on link "I Additional Info" at bounding box center [1169, 418] width 734 height 34
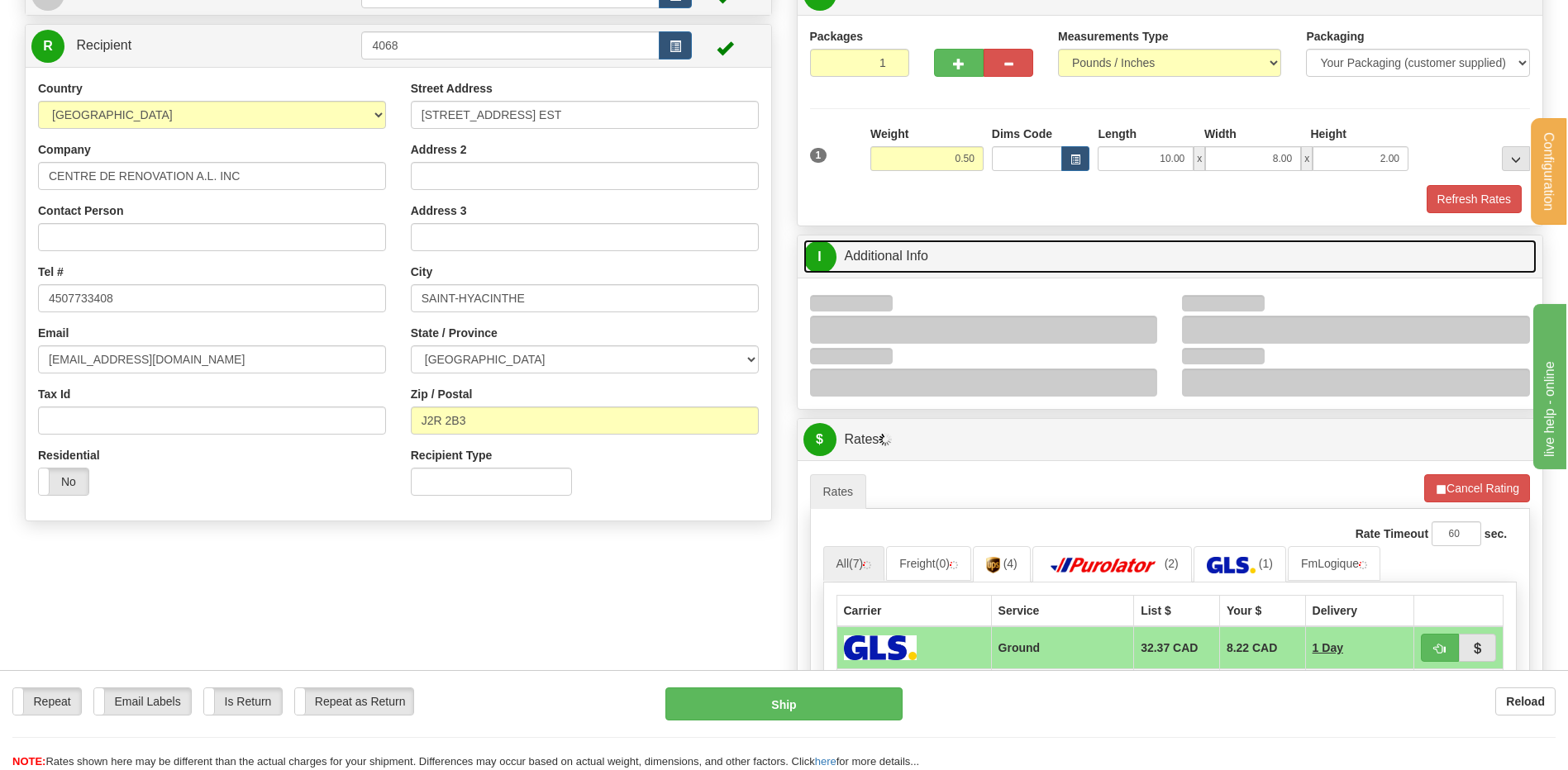
scroll to position [248, 0]
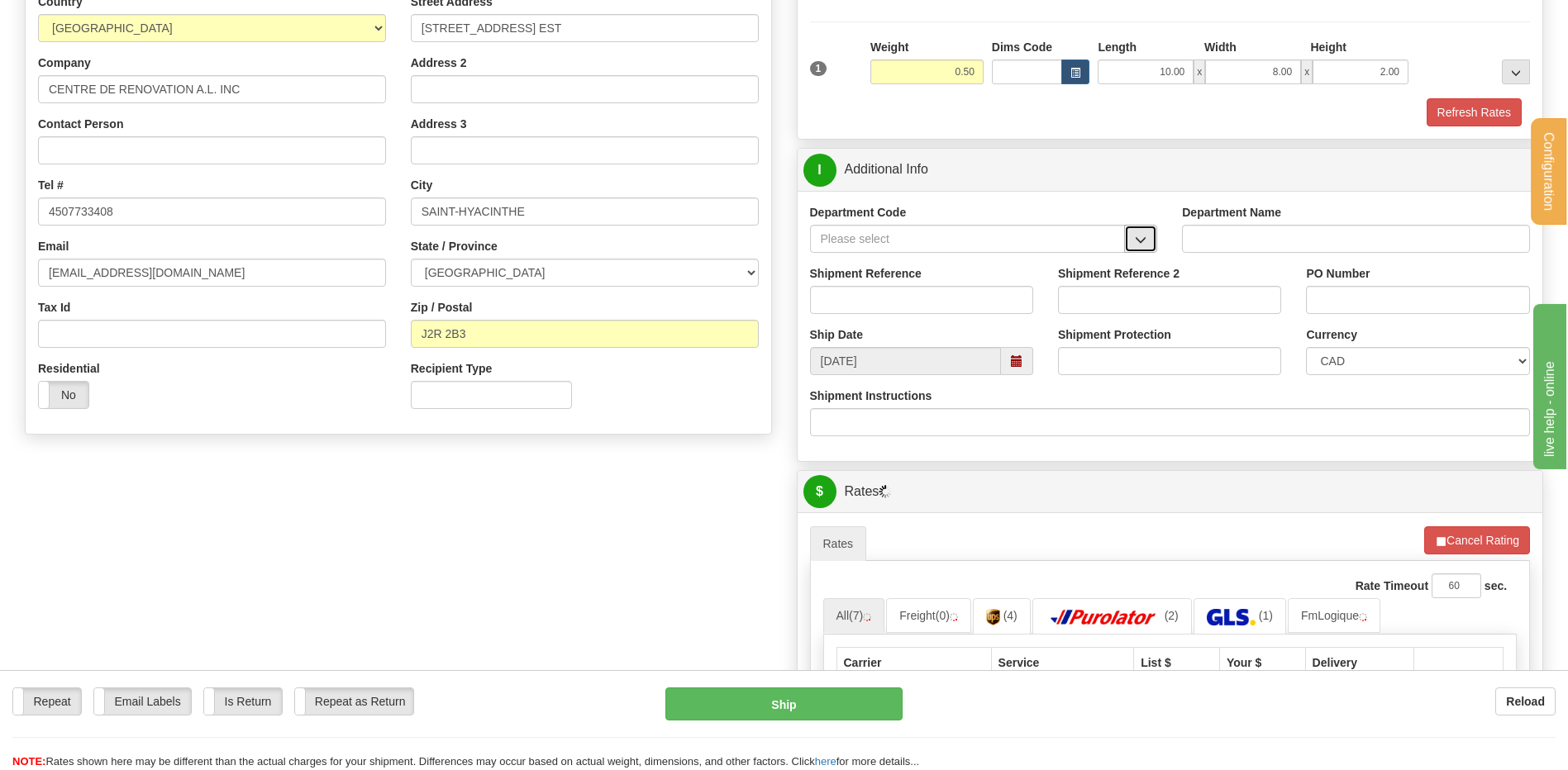
click at [1141, 238] on span "button" at bounding box center [1140, 240] width 11 height 10
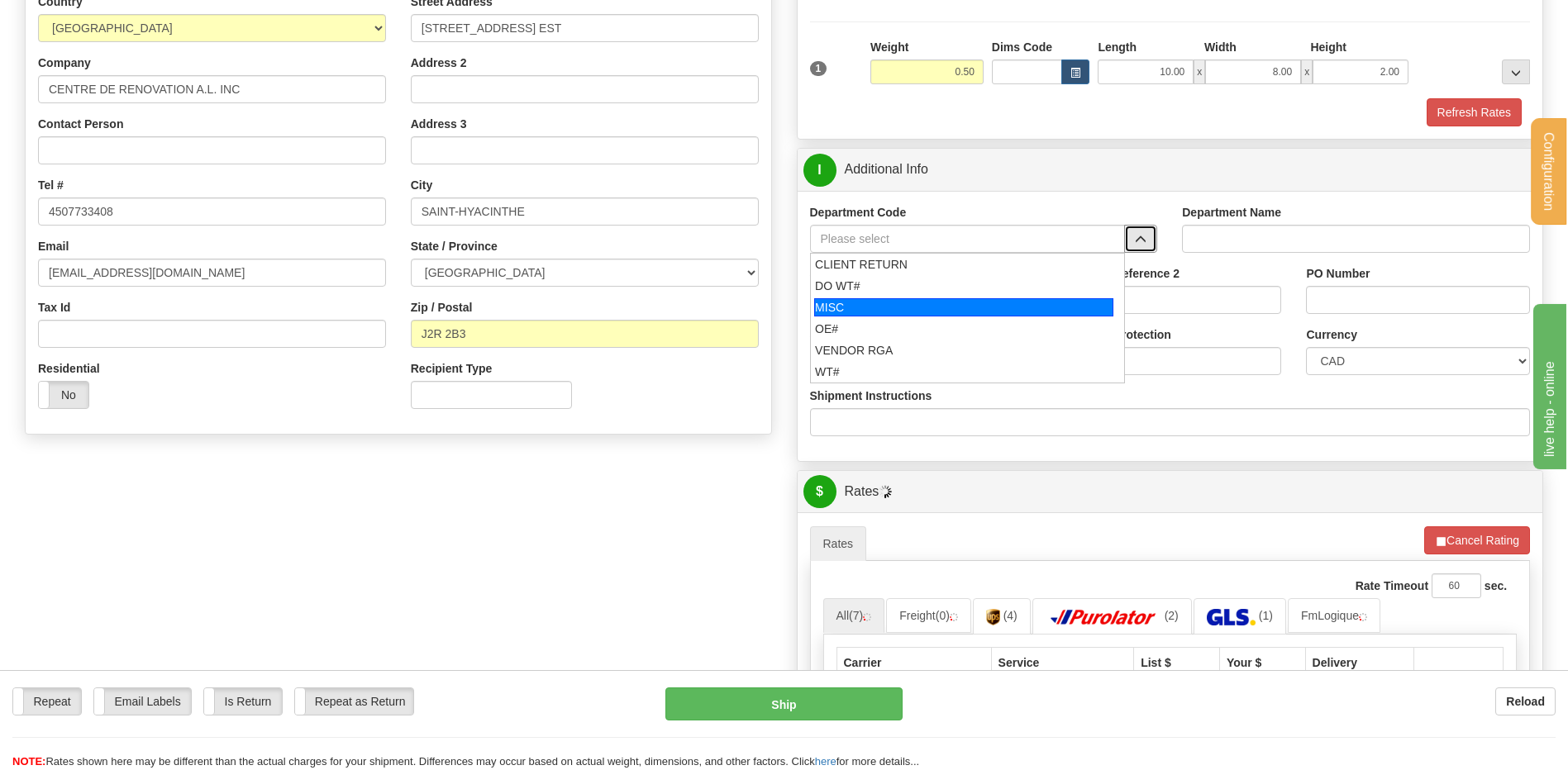
drag, startPoint x: 899, startPoint y: 326, endPoint x: 899, endPoint y: 313, distance: 13.0
click at [899, 324] on div "OE#" at bounding box center [964, 328] width 298 height 16
type input "OE#"
type input "ORDERS"
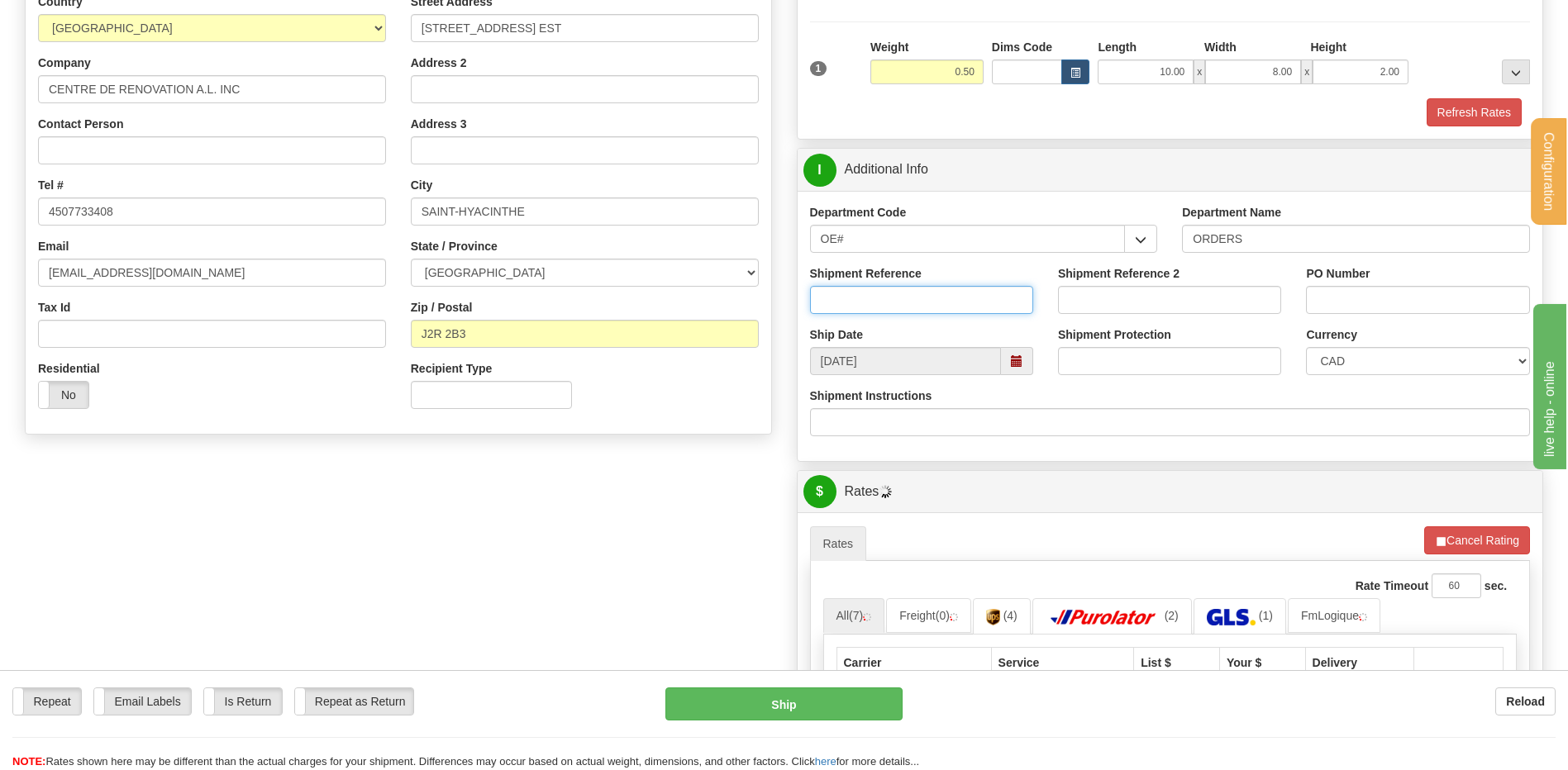
click at [898, 301] on input "Shipment Reference" at bounding box center [921, 299] width 223 height 28
type input "80006934-00"
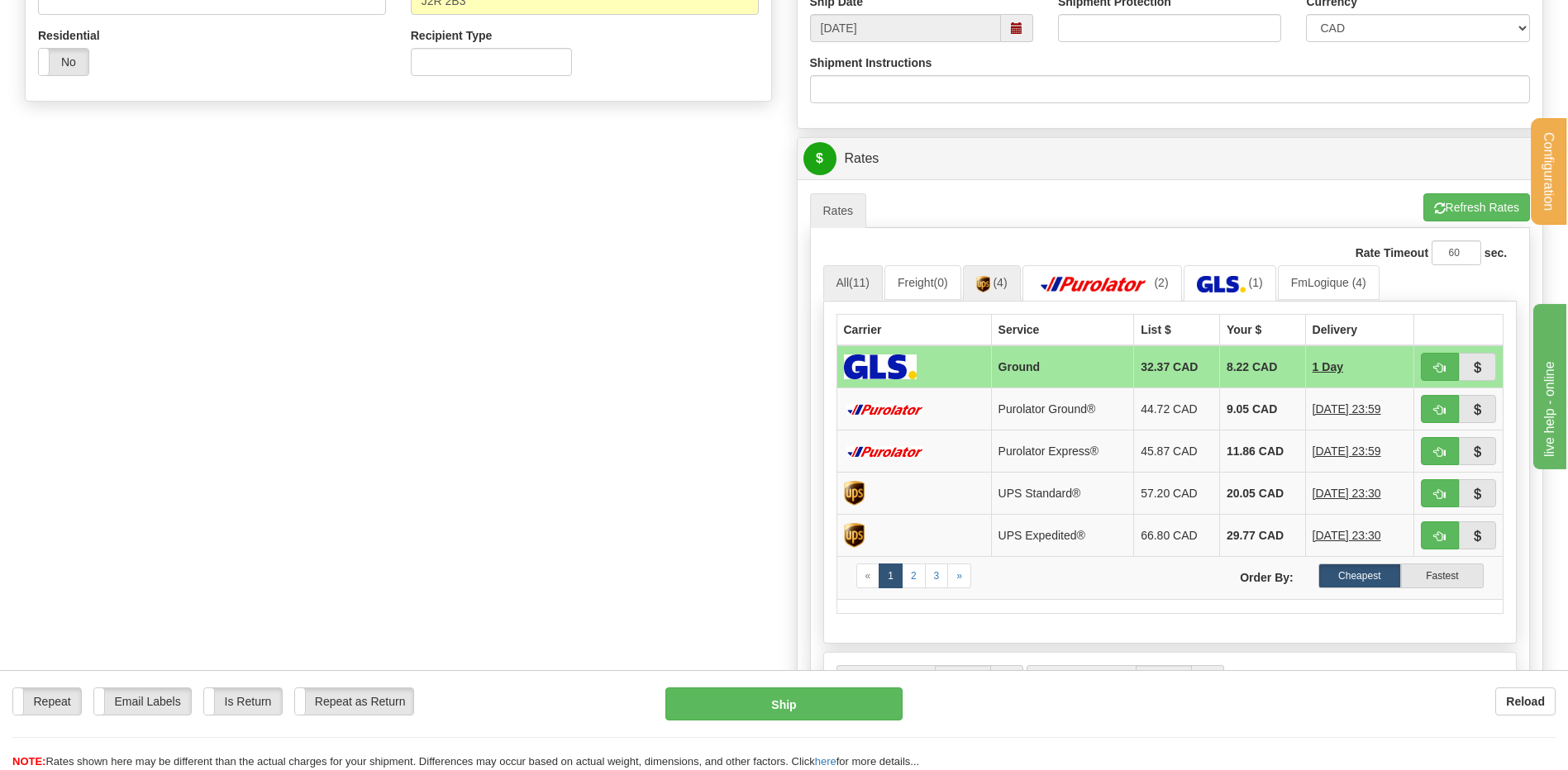
scroll to position [661, 0]
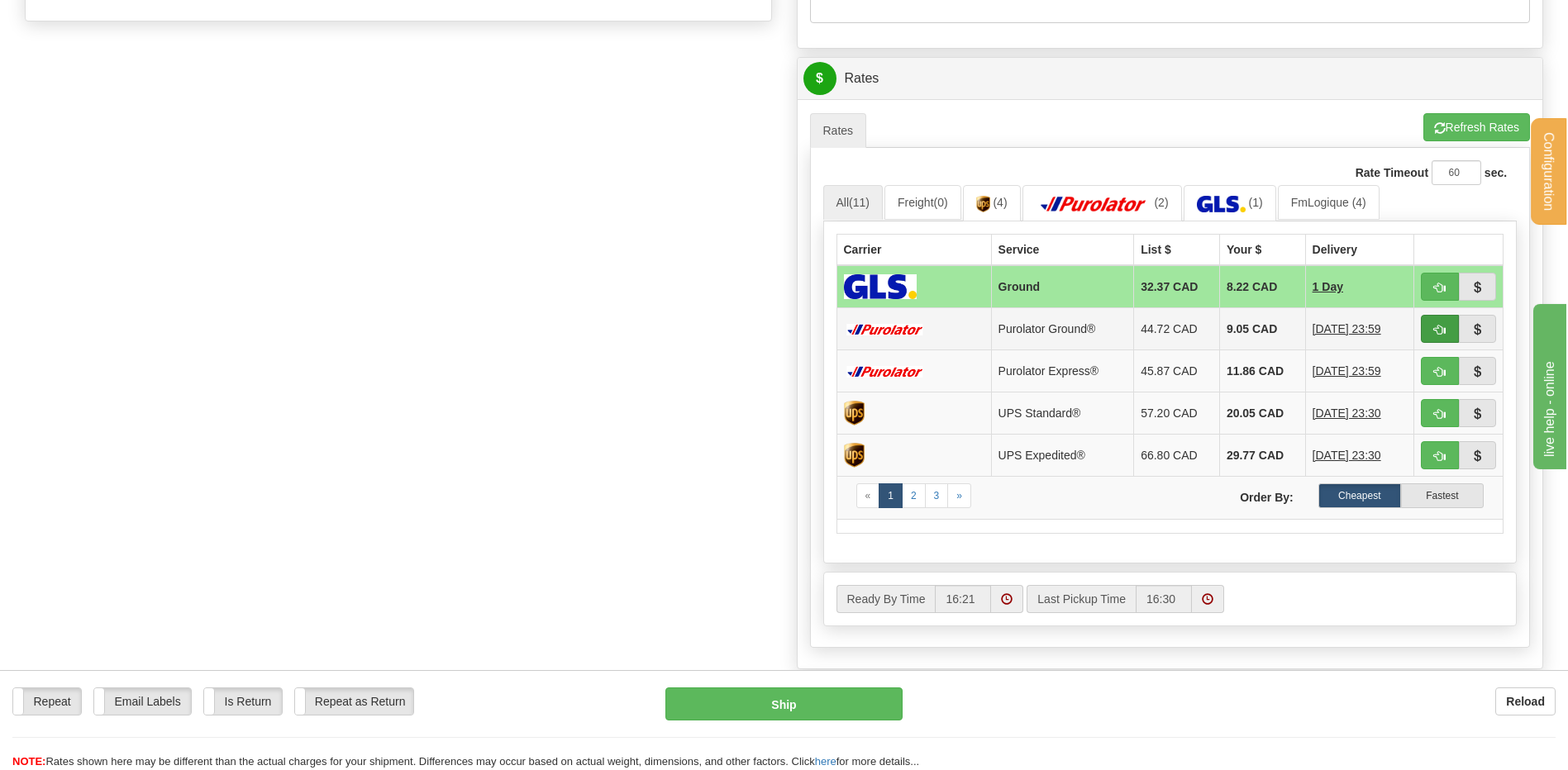
type input "[PERSON_NAME] [DATE]"
click at [1435, 332] on span "button" at bounding box center [1440, 330] width 11 height 10
type input "260"
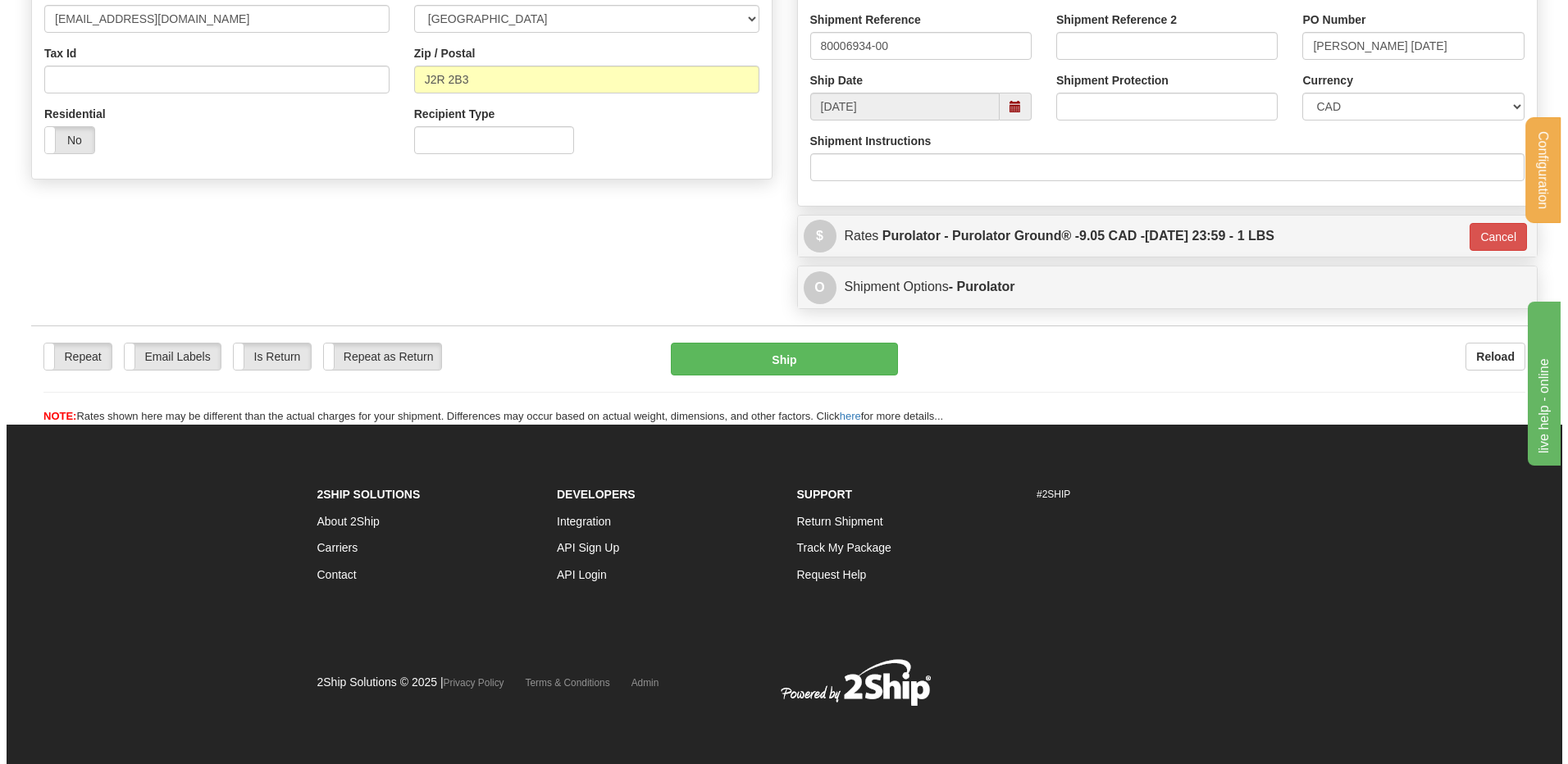
scroll to position [499, 0]
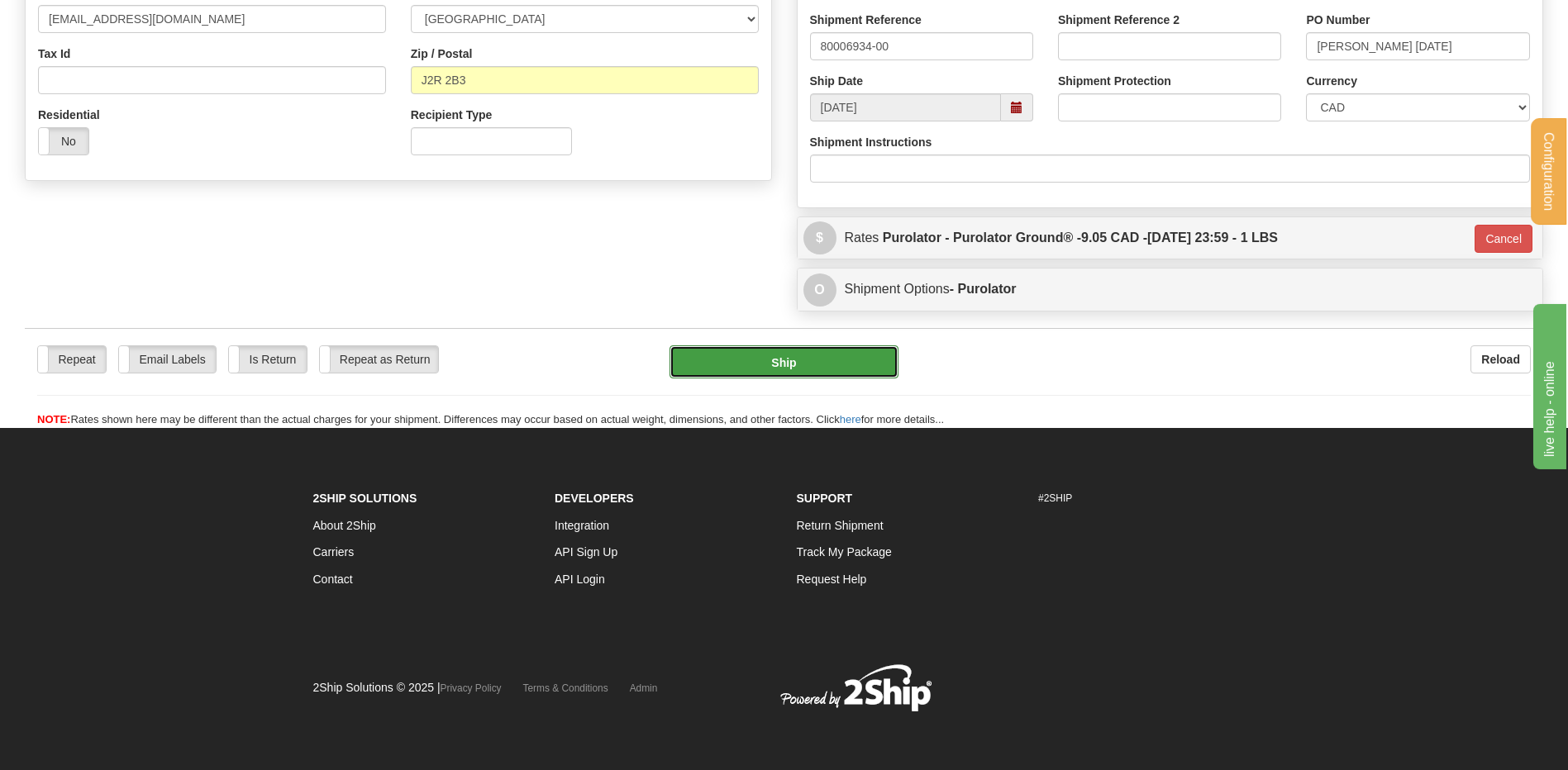
click at [848, 349] on button "Ship" at bounding box center [783, 362] width 228 height 33
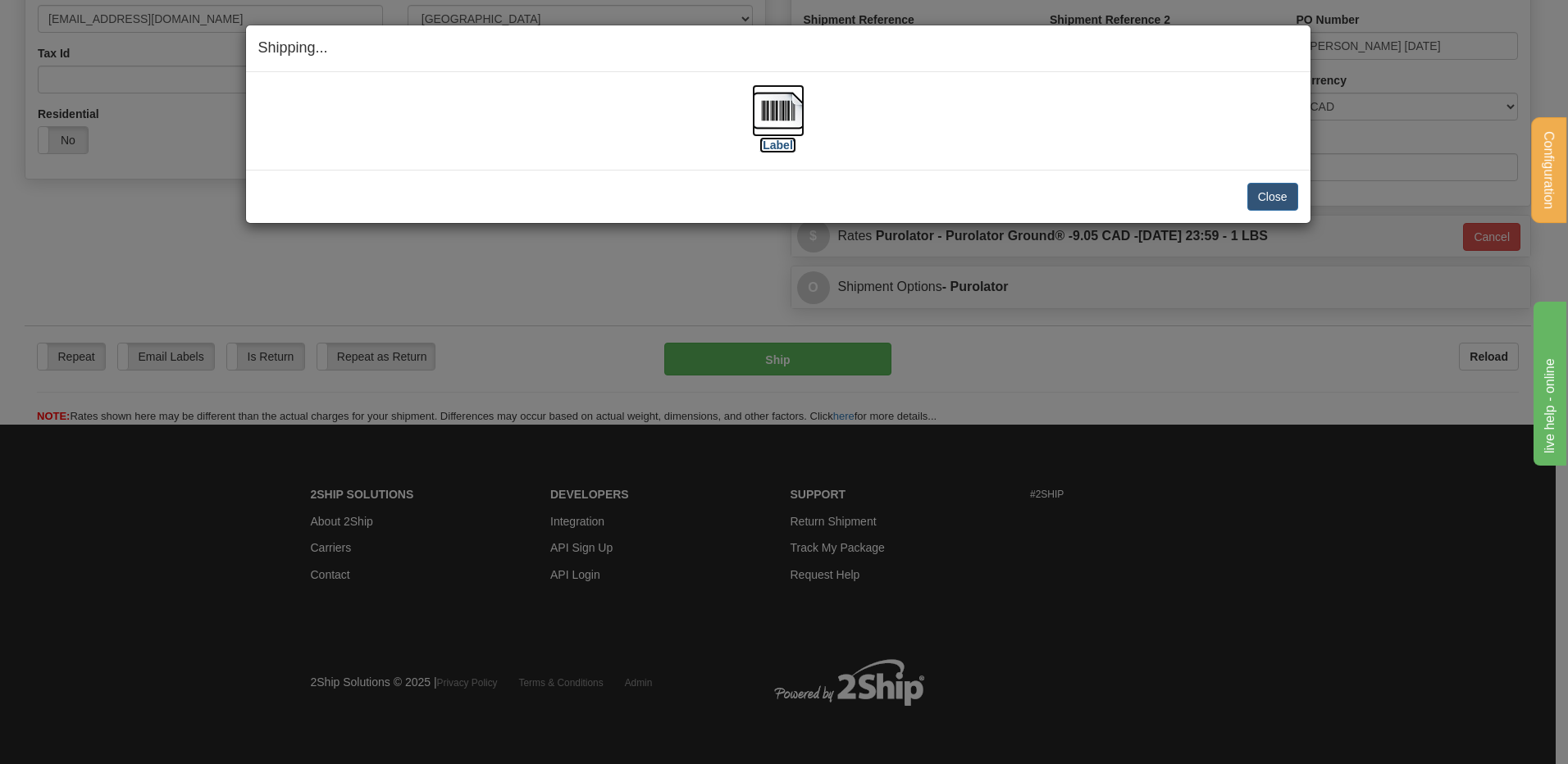
click at [781, 114] on img at bounding box center [778, 110] width 53 height 53
click at [1250, 202] on button "Close" at bounding box center [1272, 196] width 51 height 28
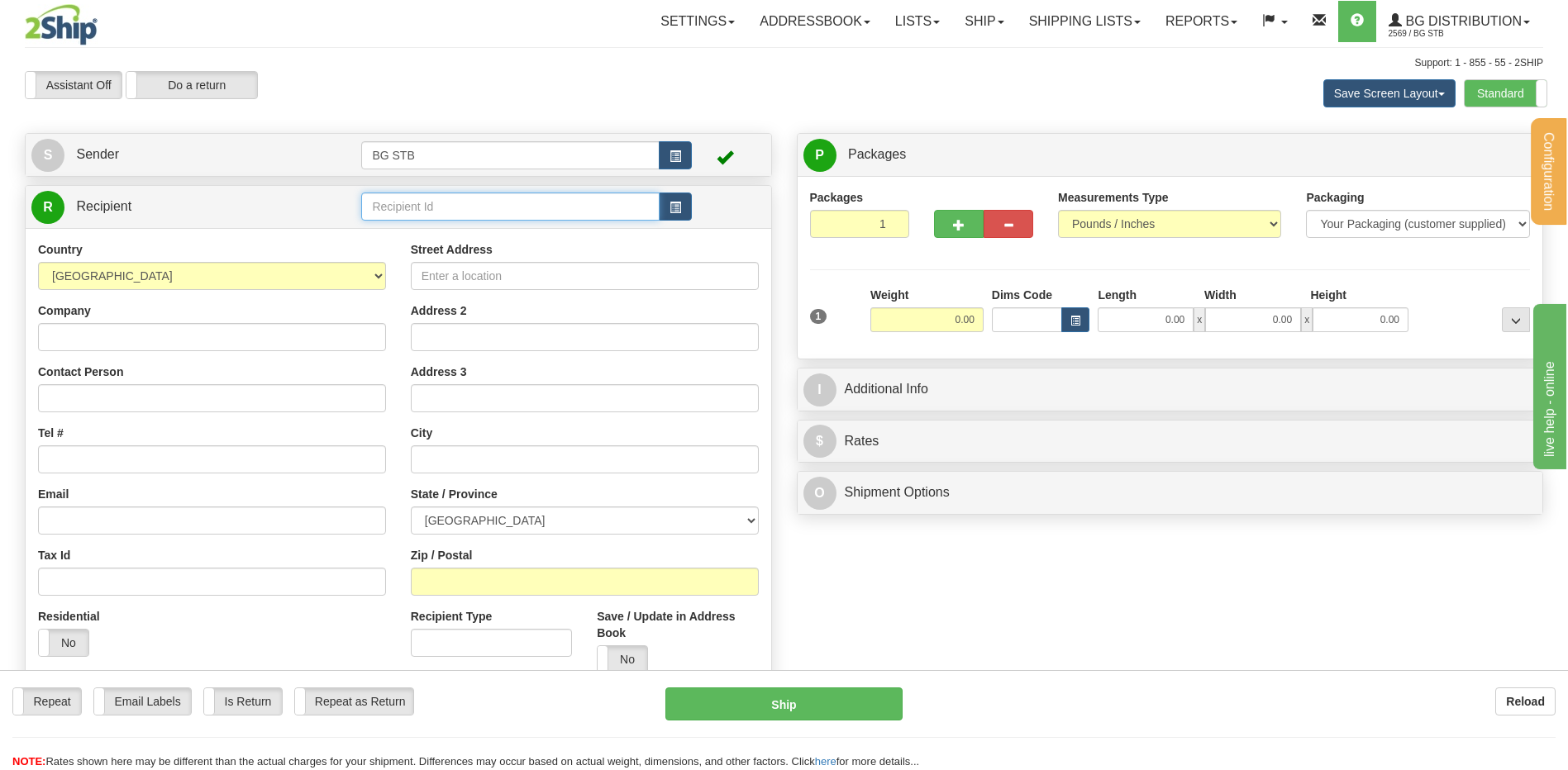
click at [502, 202] on input "text" at bounding box center [510, 207] width 298 height 28
type input "4080"
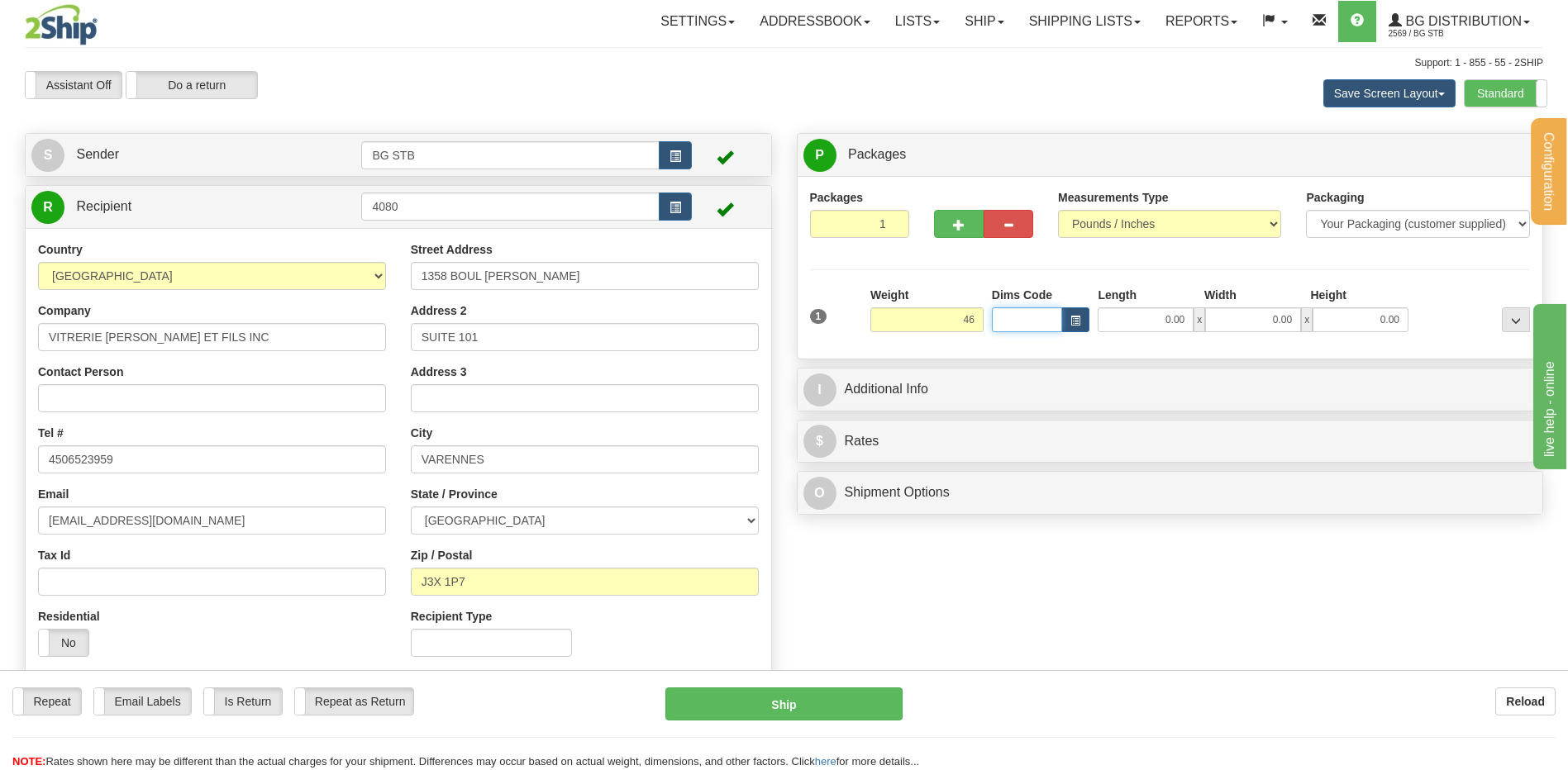
type input "46.00"
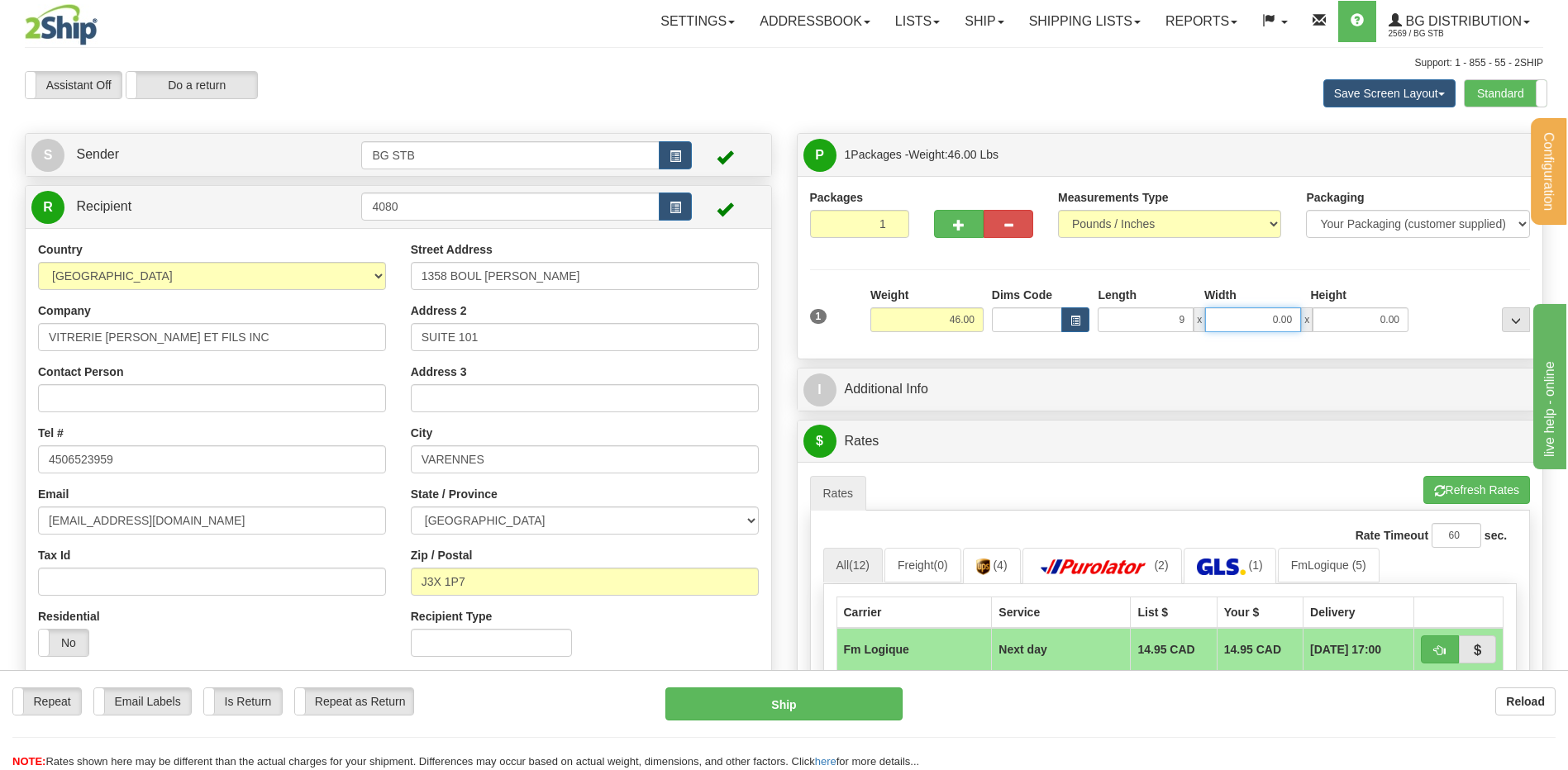
type input "9.00"
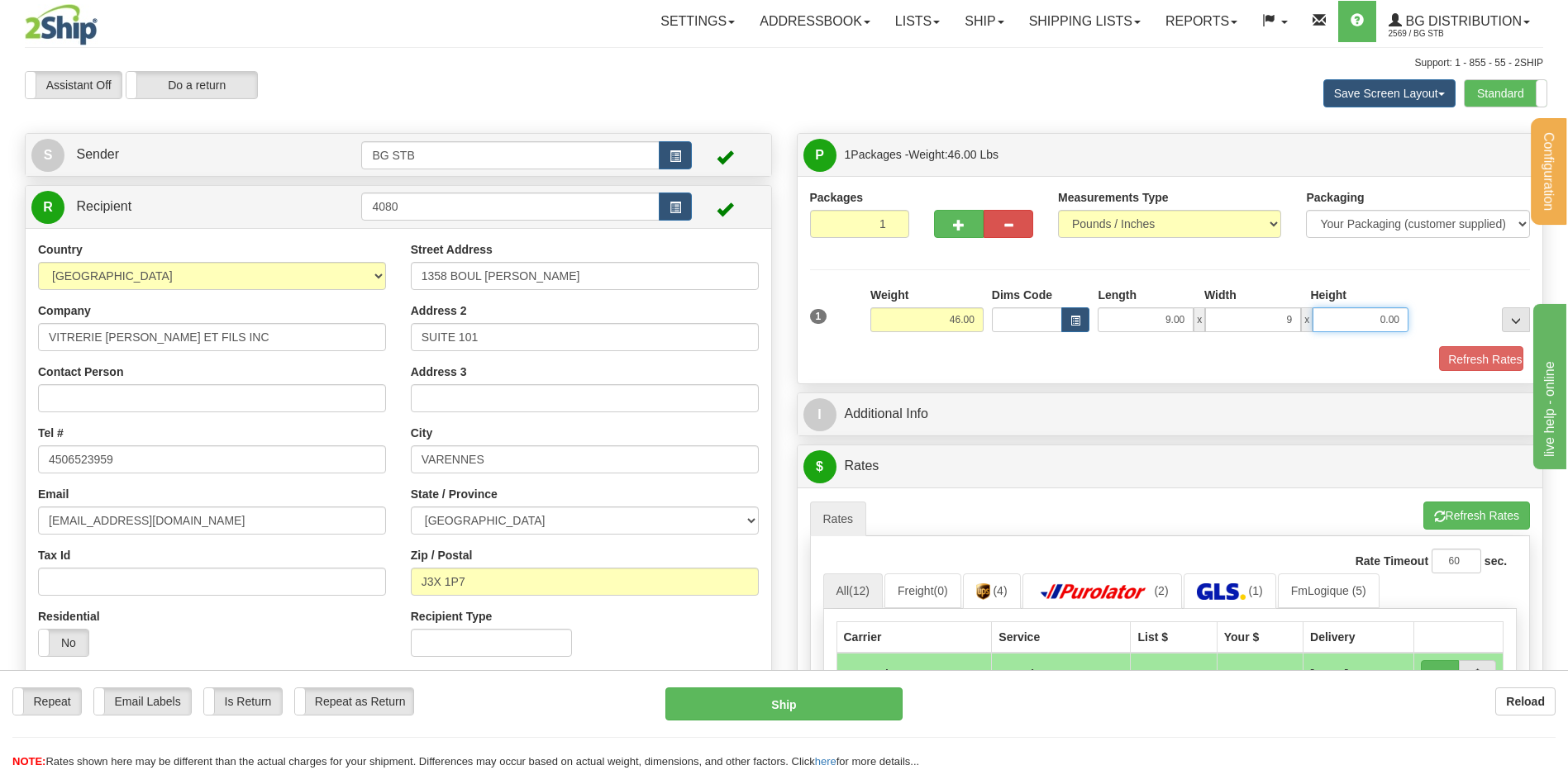
type input "9.00"
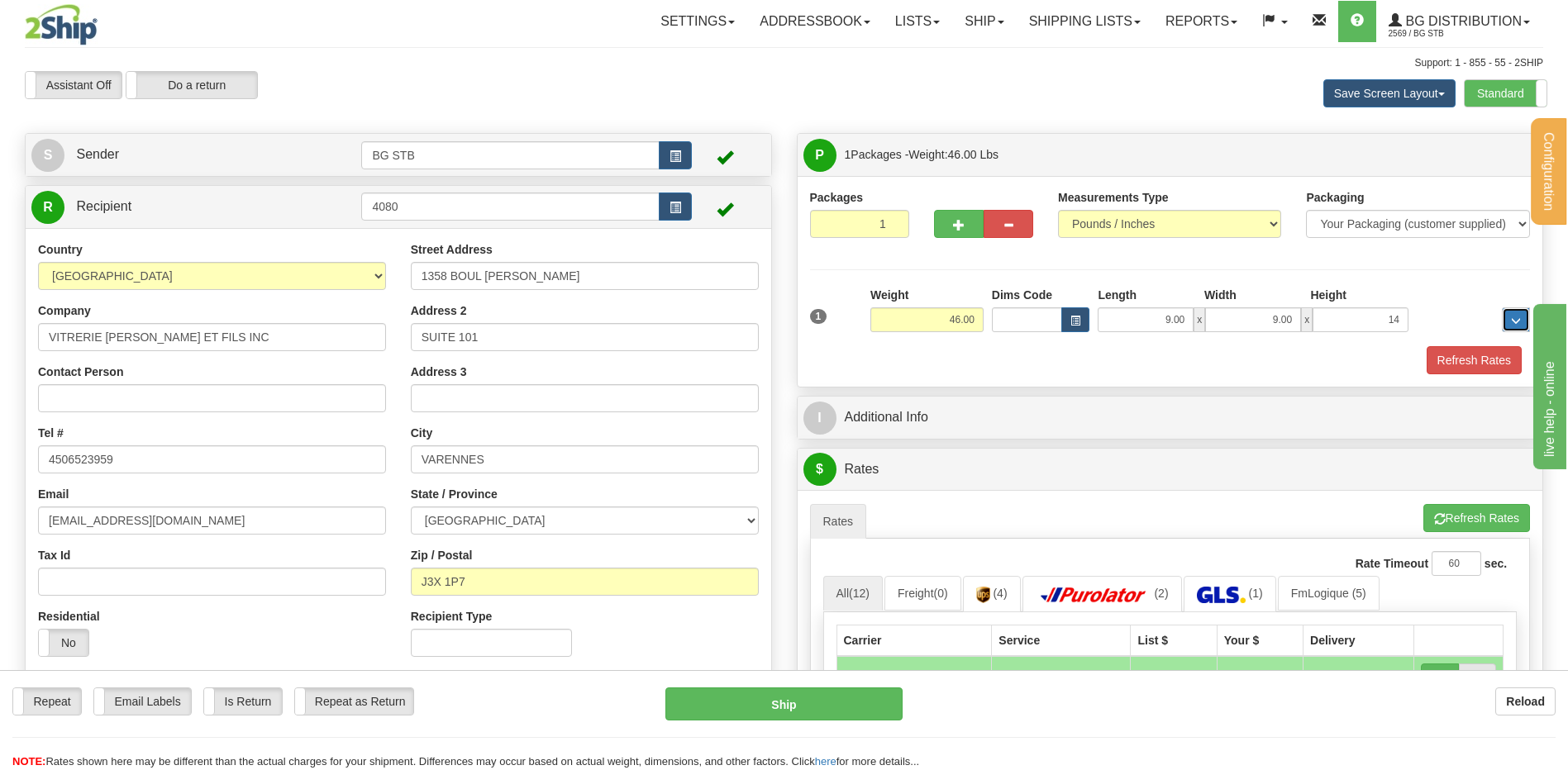
type input "14.00"
click at [953, 220] on span "button" at bounding box center [959, 225] width 11 height 10
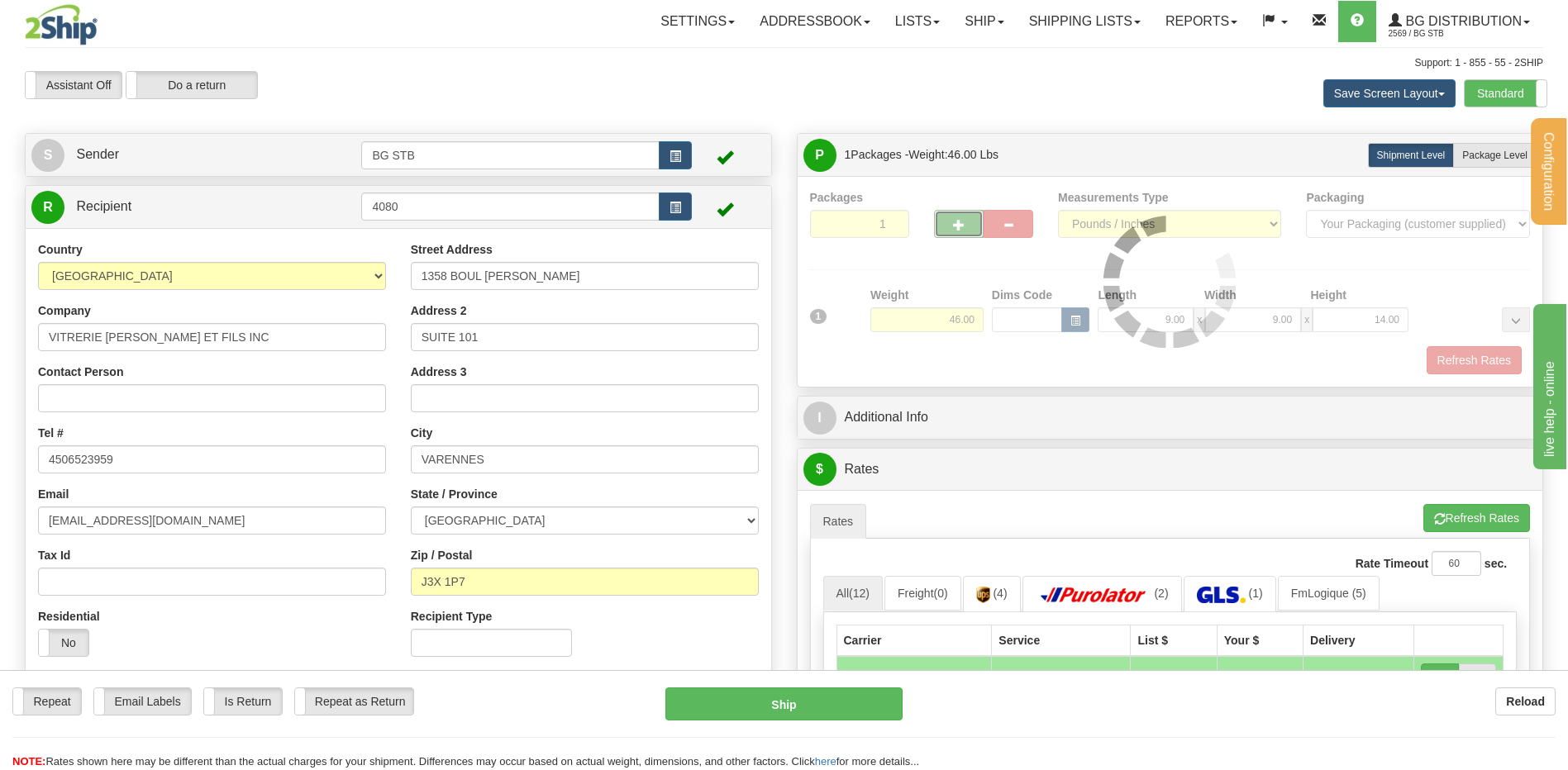
type input "2"
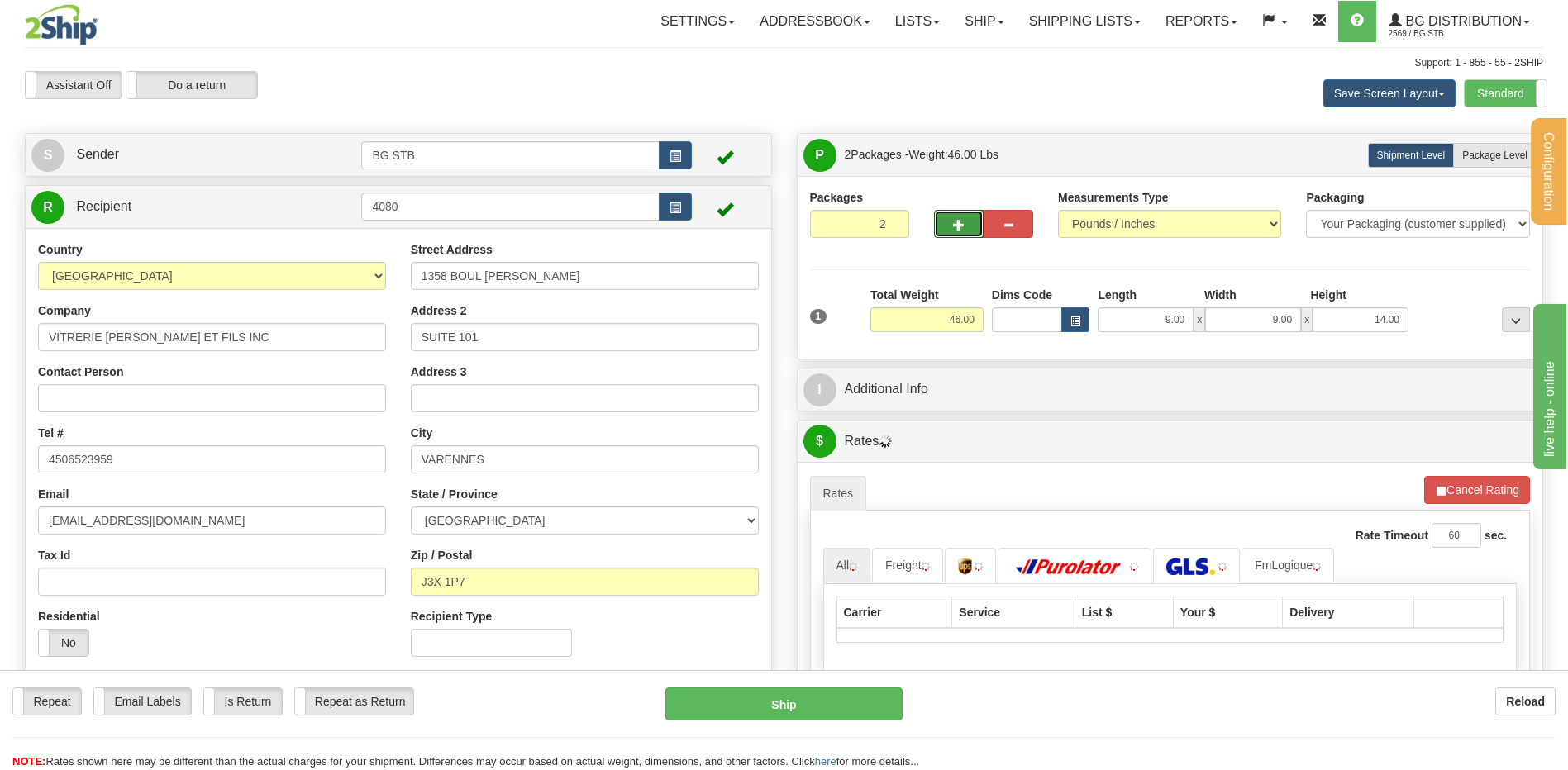
click at [1475, 143] on label "Package Level Pack.." at bounding box center [1495, 155] width 83 height 25
radio input "true"
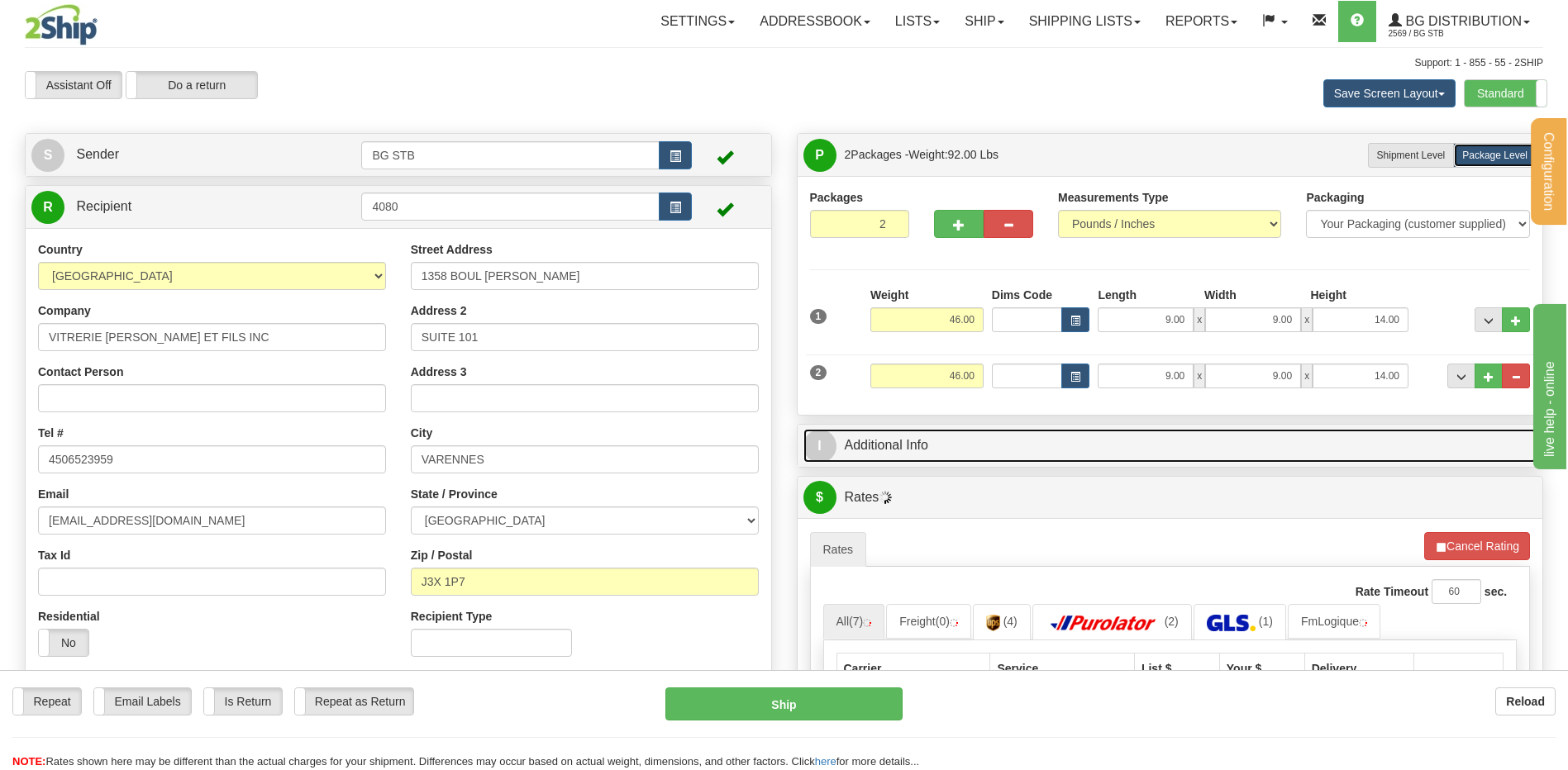
click at [883, 453] on link "I Additional Info" at bounding box center [1169, 445] width 734 height 34
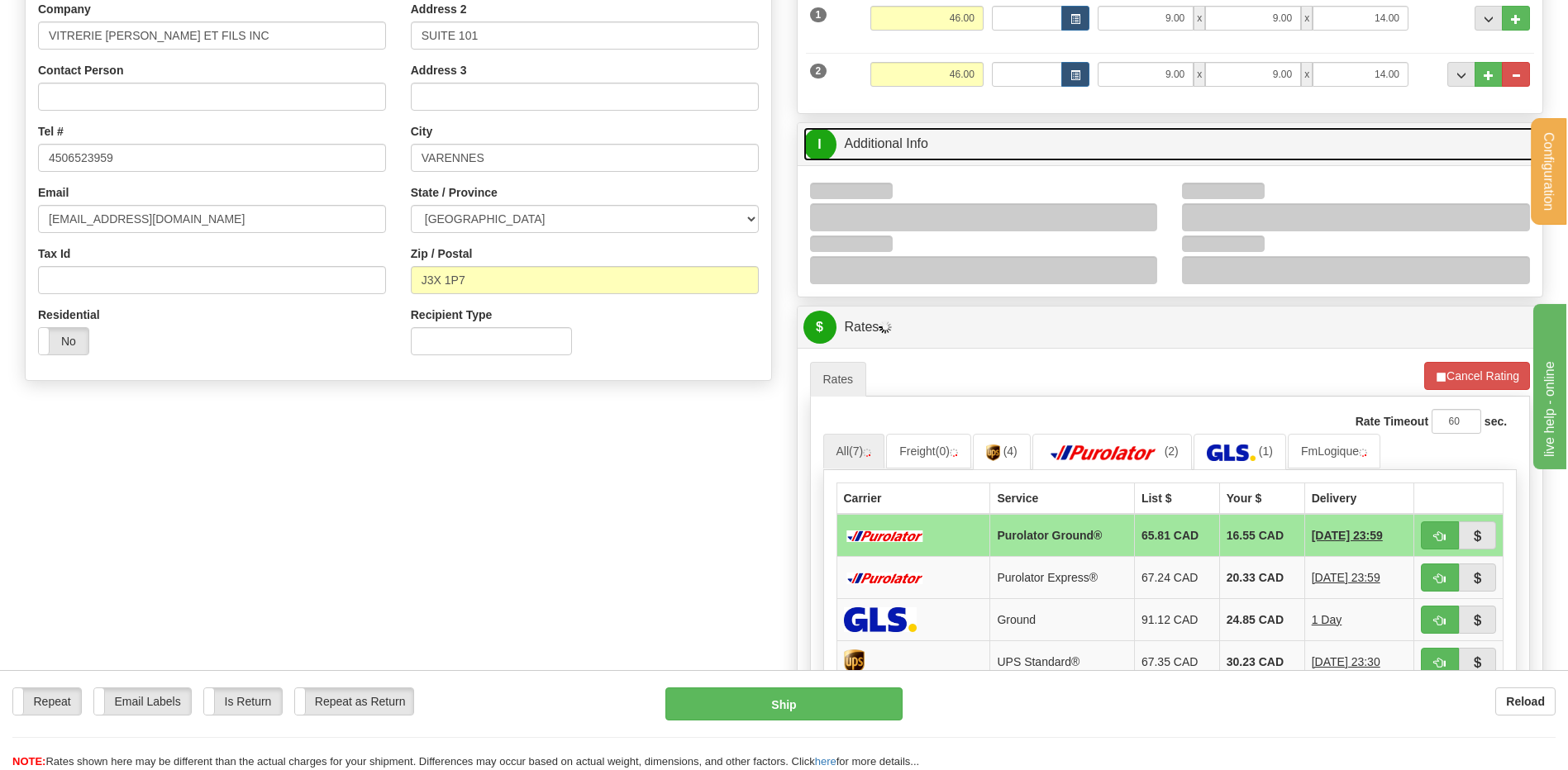
scroll to position [331, 0]
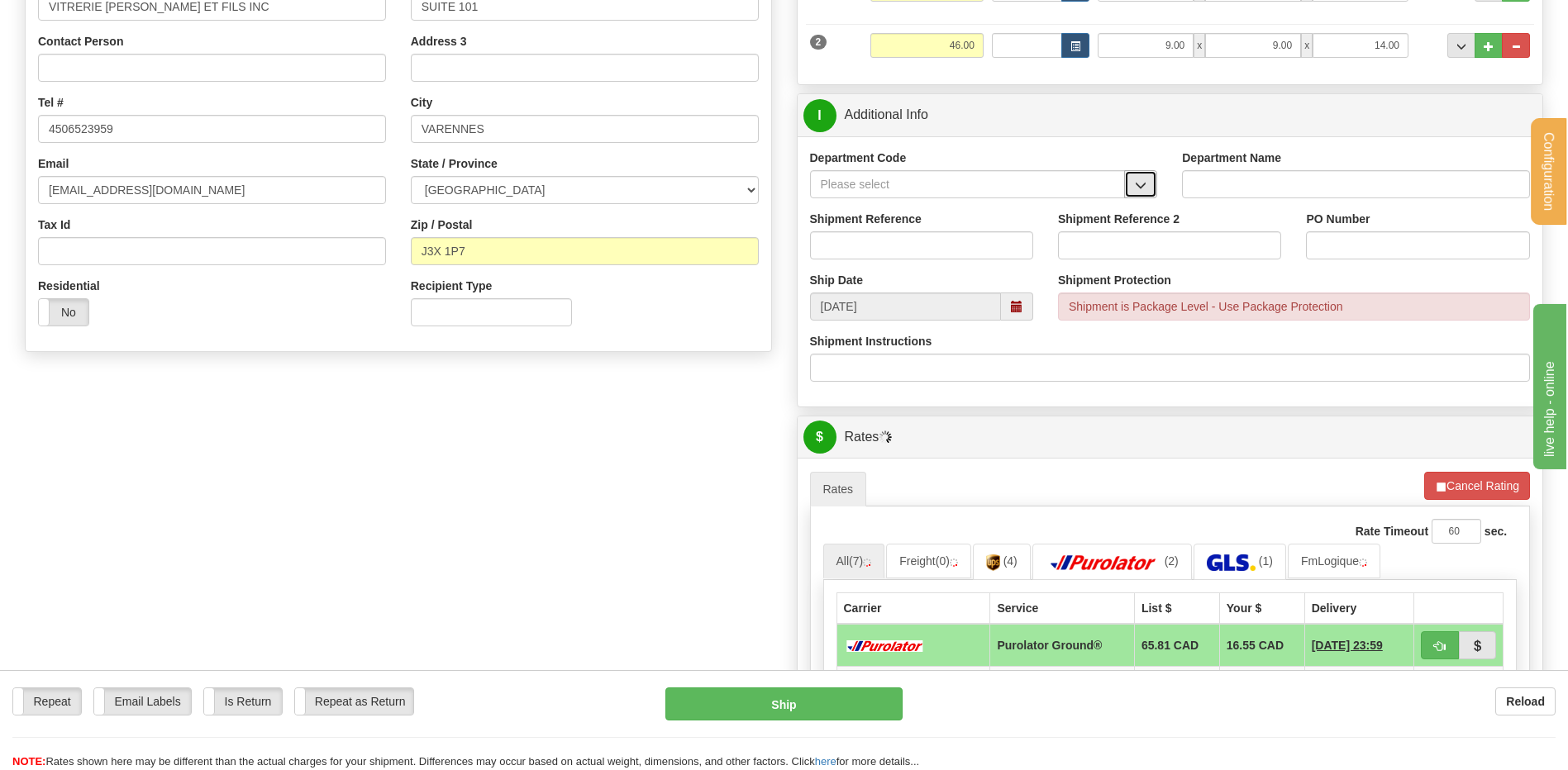
click at [1131, 195] on button "button" at bounding box center [1141, 184] width 33 height 28
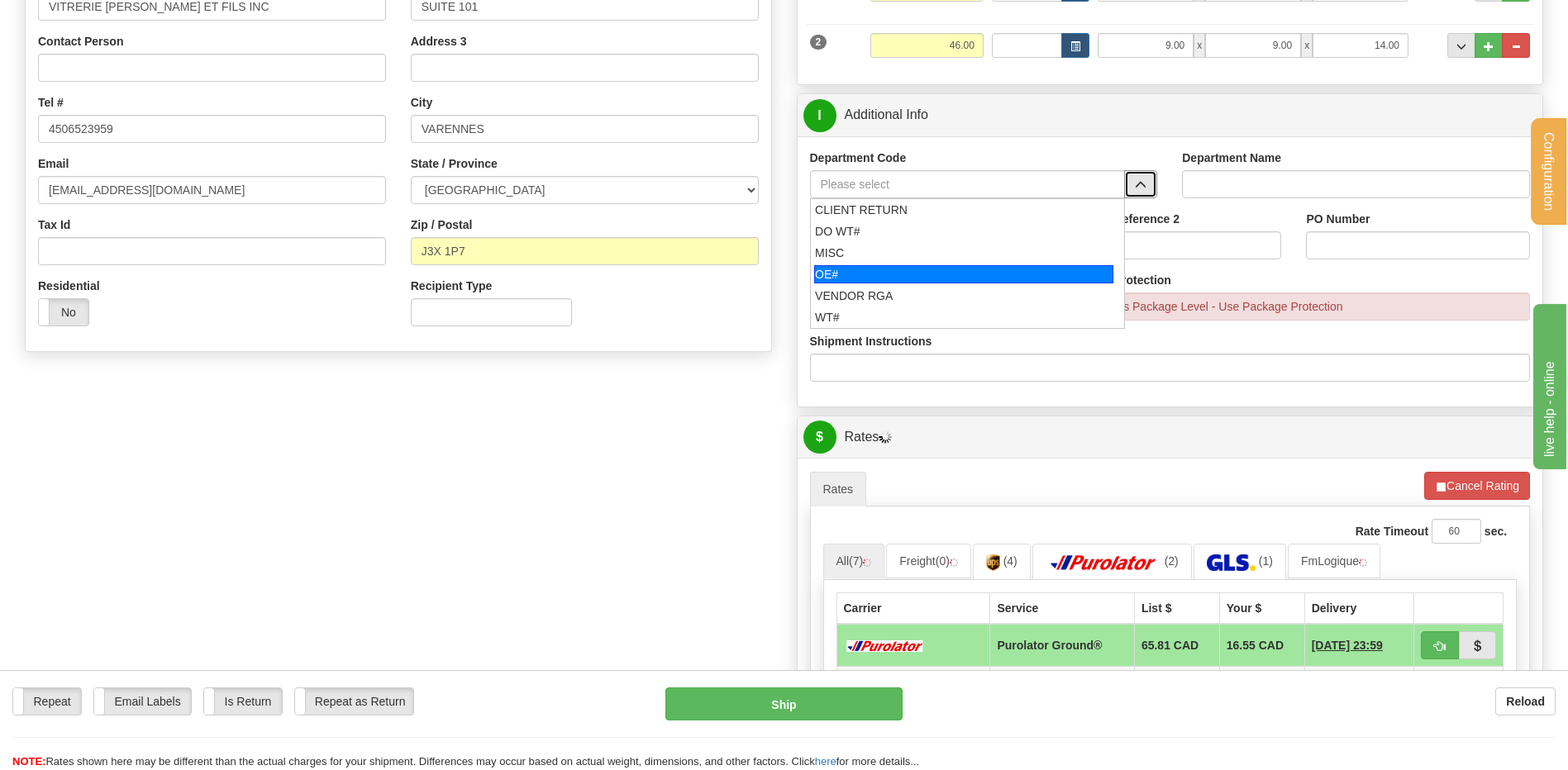
drag, startPoint x: 950, startPoint y: 277, endPoint x: 933, endPoint y: 249, distance: 32.8
click at [948, 276] on div "OE#" at bounding box center [964, 274] width 300 height 18
type input "OE#"
type input "ORDERS"
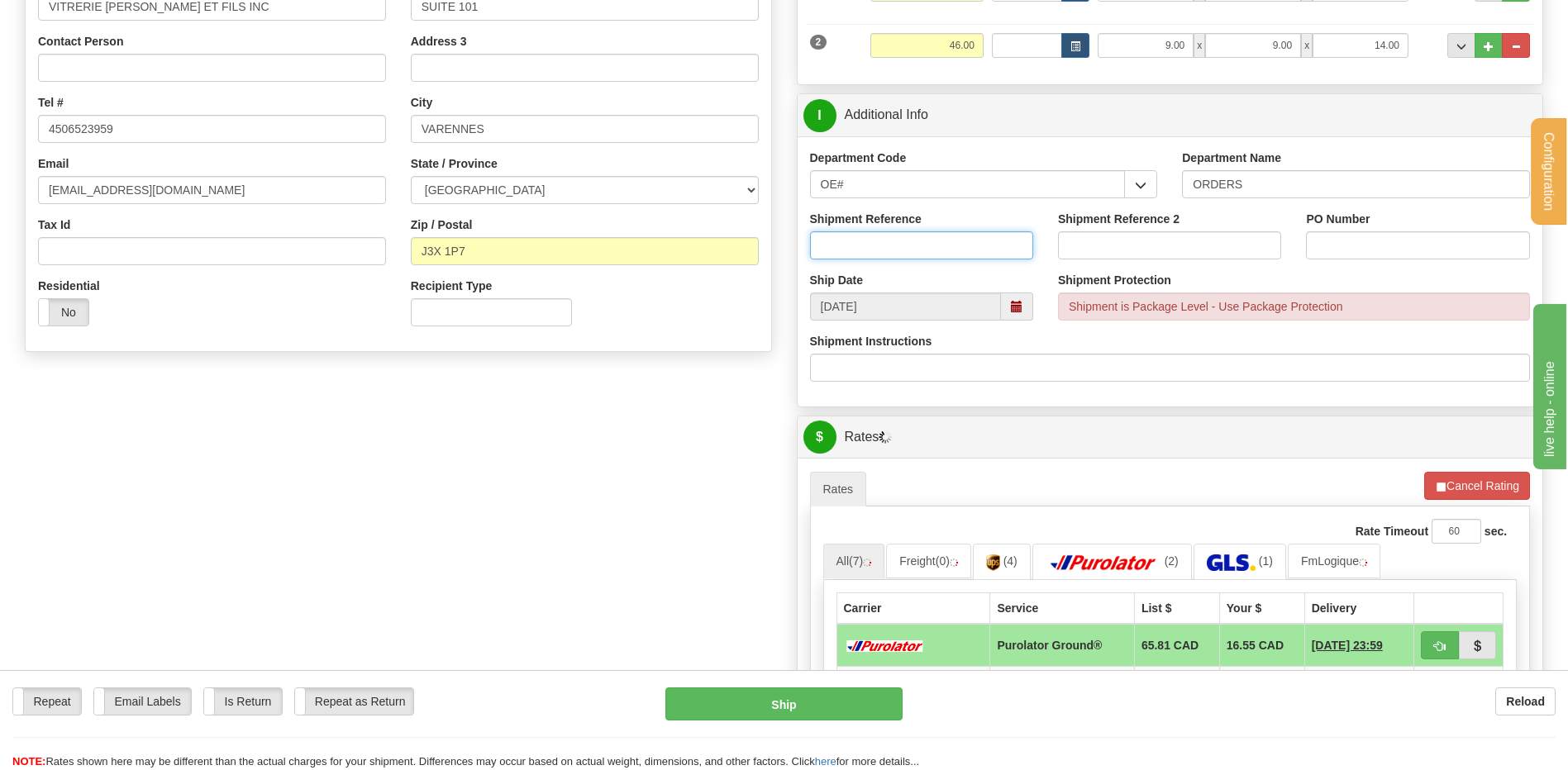
click at [932, 244] on input "Shipment Reference" at bounding box center [921, 246] width 223 height 28
type input "80006954-00"
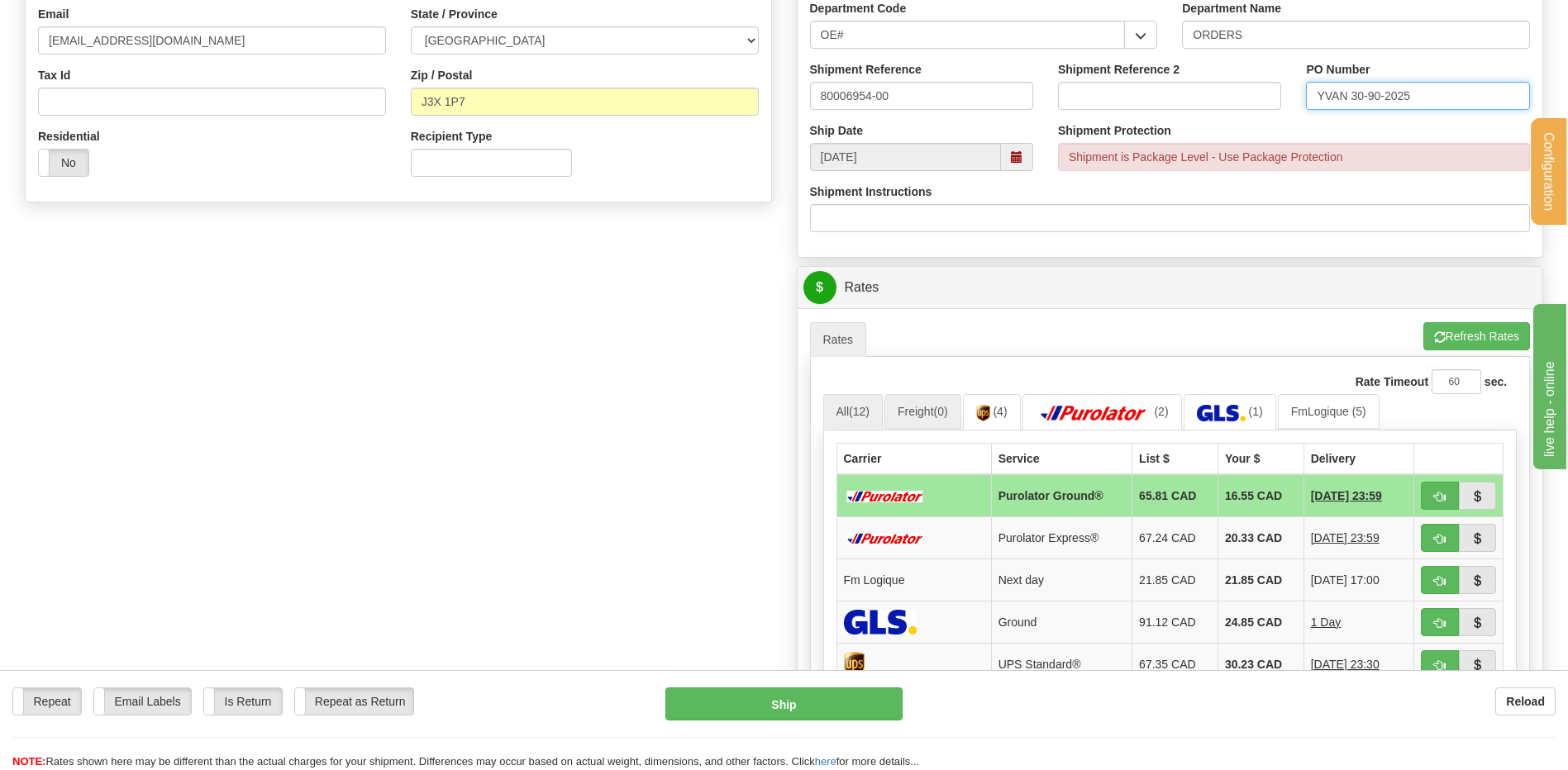
scroll to position [661, 0]
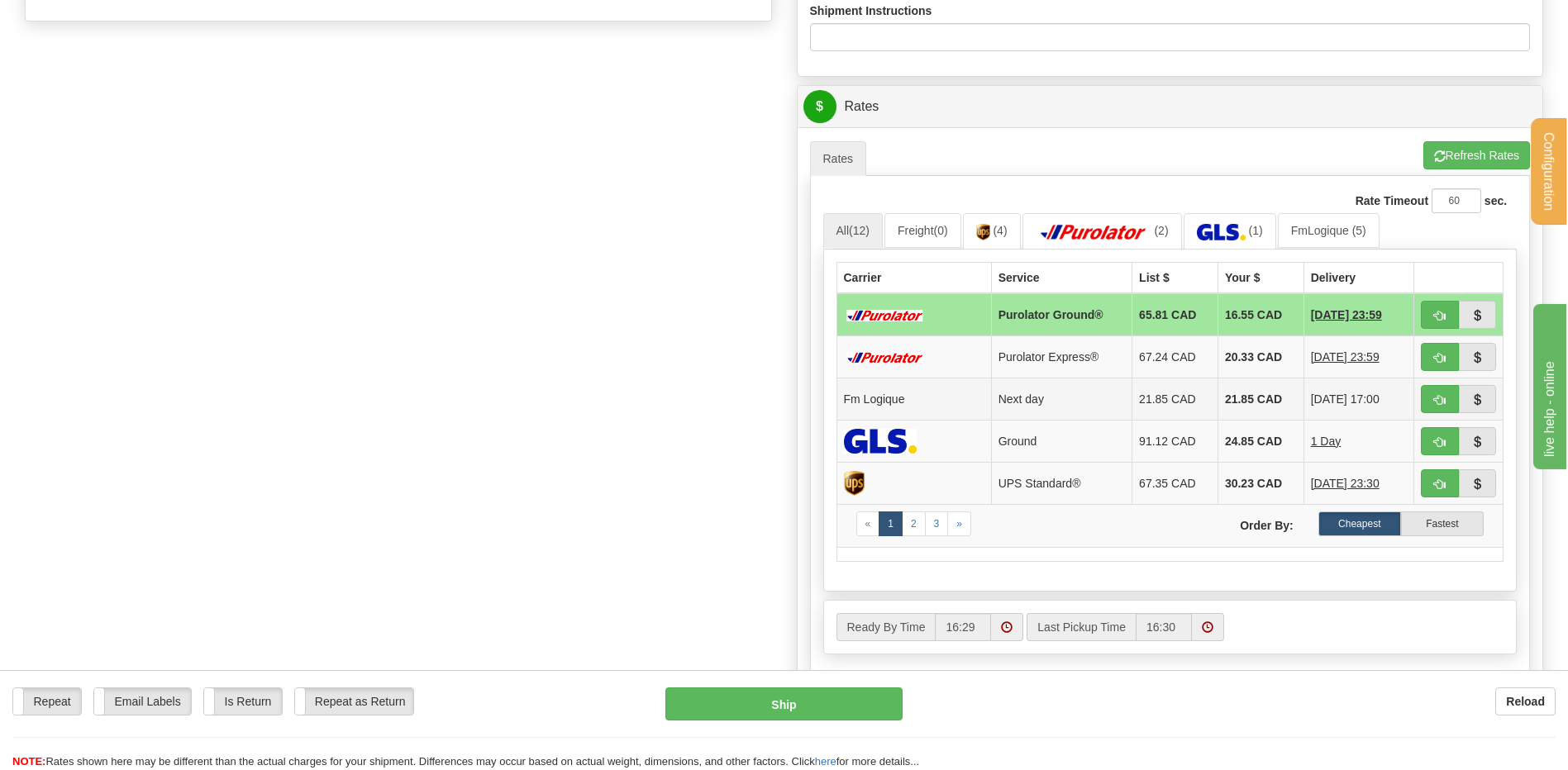
type input "YVAN 30-90-2025"
click at [1434, 393] on button "button" at bounding box center [1440, 399] width 38 height 28
type input "jour"
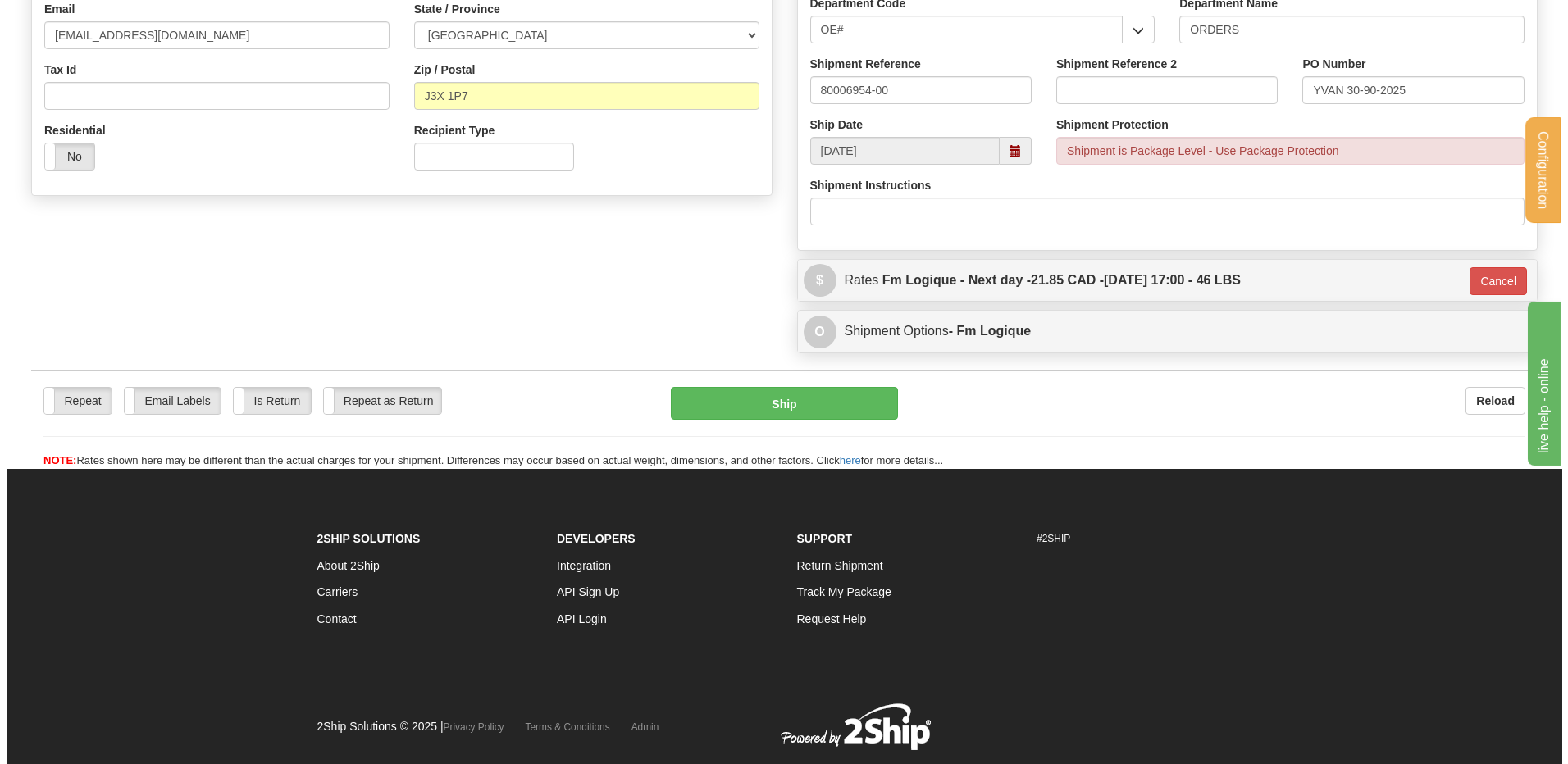
scroll to position [444, 0]
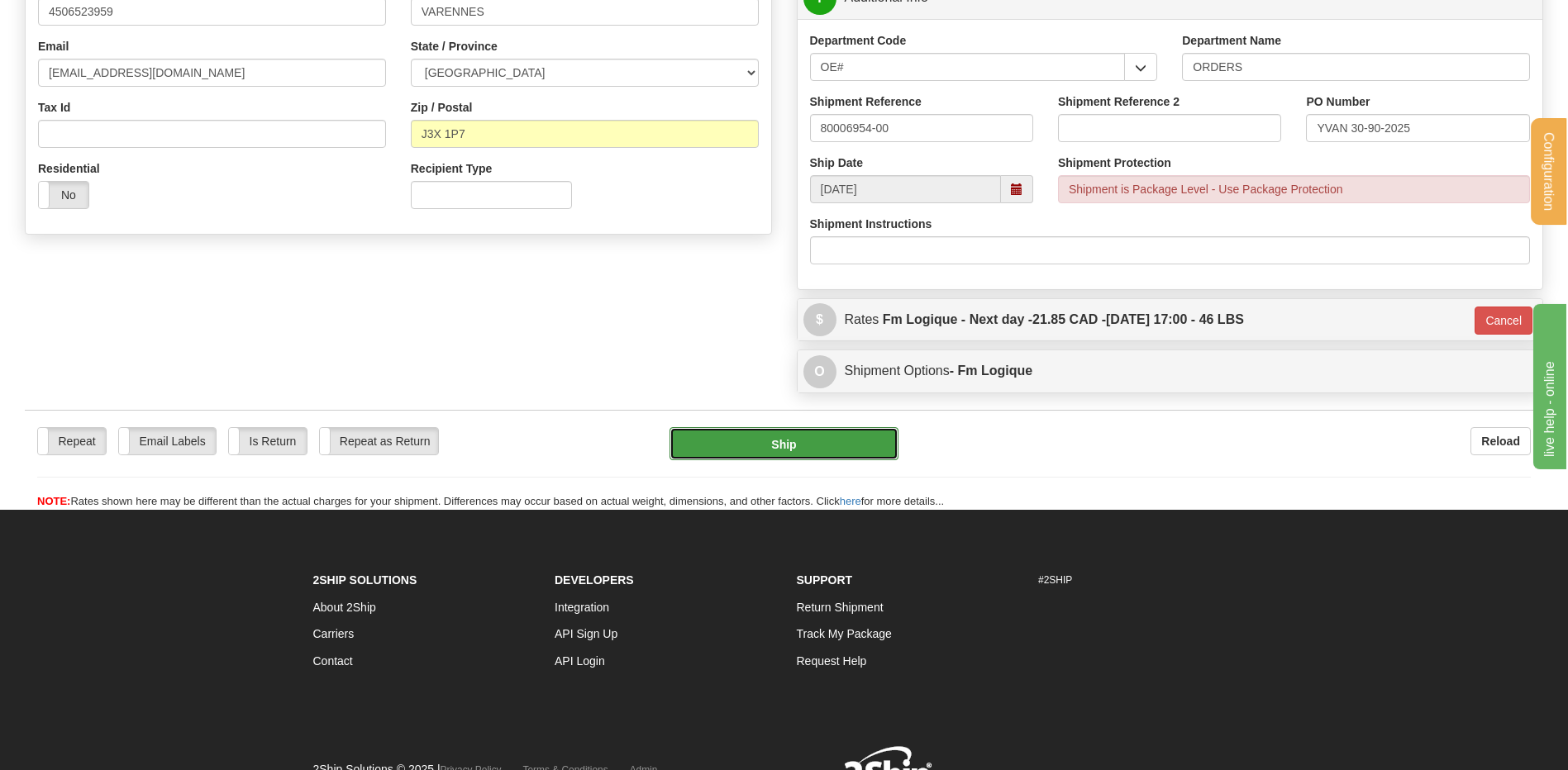
click at [827, 443] on button "Ship" at bounding box center [783, 444] width 228 height 33
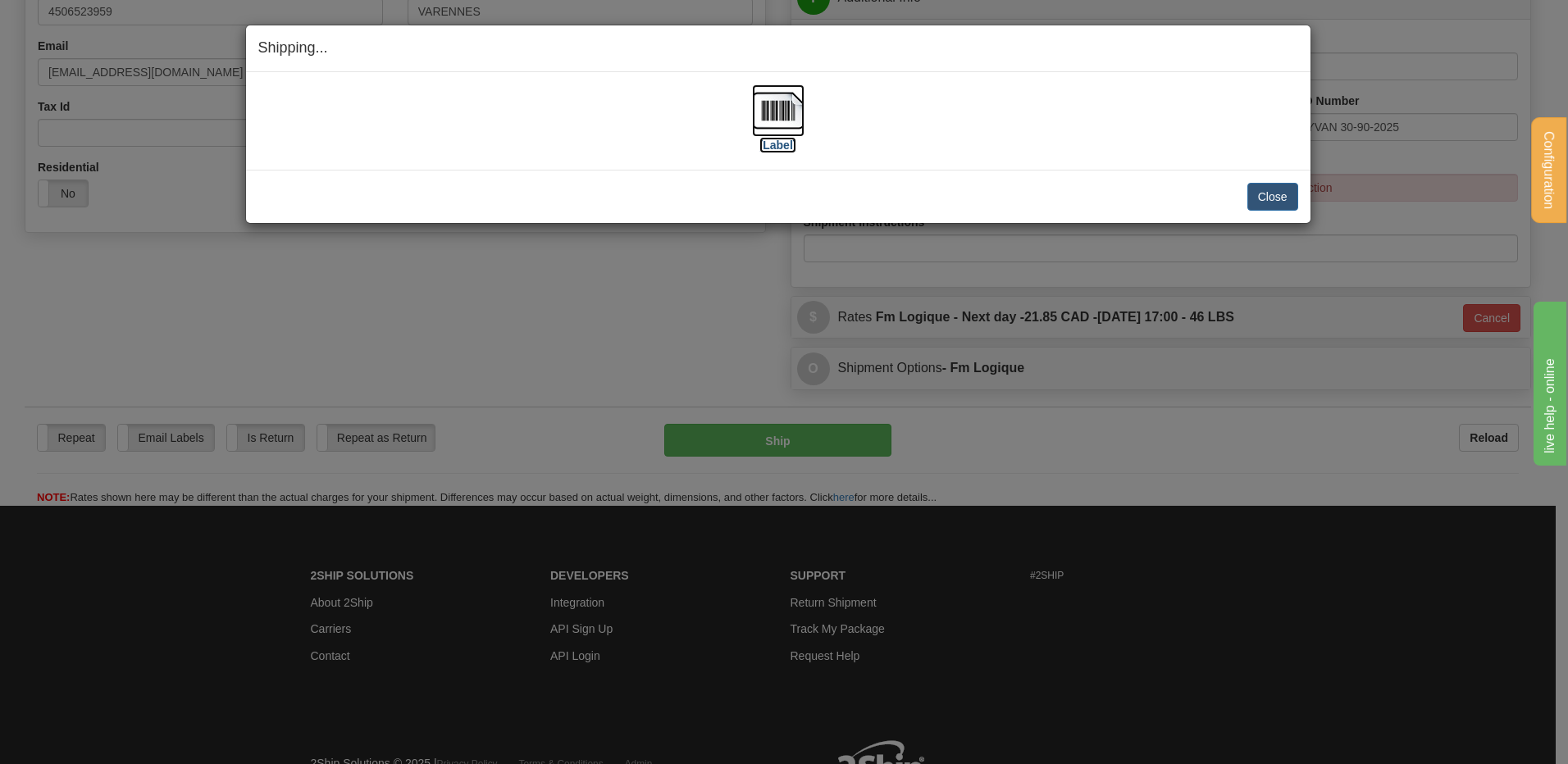
click at [755, 115] on img at bounding box center [778, 110] width 53 height 53
